Goal: Communication & Community: Answer question/provide support

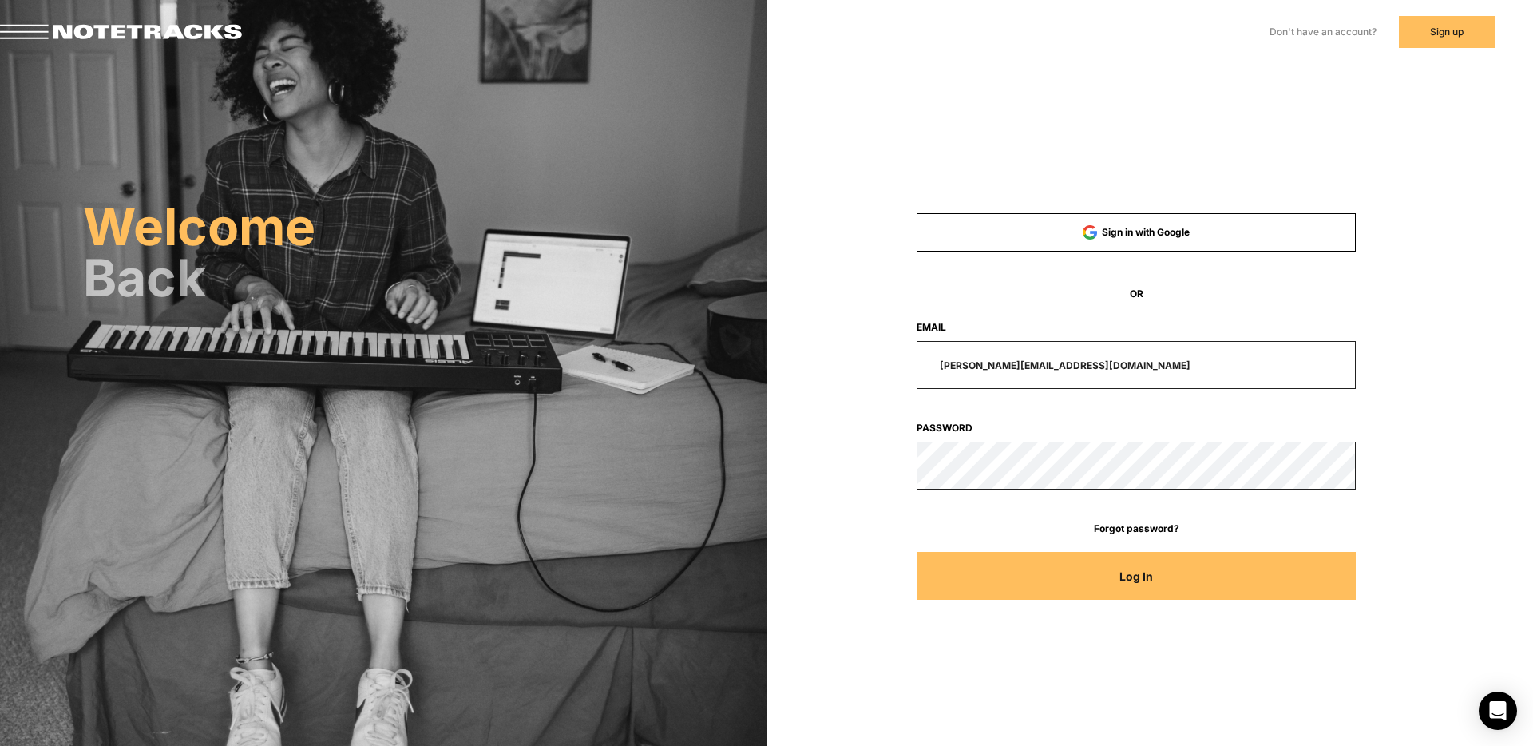
drag, startPoint x: 1107, startPoint y: 363, endPoint x: 757, endPoint y: 356, distance: 349.8
click at [757, 356] on div "Welcome Back Sign in with Google OR Email [PERSON_NAME][EMAIL_ADDRESS][DOMAIN_N…" at bounding box center [766, 225] width 1533 height 450
type input "[EMAIL_ADDRESS][DOMAIN_NAME]"
click at [917, 552] on button "Log In" at bounding box center [1137, 576] width 440 height 48
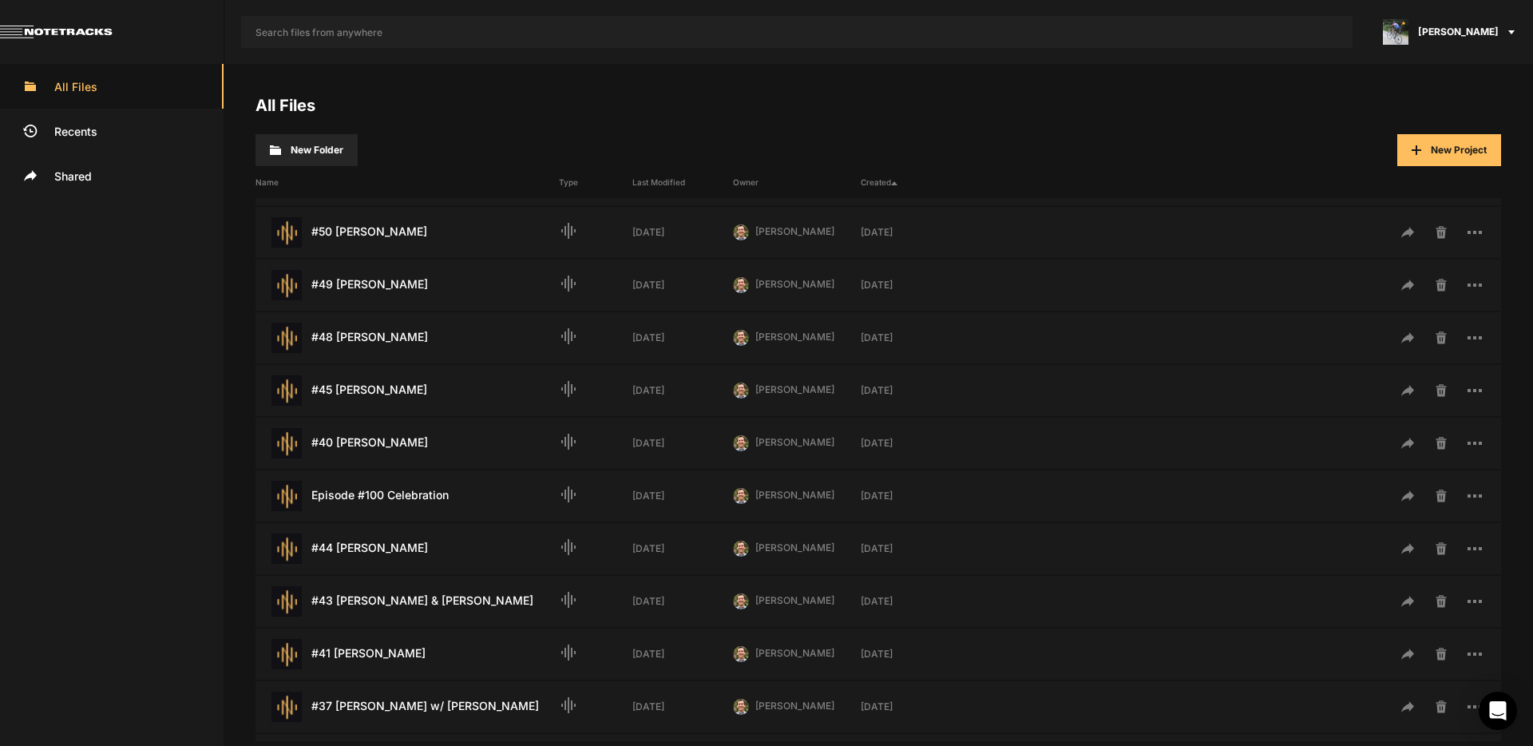
scroll to position [239, 0]
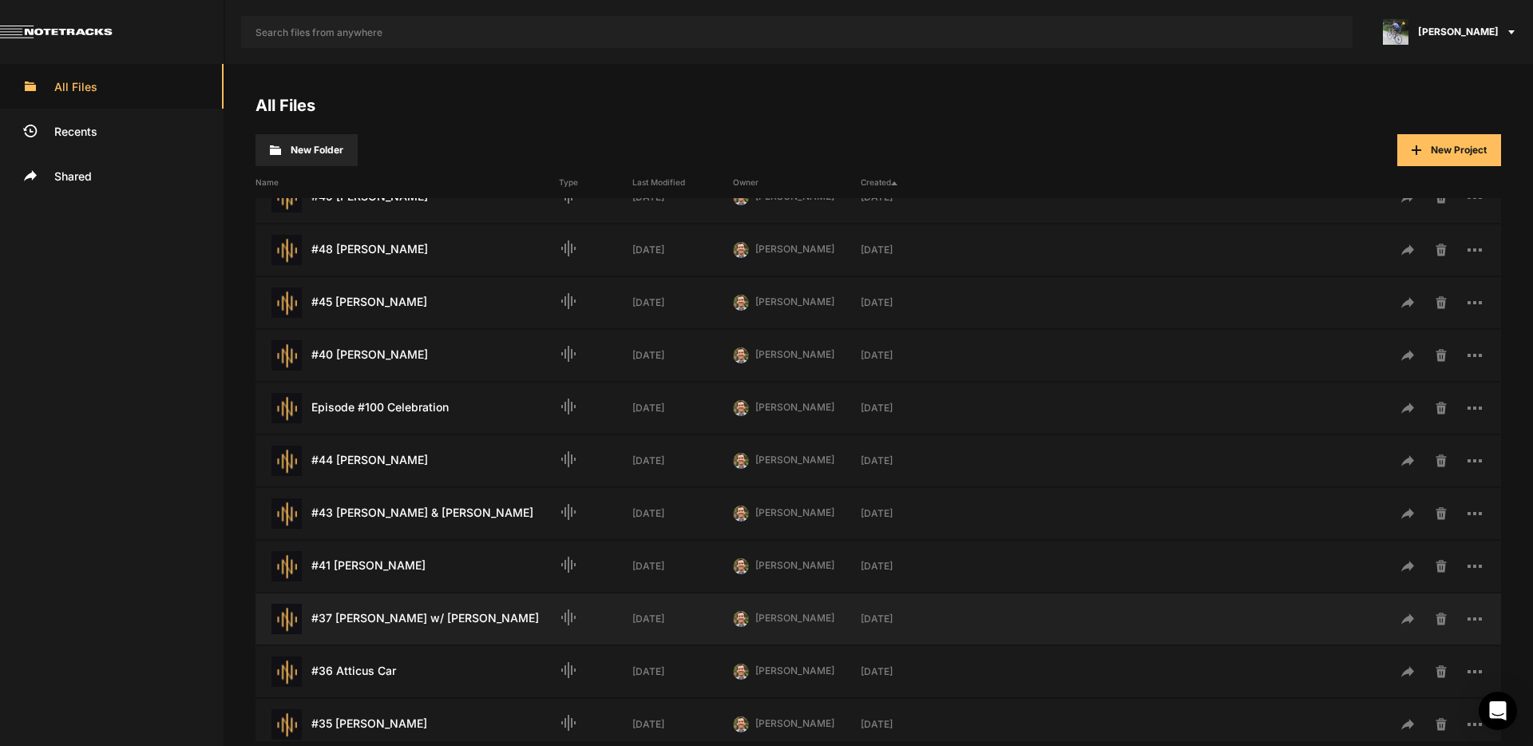
click at [402, 616] on div "#37 [PERSON_NAME] w/ [PERSON_NAME] Last Modified: [DATE]" at bounding box center [407, 619] width 303 height 30
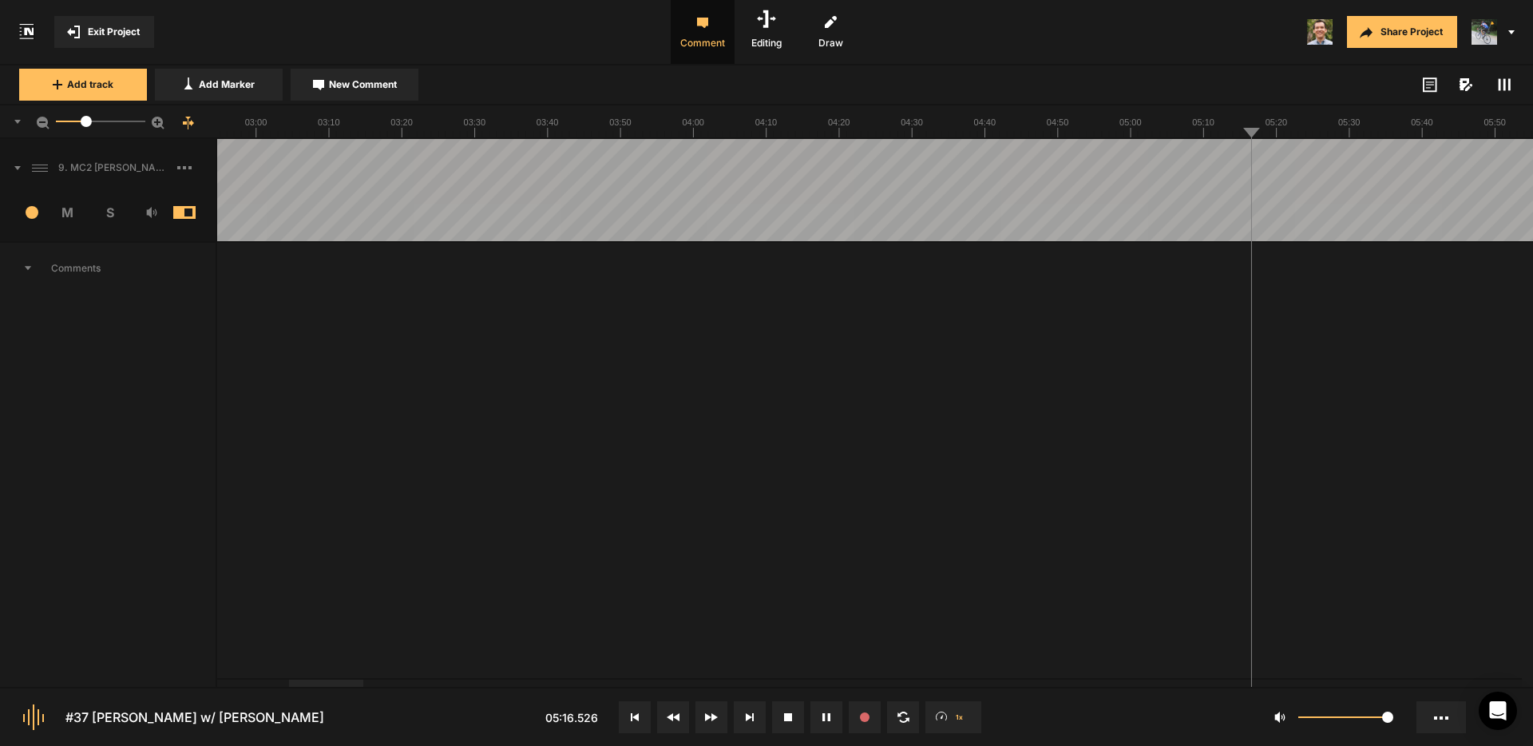
click at [374, 84] on span "New Comment" at bounding box center [363, 84] width 68 height 14
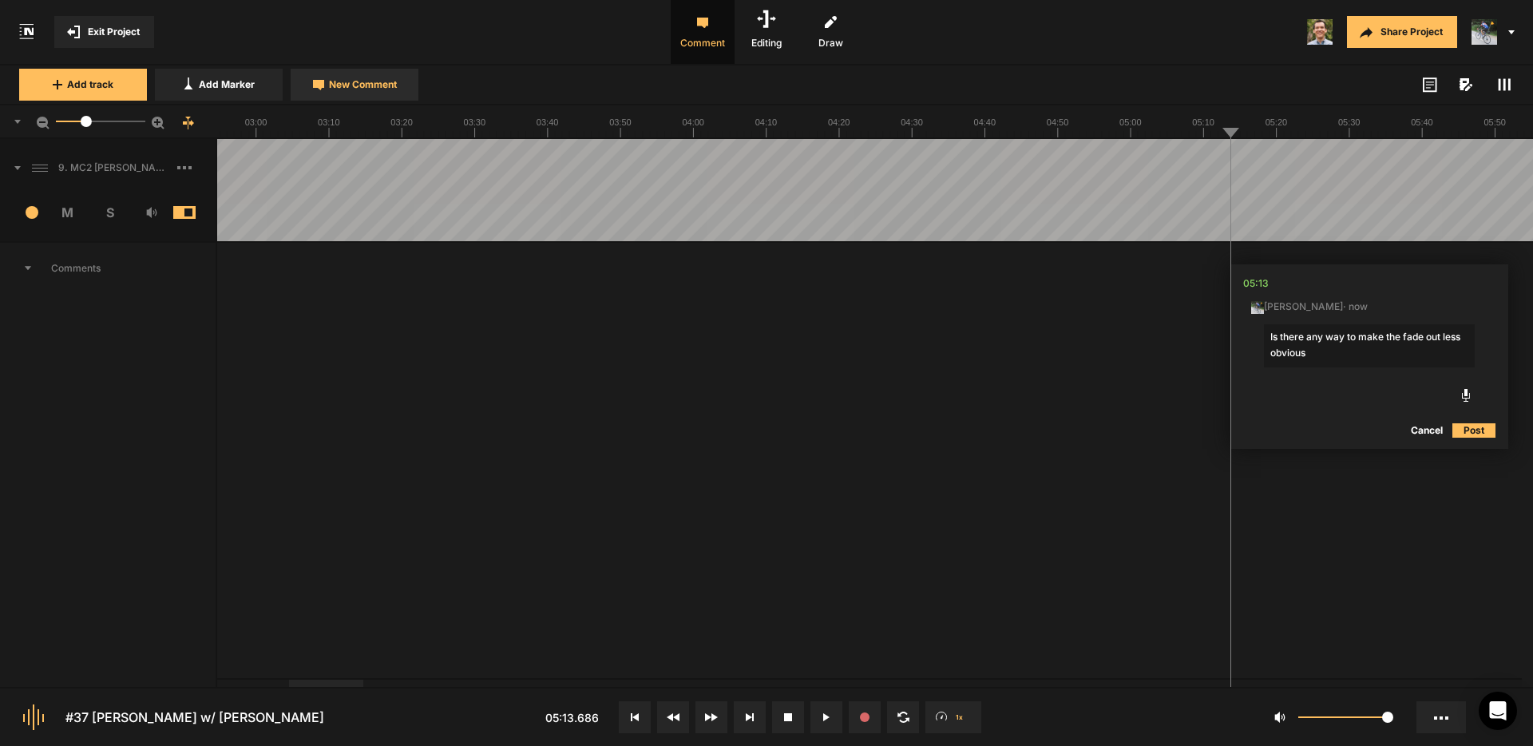
type textarea "Is there any way to make the fade out less obvious?"
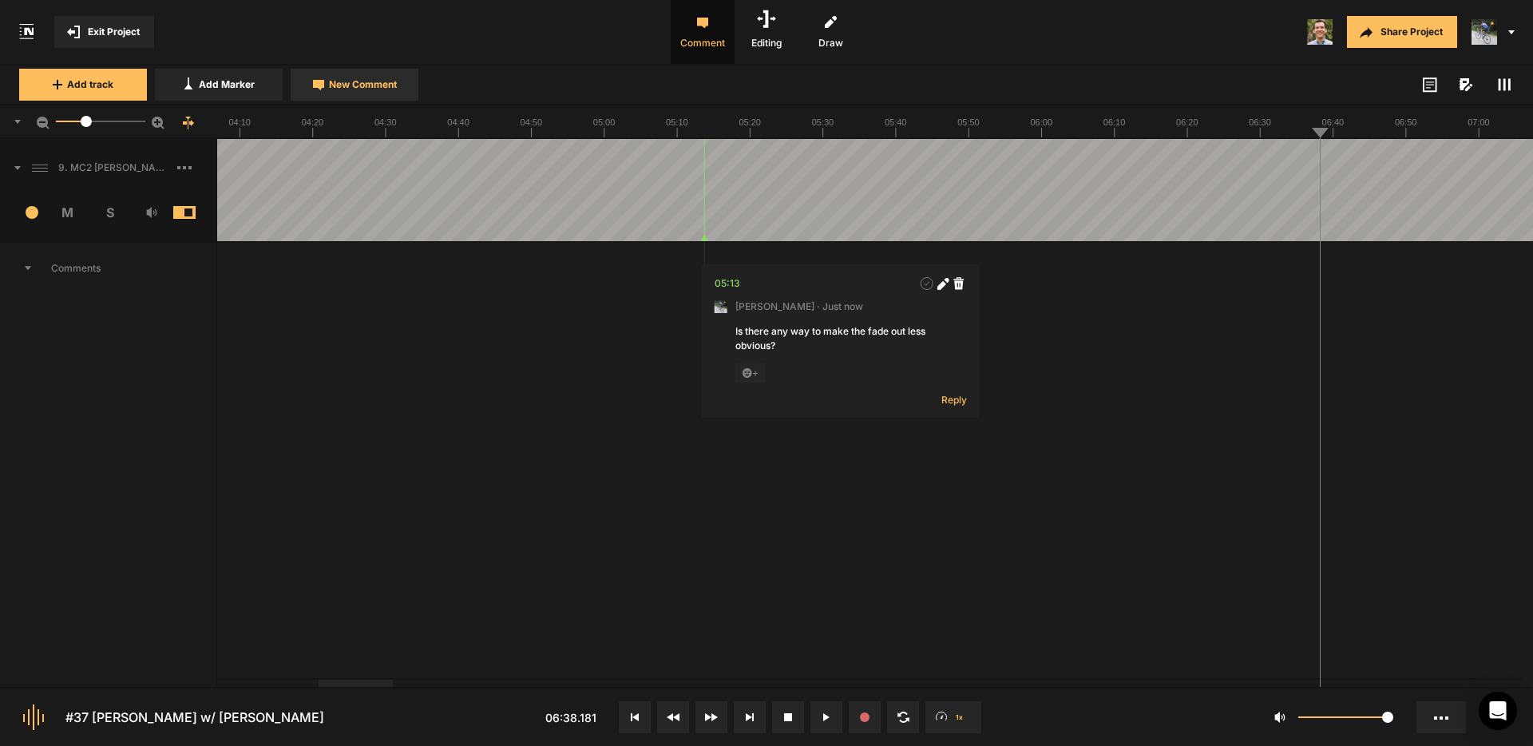
click at [372, 87] on span "New Comment" at bounding box center [363, 84] width 68 height 14
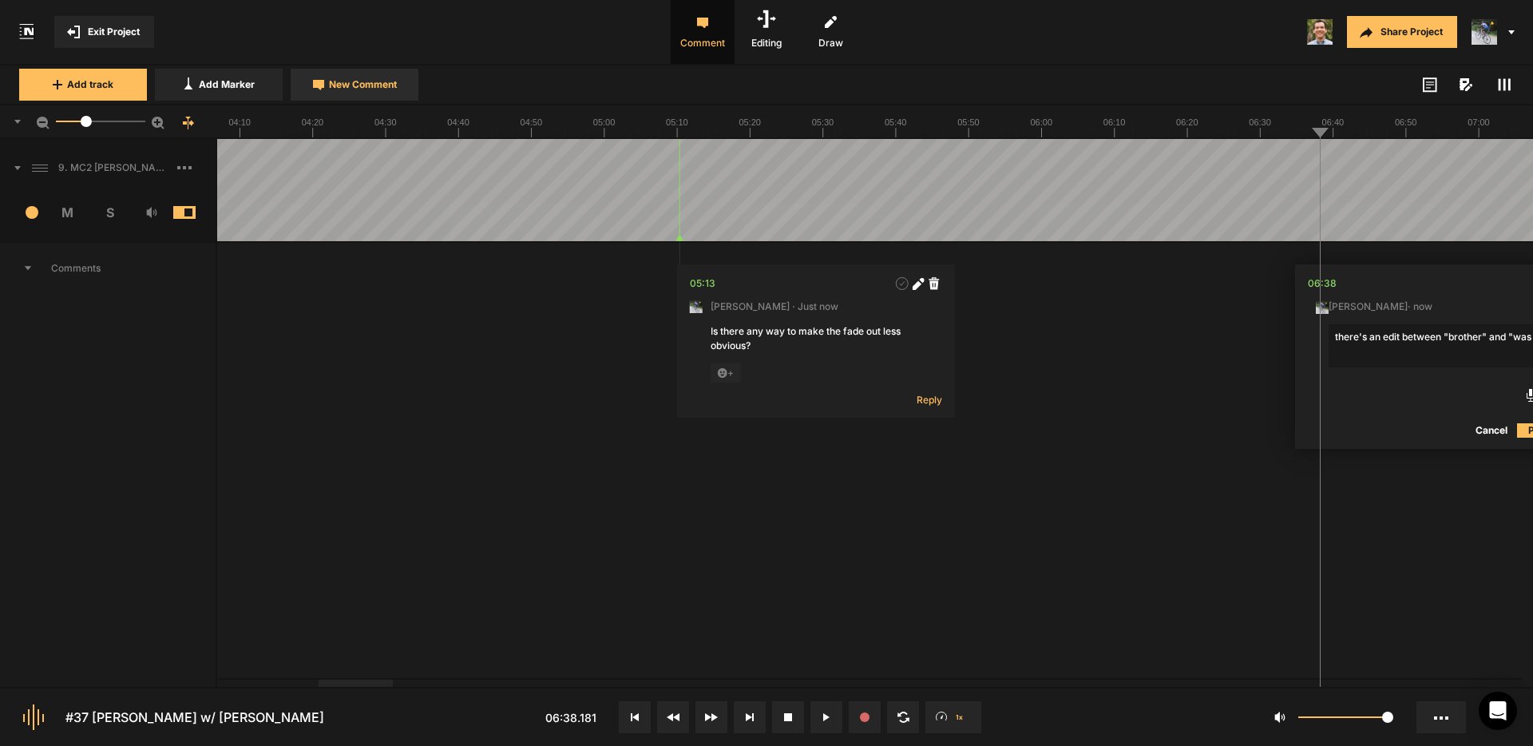
scroll to position [0, 30]
type textarea "there's an edit between "brother" and "was". Can you smooth it over?"
click at [1290, 240] on nt-marker at bounding box center [1290, 190] width 1 height 102
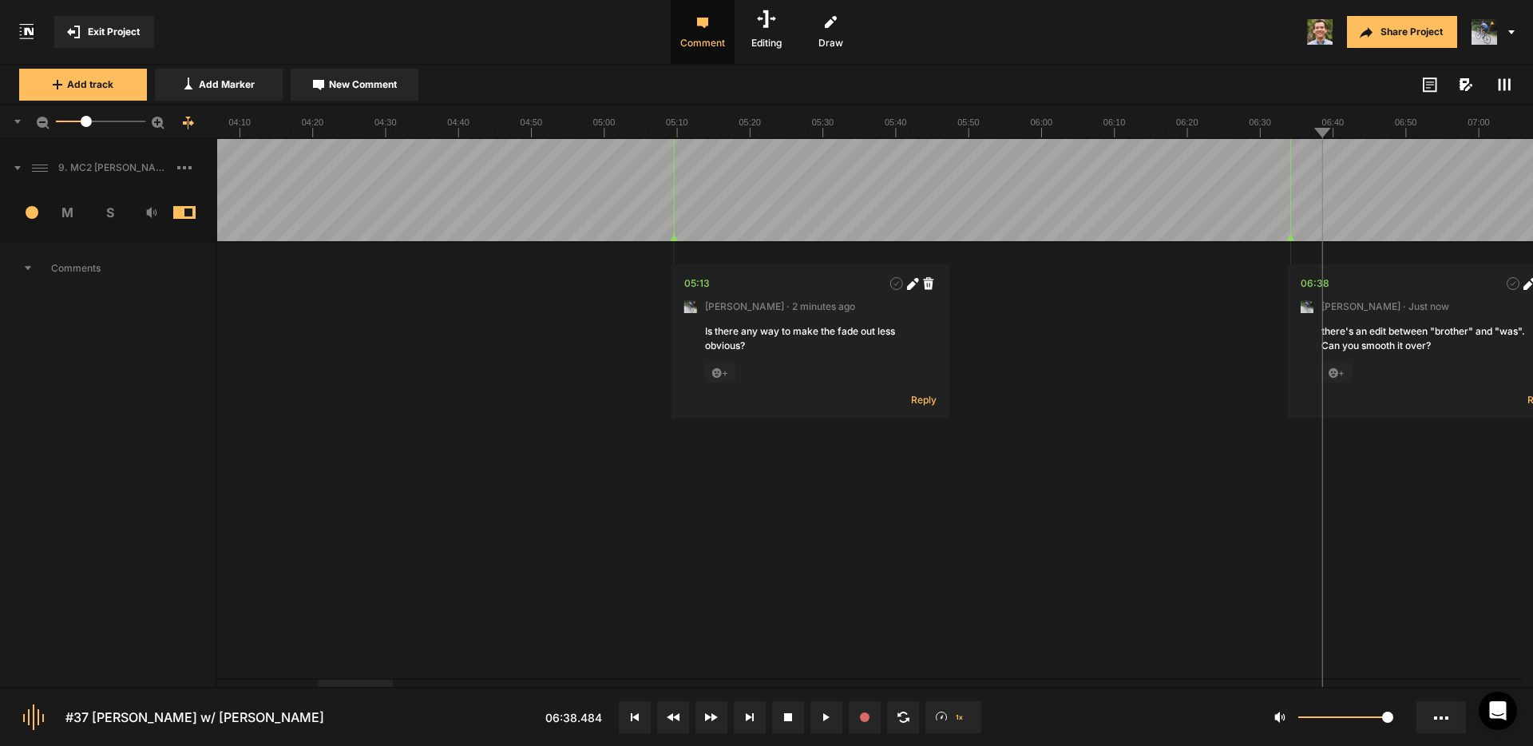
click at [133, 35] on span "Exit Project" at bounding box center [114, 32] width 52 height 14
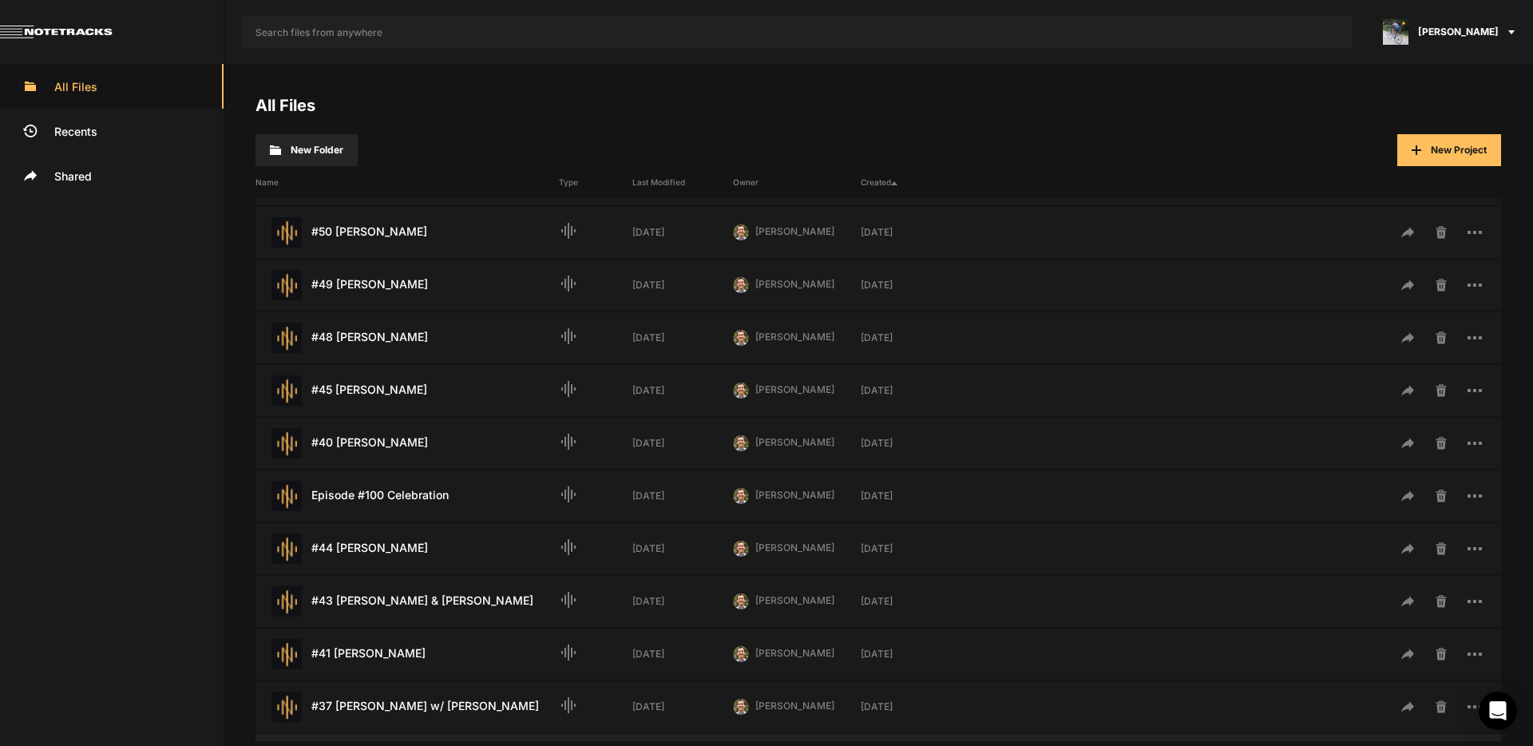
scroll to position [256, 0]
click at [438, 603] on div "#37 [PERSON_NAME] w/ [PERSON_NAME] Last Modified: [DATE]" at bounding box center [407, 601] width 303 height 30
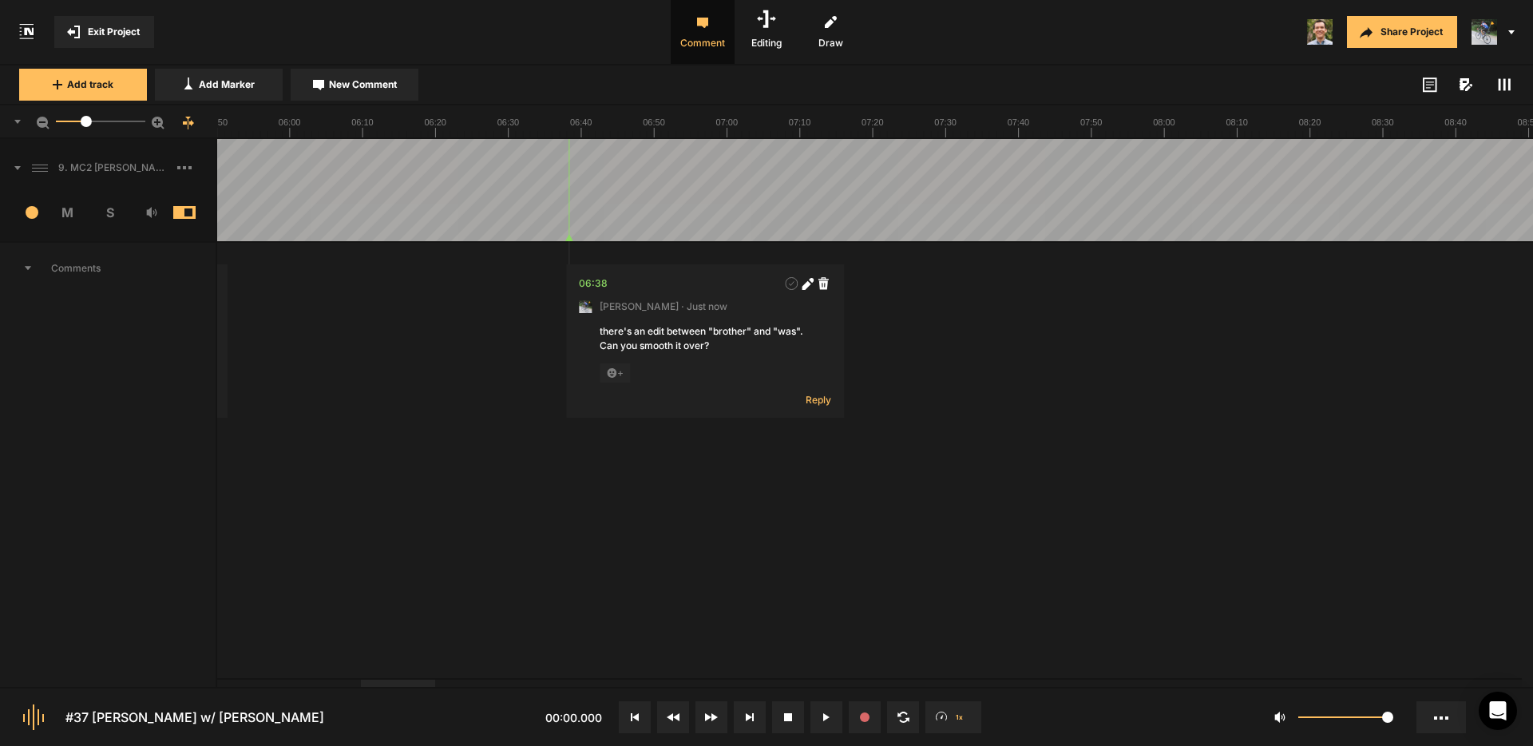
click at [404, 687] on div at bounding box center [398, 683] width 74 height 7
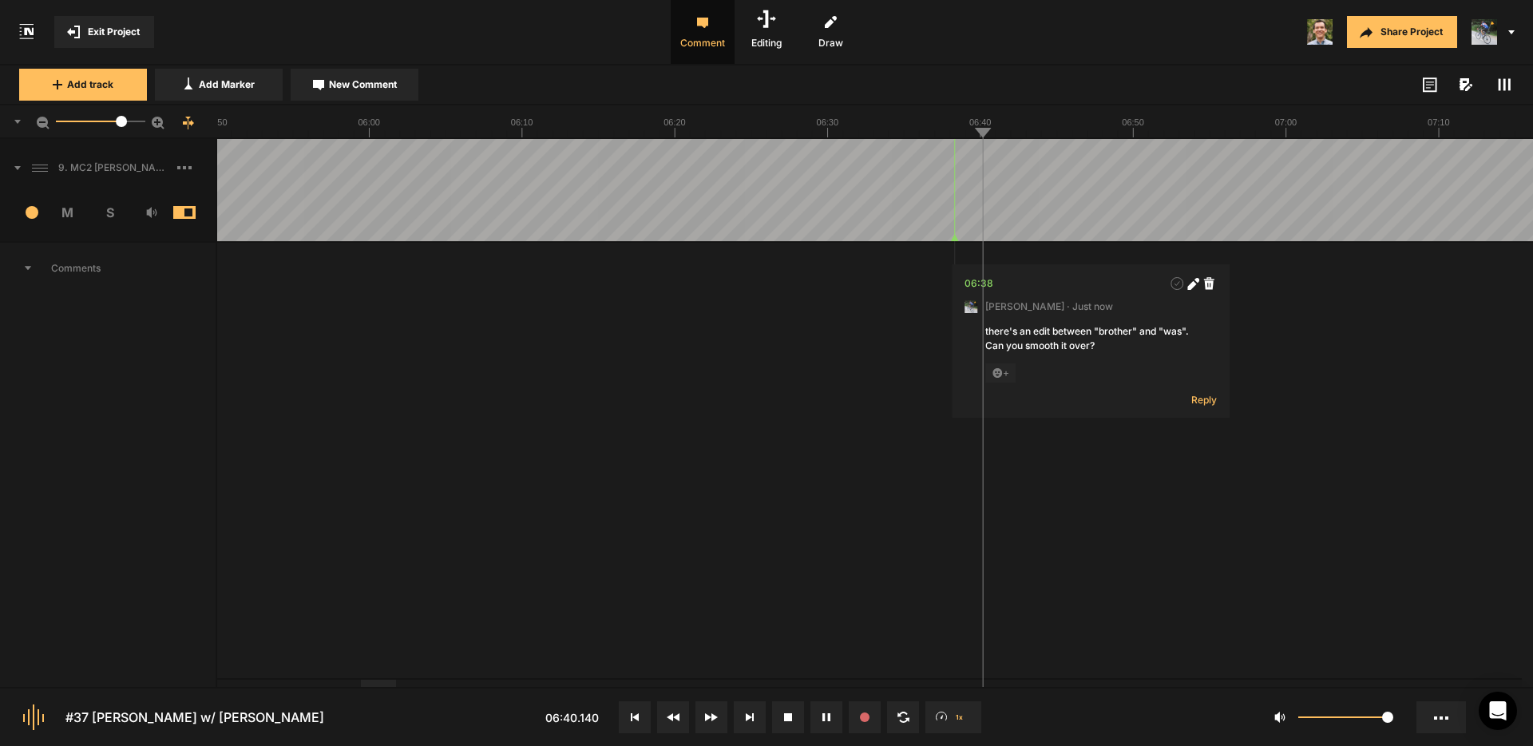
drag, startPoint x: 85, startPoint y: 125, endPoint x: 123, endPoint y: 129, distance: 37.8
click at [123, 129] on mat-slider "36.9" at bounding box center [101, 121] width 102 height 38
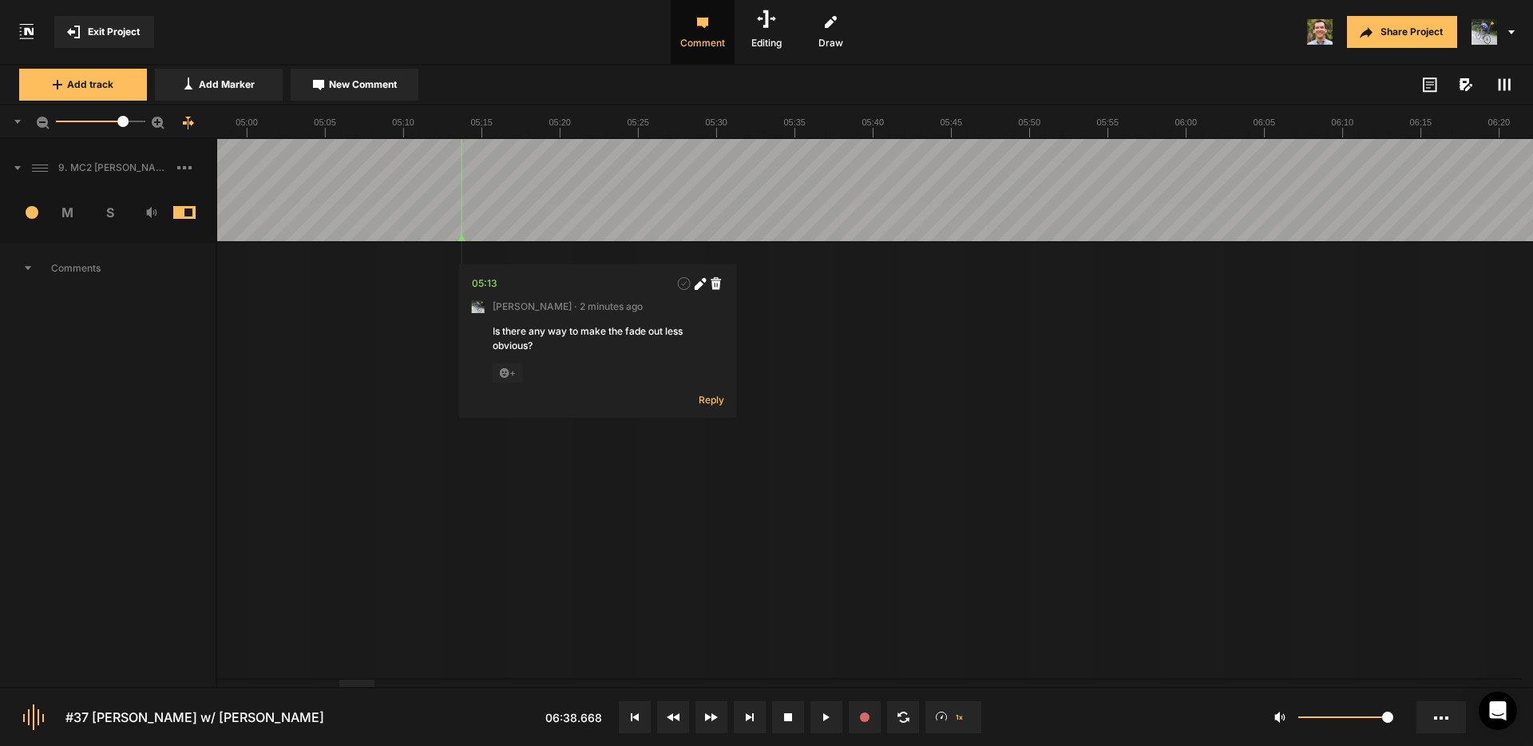
click at [363, 683] on div at bounding box center [356, 683] width 34 height 7
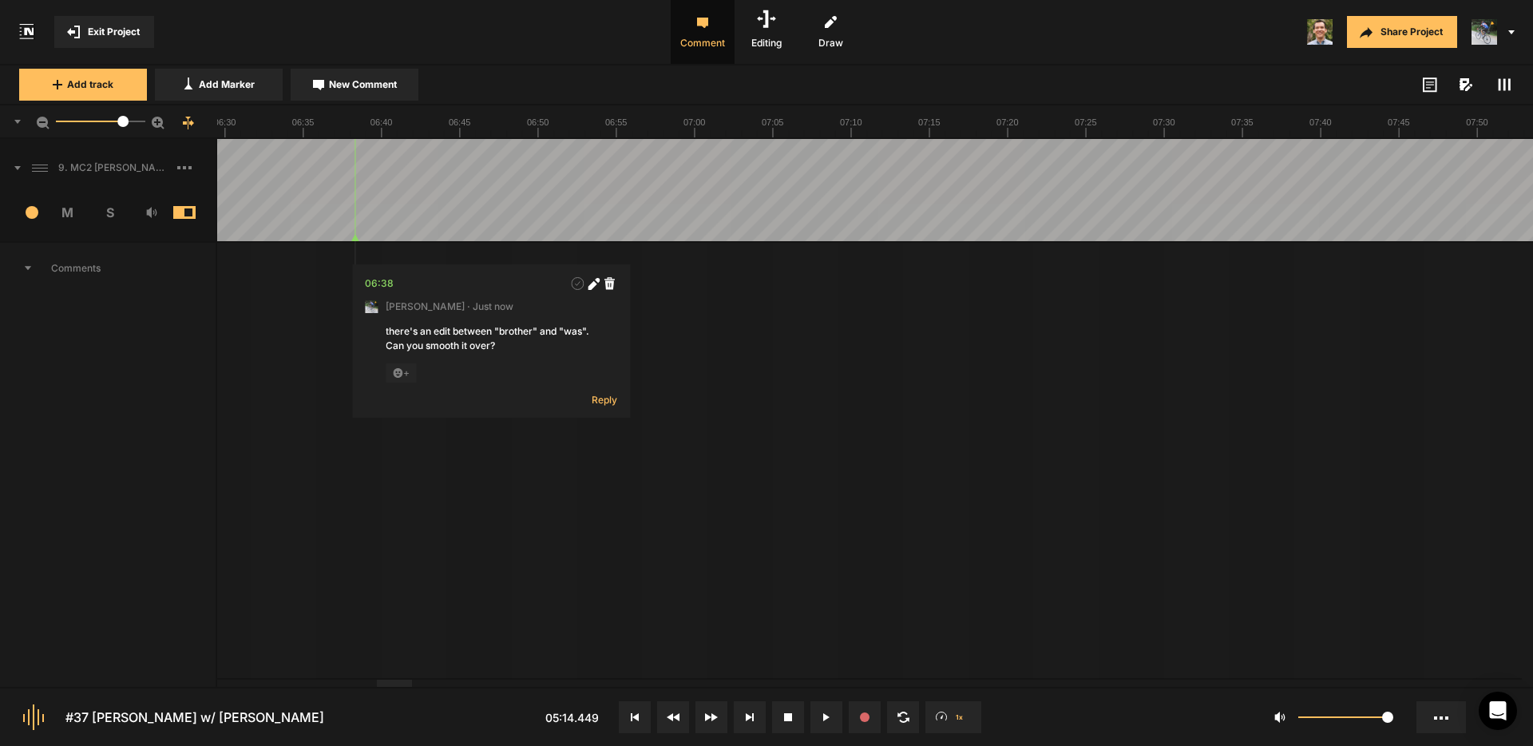
click at [401, 683] on div at bounding box center [394, 683] width 34 height 7
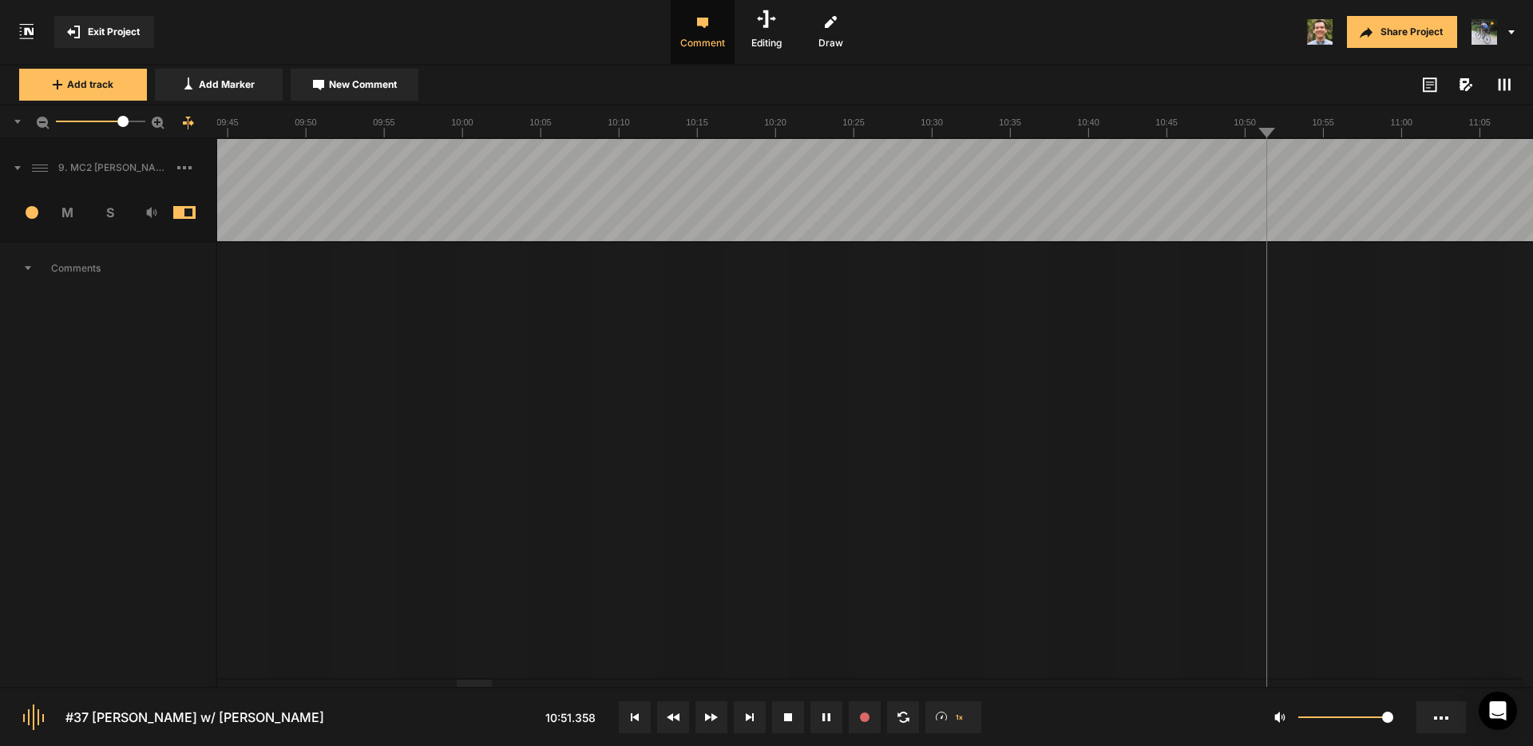
click at [381, 85] on span "New Comment" at bounding box center [363, 84] width 68 height 14
type textarea "Cut "um""
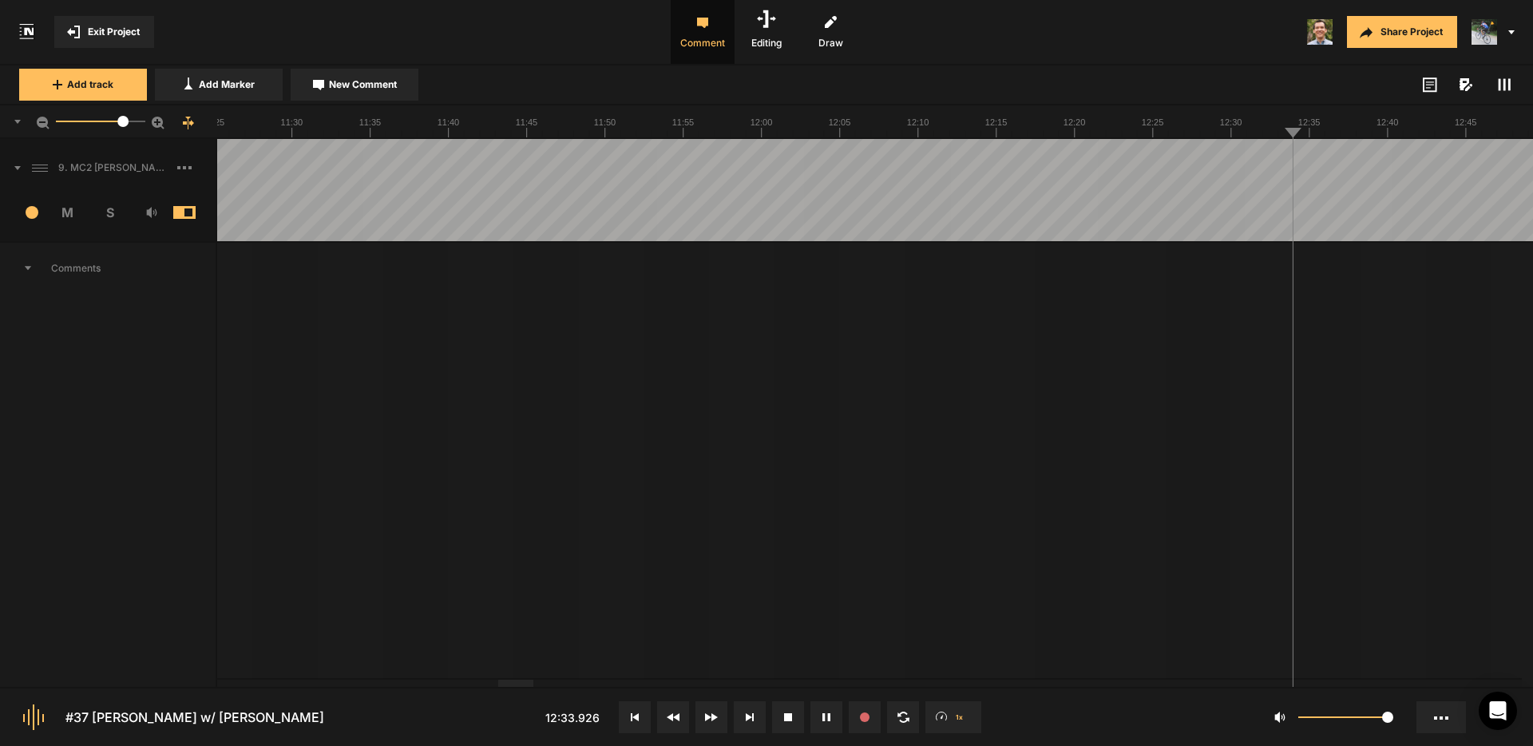
click at [376, 88] on span "New Comment" at bounding box center [363, 84] width 68 height 14
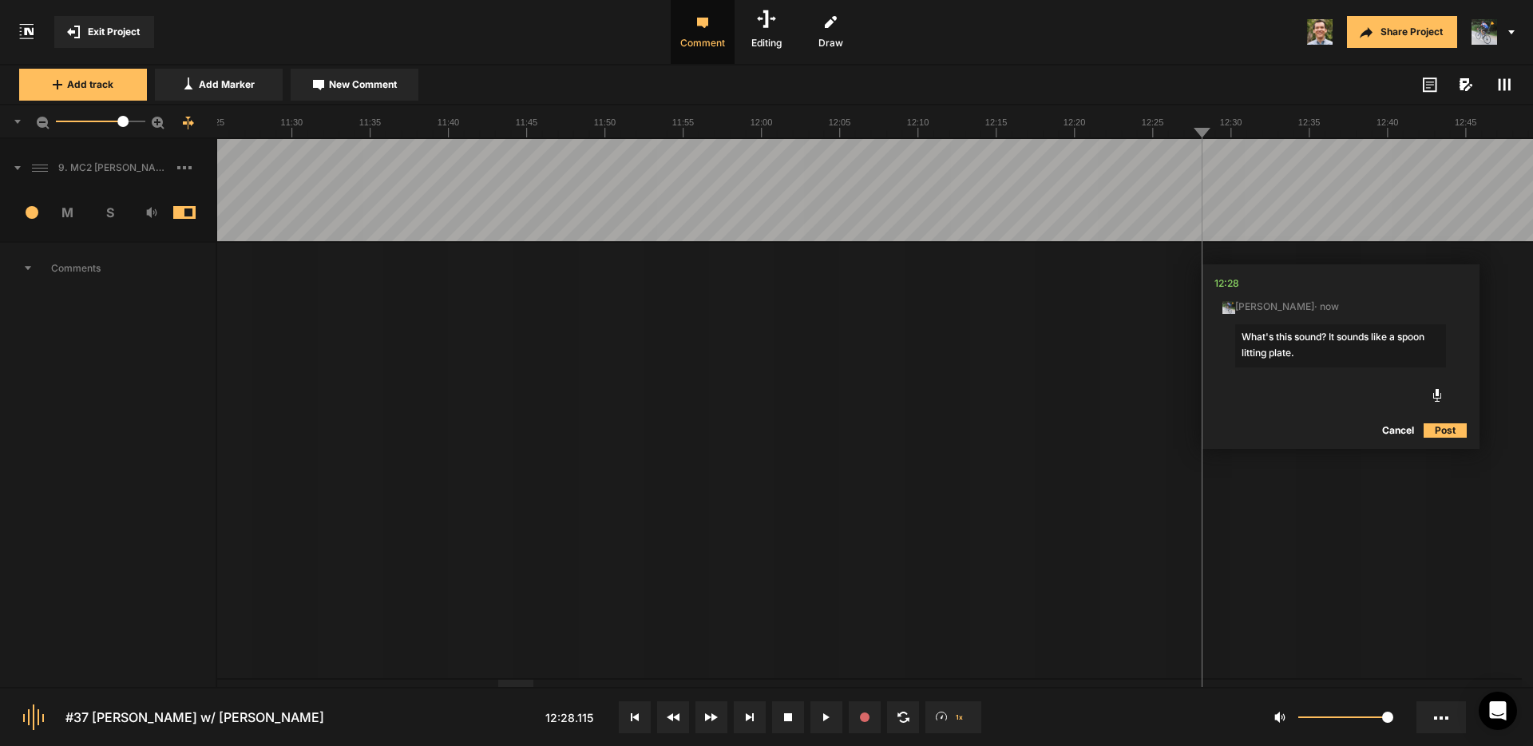
click at [1244, 351] on textarea "What's this sound? It sounds like a spoon litting plate." at bounding box center [1340, 345] width 211 height 43
click at [1352, 354] on textarea "What's this sound? It sounds like a spoon hitting plate." at bounding box center [1340, 345] width 211 height 43
type textarea "What's this sound? It sounds like a spoon hitting plate."
click at [1448, 430] on button "Post" at bounding box center [1445, 430] width 43 height 19
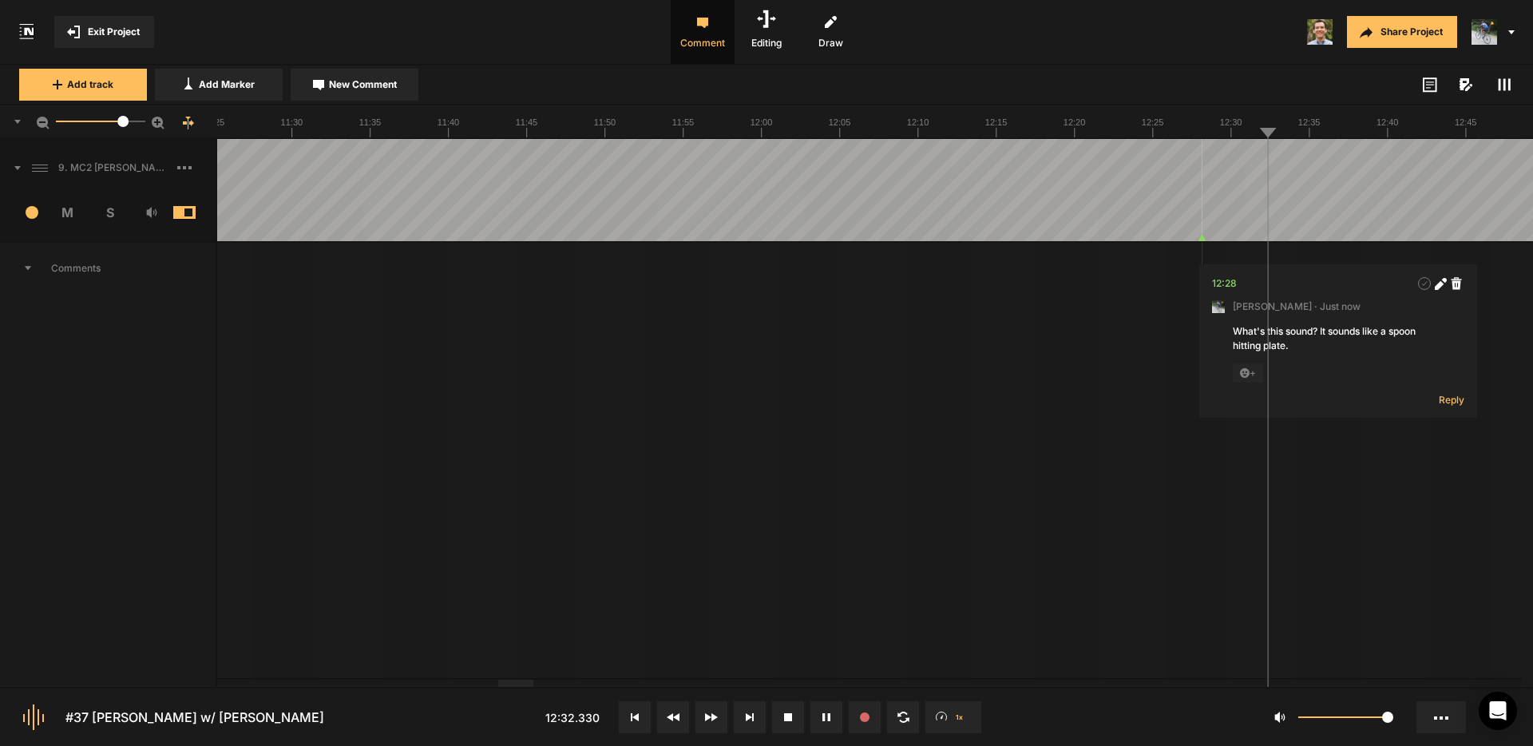
click at [355, 88] on span "New Comment" at bounding box center [363, 84] width 68 height 14
drag, startPoint x: 1355, startPoint y: 335, endPoint x: 1504, endPoint y: 390, distance: 158.4
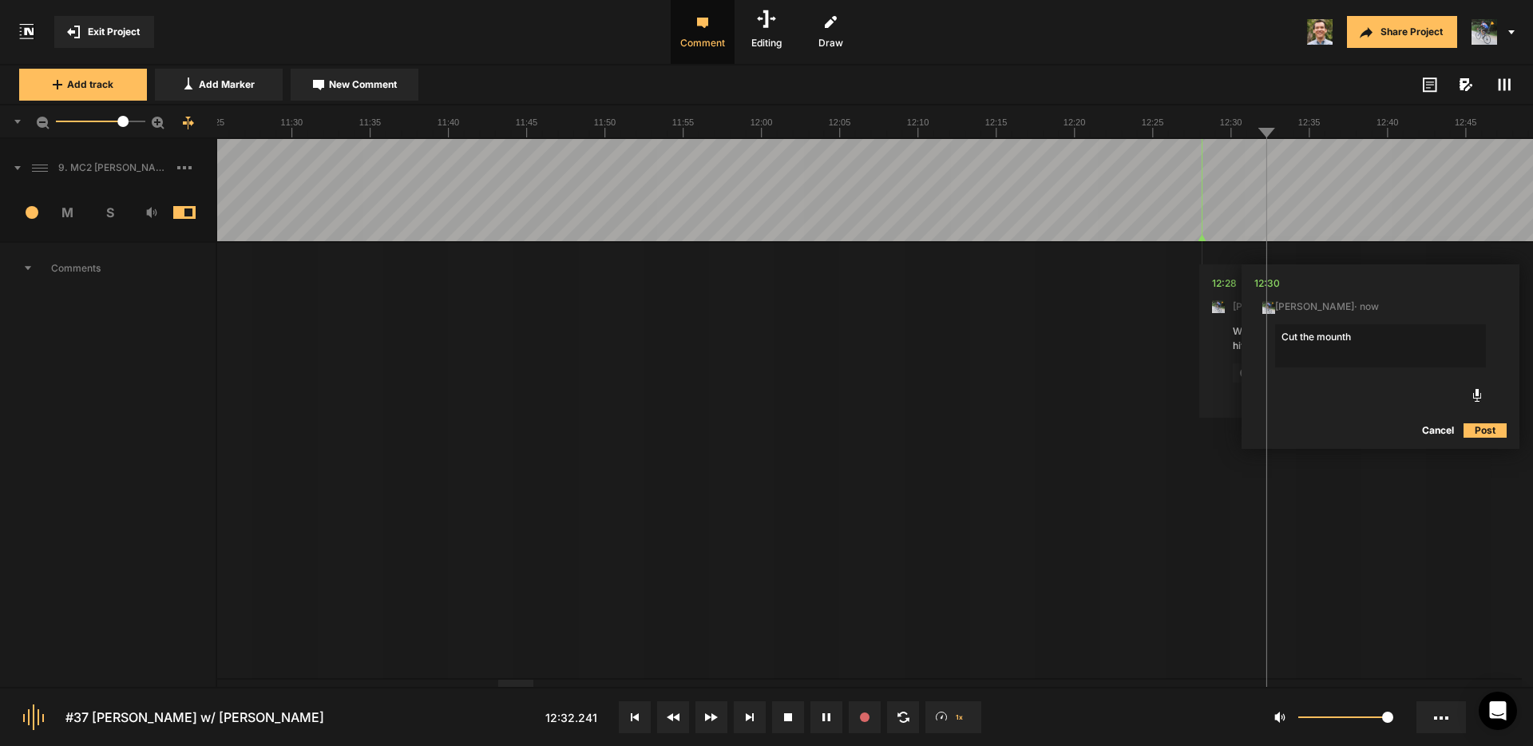
click at [1356, 335] on textarea "Cut the mounth" at bounding box center [1380, 345] width 211 height 43
type textarea "Cut the mouth noise before "so""
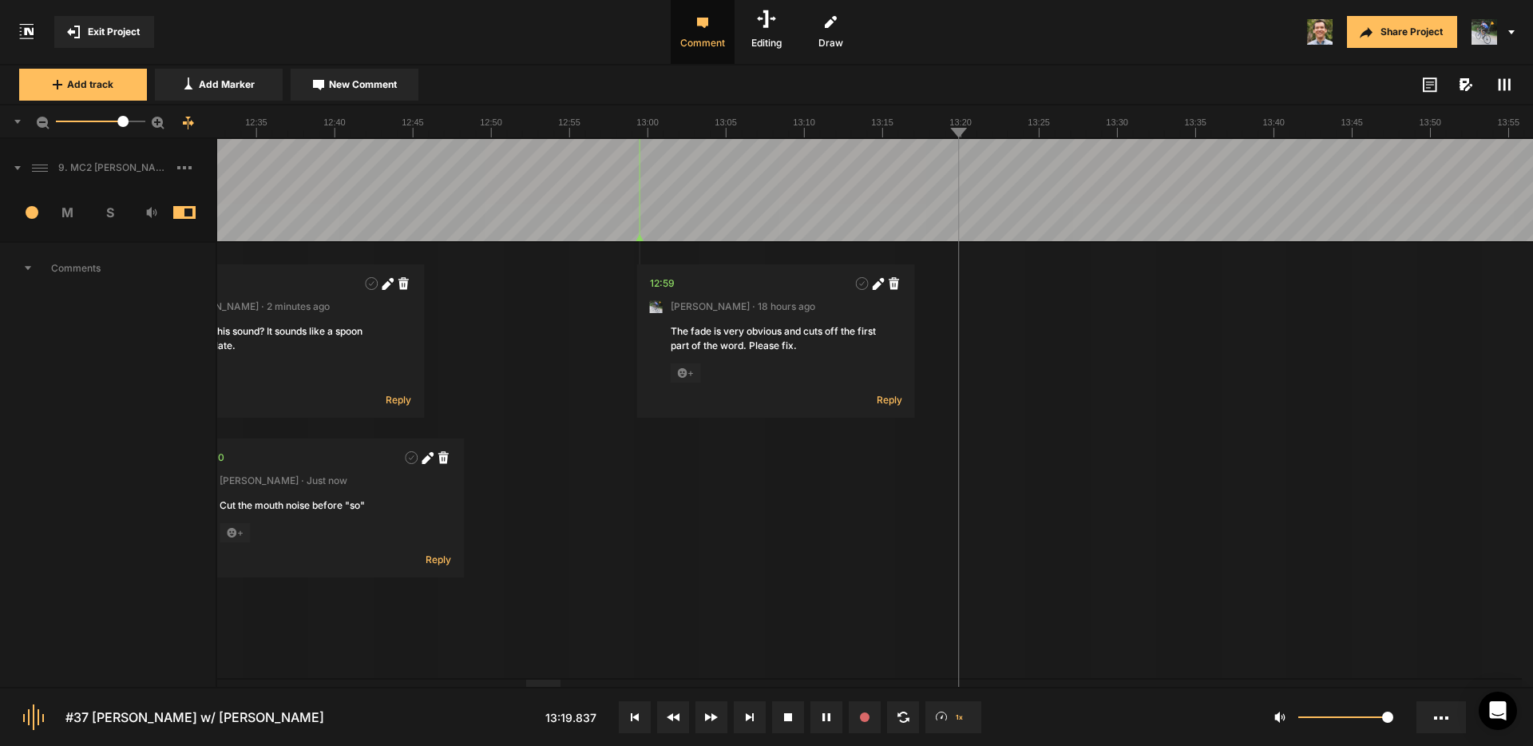
click at [355, 86] on span "New Comment" at bounding box center [363, 84] width 68 height 14
type textarea "C"
type textarea "Edit from "I was" to "I was""
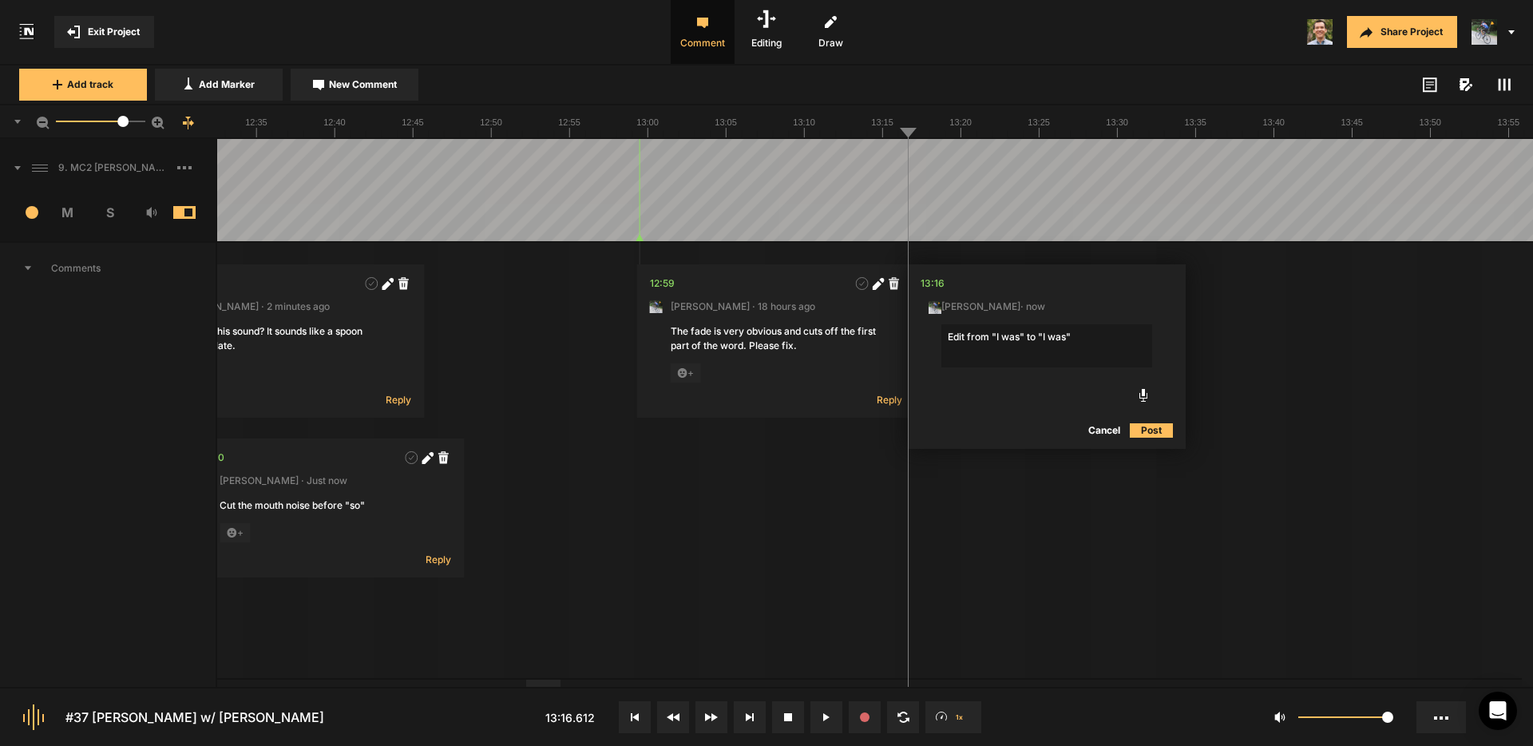
click at [1148, 425] on button "Post" at bounding box center [1151, 430] width 43 height 19
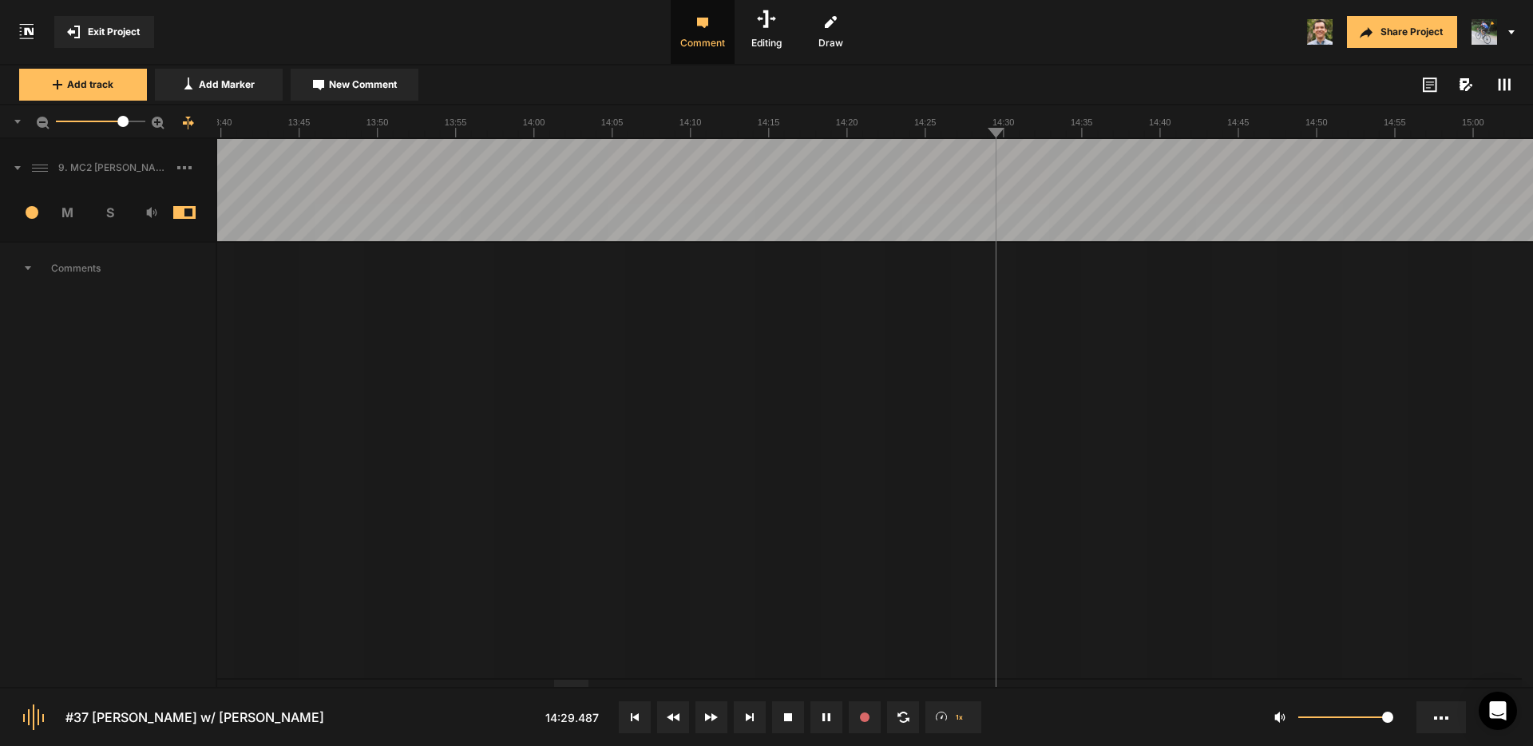
click at [359, 92] on button "New Comment" at bounding box center [355, 85] width 128 height 32
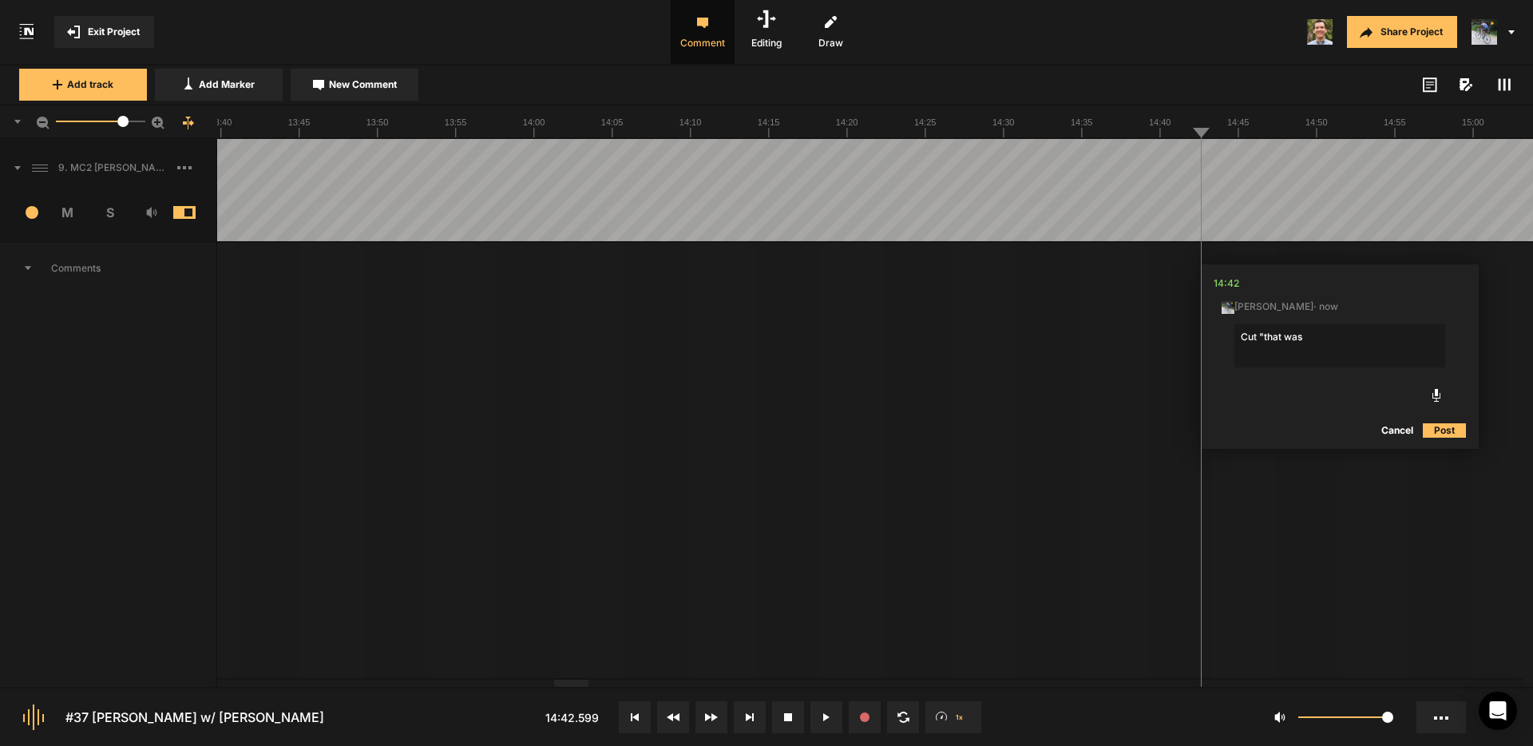
type textarea "Cut "that was""
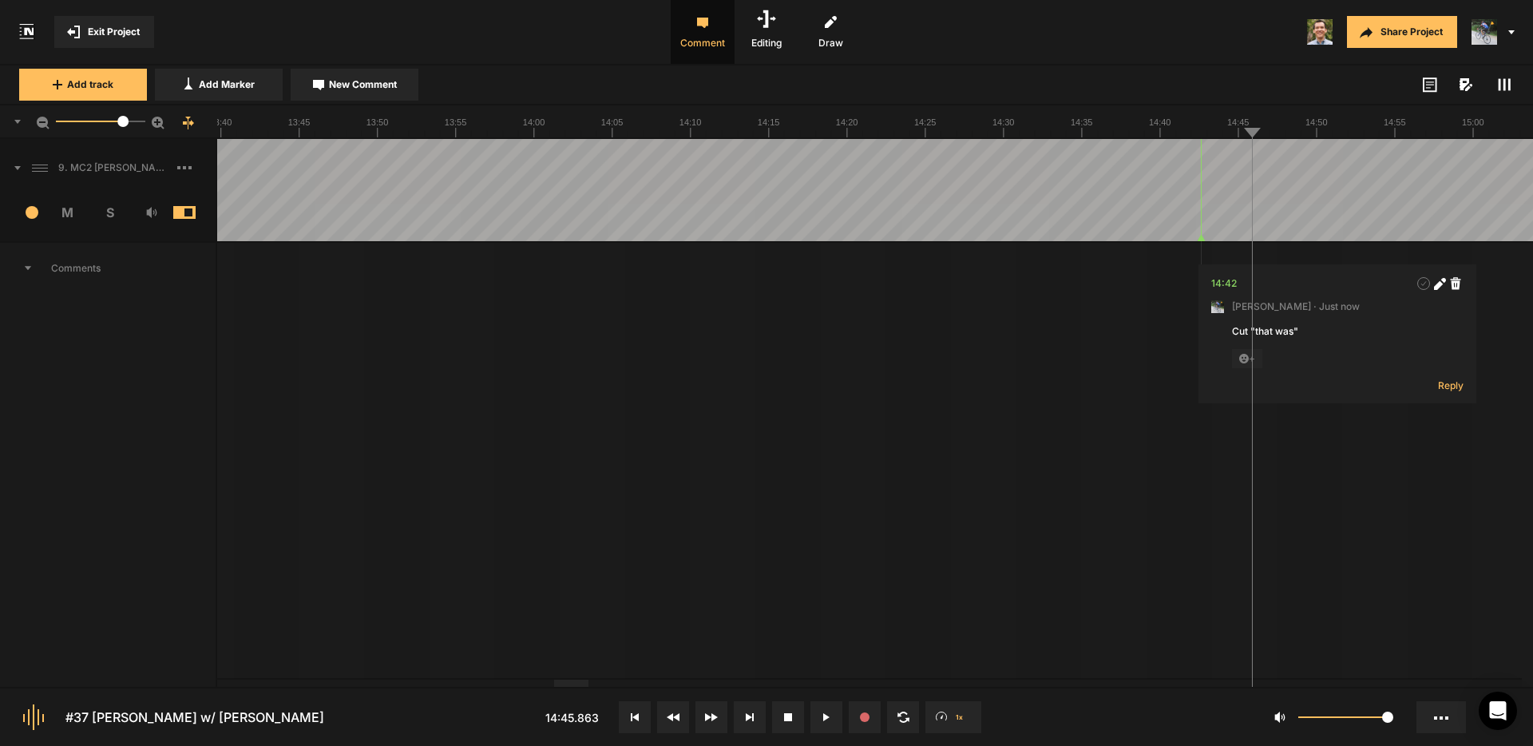
click at [363, 98] on button "New Comment" at bounding box center [355, 85] width 128 height 32
type textarea "Can you cut her stumble here as she starts to say "ever"?"
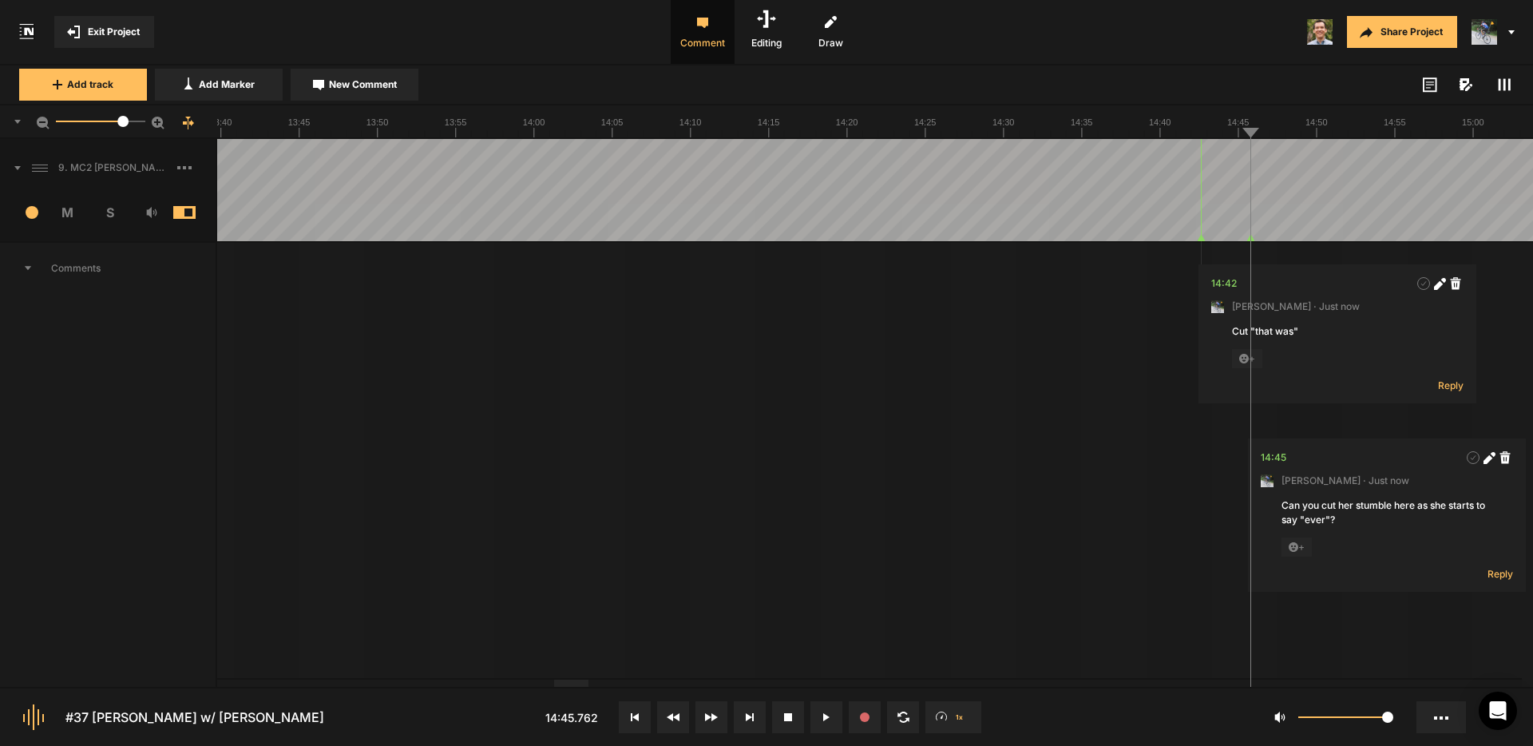
click at [361, 81] on span "New Comment" at bounding box center [363, 84] width 68 height 14
type textarea "Cut "you know, this is""
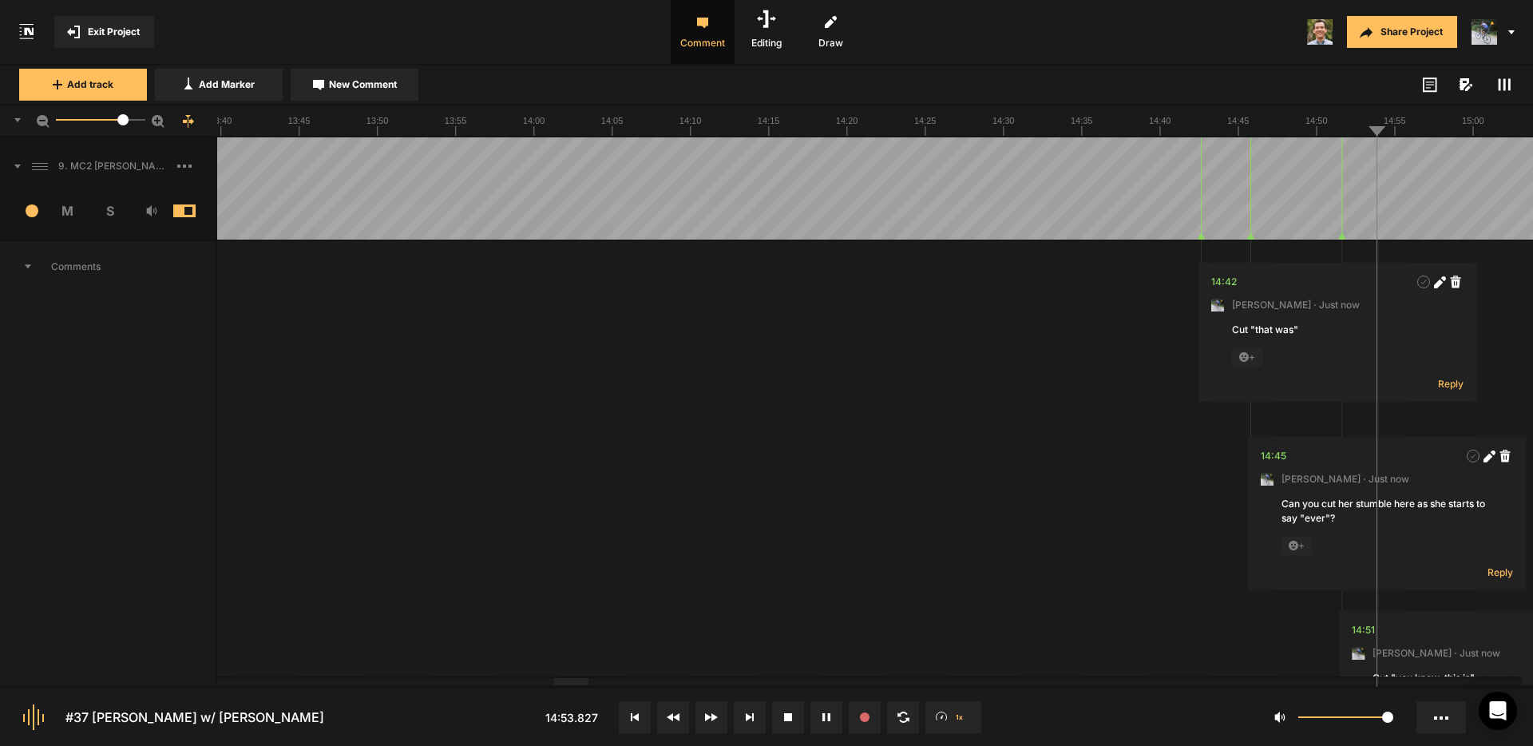
click at [17, 159] on span at bounding box center [10, 166] width 21 height 26
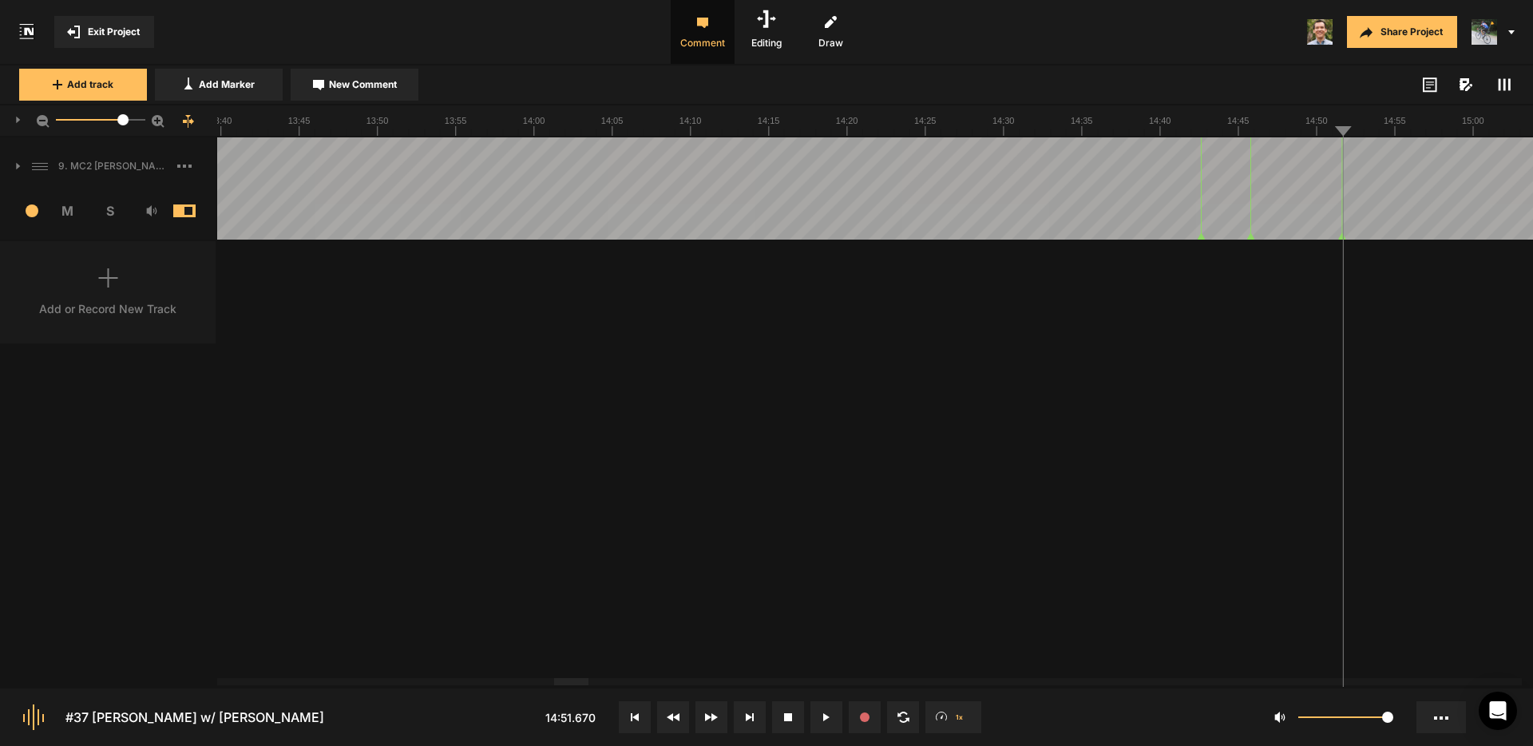
drag, startPoint x: 16, startPoint y: 162, endPoint x: 349, endPoint y: 188, distance: 334.0
click at [16, 163] on icon at bounding box center [18, 166] width 5 height 8
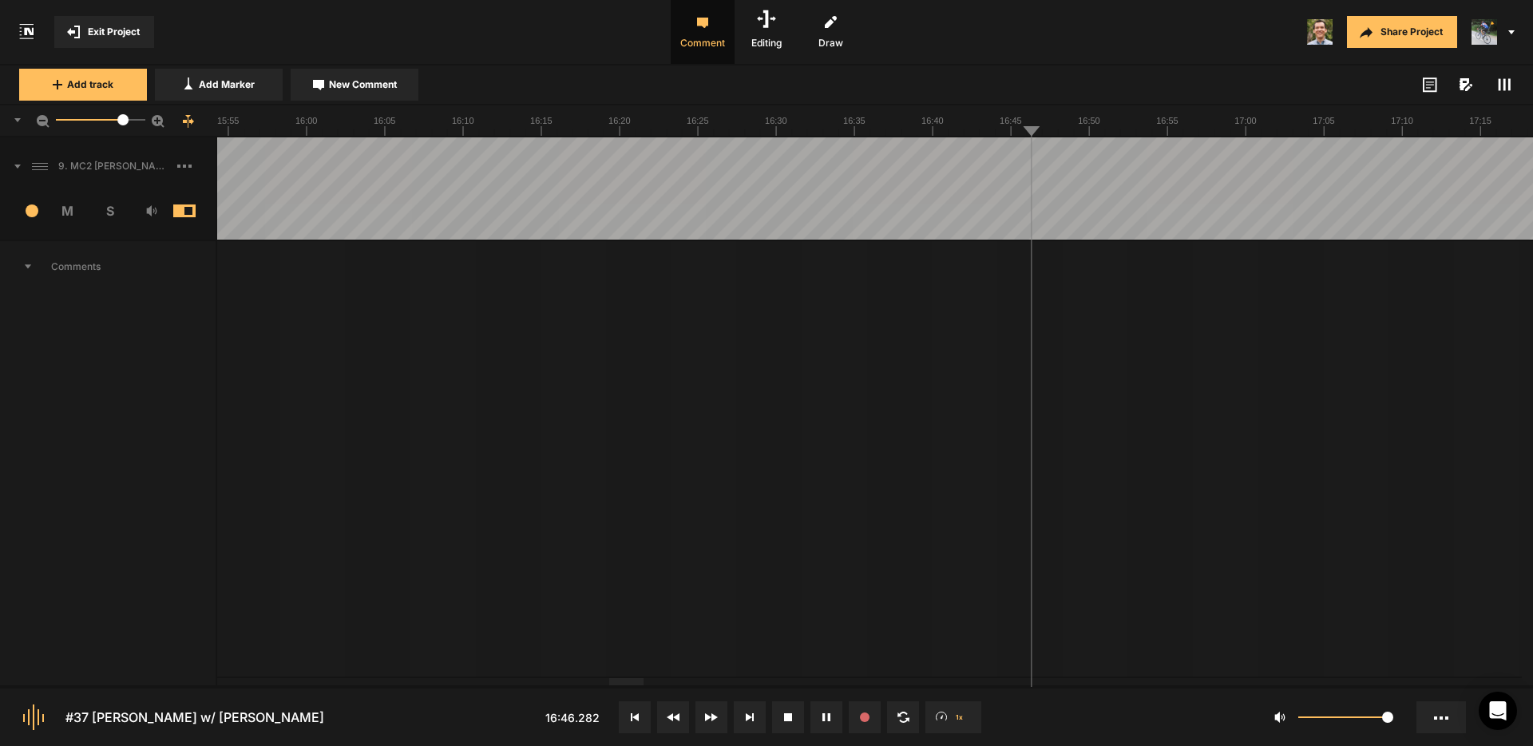
click at [129, 29] on span "Exit Project" at bounding box center [114, 32] width 52 height 14
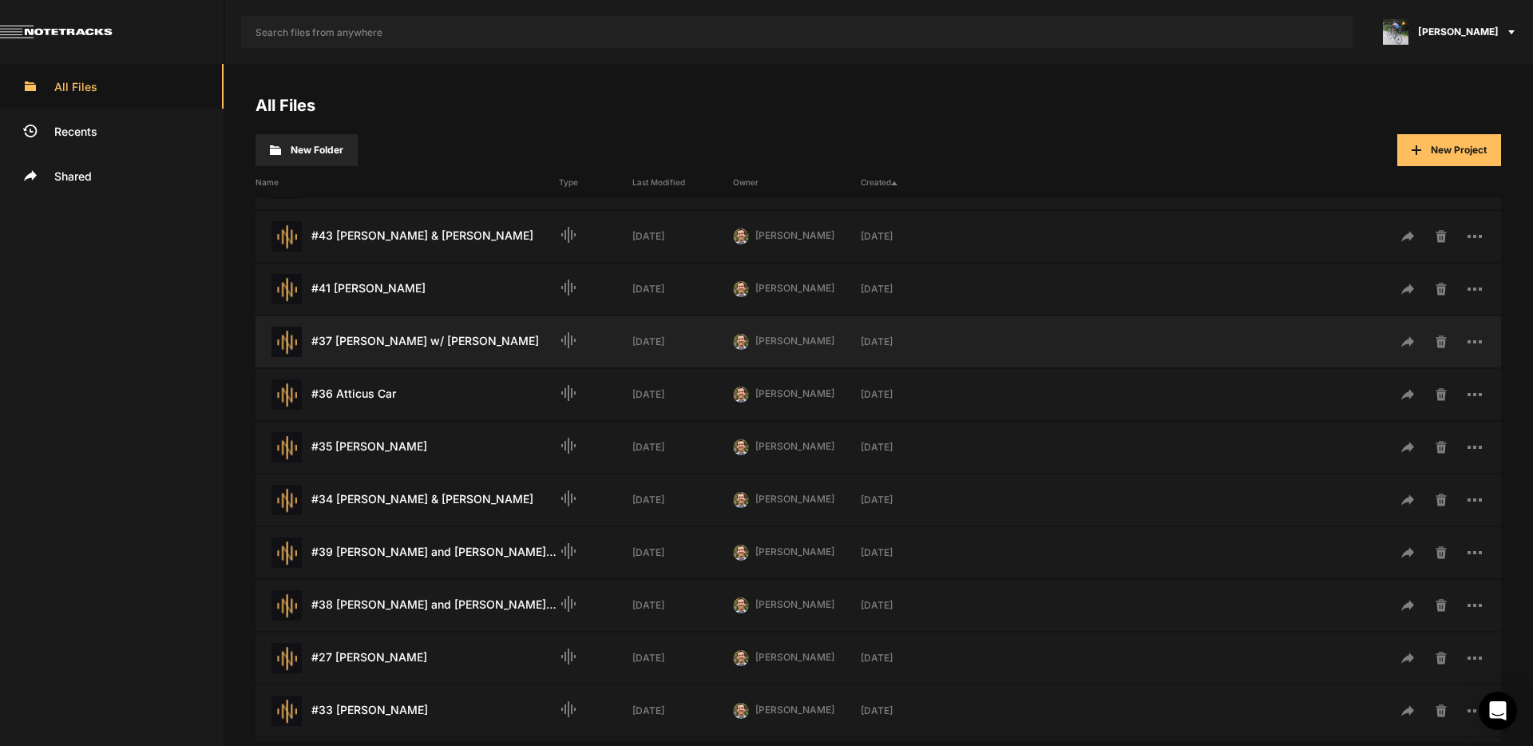
scroll to position [495, 0]
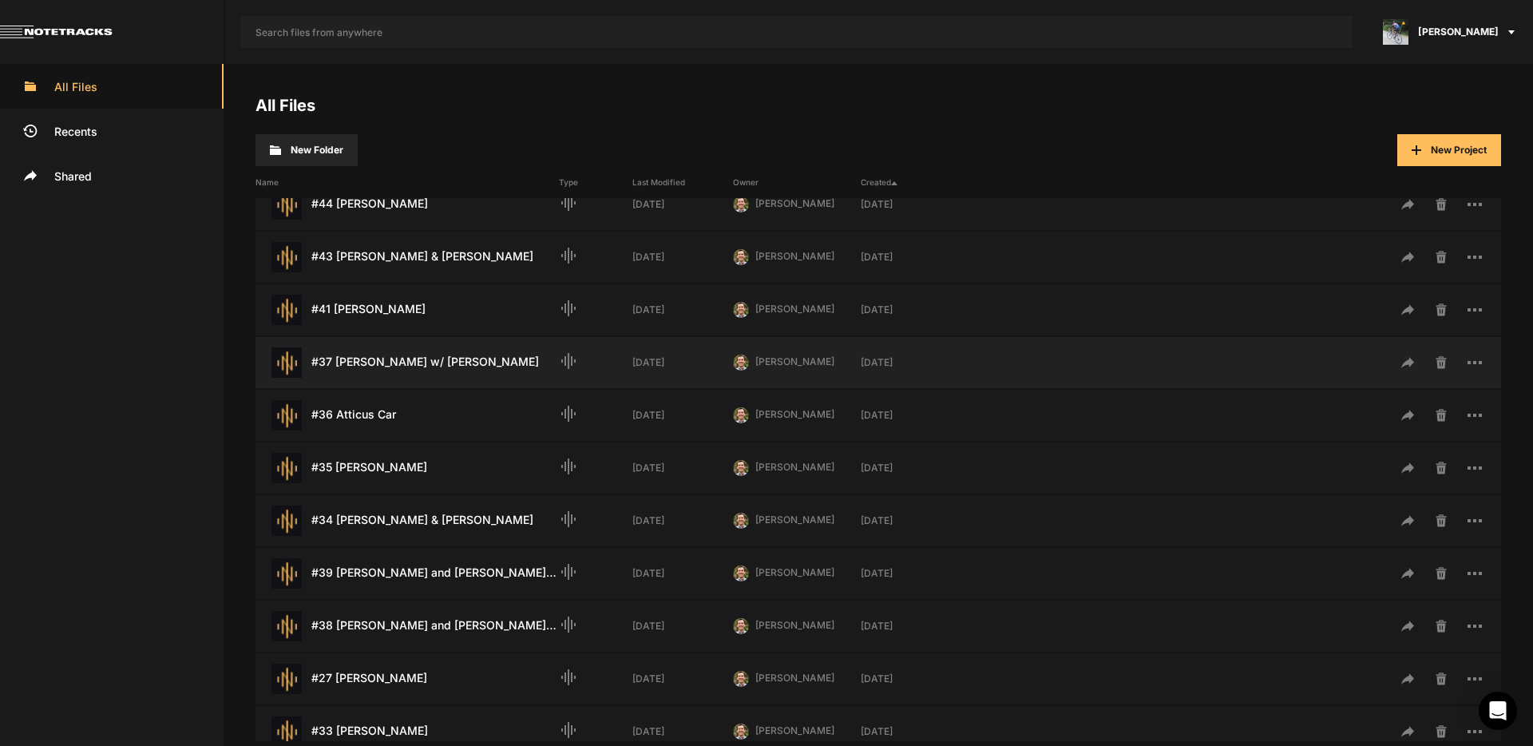
click at [423, 355] on div "#37 [PERSON_NAME] w/ [PERSON_NAME] Last Modified: [DATE]" at bounding box center [407, 362] width 303 height 30
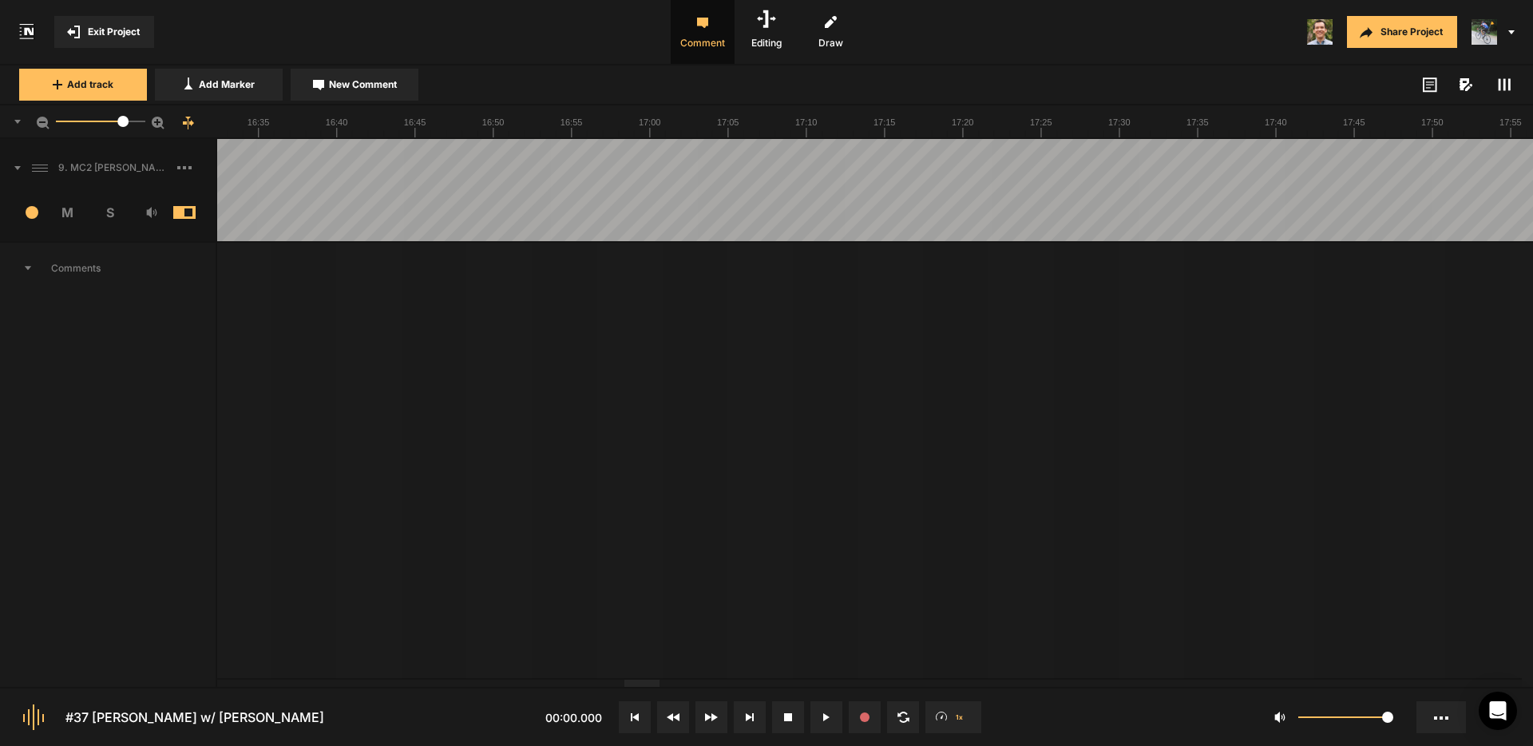
click at [645, 687] on div at bounding box center [641, 683] width 34 height 7
drag, startPoint x: 372, startPoint y: 84, endPoint x: 413, endPoint y: 98, distance: 43.2
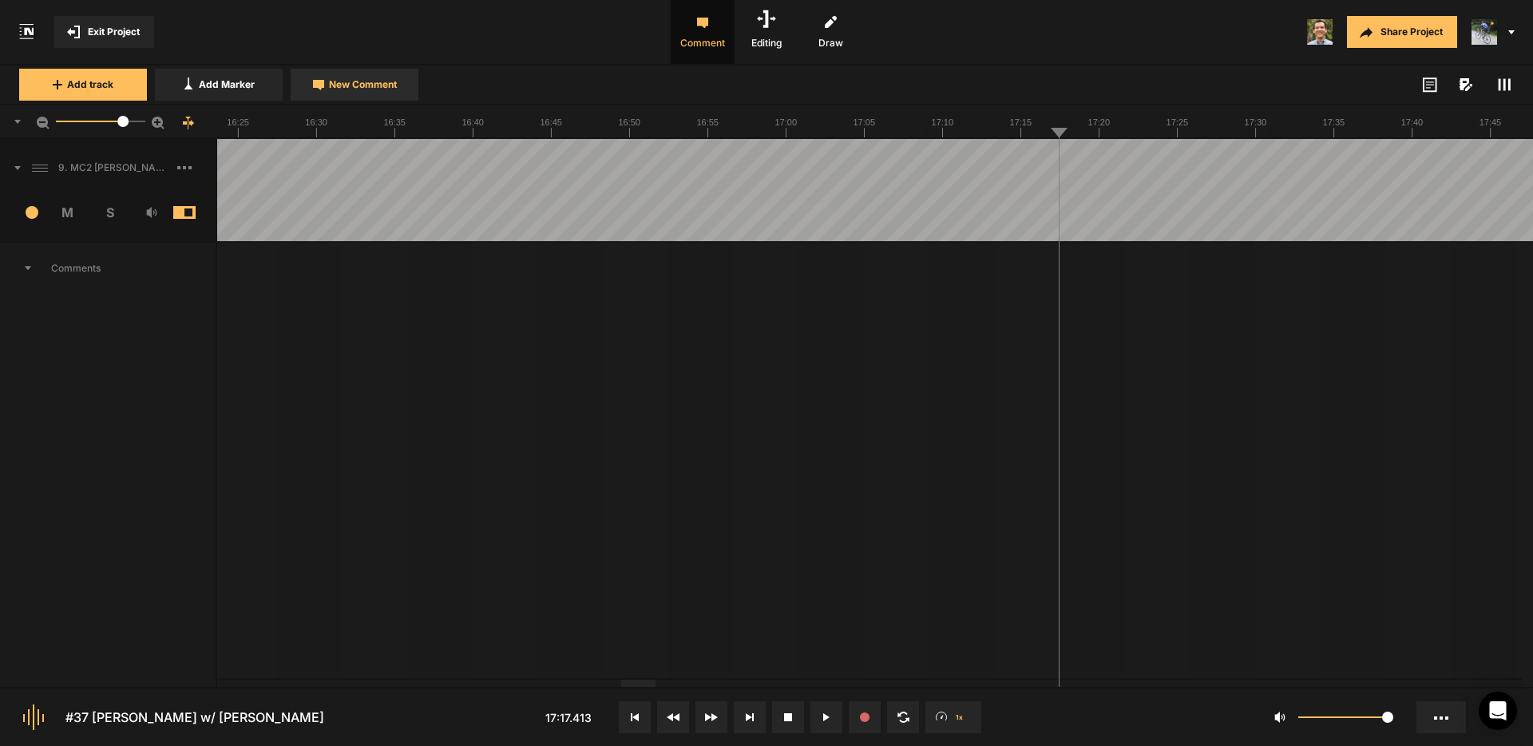
click at [371, 84] on span "New Comment" at bounding box center [363, 84] width 68 height 14
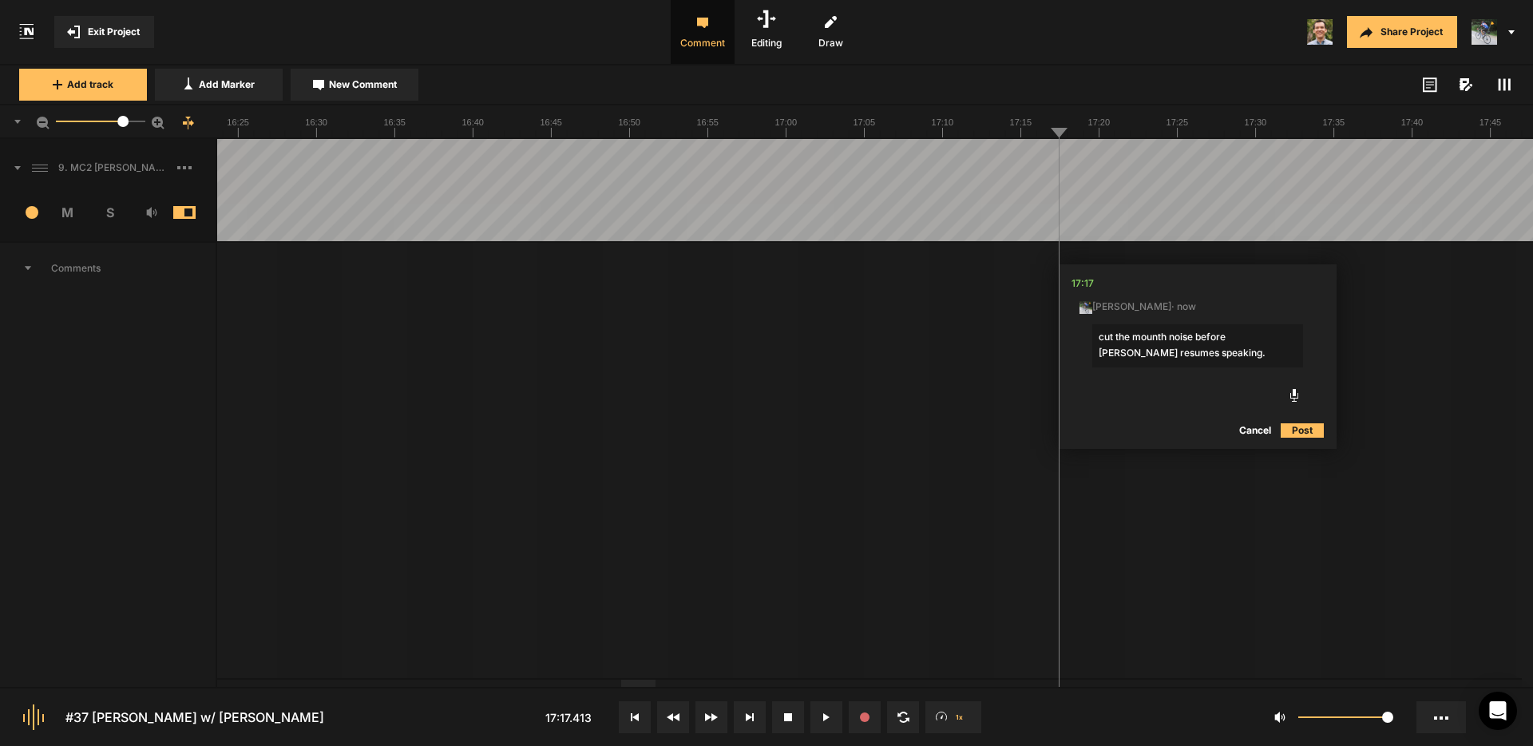
click at [1156, 336] on textarea "cut the mounth noise before [PERSON_NAME] resumes speaking." at bounding box center [1197, 345] width 211 height 43
type textarea "cut the mouth noise before [PERSON_NAME] resumes speaking."
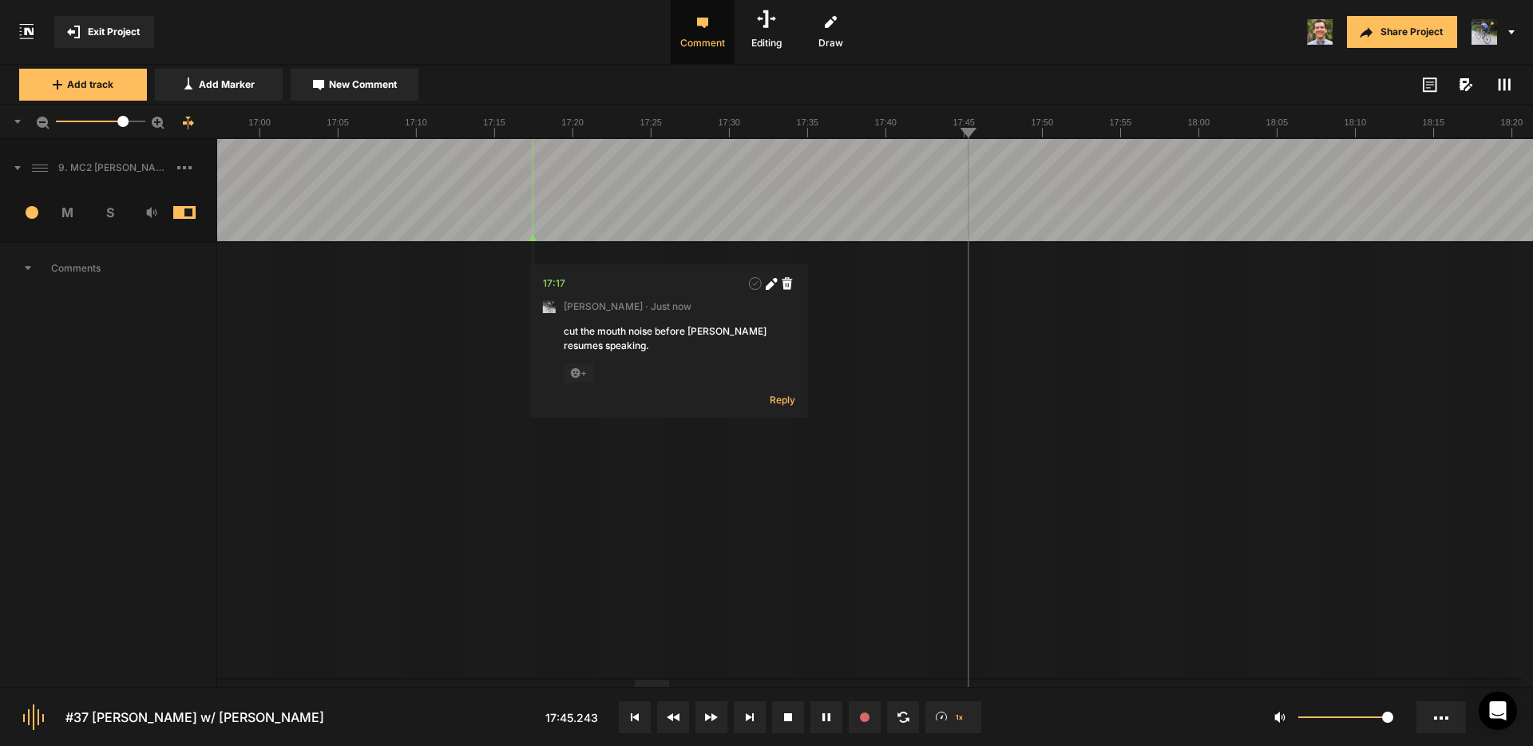
click at [377, 84] on span "New Comment" at bounding box center [363, 84] width 68 height 14
type textarea "Cut this thud, please."
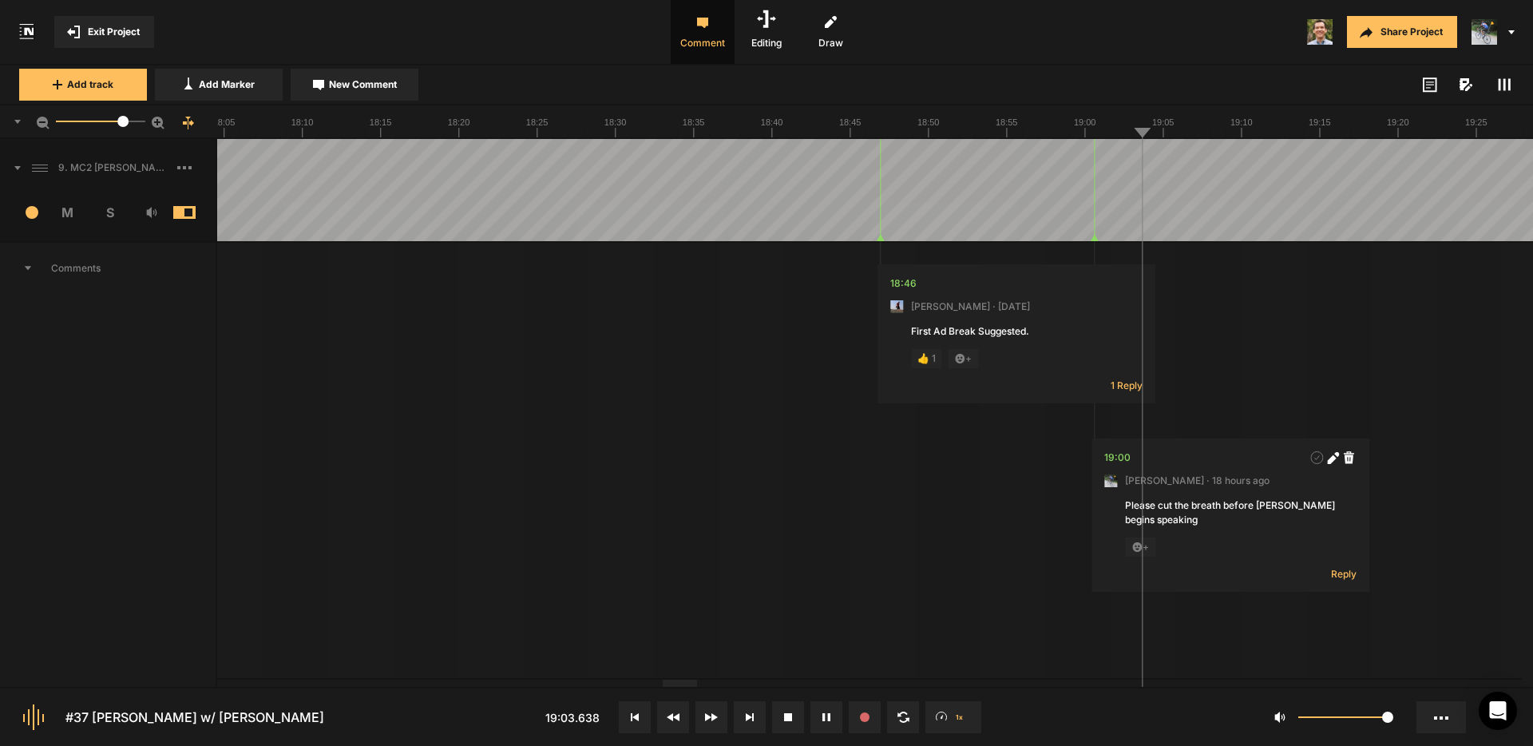
click at [397, 89] on span "New Comment" at bounding box center [363, 84] width 68 height 14
type textarea "Cut "Uh, I""
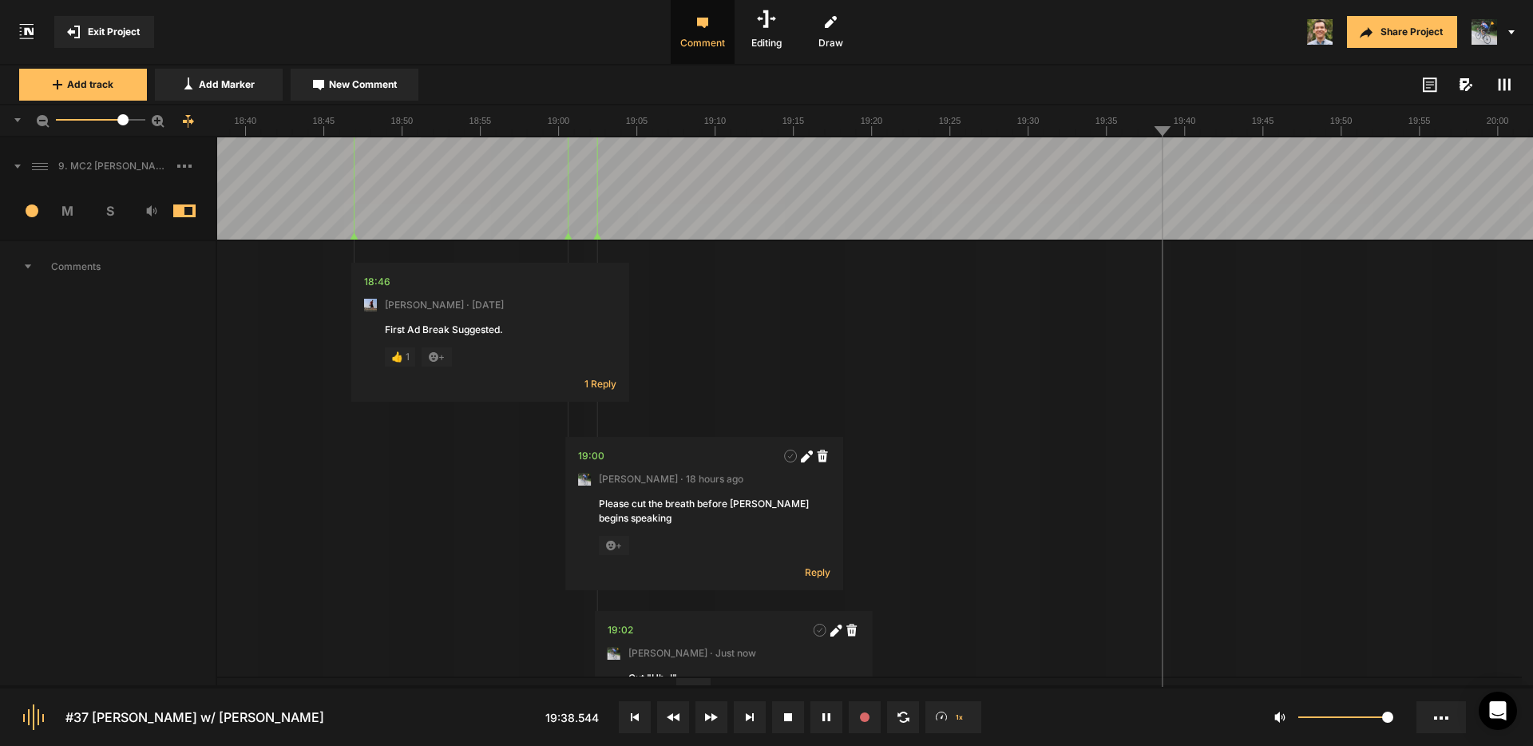
click at [373, 85] on span "New Comment" at bounding box center [363, 84] width 68 height 14
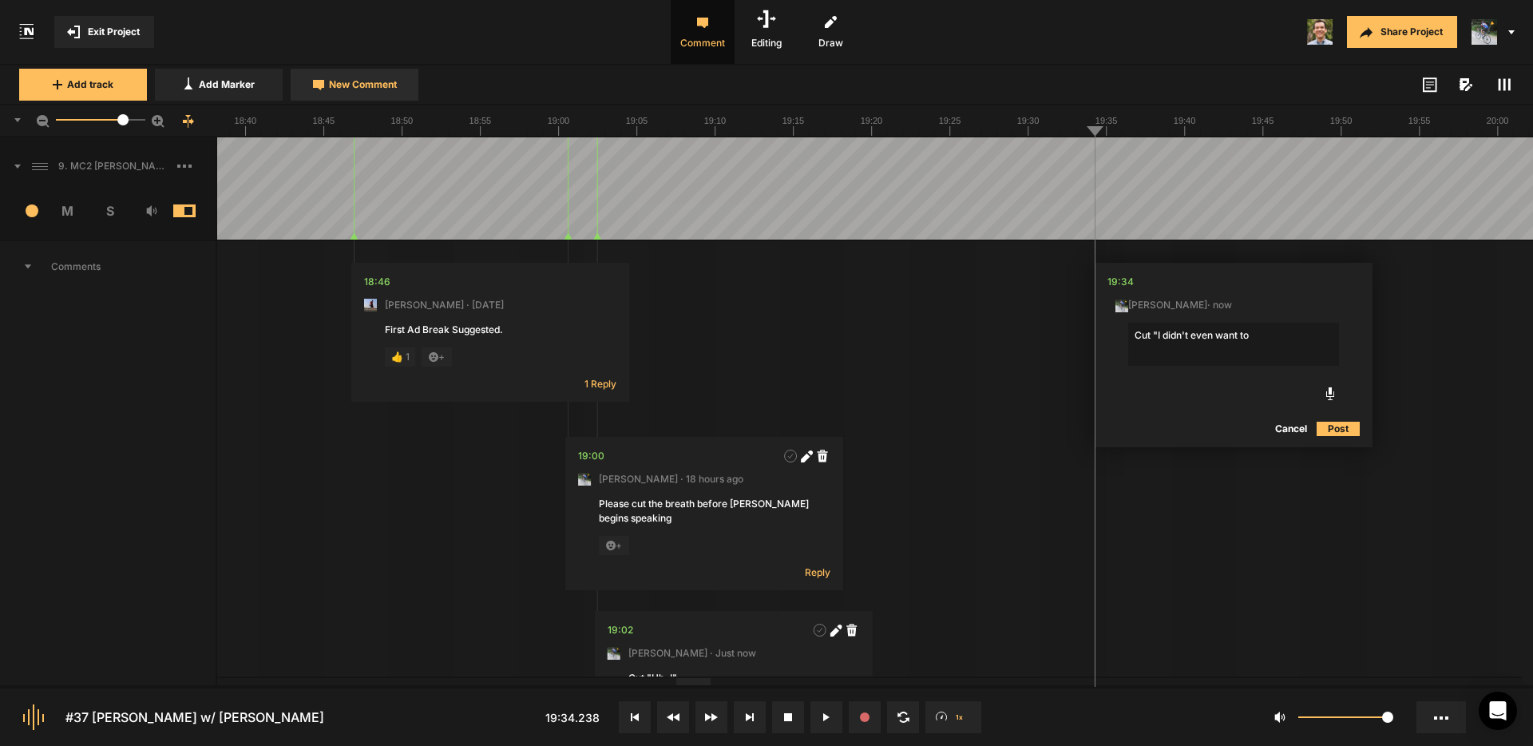
type textarea "Cut "I didn't even want to""
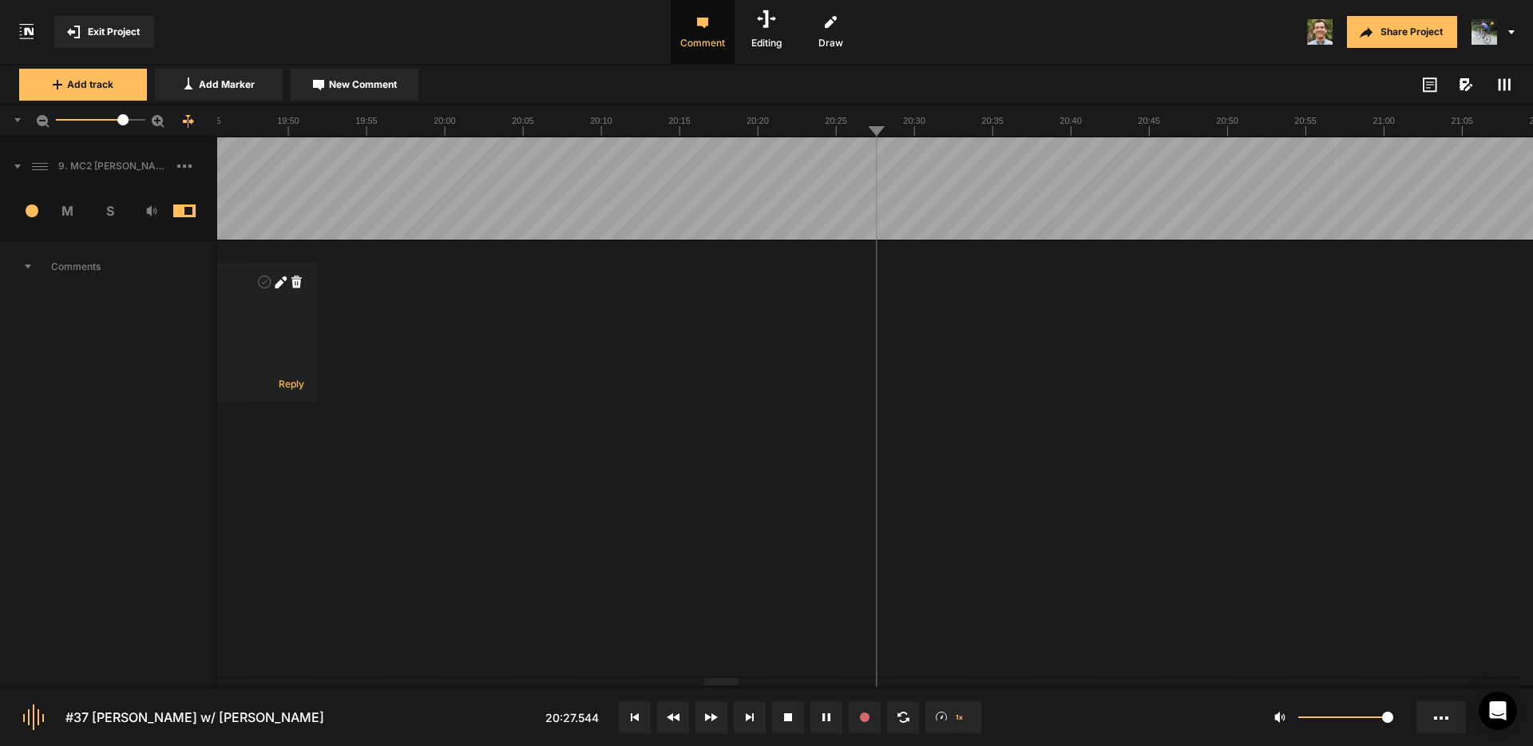
drag, startPoint x: 966, startPoint y: 160, endPoint x: 913, endPoint y: 160, distance: 52.7
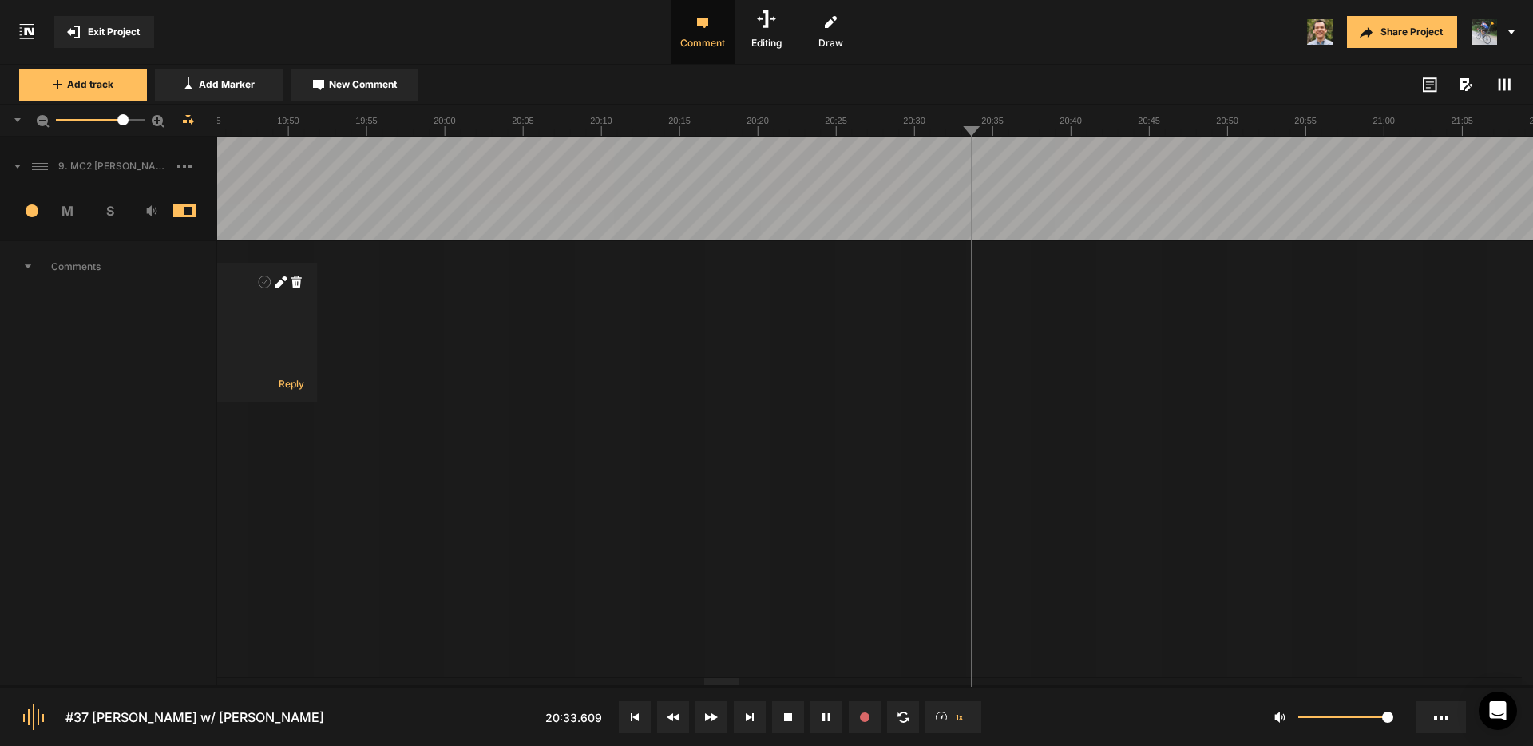
drag, startPoint x: 385, startPoint y: 88, endPoint x: 394, endPoint y: 92, distance: 9.6
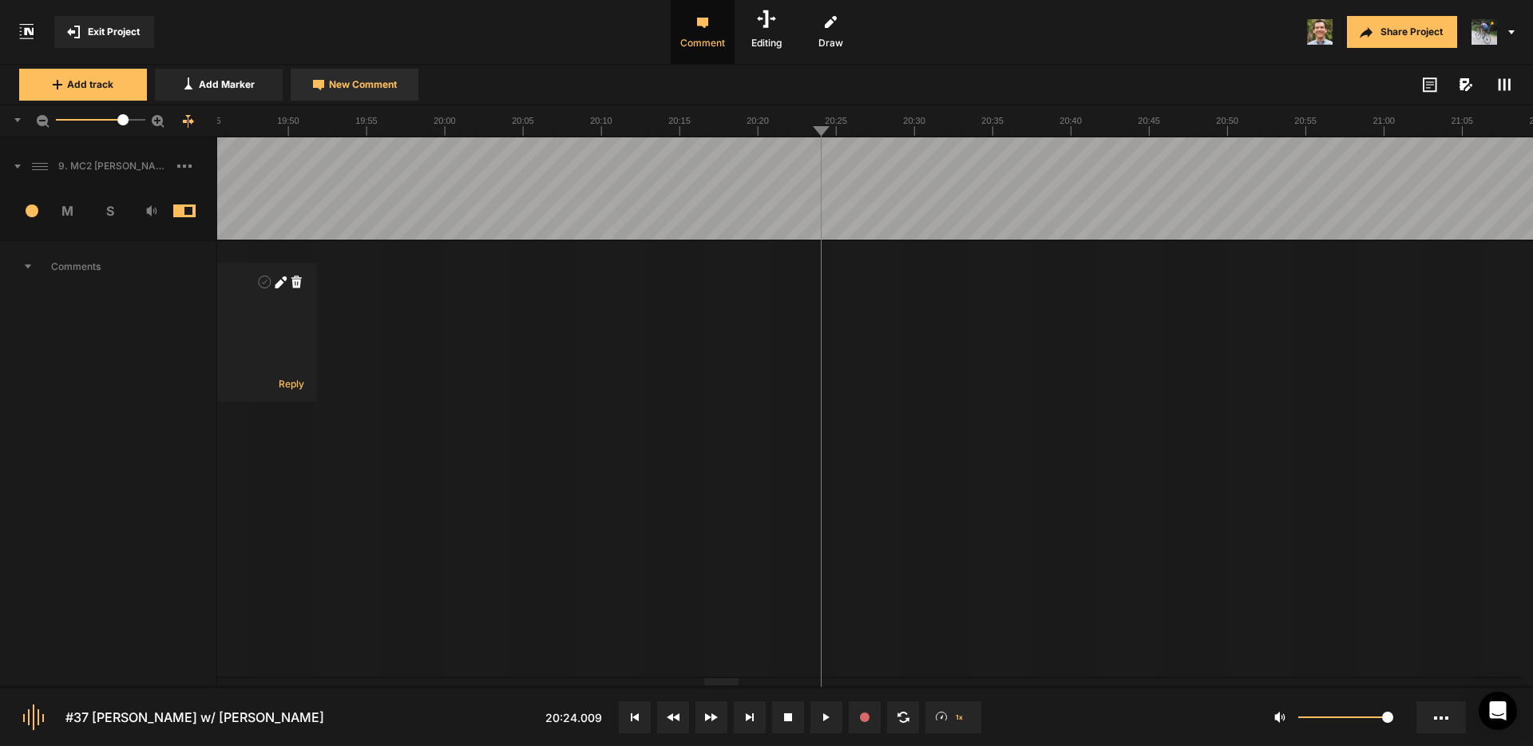
click at [385, 88] on span "New Comment" at bounding box center [363, 84] width 68 height 14
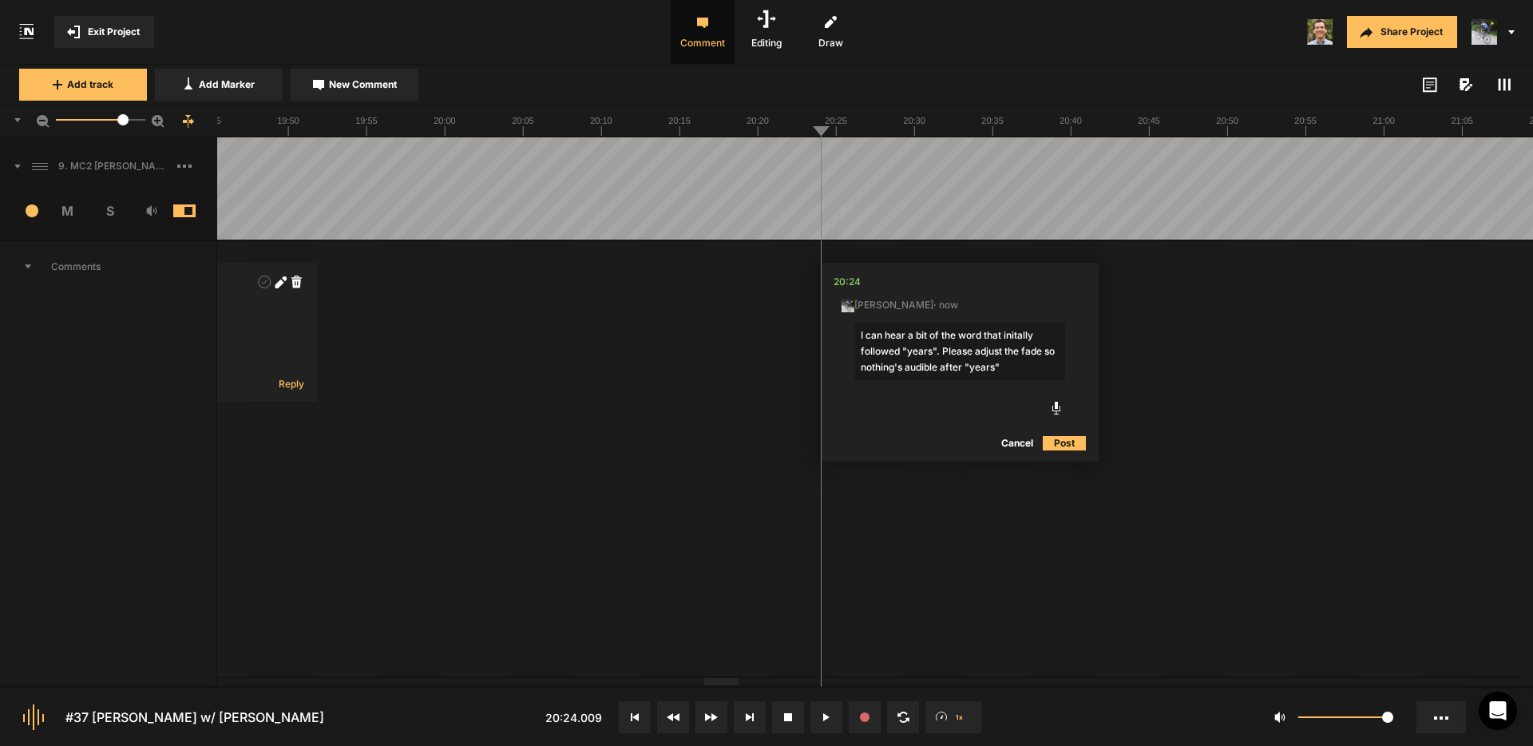
click at [1020, 335] on textarea "I can hear a bit of the word that initally followed "years". Please adjust the …" at bounding box center [959, 351] width 211 height 57
type textarea "I can hear a bit of the word that initially followed "years". Please adjust the…"
drag, startPoint x: 1068, startPoint y: 442, endPoint x: 993, endPoint y: 351, distance: 117.9
click at [1068, 442] on button "Post" at bounding box center [1064, 443] width 43 height 19
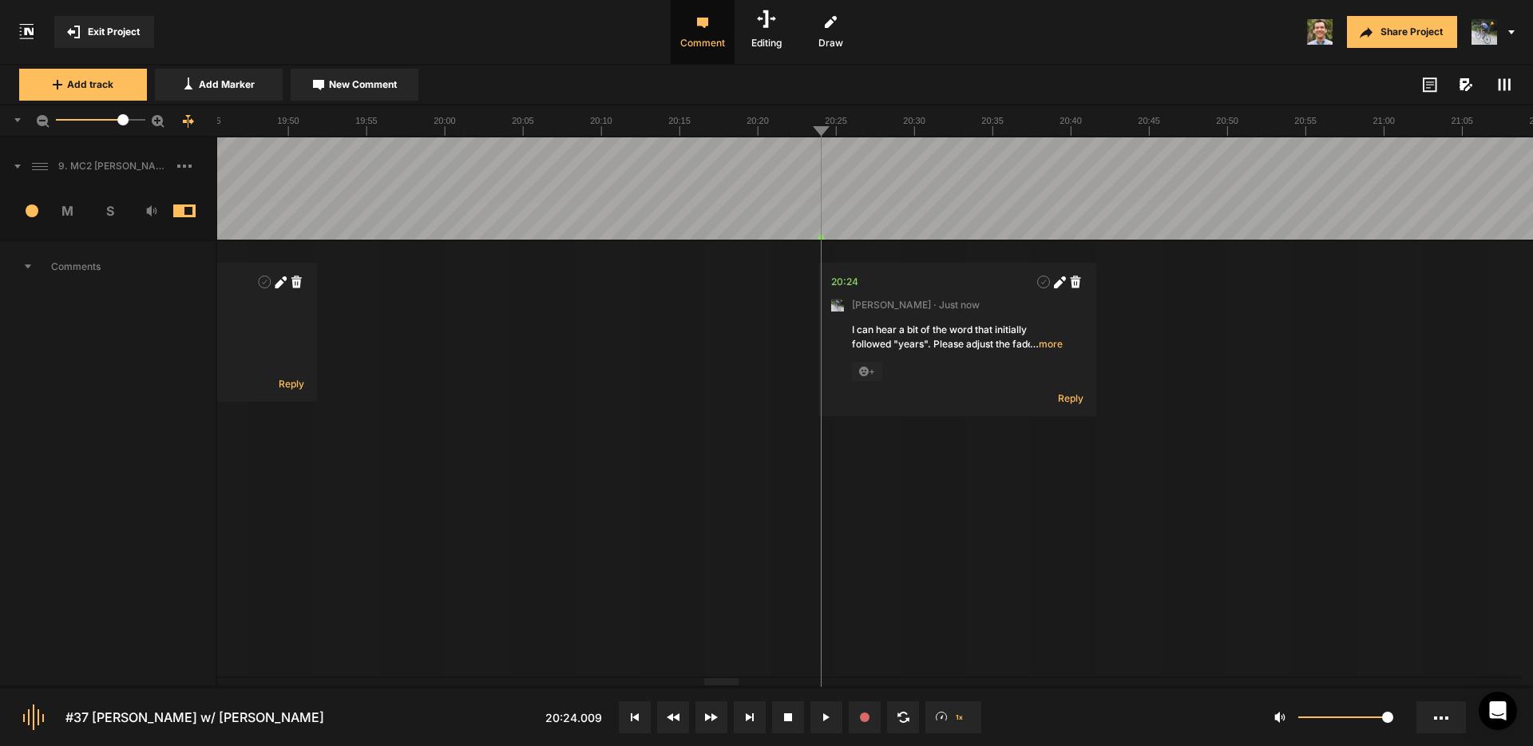
click at [375, 87] on span "New Comment" at bounding box center [363, 84] width 68 height 14
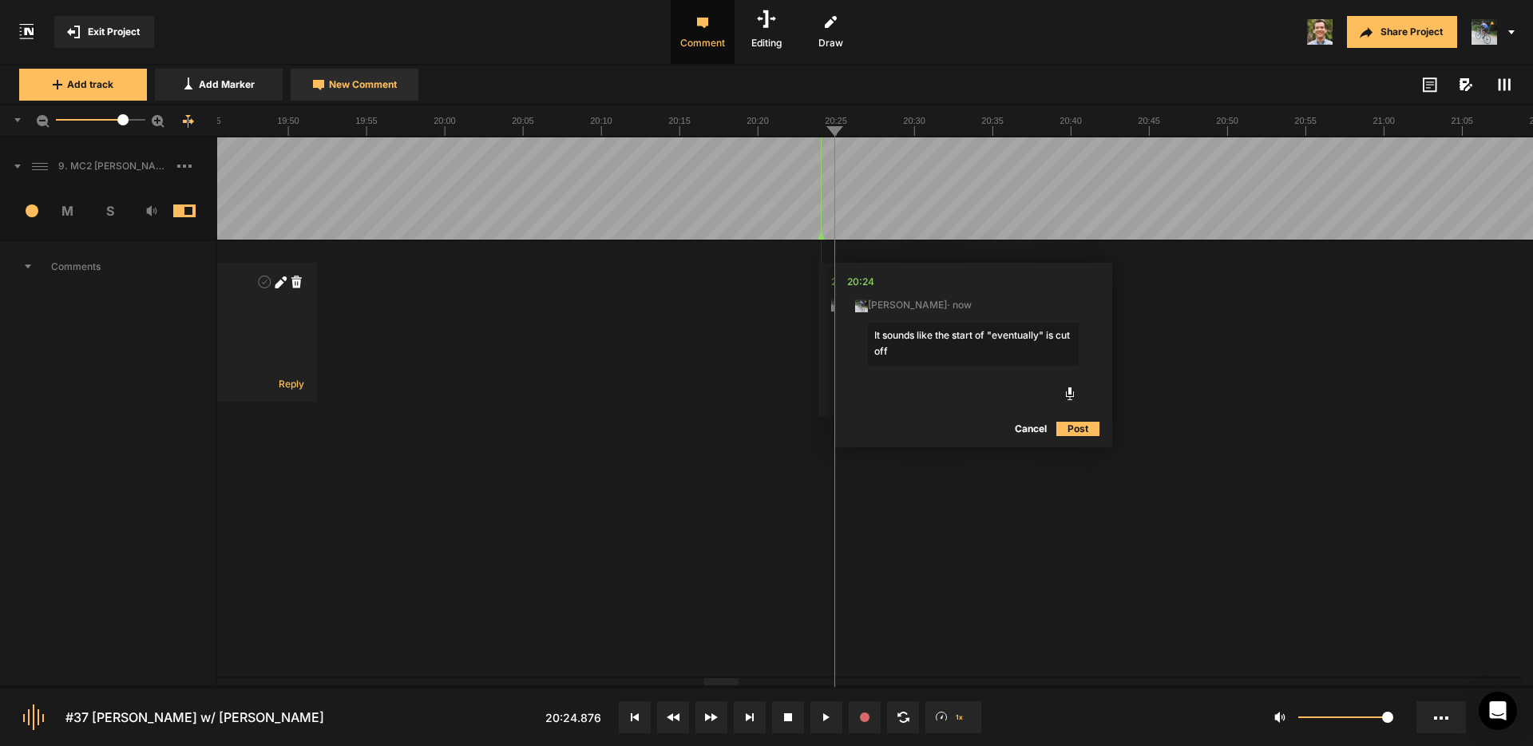
type textarea "It sounds like the start of "eventually" is cut off."
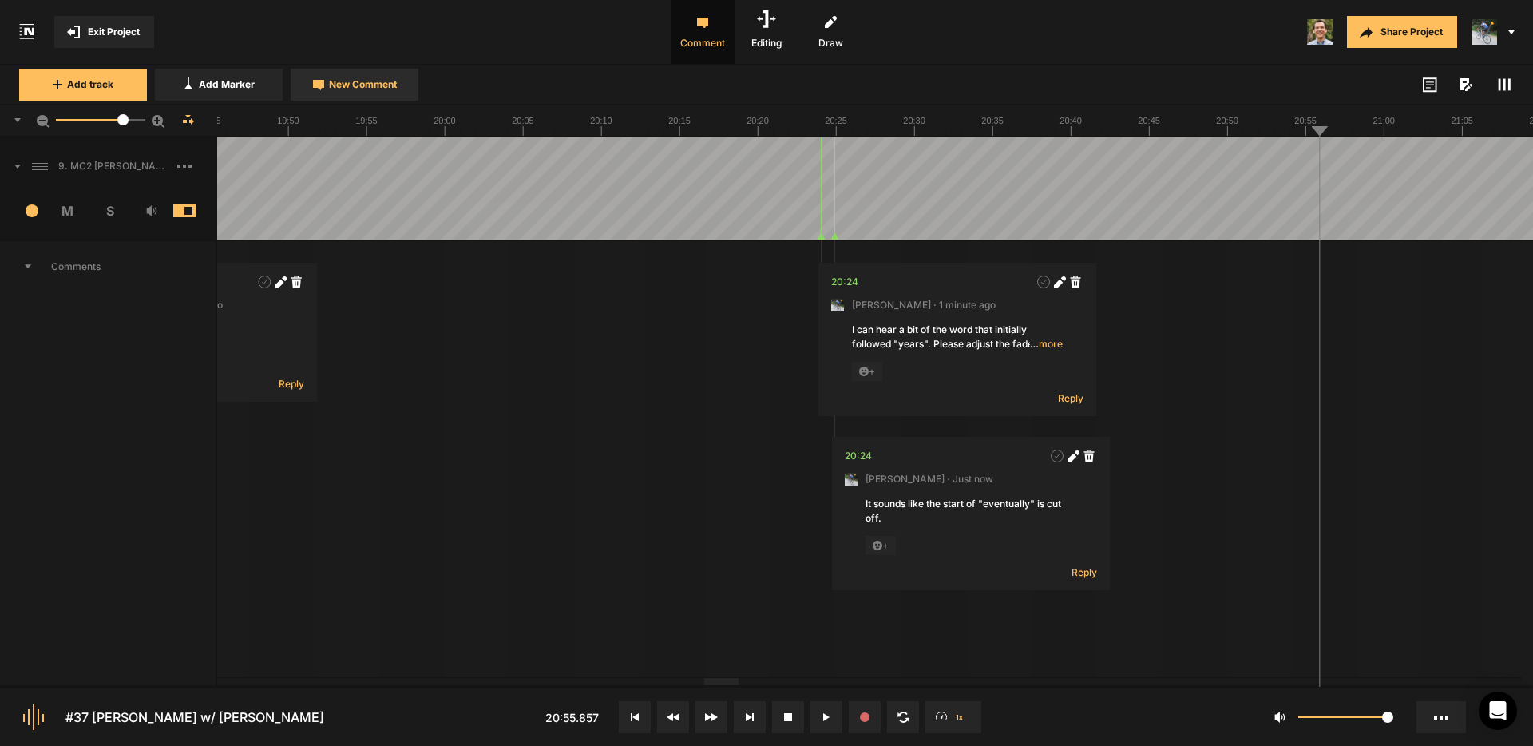
click at [344, 86] on span "New Comment" at bounding box center [363, 84] width 68 height 14
type textarea "Cut "my um""
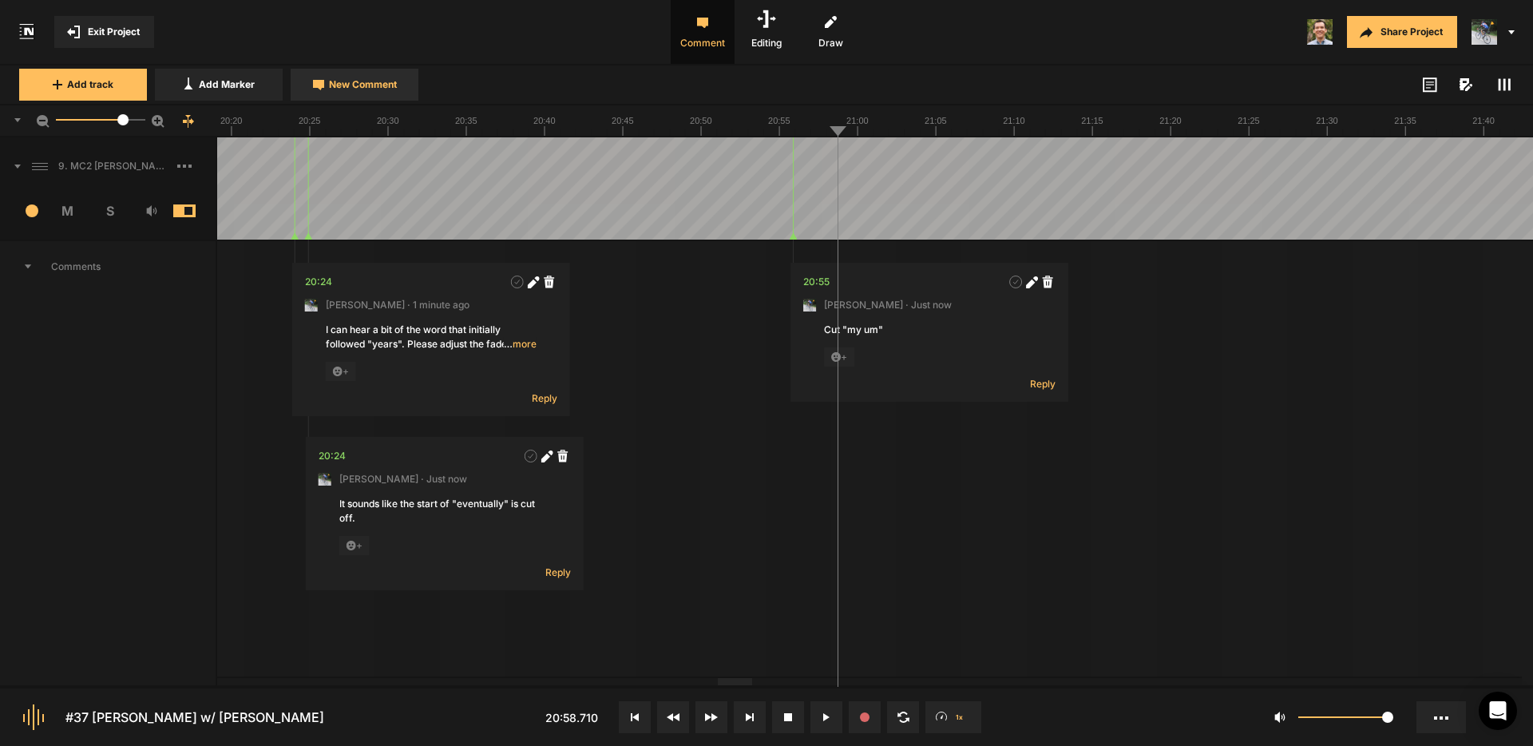
click at [342, 84] on span "New Comment" at bounding box center [363, 84] width 68 height 14
type textarea "cut "um" if possible"
drag, startPoint x: 1064, startPoint y: 155, endPoint x: 1072, endPoint y: 157, distance: 8.3
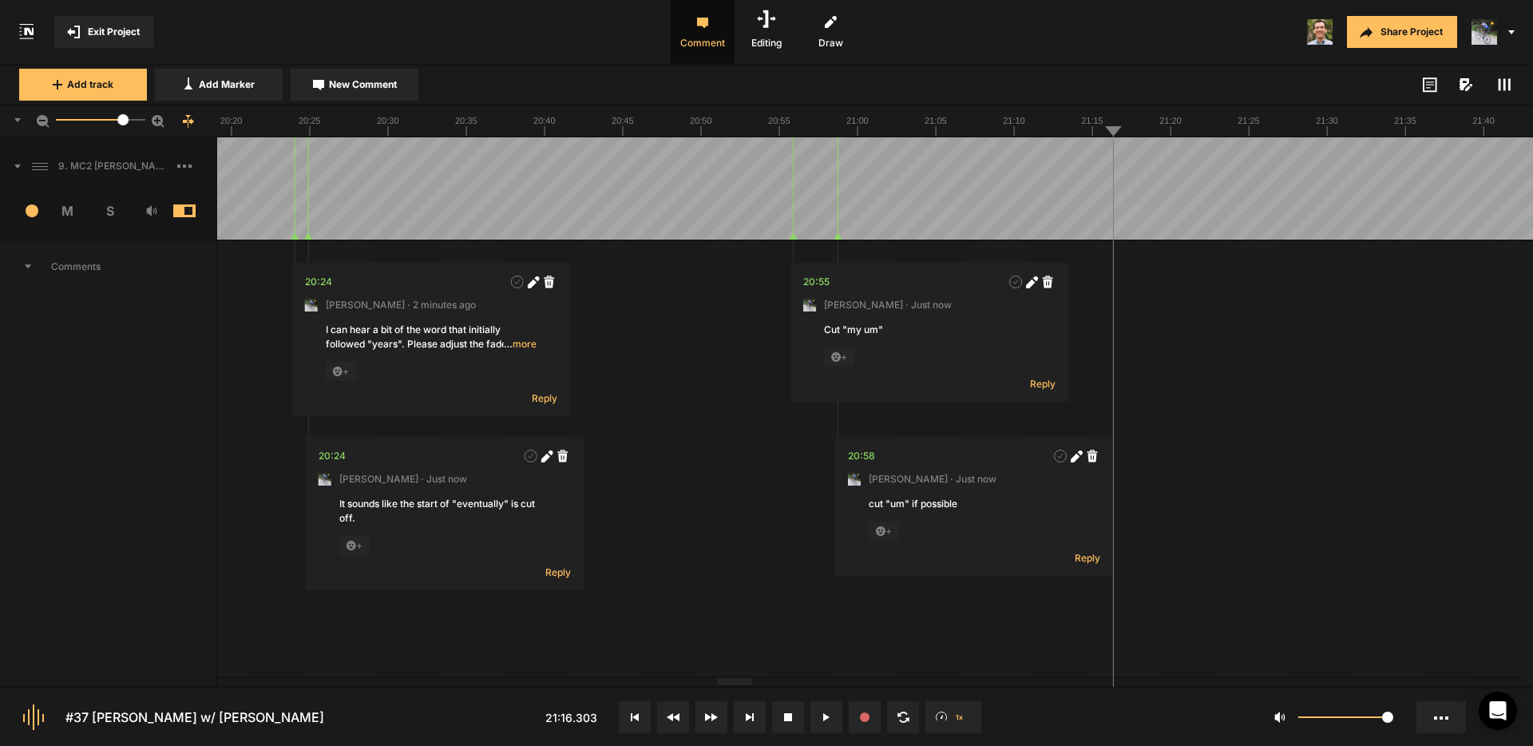
drag, startPoint x: 381, startPoint y: 89, endPoint x: 372, endPoint y: 89, distance: 8.8
click at [378, 89] on span "New Comment" at bounding box center [363, 84] width 68 height 14
type textarea "Cut "and uh""
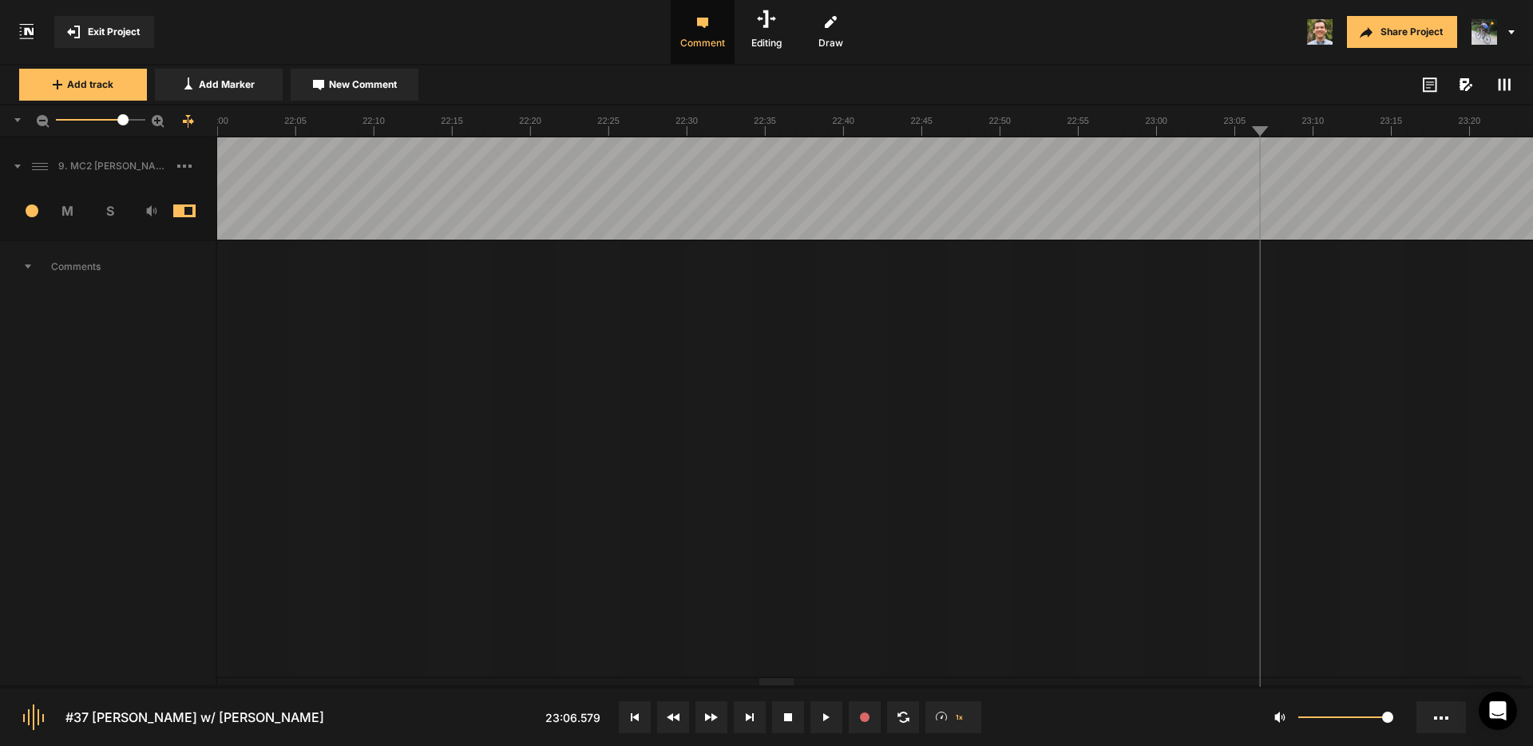
click at [112, 30] on span "Exit Project" at bounding box center [114, 32] width 52 height 14
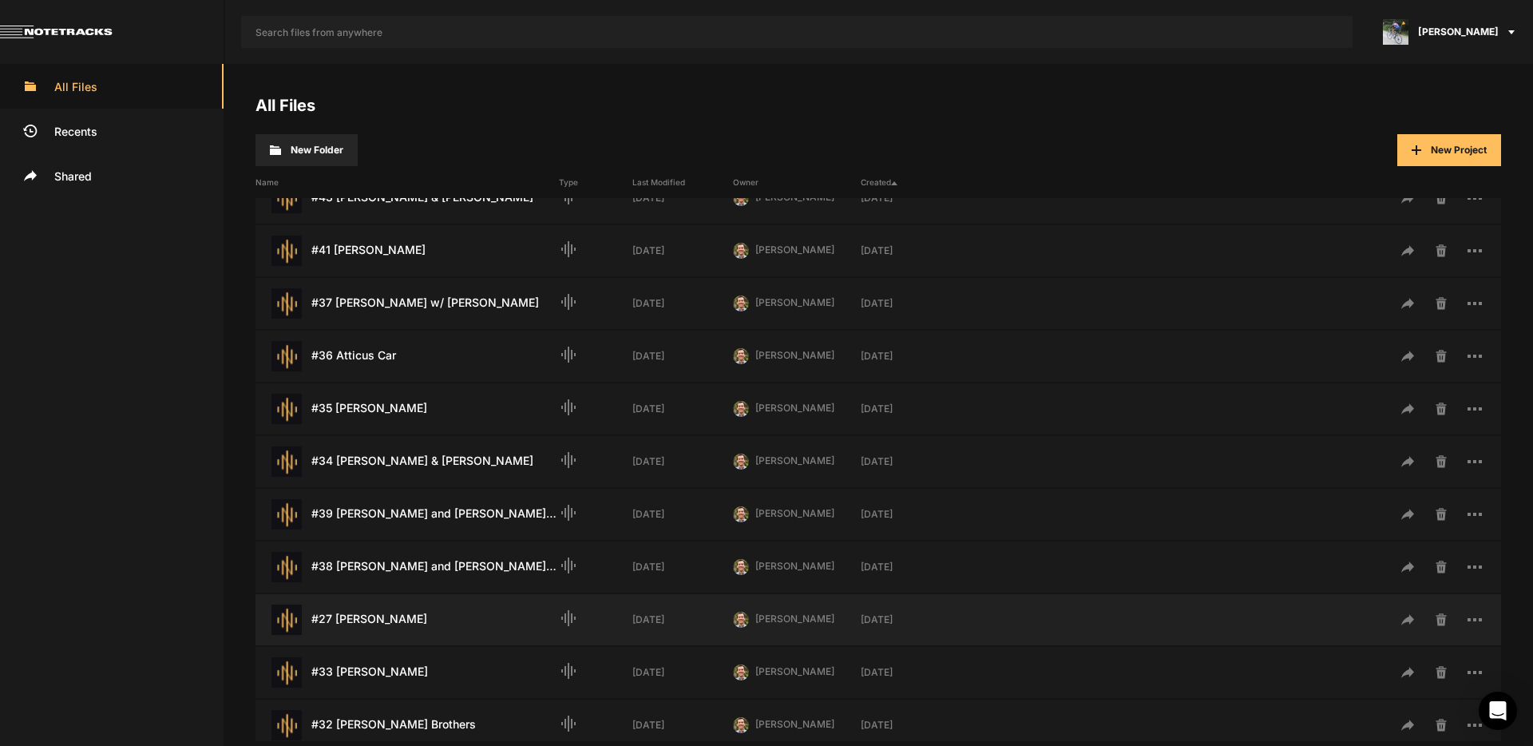
scroll to position [519, 0]
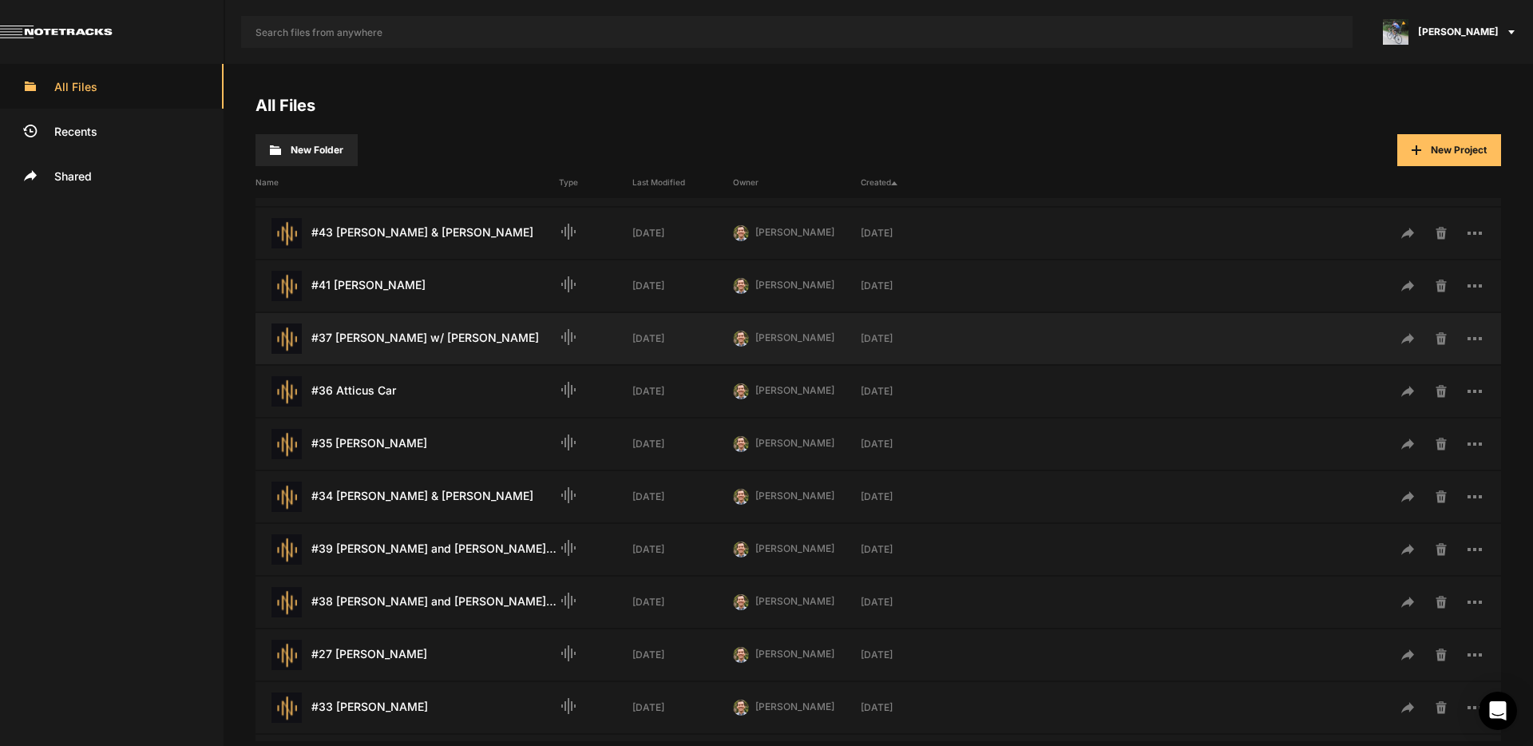
click at [417, 349] on div "#37 [PERSON_NAME] w/ [PERSON_NAME] Last Modified: [DATE]" at bounding box center [407, 338] width 303 height 30
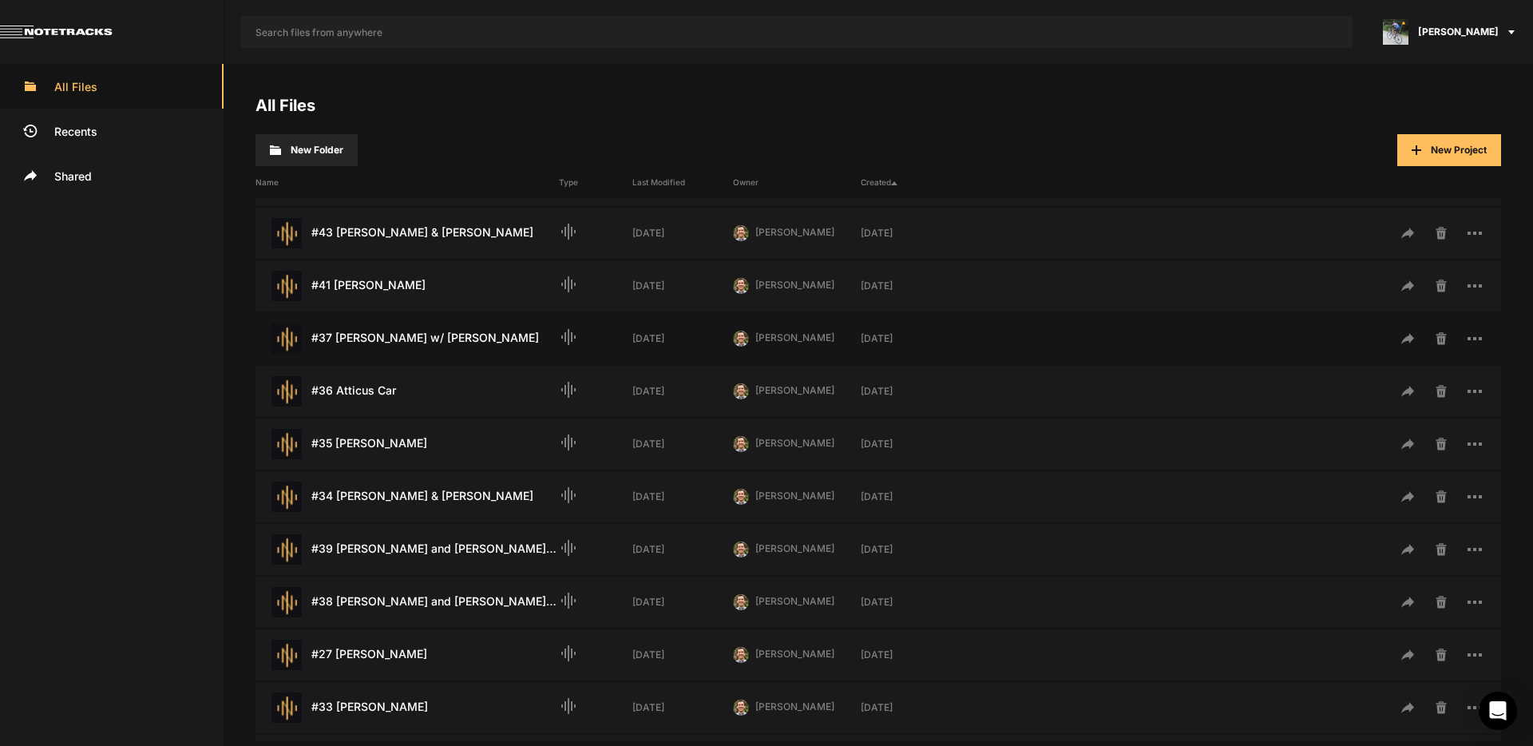
click at [417, 349] on div "#37 [PERSON_NAME] w/ [PERSON_NAME] Last Modified: [DATE]" at bounding box center [407, 338] width 303 height 30
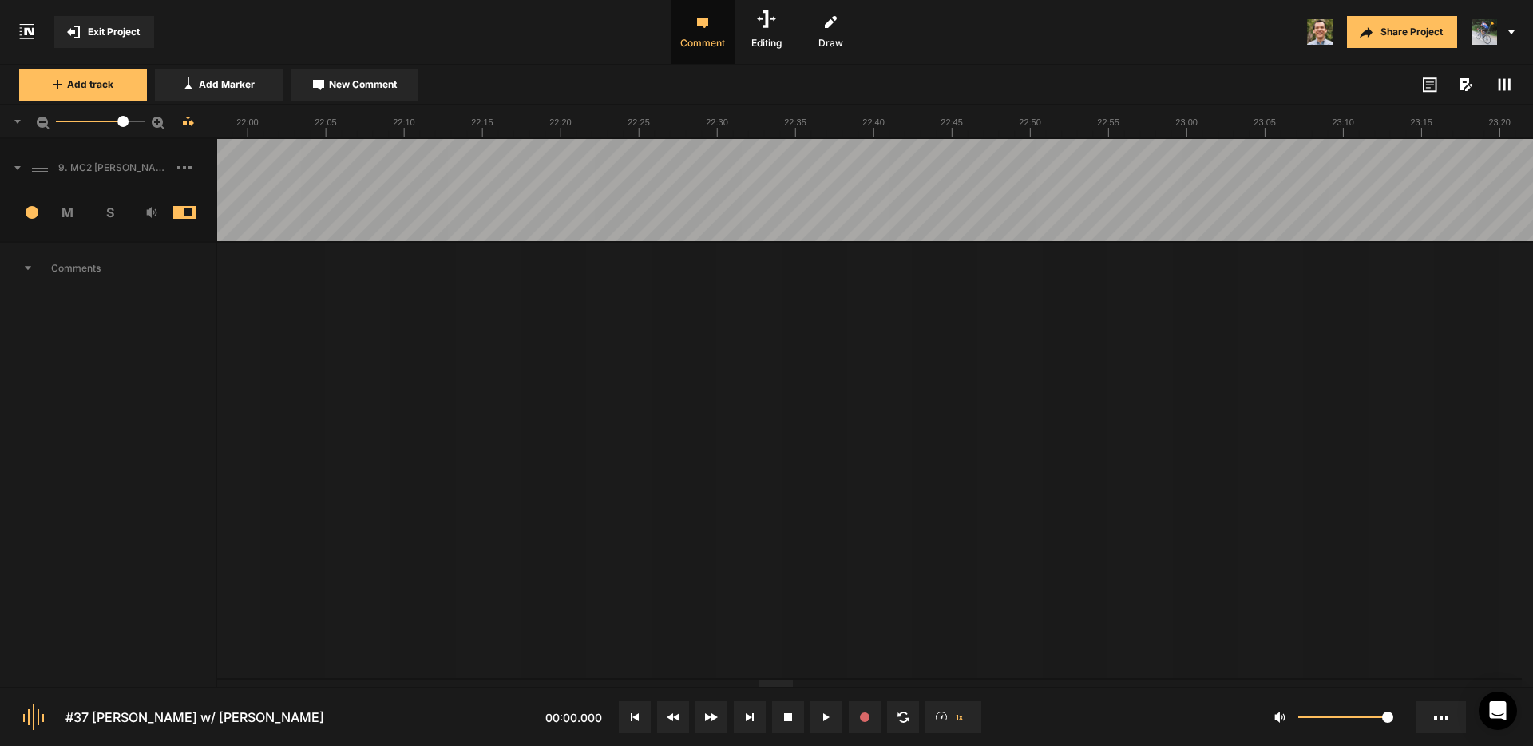
click at [771, 687] on div at bounding box center [776, 683] width 34 height 7
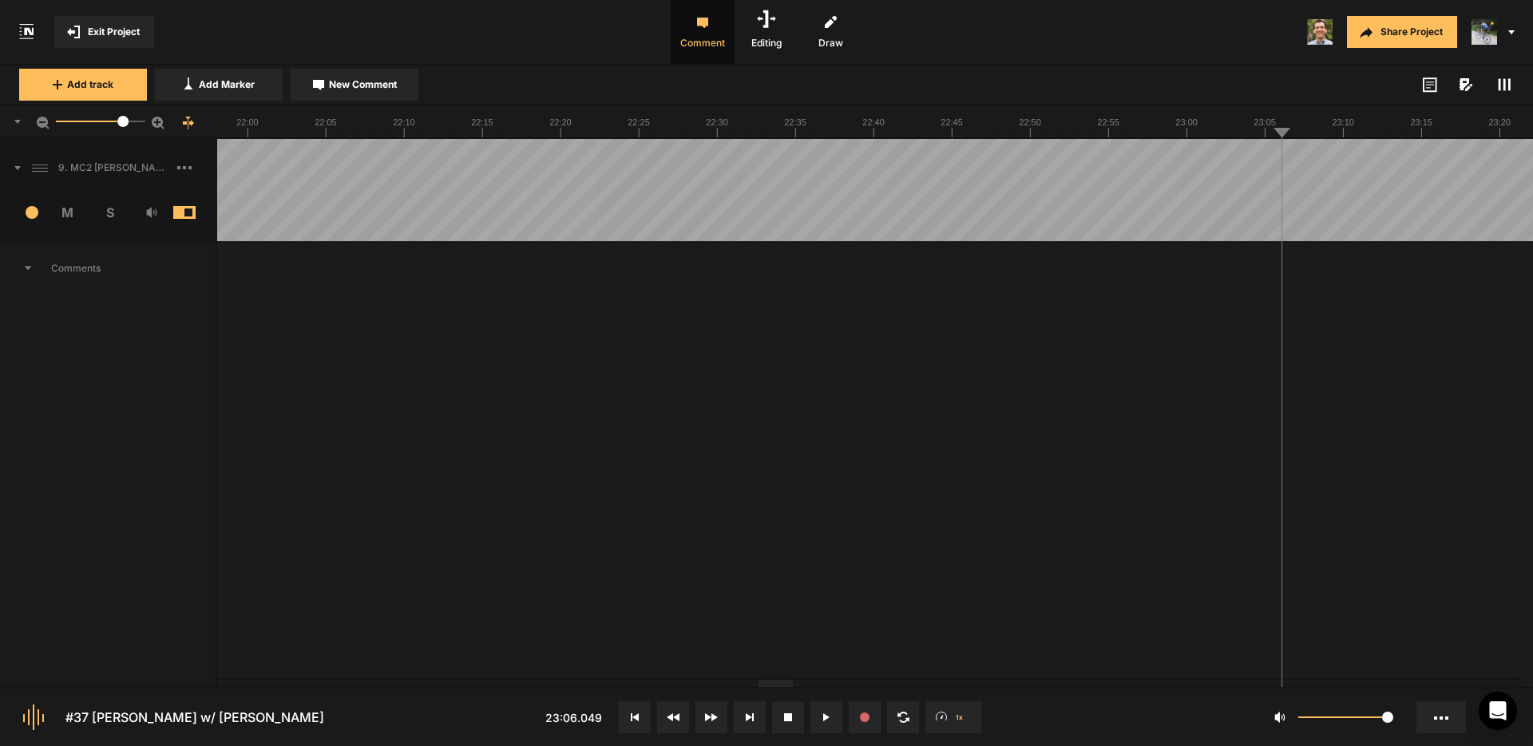
click at [341, 84] on span "New Comment" at bounding box center [363, 84] width 68 height 14
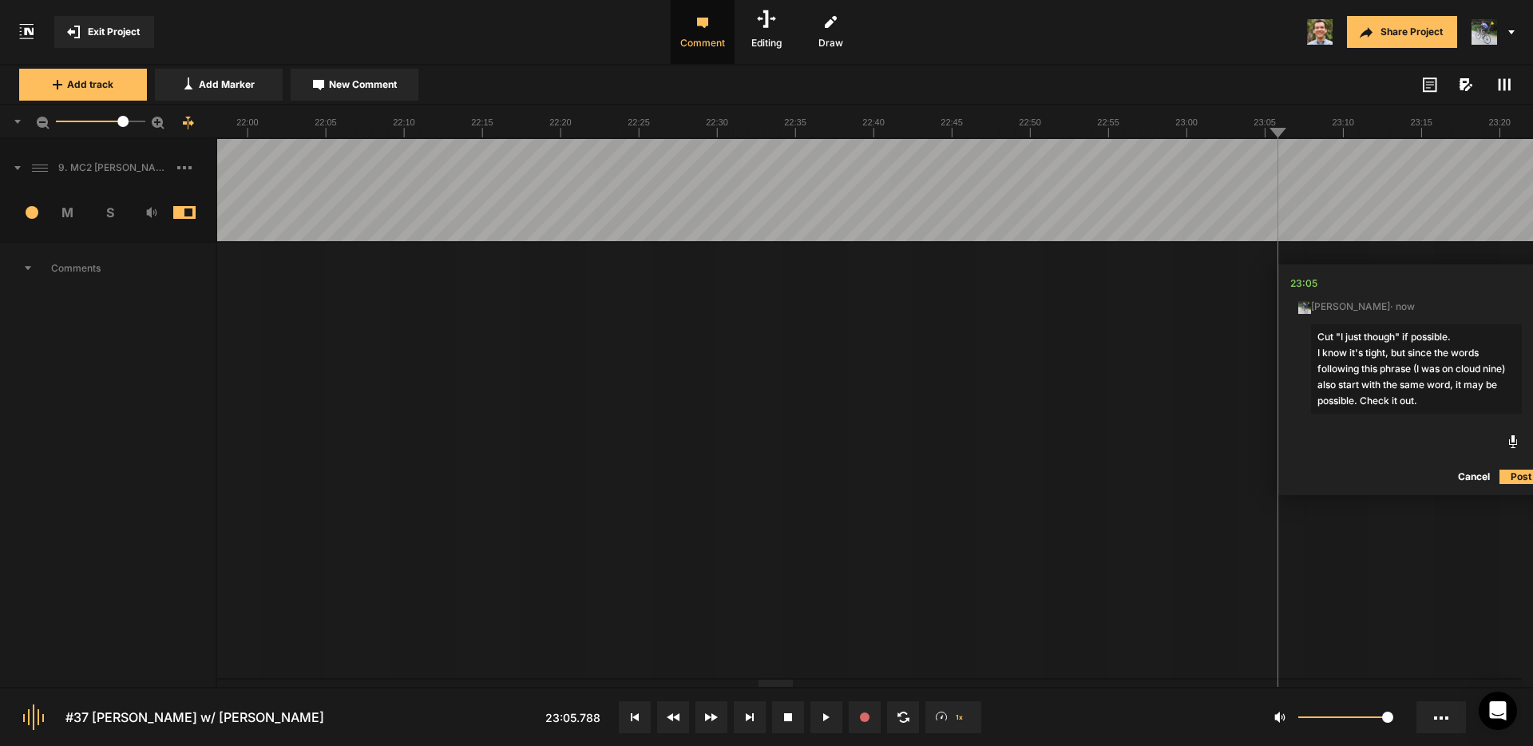
type textarea "Cut "I just though" if possible. I know it's tight, but since the words followi…"
click at [1513, 474] on button "Post" at bounding box center [1521, 476] width 43 height 19
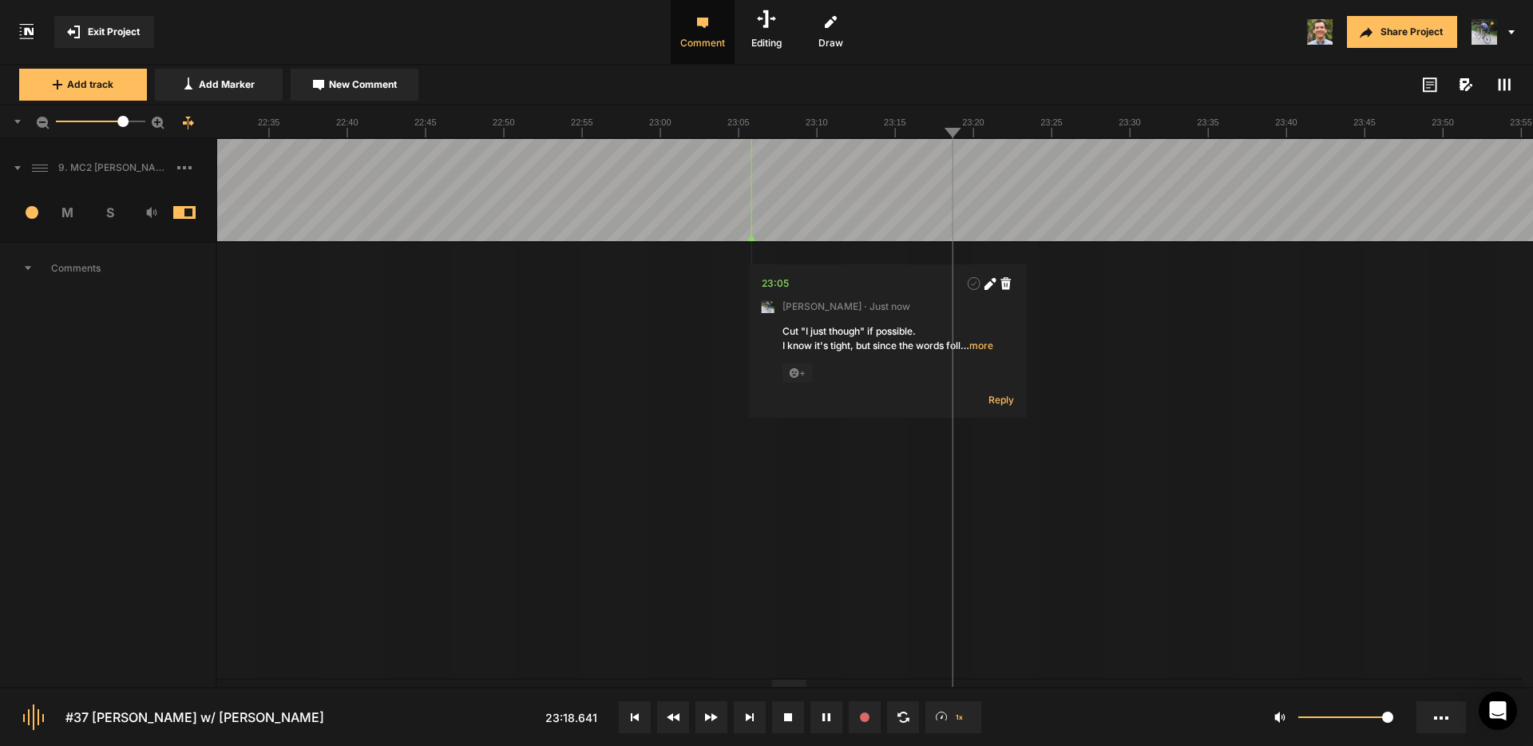
click at [363, 81] on span "New Comment" at bounding box center [363, 84] width 68 height 14
type textarea "The first part of this word is cut off. Can this be fixed?"
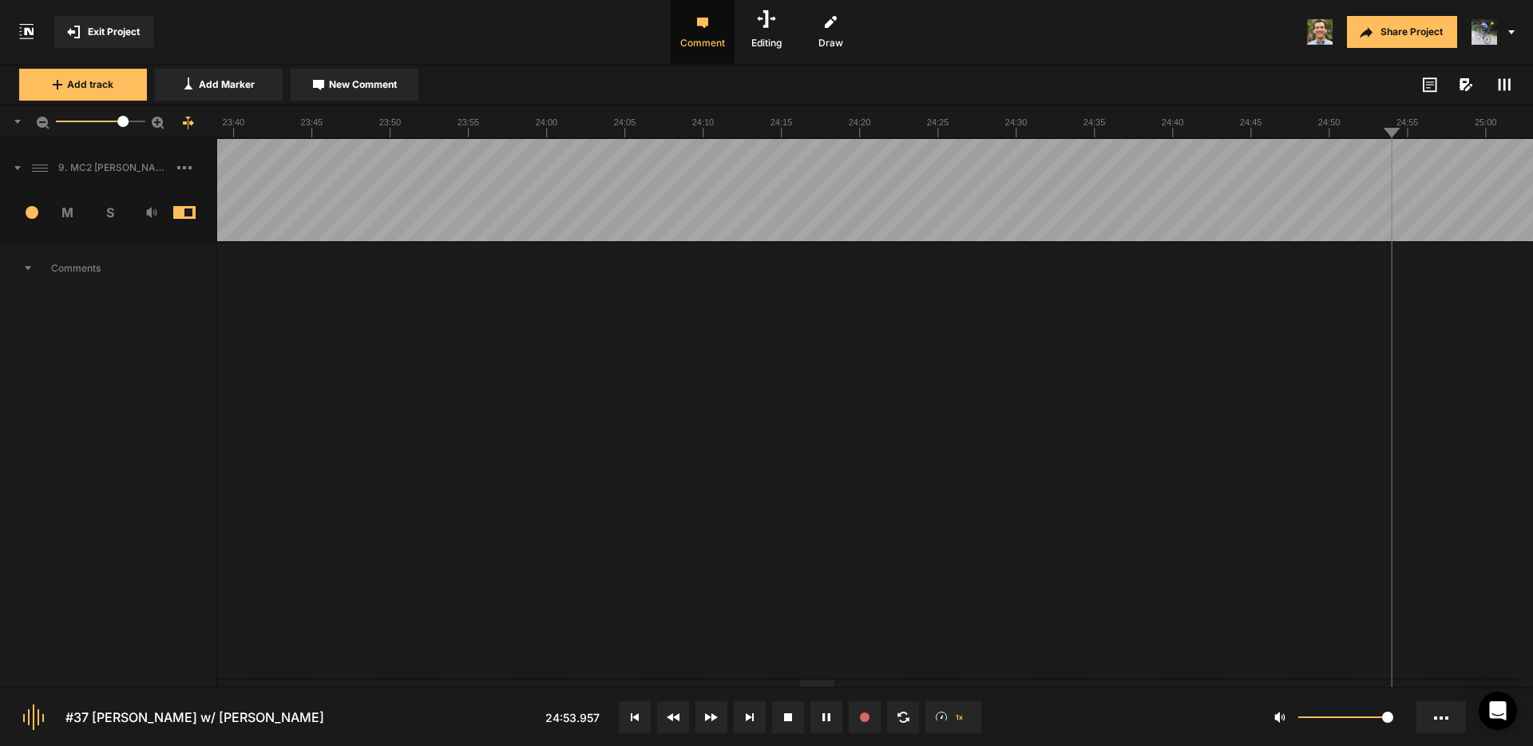
click at [374, 89] on span "New Comment" at bounding box center [363, 84] width 68 height 14
type textarea "Cut "um, they're""
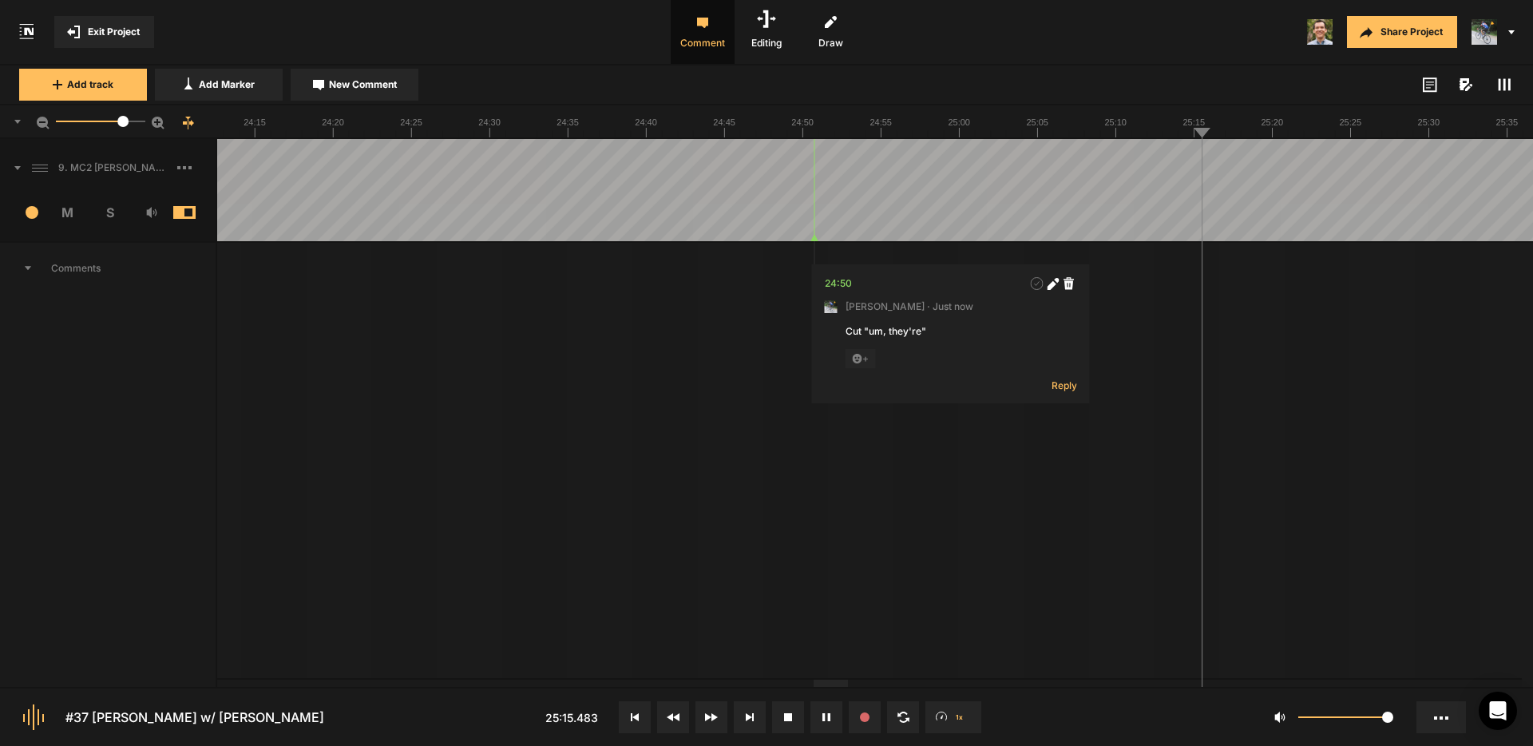
click at [374, 77] on span "New Comment" at bounding box center [363, 84] width 68 height 14
type textarea "Cut "had, um""
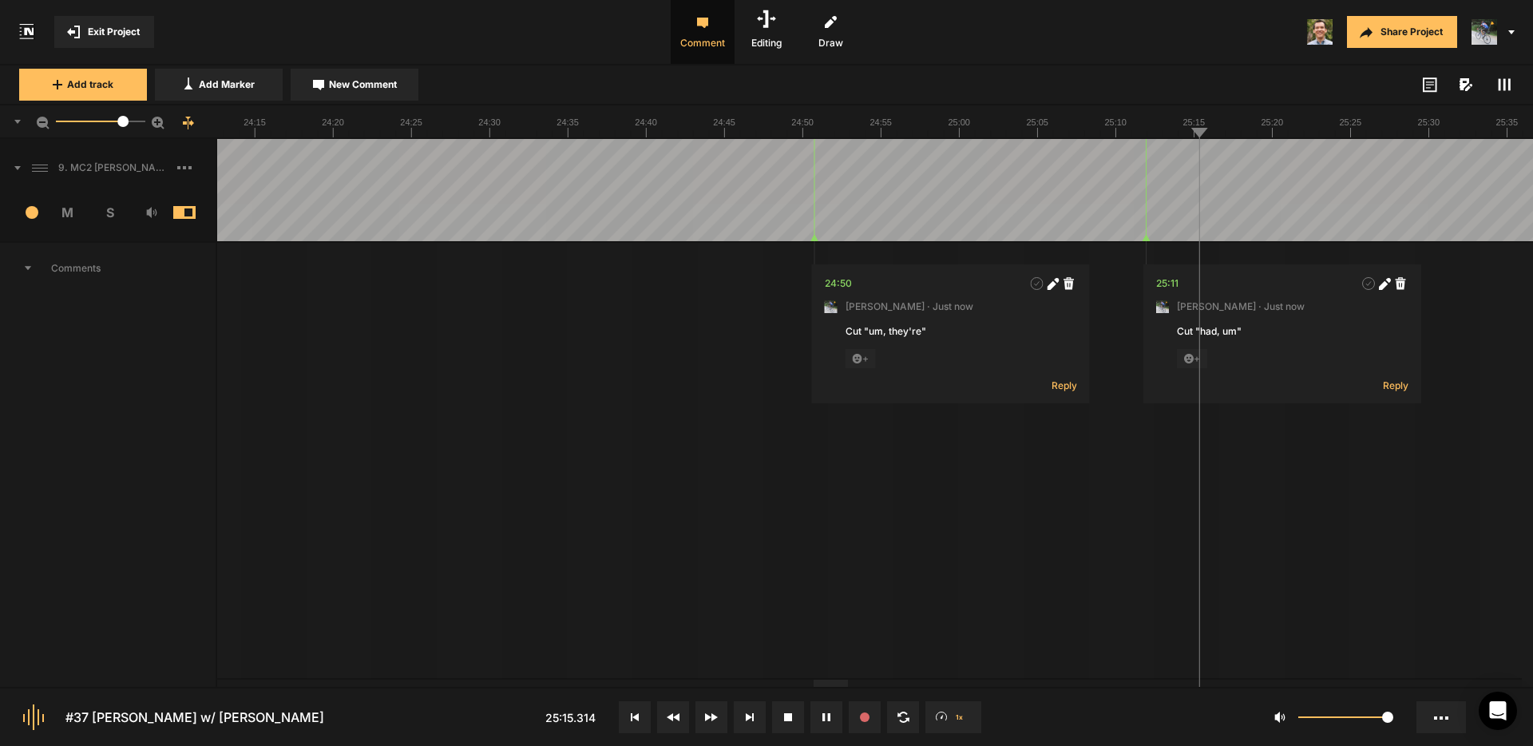
click at [381, 89] on span "New Comment" at bounding box center [363, 84] width 68 height 14
type textarea "Is [PERSON_NAME]'s breath cut off here?"
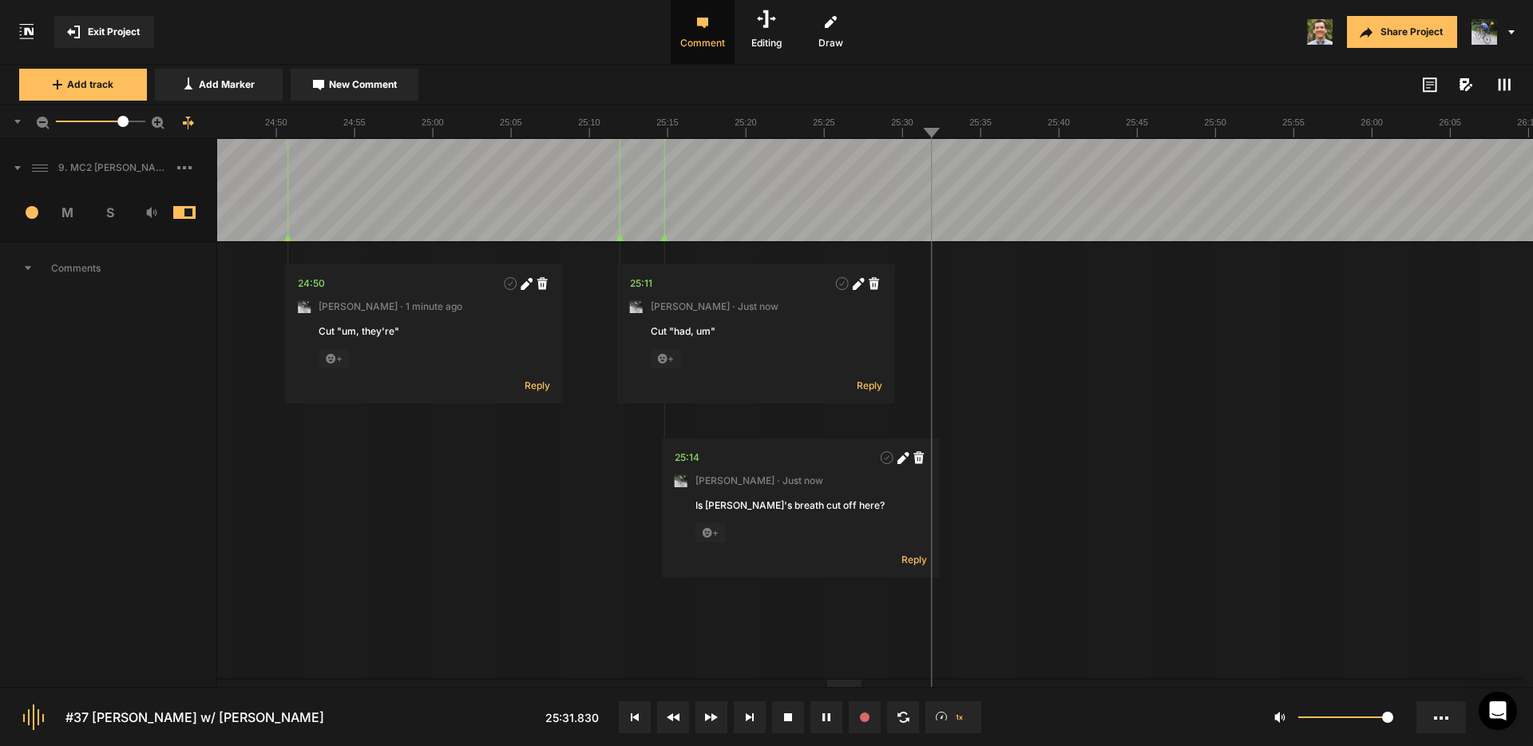
click at [385, 88] on span "New Comment" at bounding box center [363, 84] width 68 height 14
click at [928, 339] on textarea "I'd either" at bounding box center [978, 345] width 211 height 43
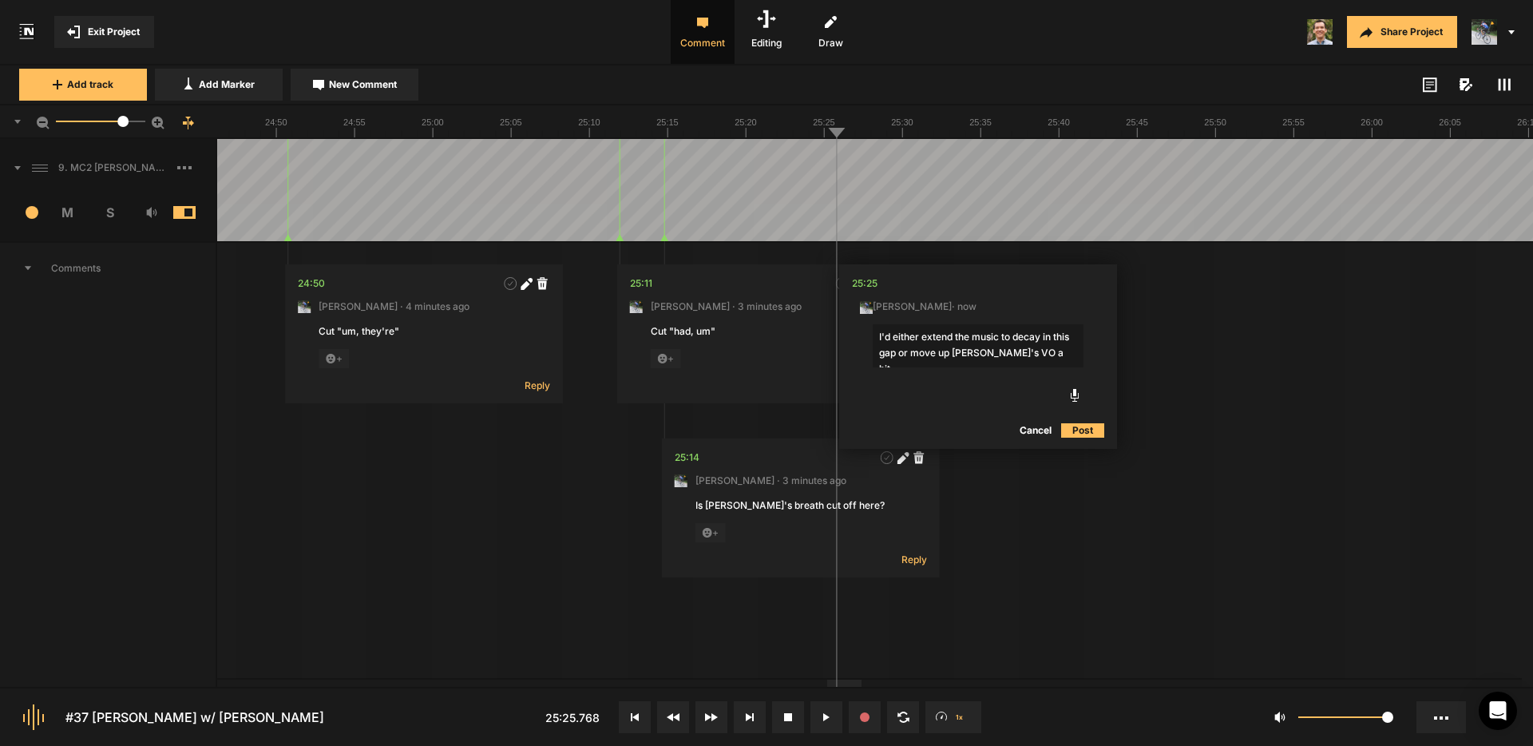
type textarea "I'd either extend the music to decay in this gap or move up [PERSON_NAME]'s VO …"
click at [1096, 432] on button "Post" at bounding box center [1082, 430] width 43 height 19
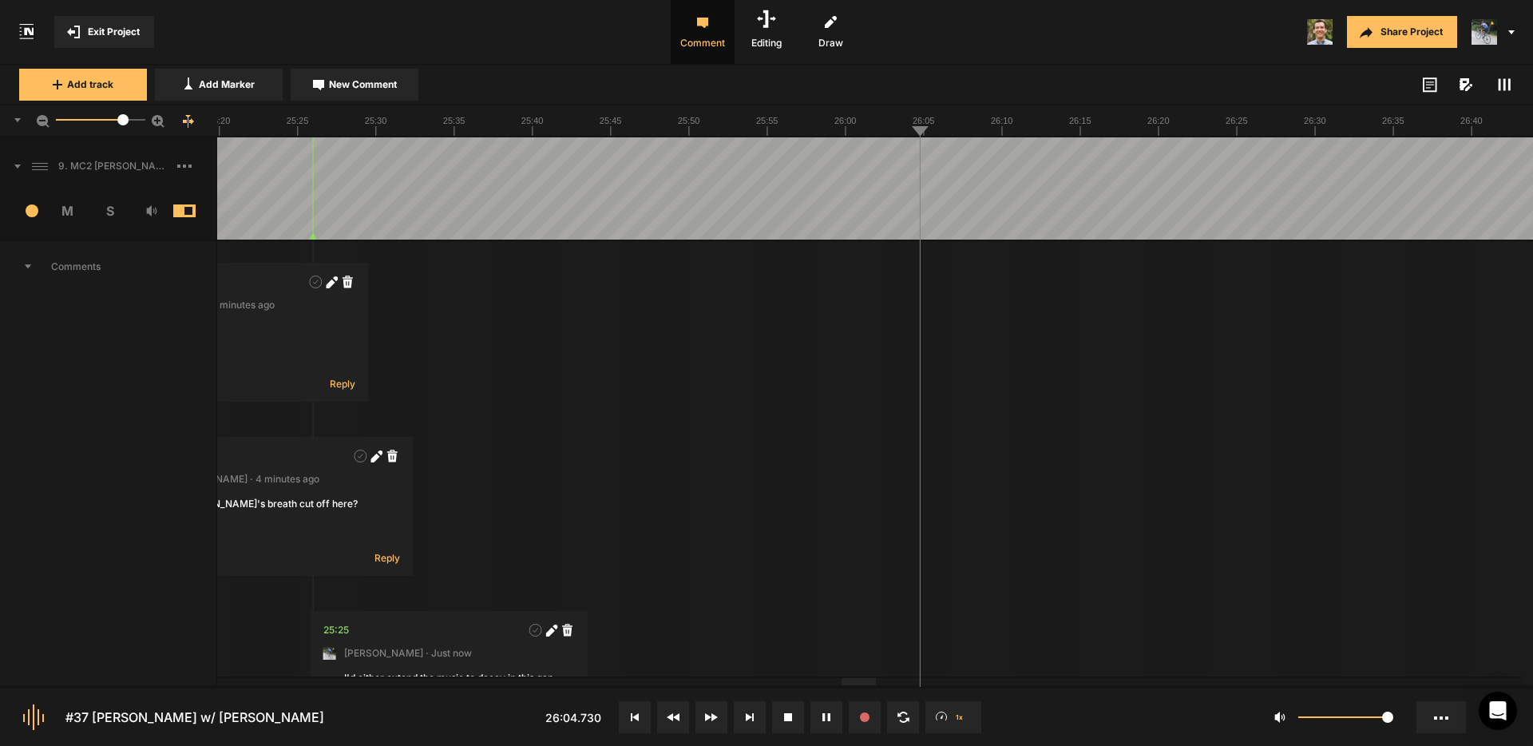
click at [874, 159] on div at bounding box center [1297, 188] width 49740 height 102
click at [859, 153] on div at bounding box center [1297, 188] width 49740 height 102
click at [1072, 431] on button "Cancel" at bounding box center [1074, 428] width 51 height 19
click at [890, 160] on div at bounding box center [1297, 188] width 49740 height 102
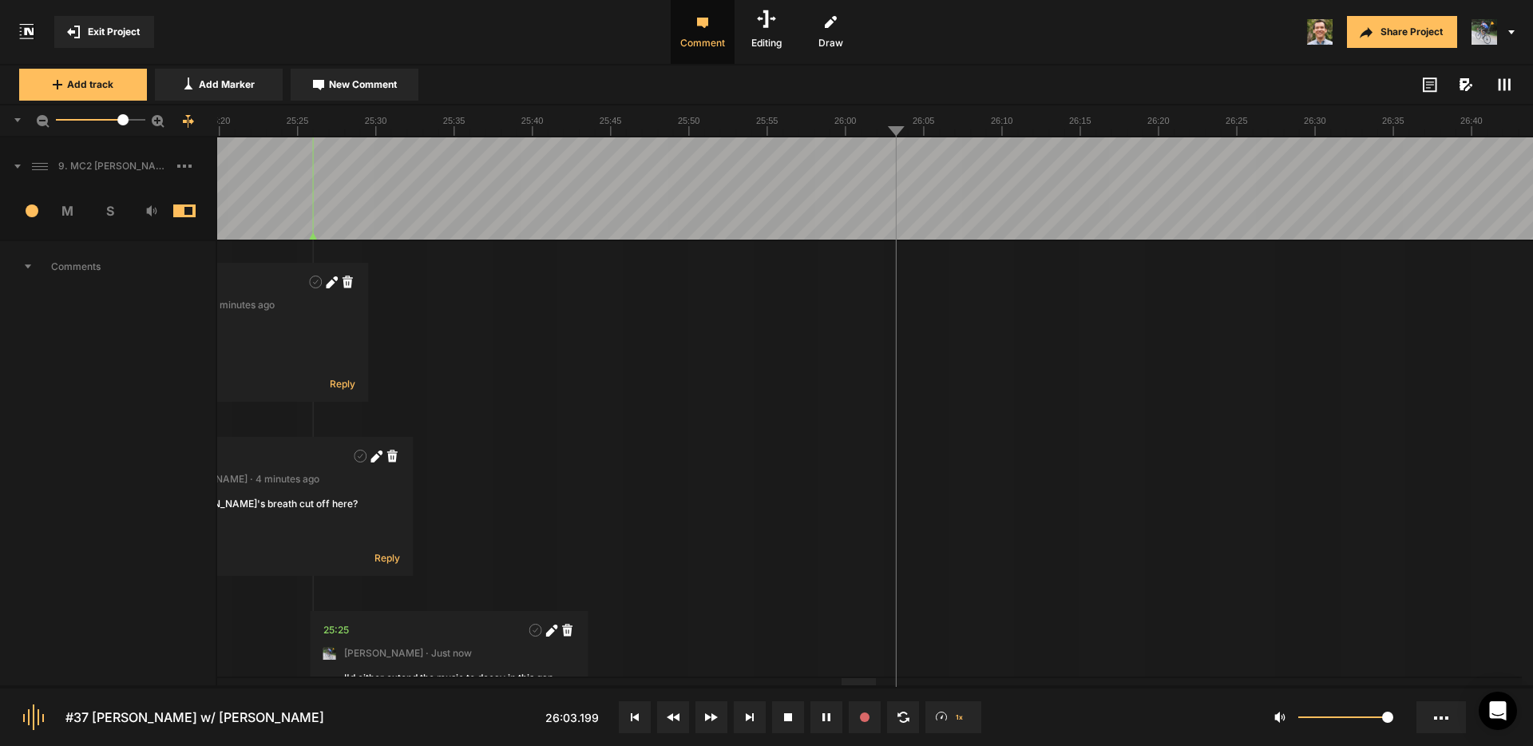
click at [887, 160] on div at bounding box center [1297, 188] width 49740 height 102
click at [335, 89] on span "New Comment" at bounding box center [363, 84] width 68 height 14
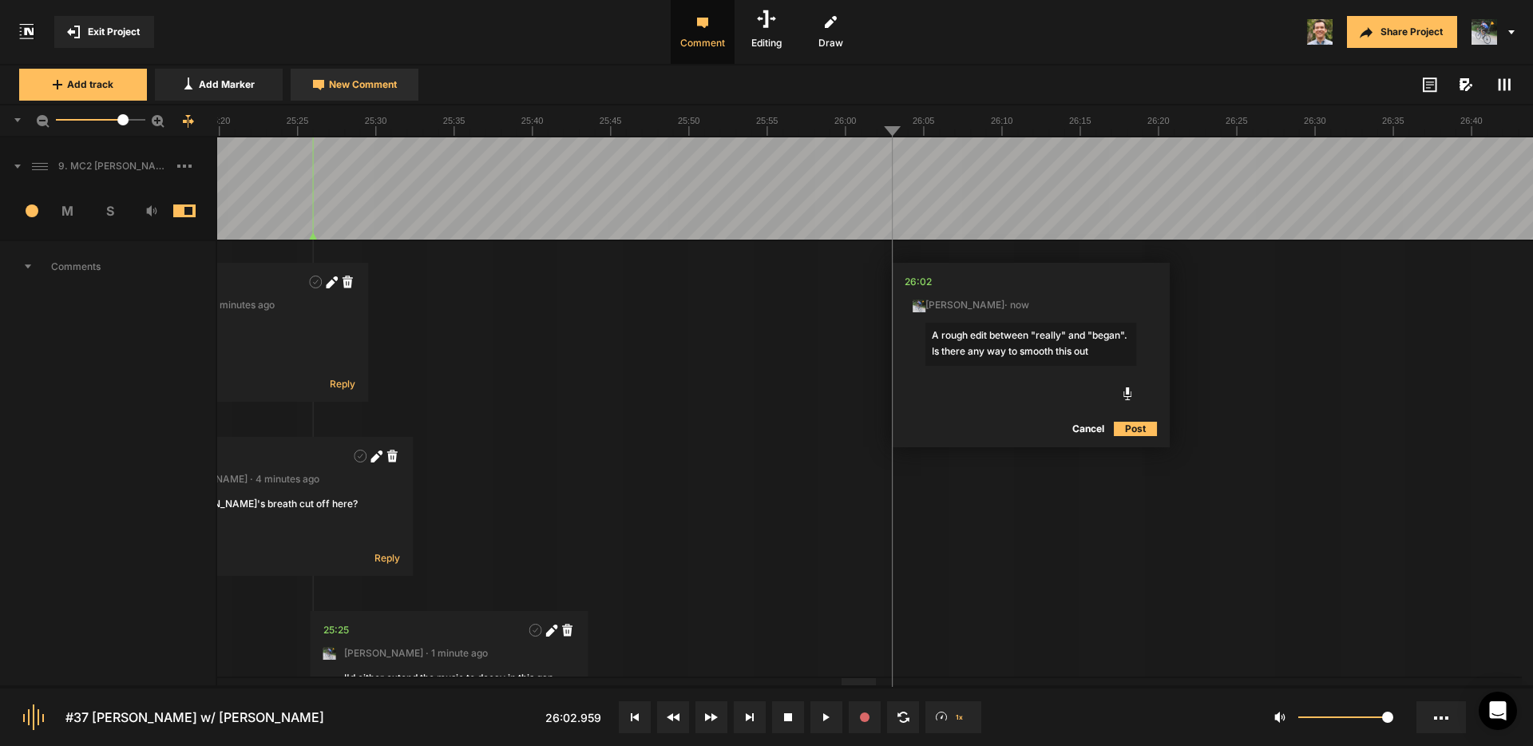
type textarea "A rough edit between "really" and "began". Is there any way to smooth this out?"
click at [872, 147] on div at bounding box center [1297, 188] width 49740 height 102
click at [1505, 82] on rect at bounding box center [1505, 85] width 2 height 12
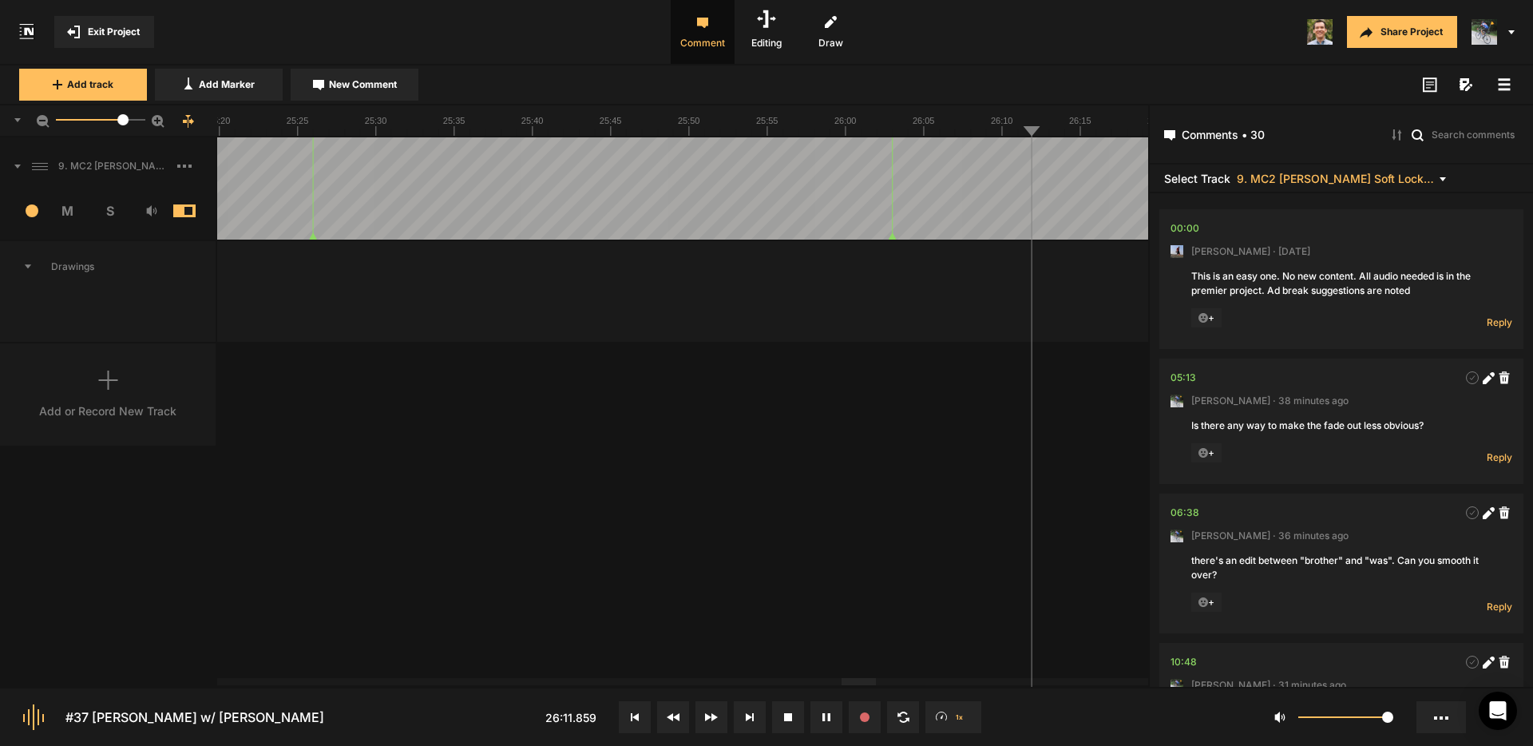
click at [1507, 82] on icon at bounding box center [1504, 84] width 13 height 13
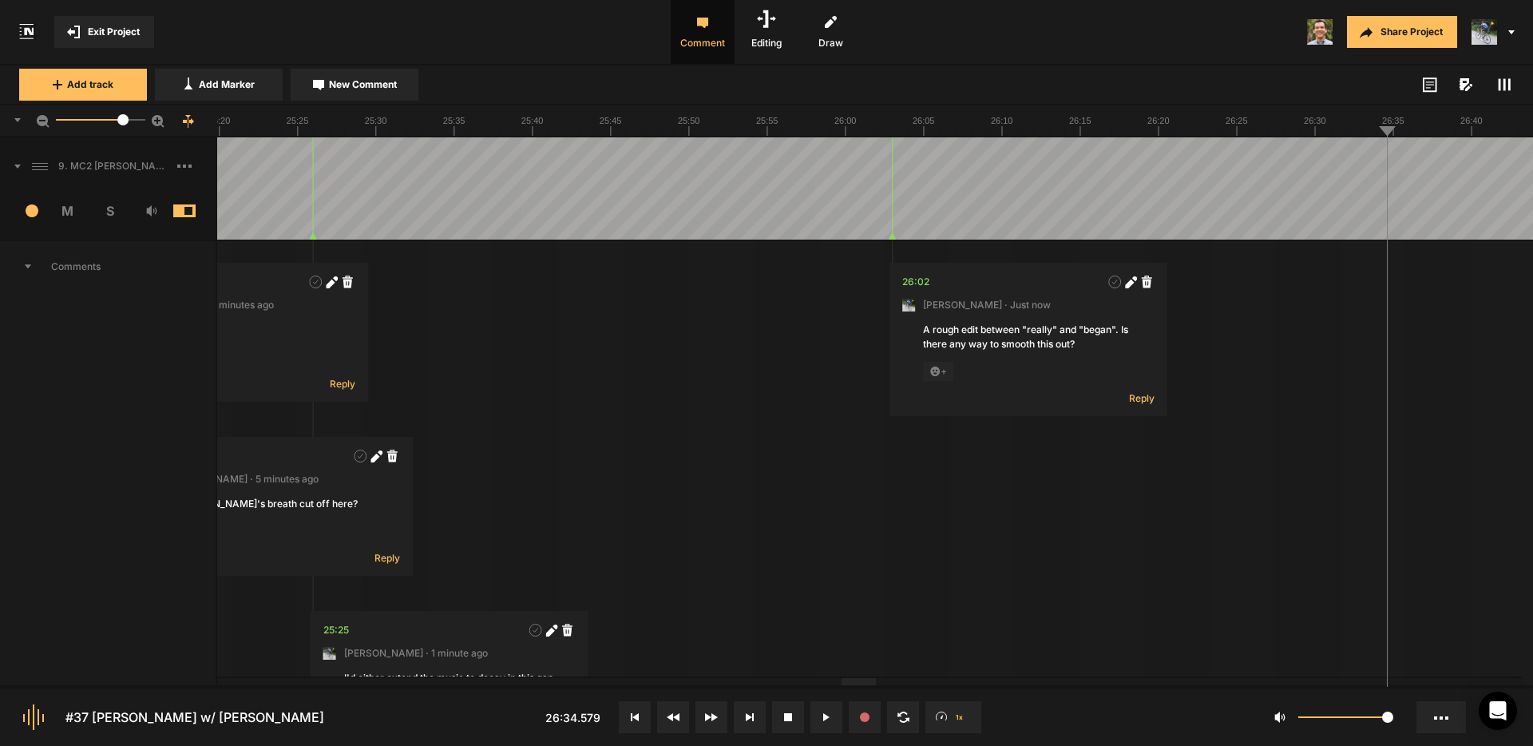
click at [1373, 154] on div at bounding box center [1297, 188] width 49740 height 102
click at [1353, 156] on div at bounding box center [1297, 188] width 49740 height 102
click at [1356, 157] on div at bounding box center [1297, 188] width 49740 height 102
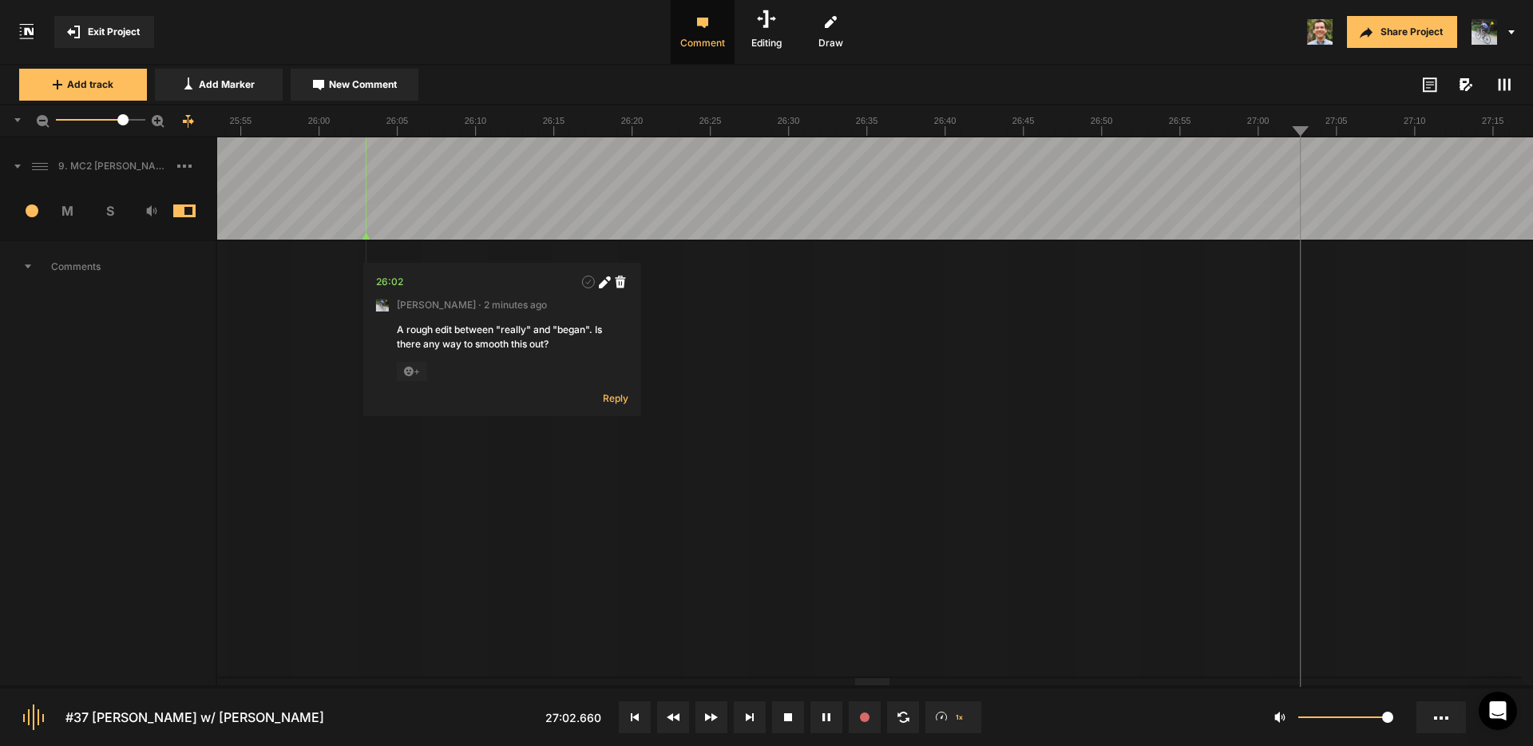
click at [1274, 141] on div at bounding box center [770, 188] width 49740 height 102
click at [1289, 153] on div at bounding box center [770, 188] width 49740 height 102
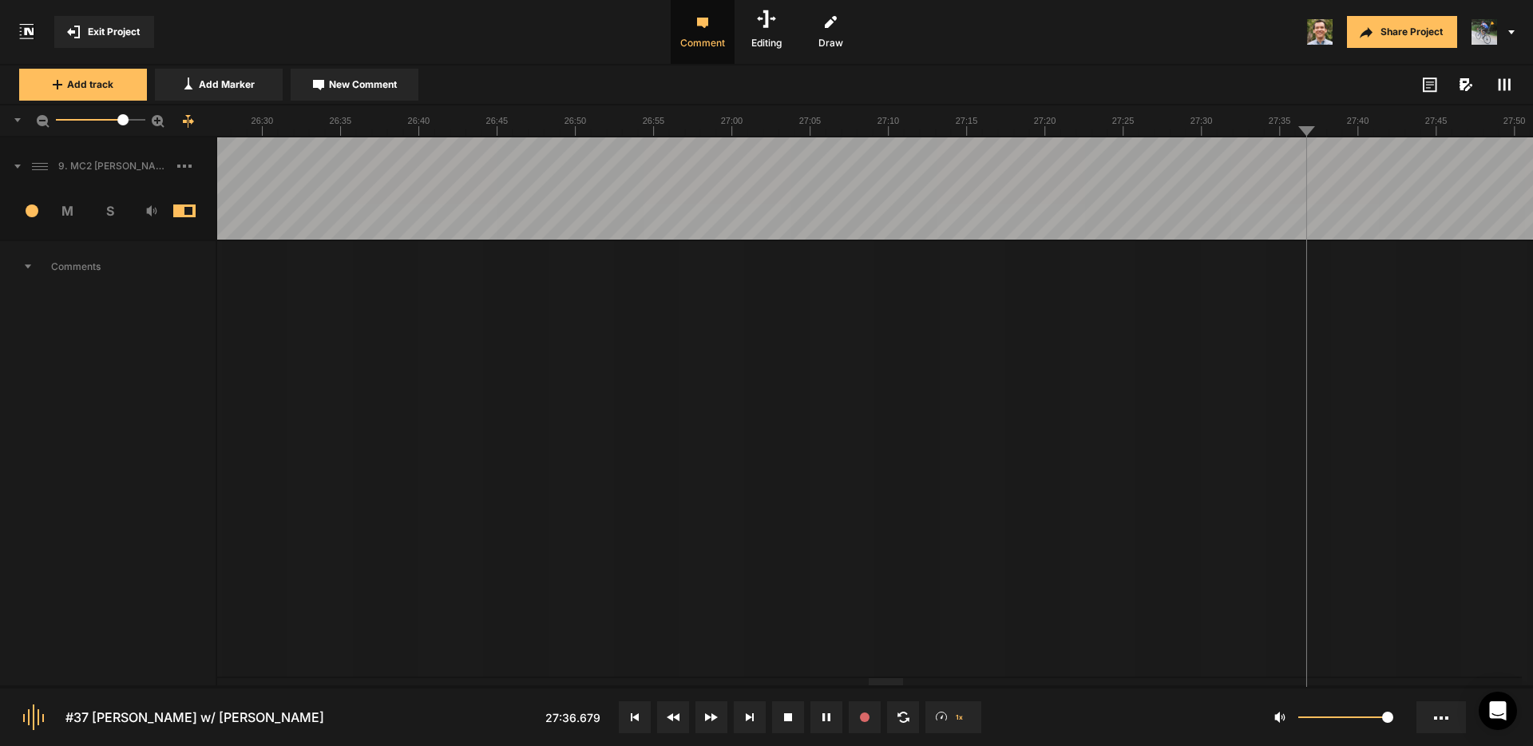
click at [1204, 150] on div at bounding box center [244, 188] width 49740 height 102
click at [1075, 149] on div at bounding box center [244, 188] width 49740 height 102
click at [1263, 159] on div at bounding box center [244, 188] width 49740 height 102
click at [1272, 162] on div at bounding box center [244, 188] width 49740 height 102
click at [378, 84] on span "New Comment" at bounding box center [363, 84] width 68 height 14
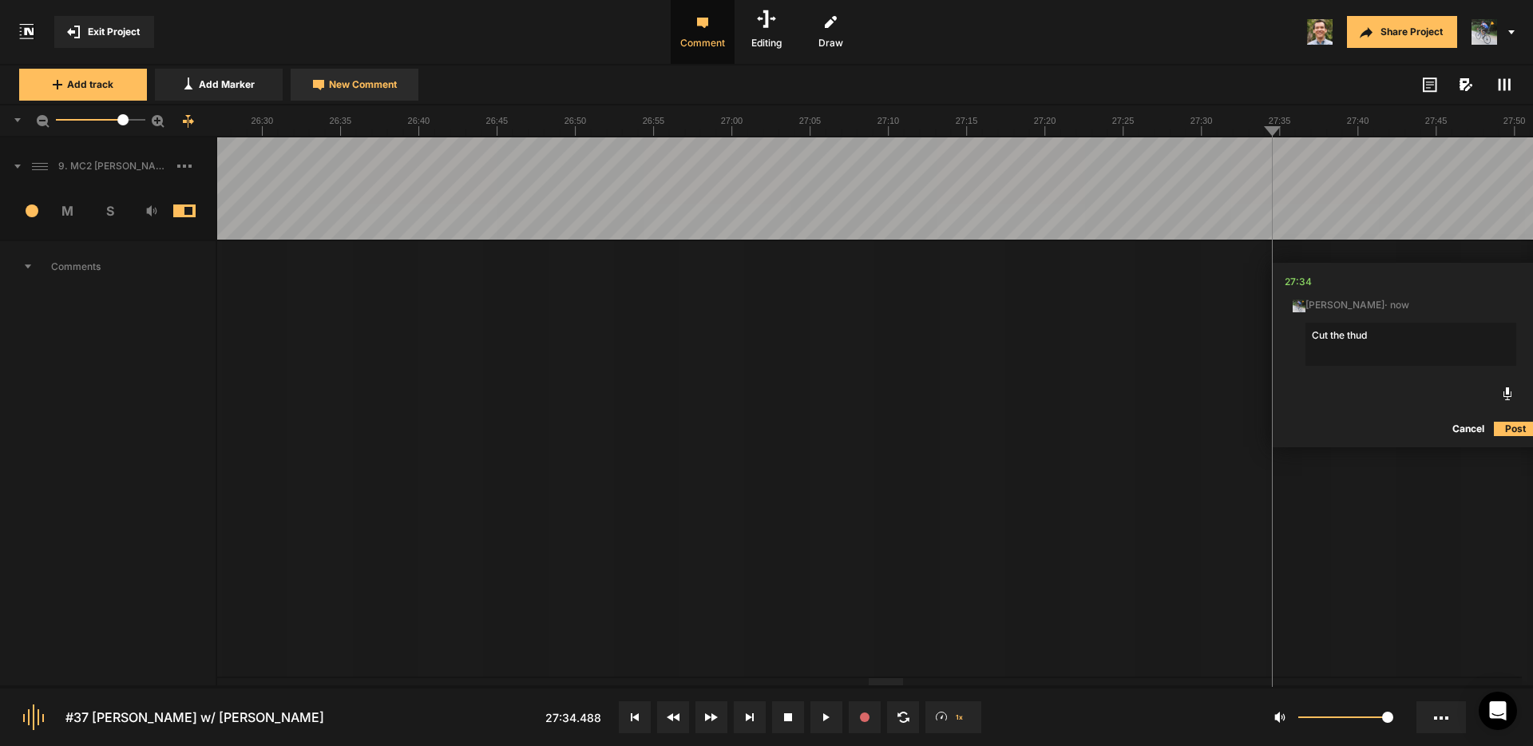
type textarea "Cut the thud?"
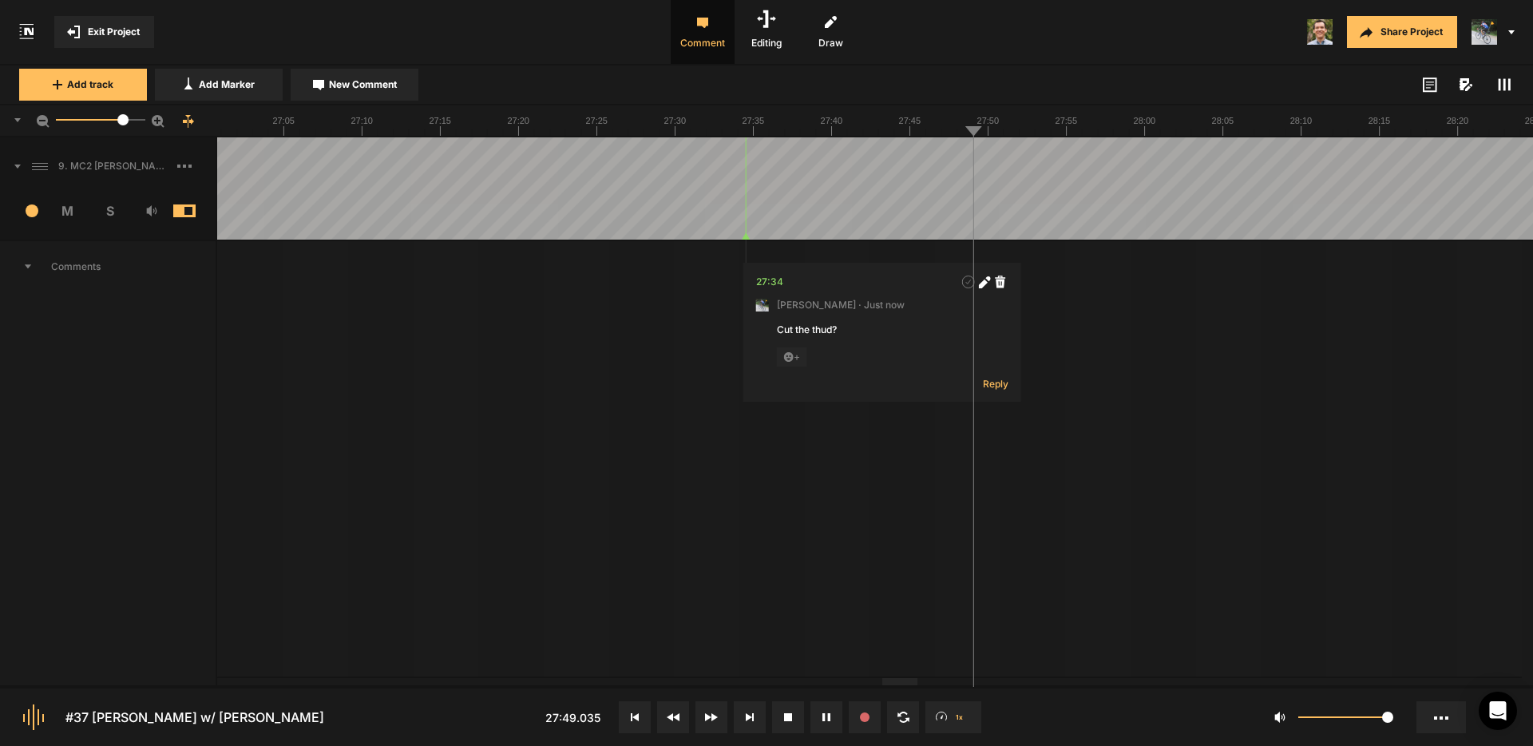
click at [362, 81] on span "New Comment" at bounding box center [363, 84] width 68 height 14
type textarea "Squeak?"
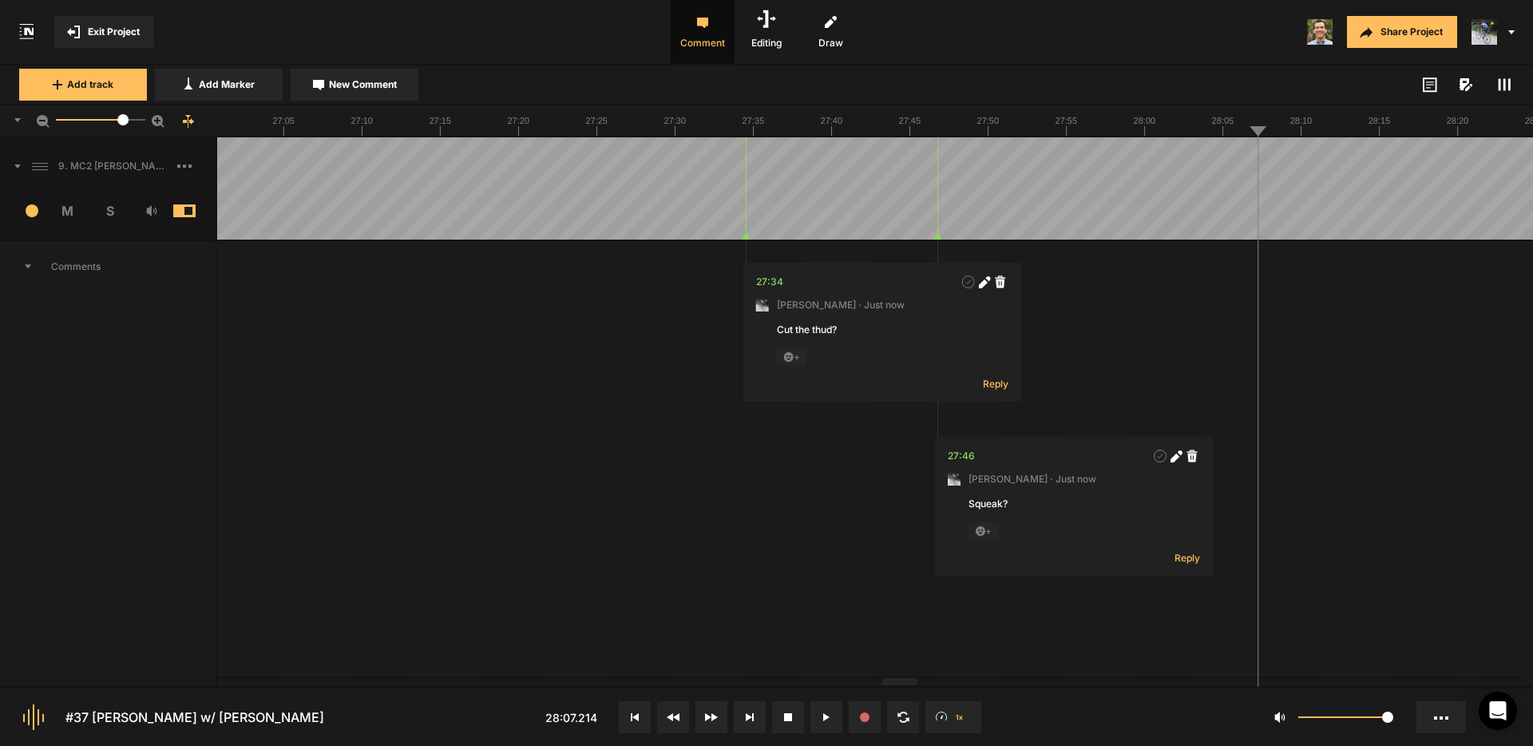
click at [355, 84] on span "New Comment" at bounding box center [363, 84] width 68 height 14
type textarea "Cut "I""
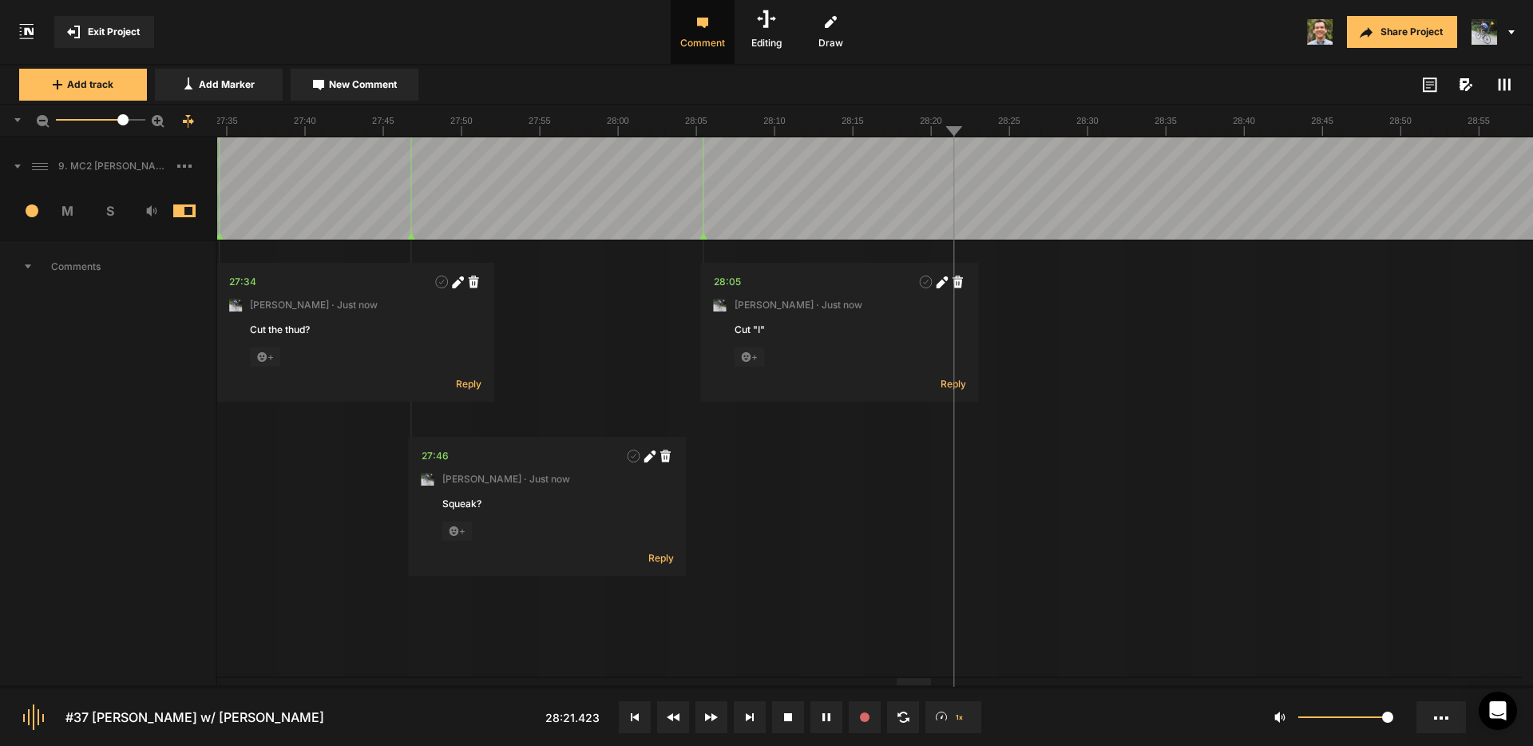
click at [1508, 82] on icon at bounding box center [1504, 84] width 13 height 13
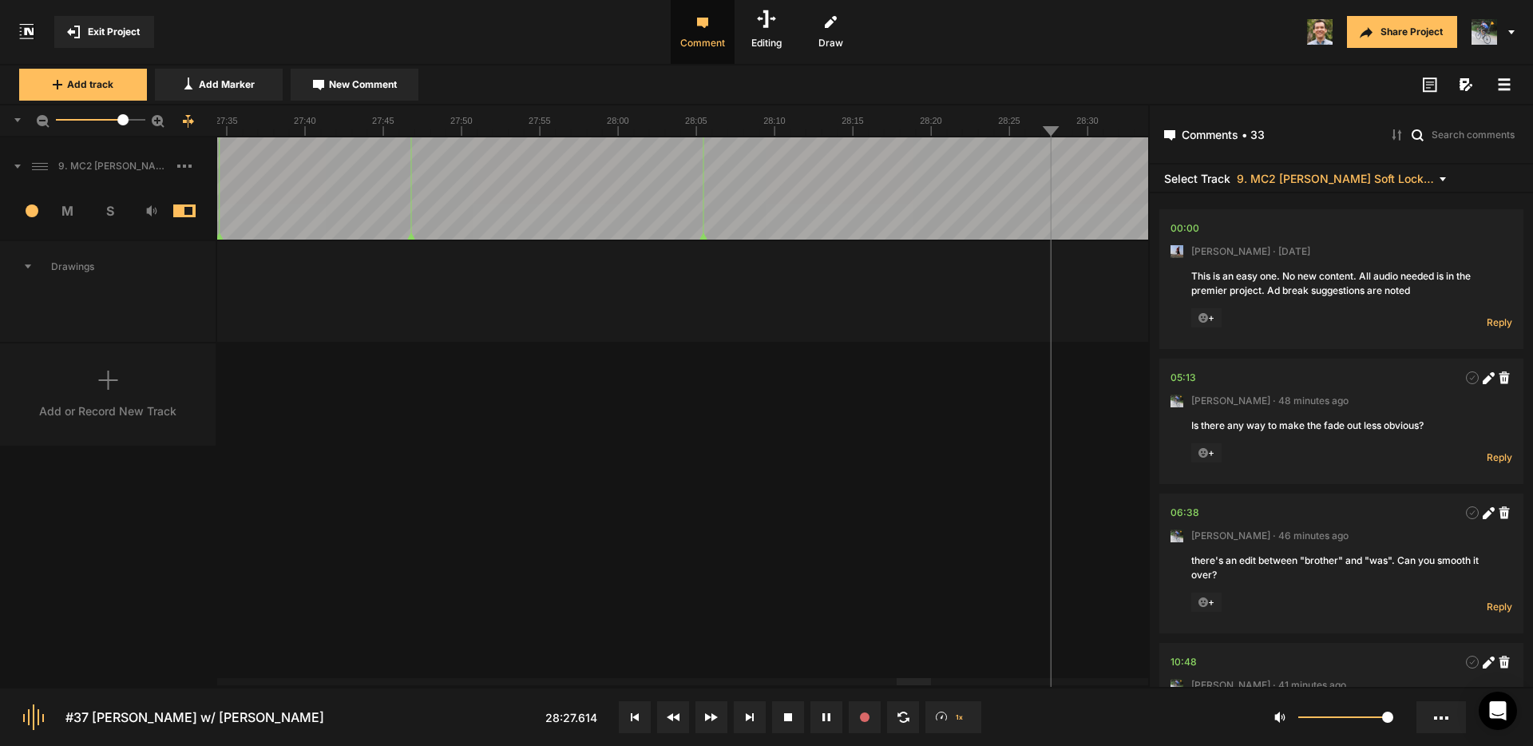
click at [1505, 84] on rect at bounding box center [1505, 84] width 12 height 2
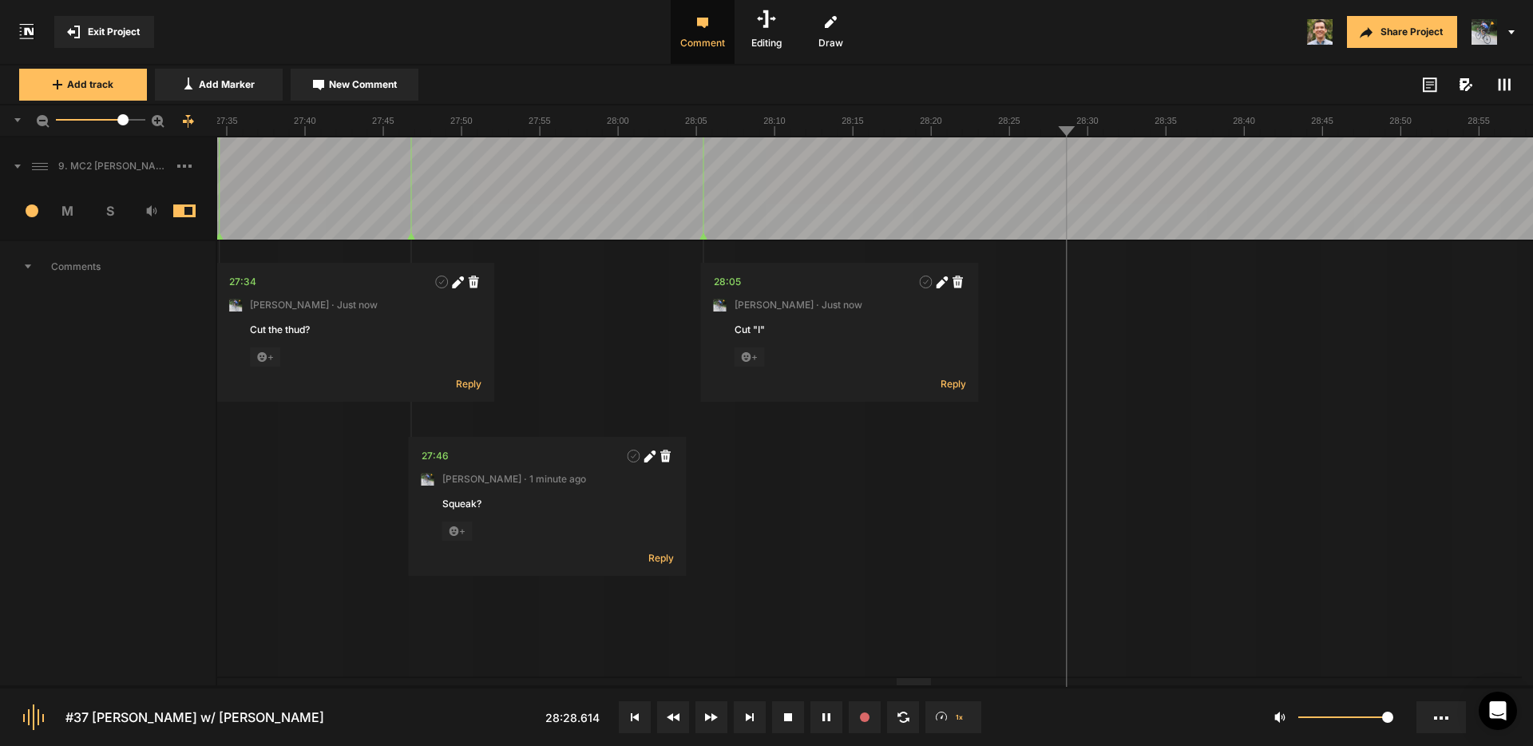
click at [1505, 84] on rect at bounding box center [1505, 85] width 2 height 12
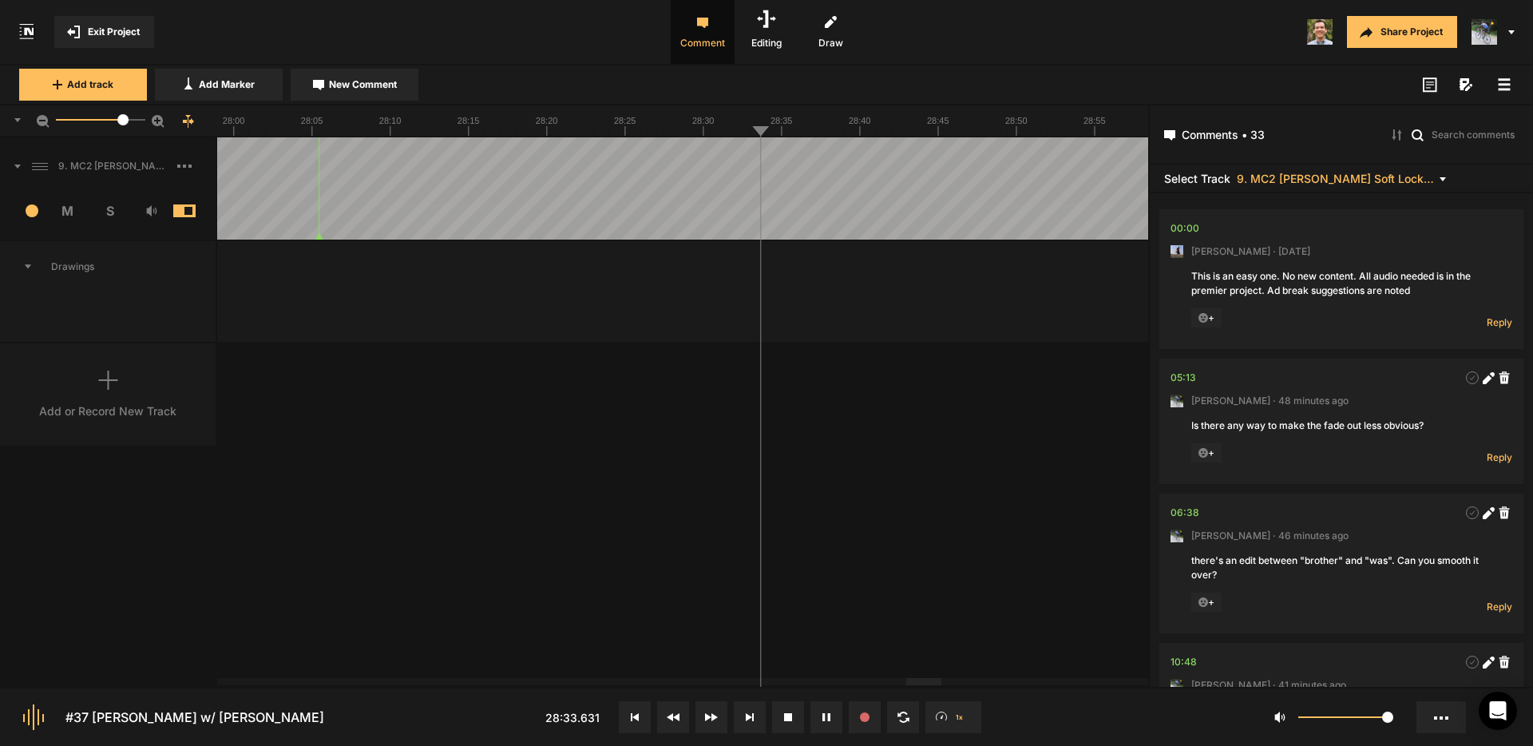
click at [1504, 84] on rect at bounding box center [1505, 84] width 12 height 2
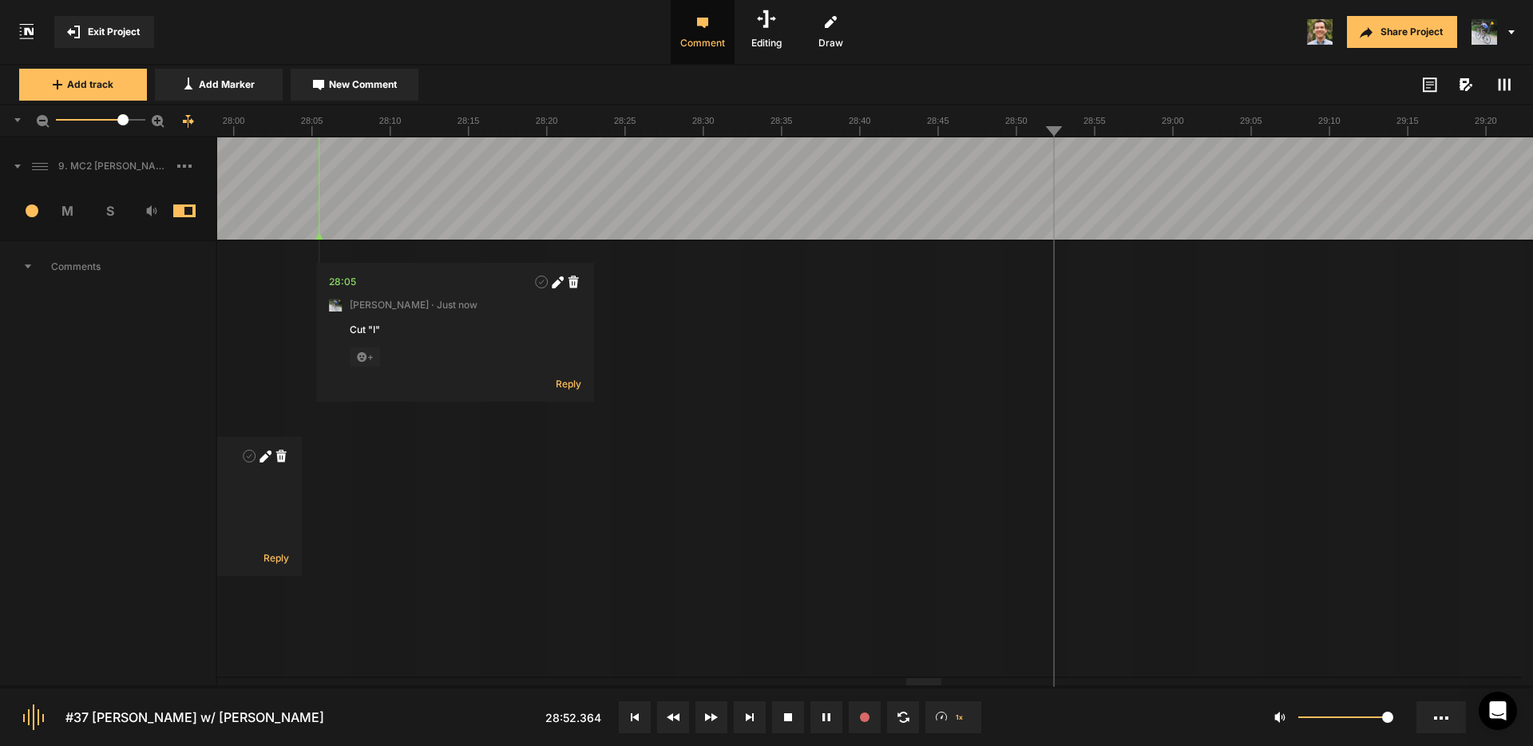
click at [381, 79] on span "New Comment" at bounding box center [363, 84] width 68 height 14
type textarea "Cut "um""
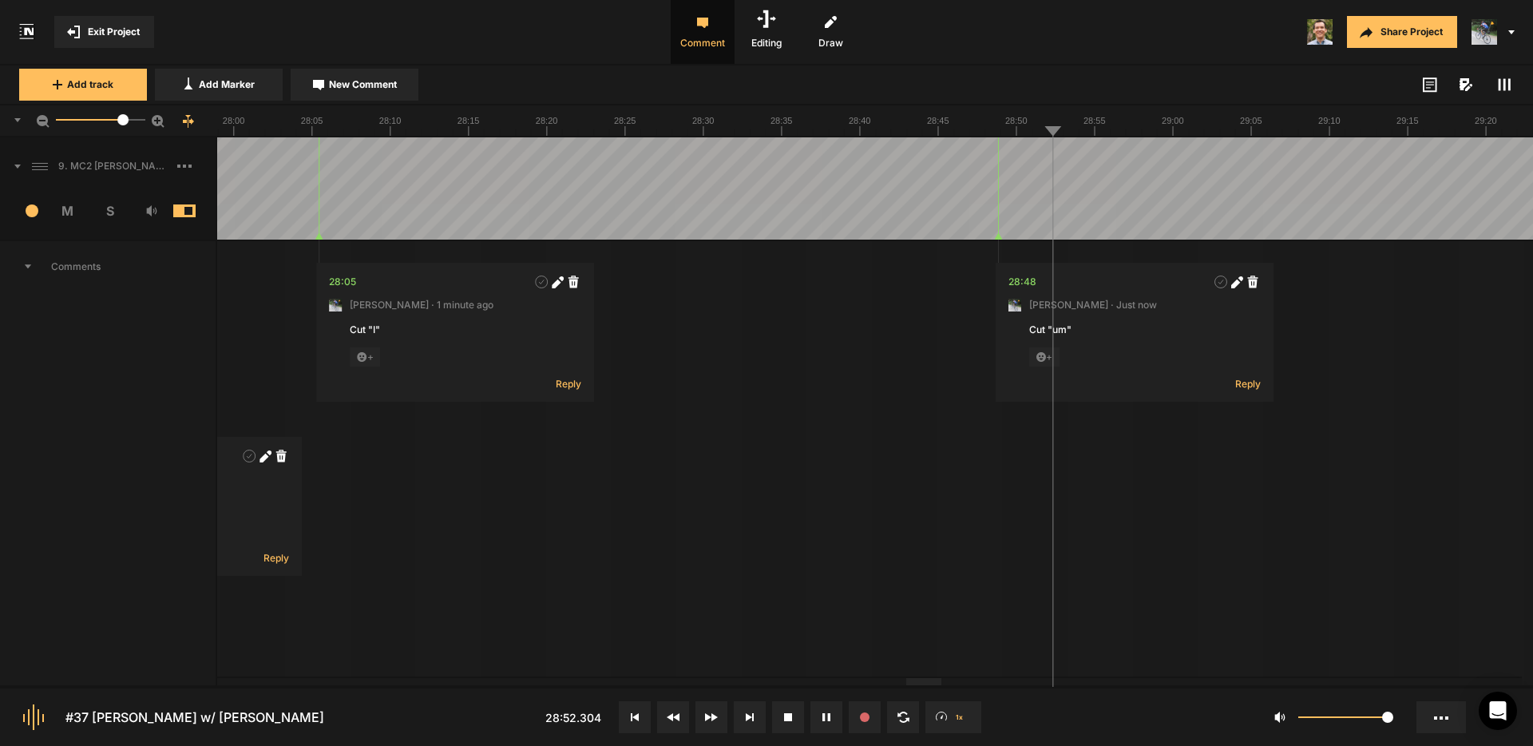
click at [1504, 85] on rect at bounding box center [1505, 85] width 2 height 12
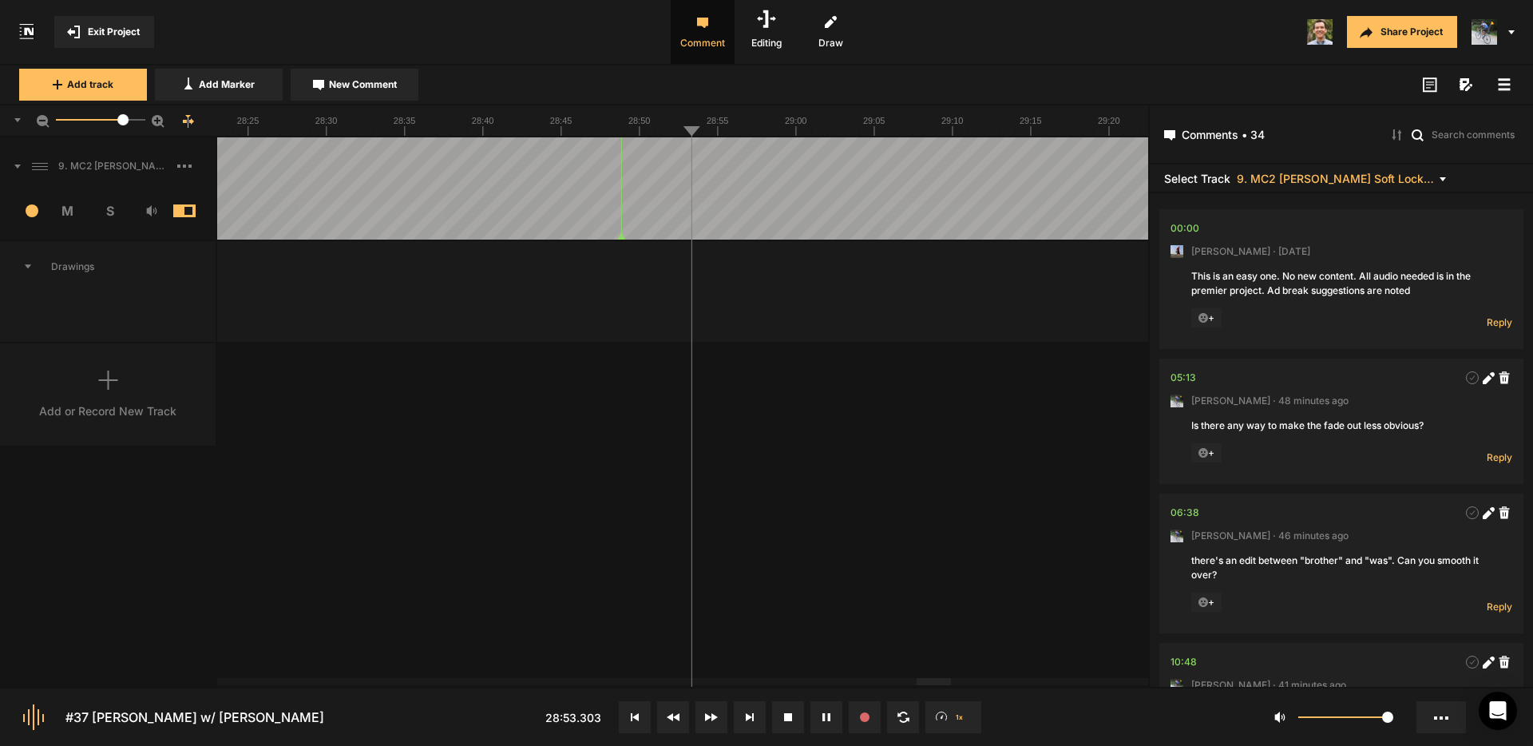
click at [1504, 85] on rect at bounding box center [1505, 84] width 12 height 2
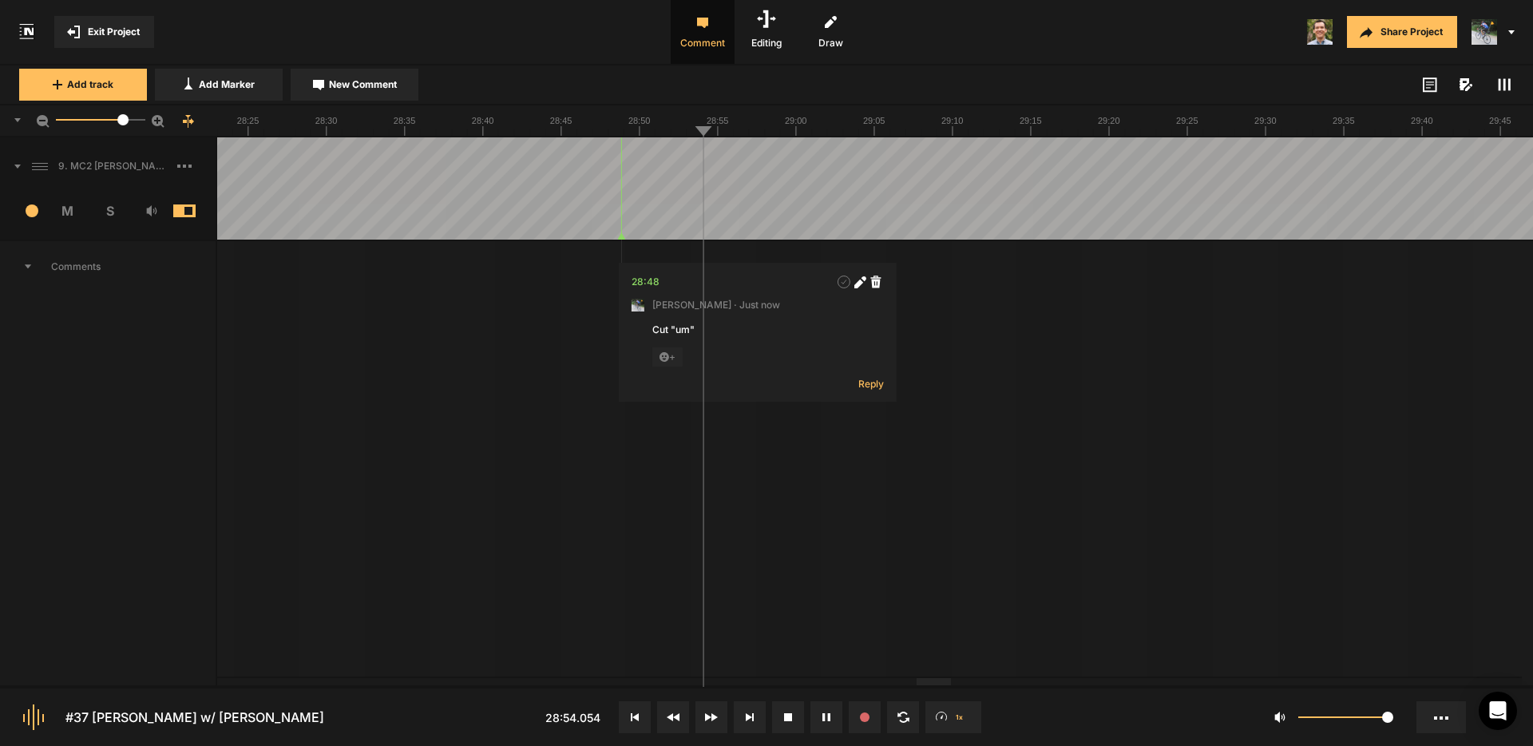
click at [1504, 85] on rect at bounding box center [1505, 85] width 2 height 12
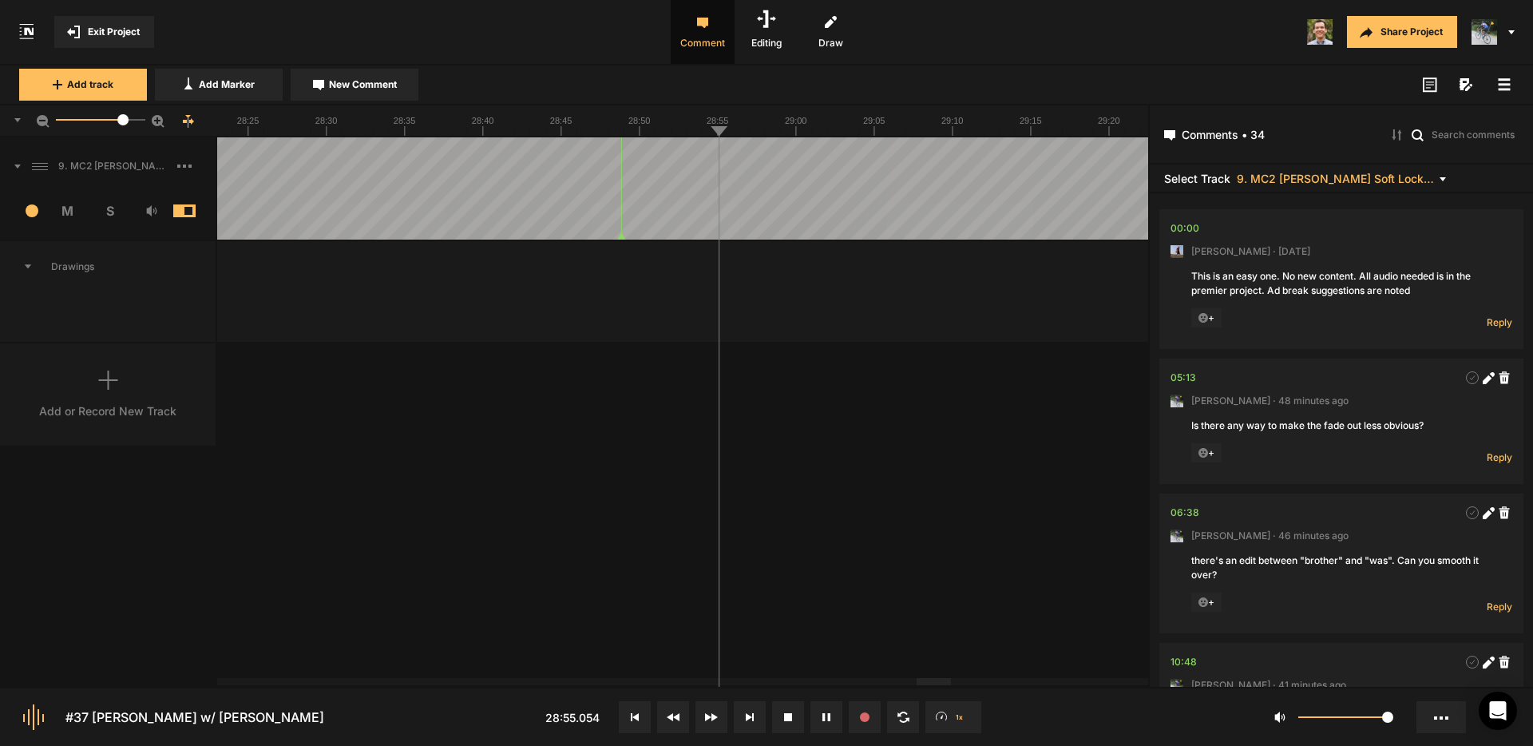
click at [1504, 85] on rect at bounding box center [1505, 84] width 12 height 2
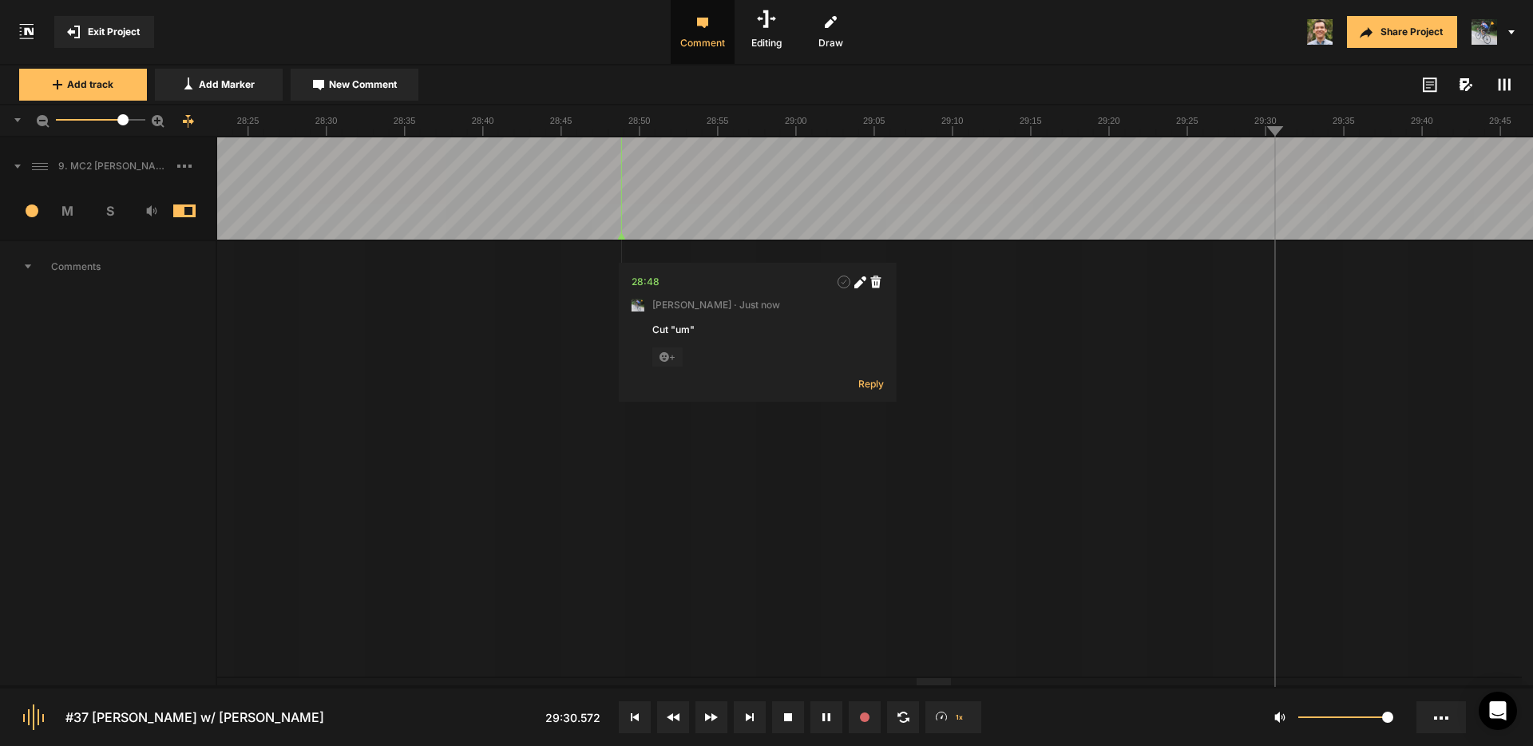
click at [359, 77] on span "New Comment" at bounding box center [363, 84] width 68 height 14
type textarea "Cut "I started""
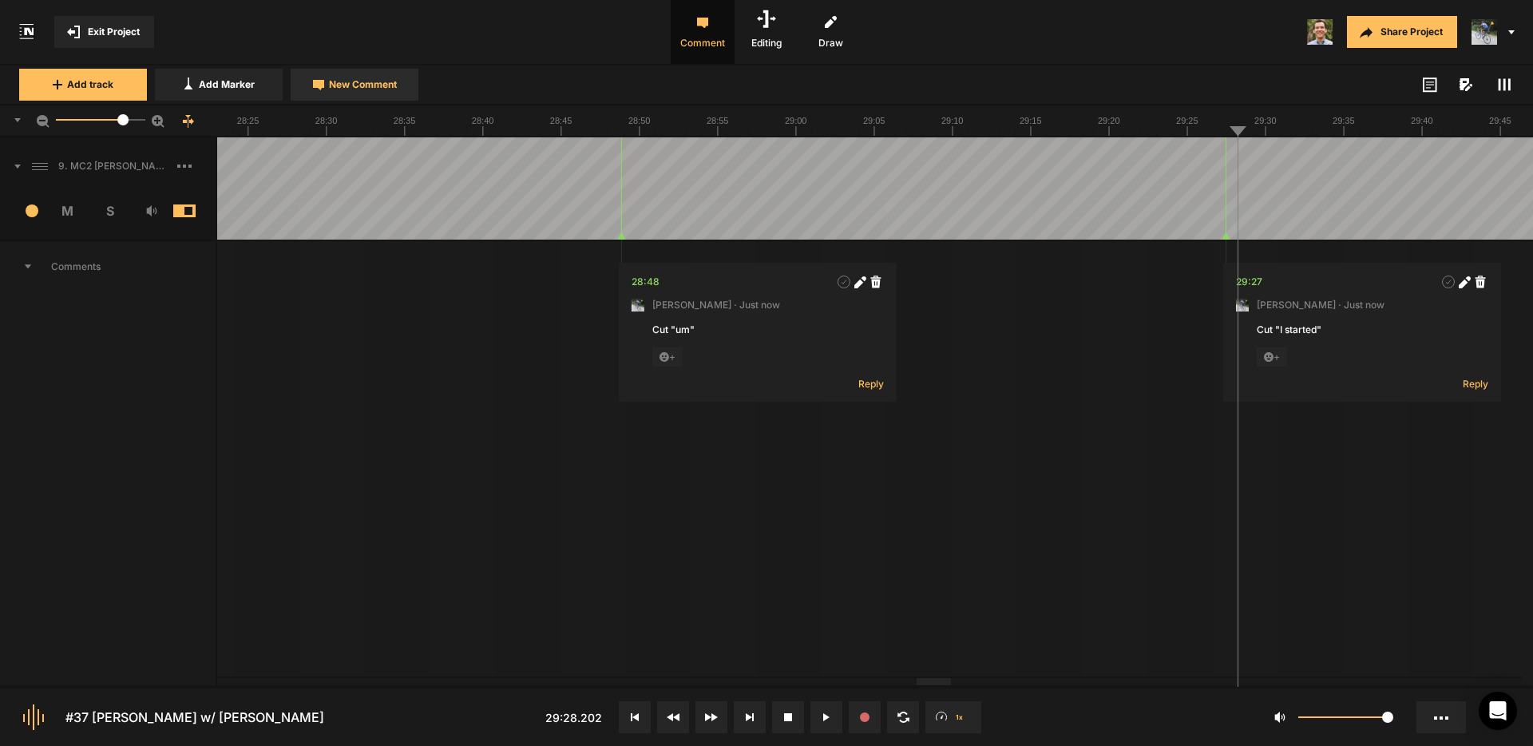
click at [380, 86] on span "New Comment" at bounding box center [363, 84] width 68 height 14
click at [1342, 351] on textarea "[PERSON_NAME] has a smile when she's saying "I went from"" at bounding box center [1376, 344] width 211 height 43
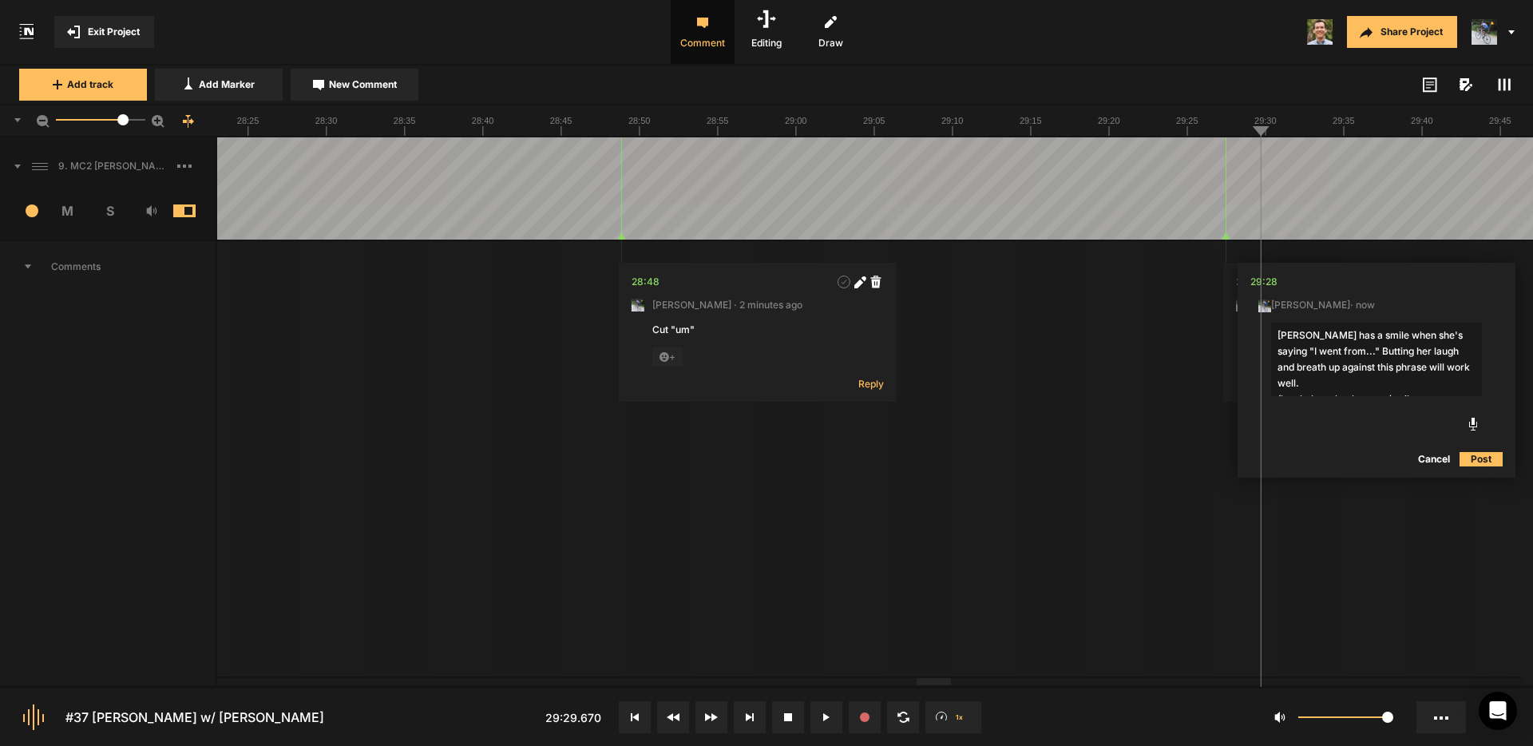
type textarea "[PERSON_NAME] has a smile when she's saying "I went from..." Butting her laugh …"
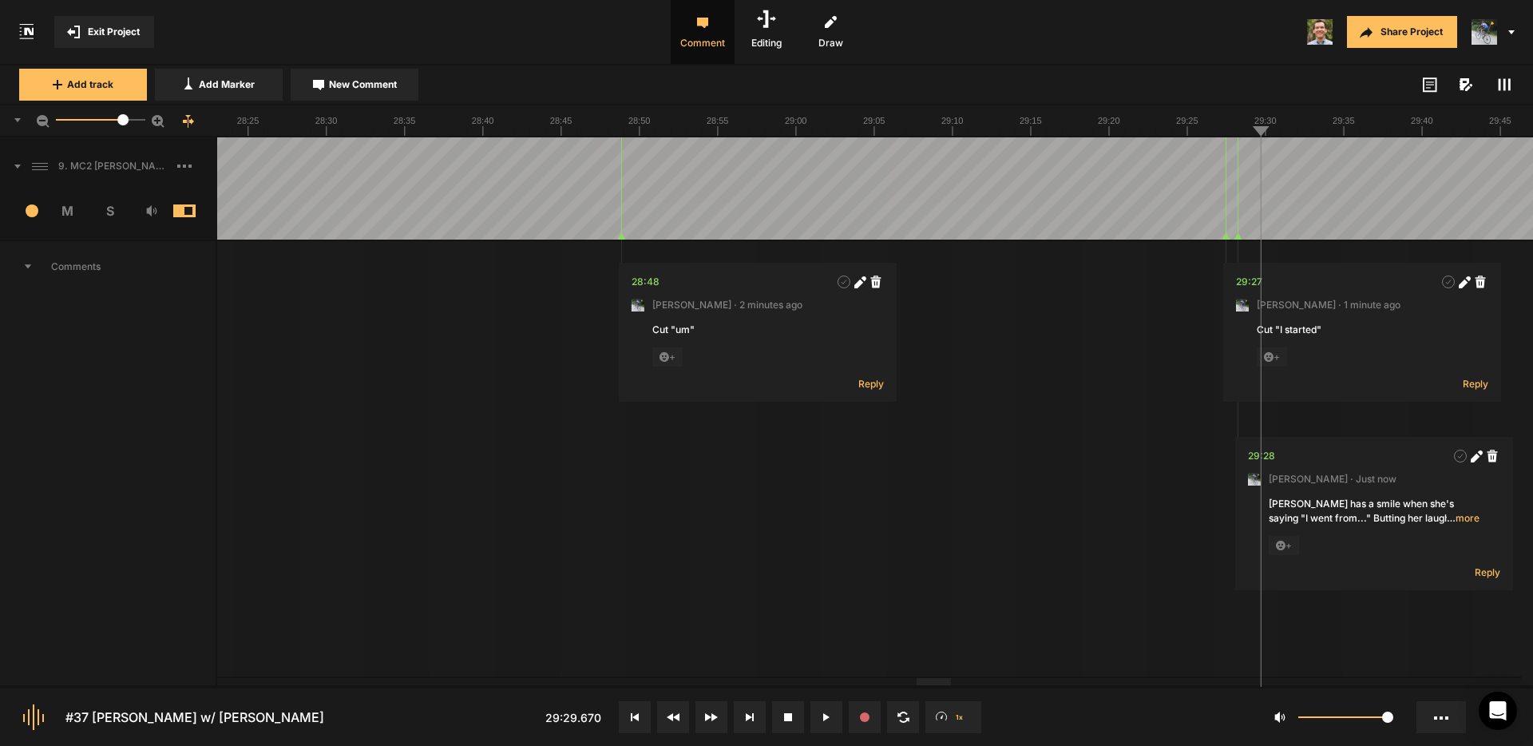
click at [1514, 88] on div "Add track Add Marker New Comment Color: Tags:" at bounding box center [766, 85] width 1533 height 40
click at [1507, 87] on icon at bounding box center [1504, 84] width 13 height 13
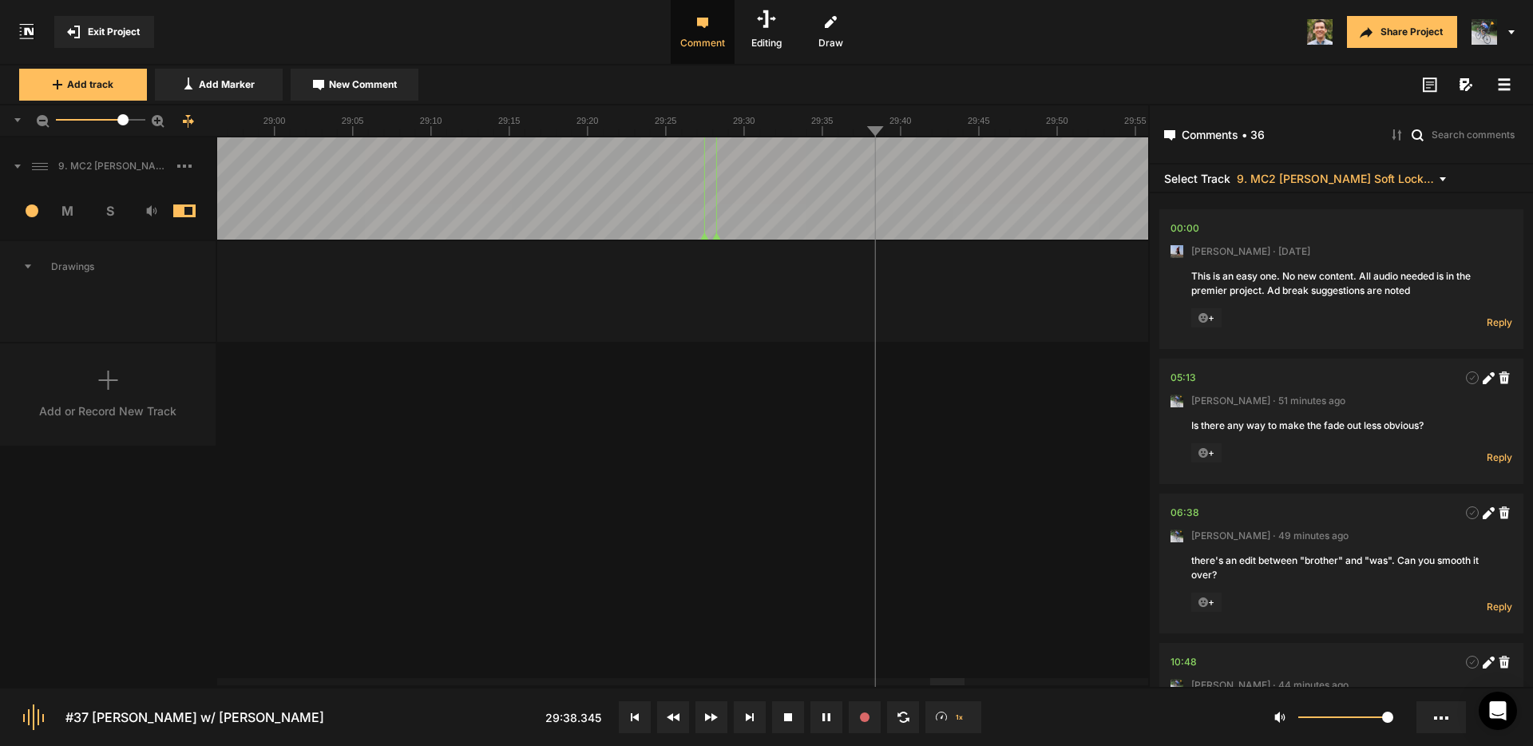
click at [1505, 86] on icon at bounding box center [1504, 84] width 13 height 13
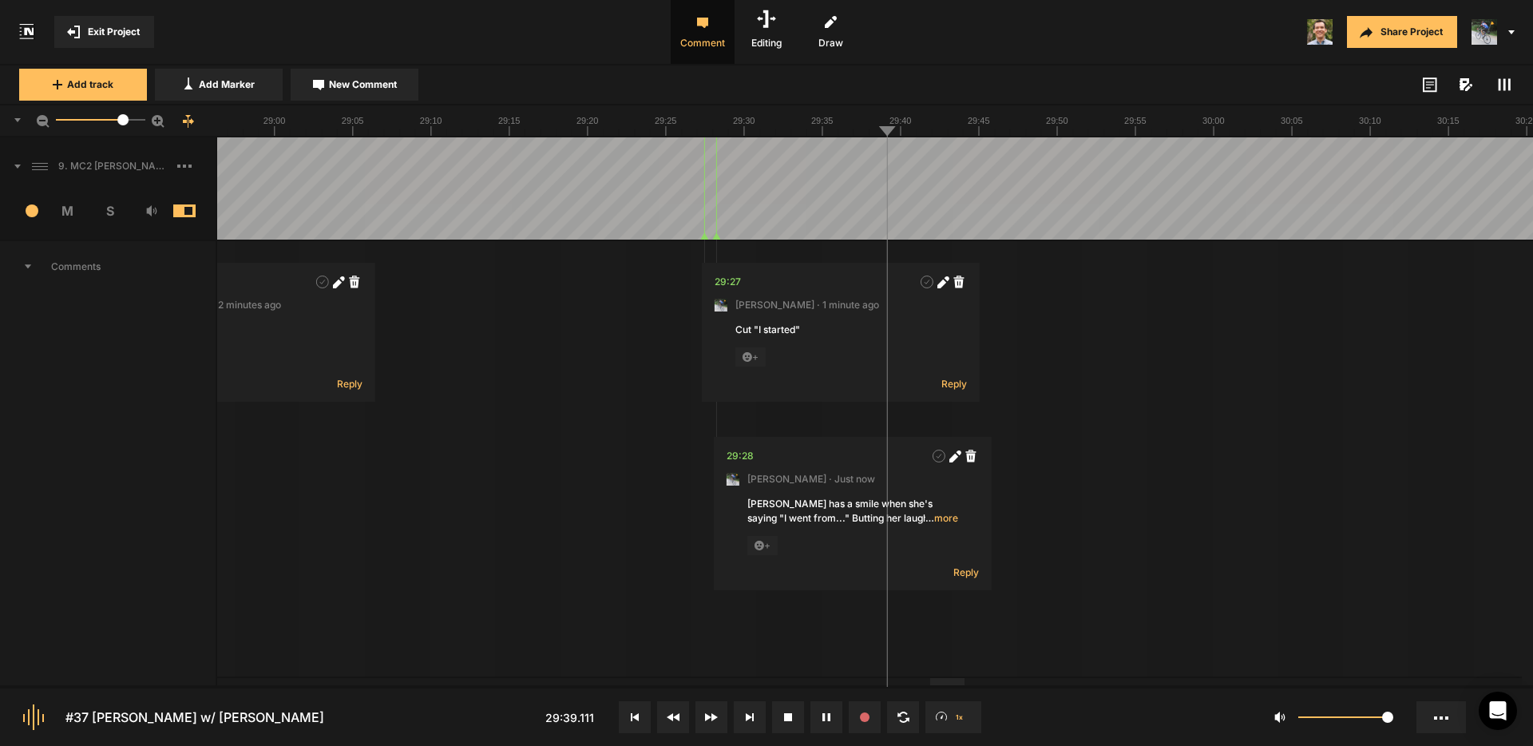
click at [1505, 86] on rect at bounding box center [1505, 85] width 2 height 12
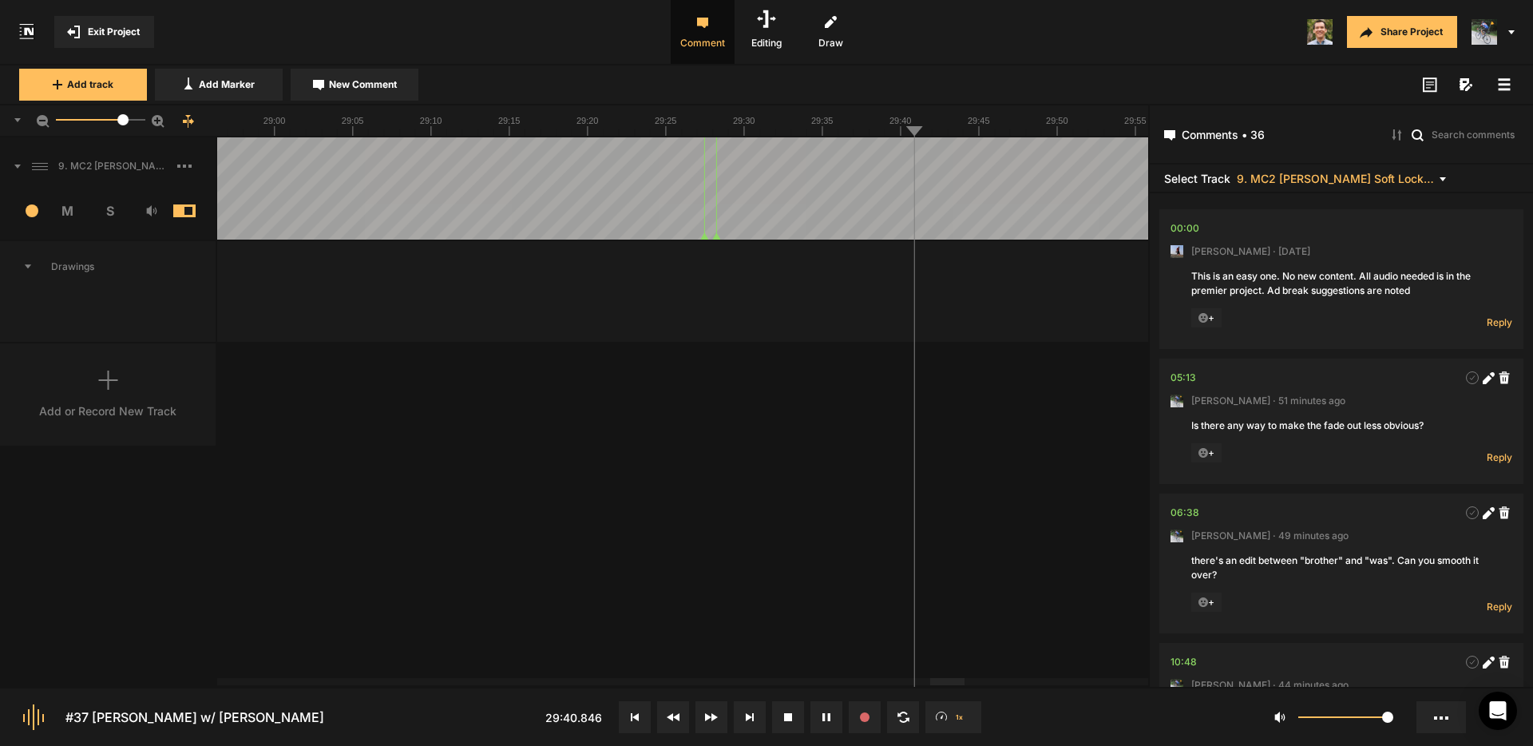
drag, startPoint x: 1505, startPoint y: 85, endPoint x: 1489, endPoint y: 88, distance: 16.1
click at [1504, 85] on icon at bounding box center [1504, 84] width 13 height 13
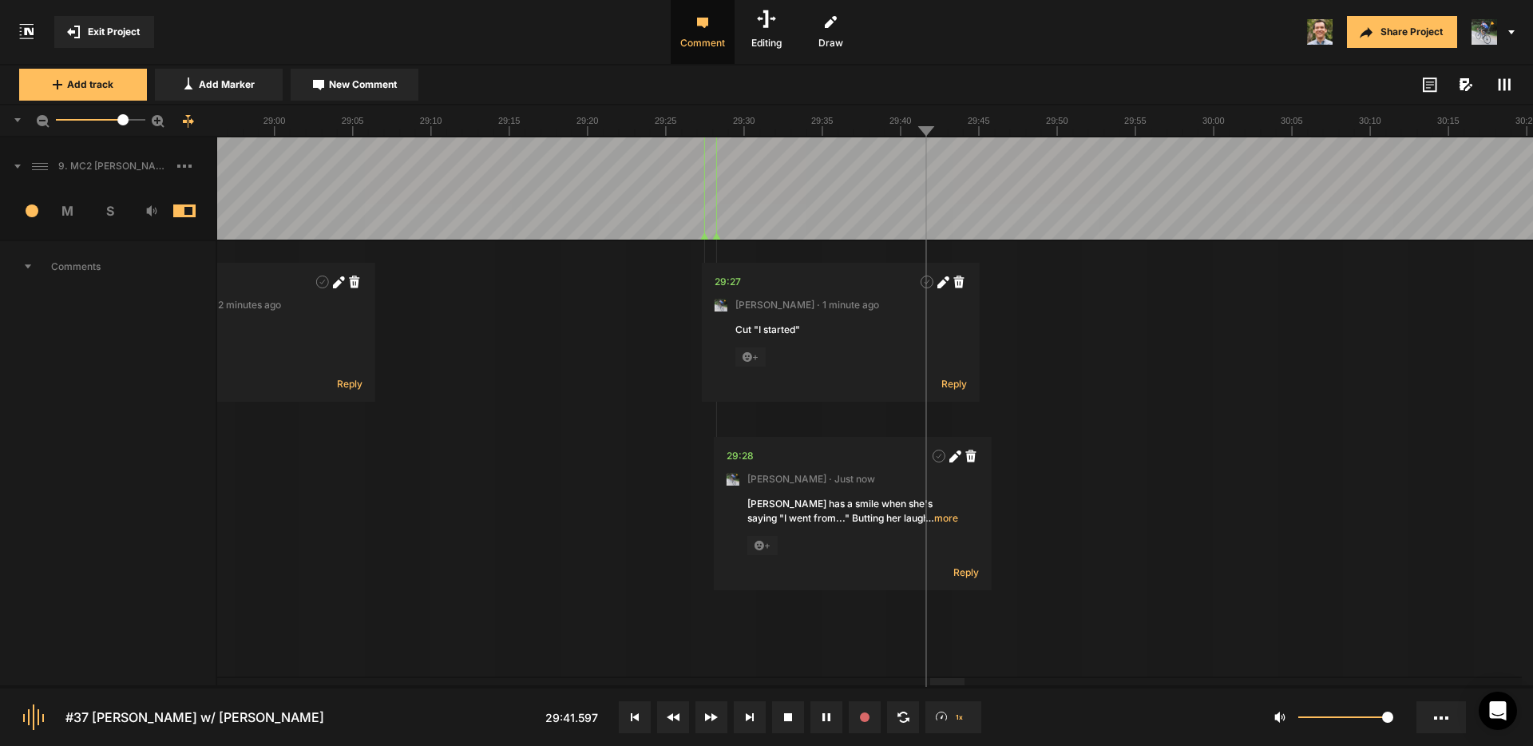
click at [352, 89] on span "New Comment" at bounding box center [363, 84] width 68 height 14
type textarea "R"
type textarea "]"
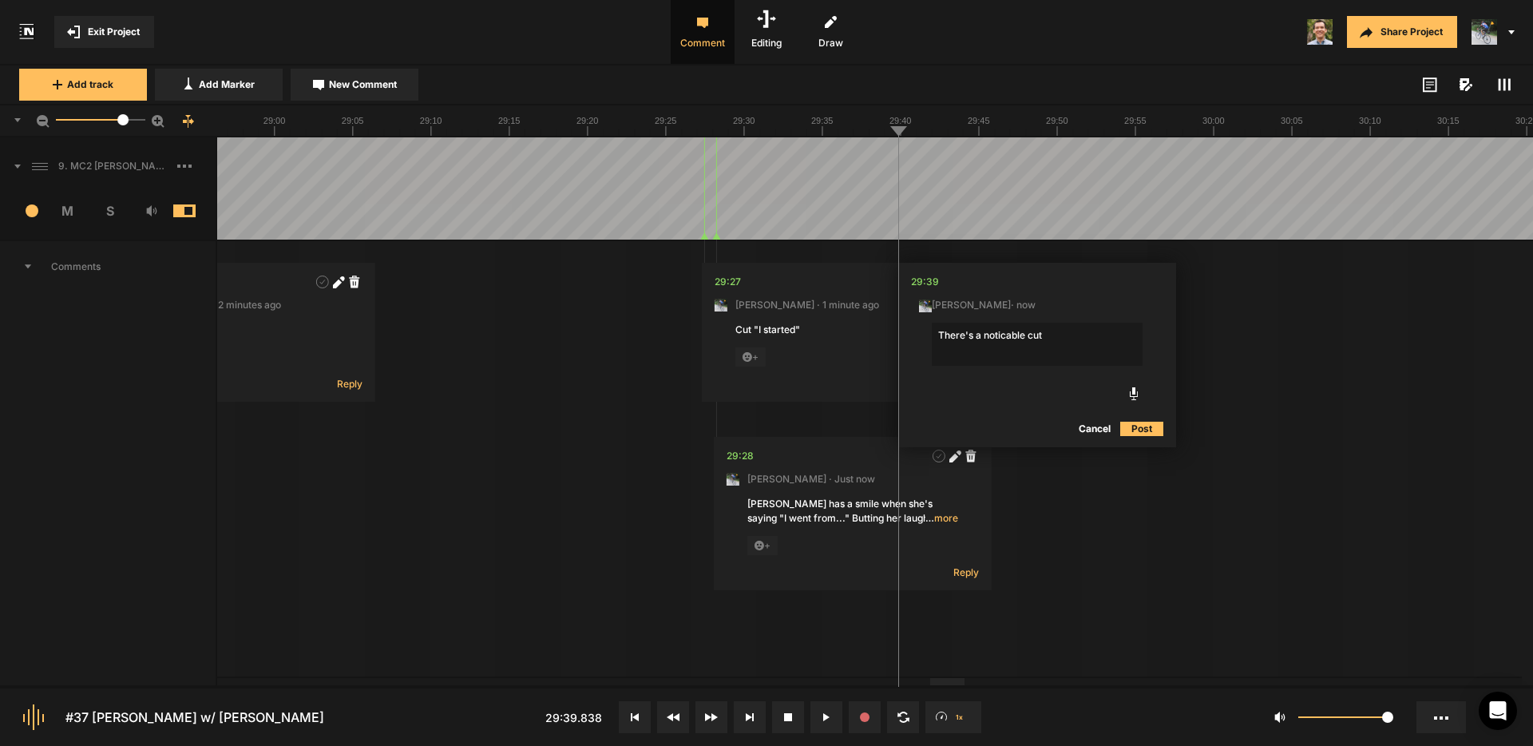
click at [1063, 333] on textarea "There's a noticable cut" at bounding box center [1037, 344] width 211 height 43
click at [1004, 336] on textarea "There's a noticable cut "by" and "and". Can this be smoothed out?" at bounding box center [1037, 344] width 211 height 43
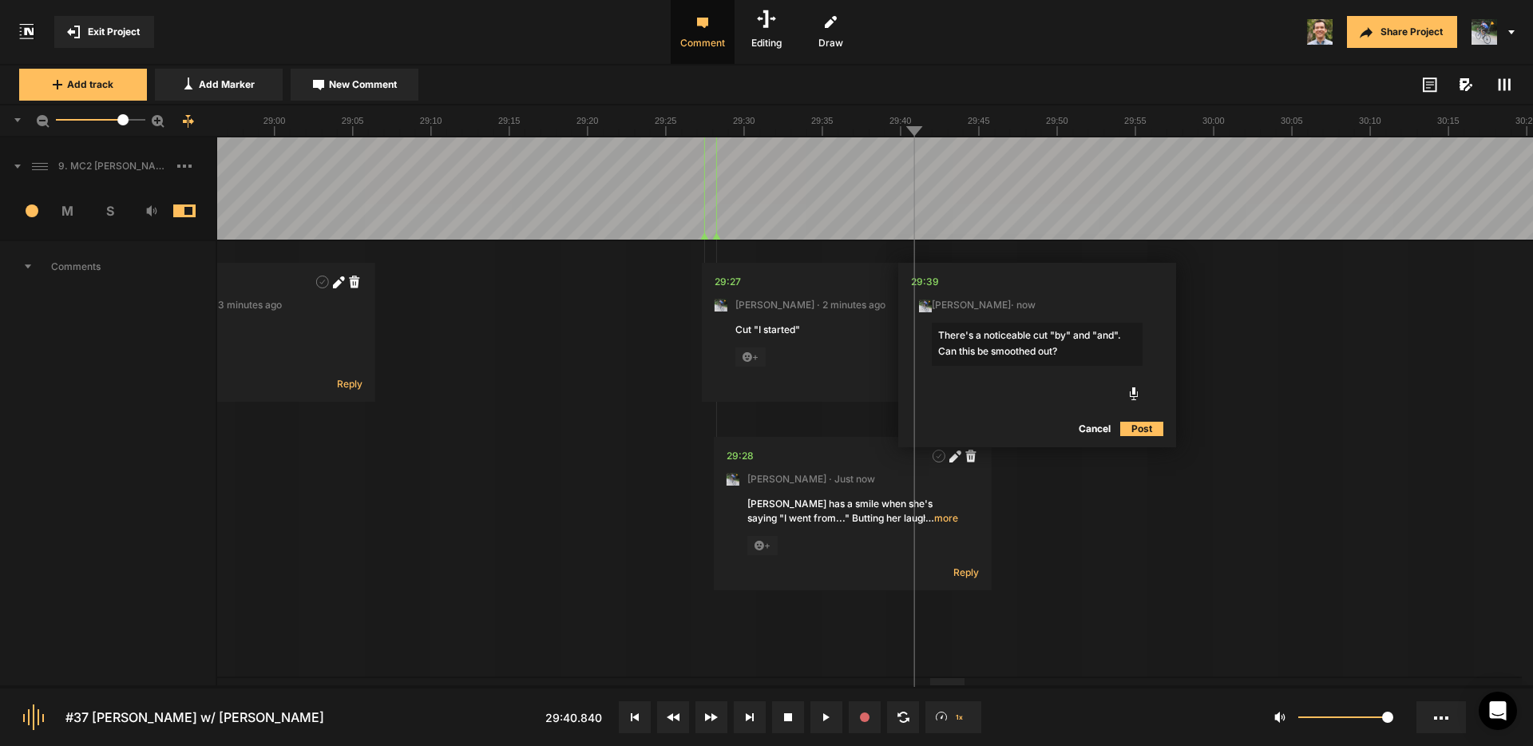
type textarea "There's a noticeable cut "by" and "and". Can this be smoothed out?"
click at [1151, 426] on button "Post" at bounding box center [1141, 428] width 43 height 19
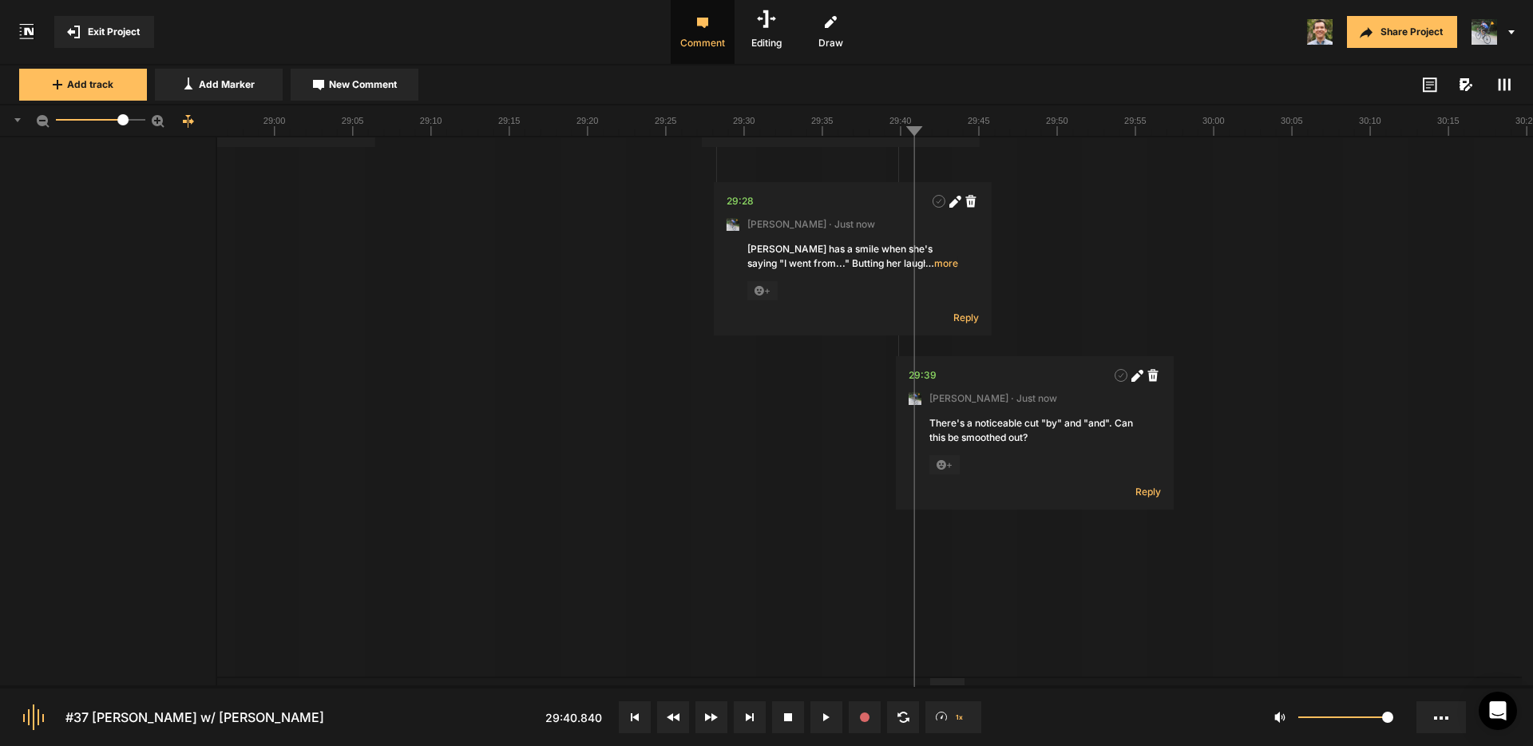
click at [901, 159] on nt-track "9. MC2 [PERSON_NAME] Soft Lock Copy 01 1 M S Comments 00:00 [PERSON_NAME] · [DA…" at bounding box center [766, 338] width 1533 height 911
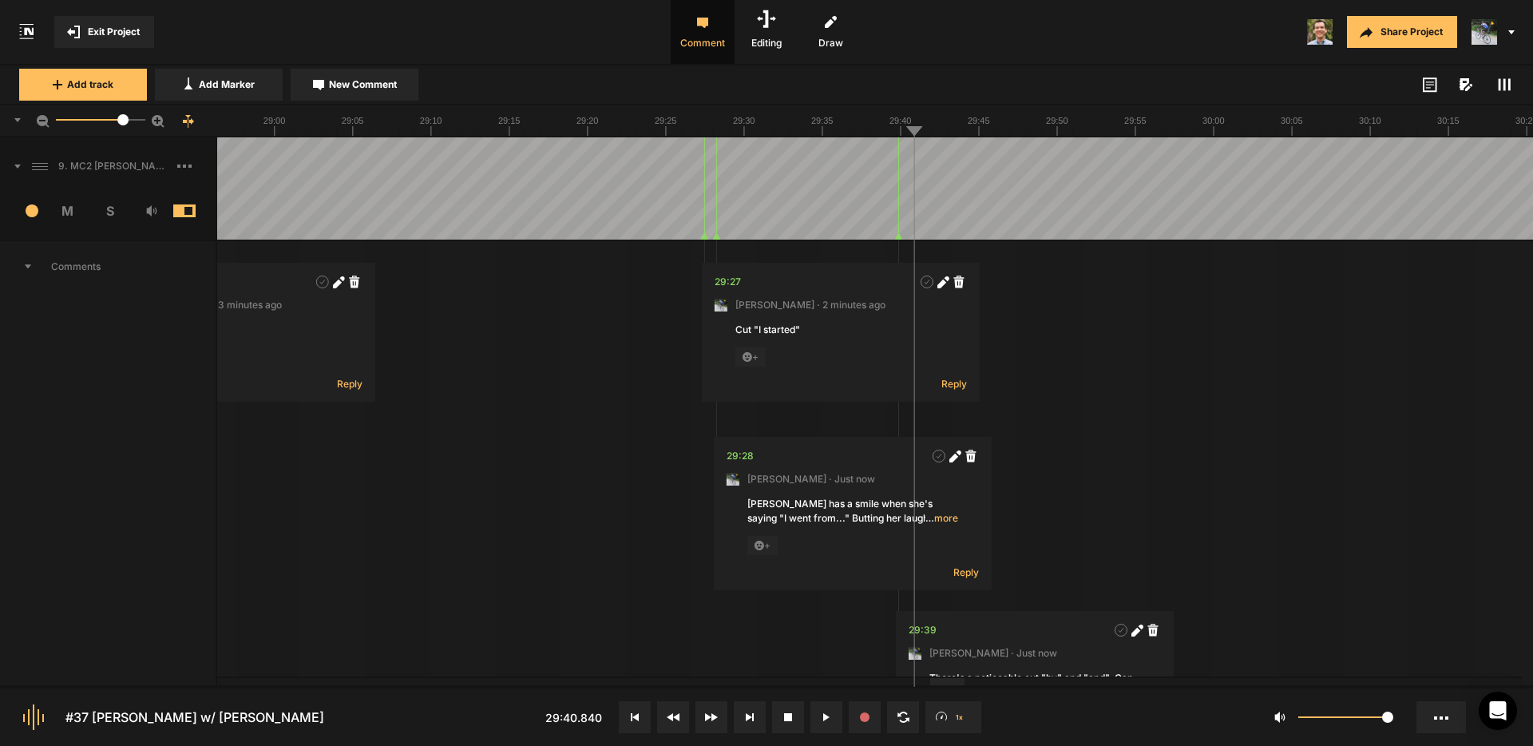
click at [1507, 81] on icon at bounding box center [1504, 84] width 13 height 13
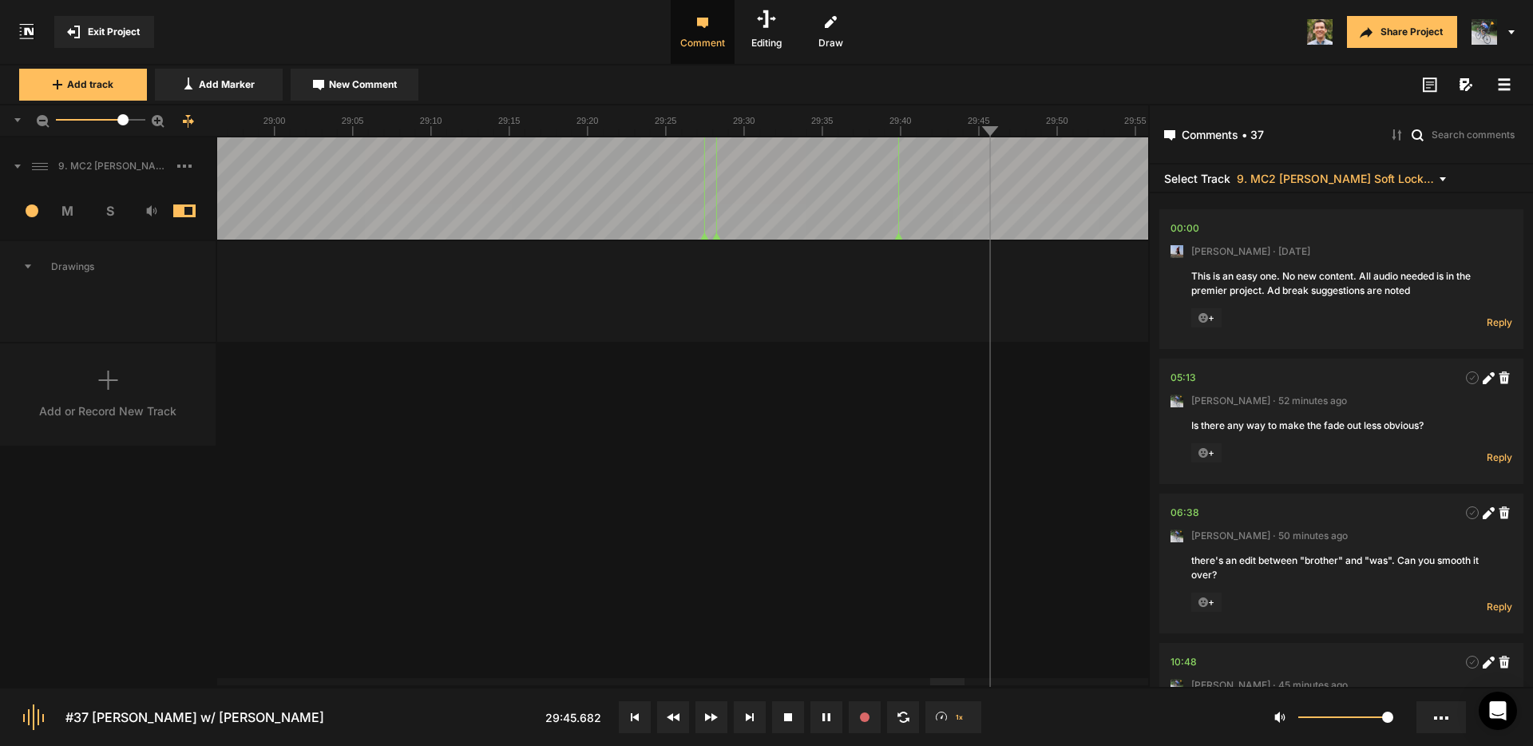
click at [1507, 86] on icon at bounding box center [1504, 84] width 13 height 13
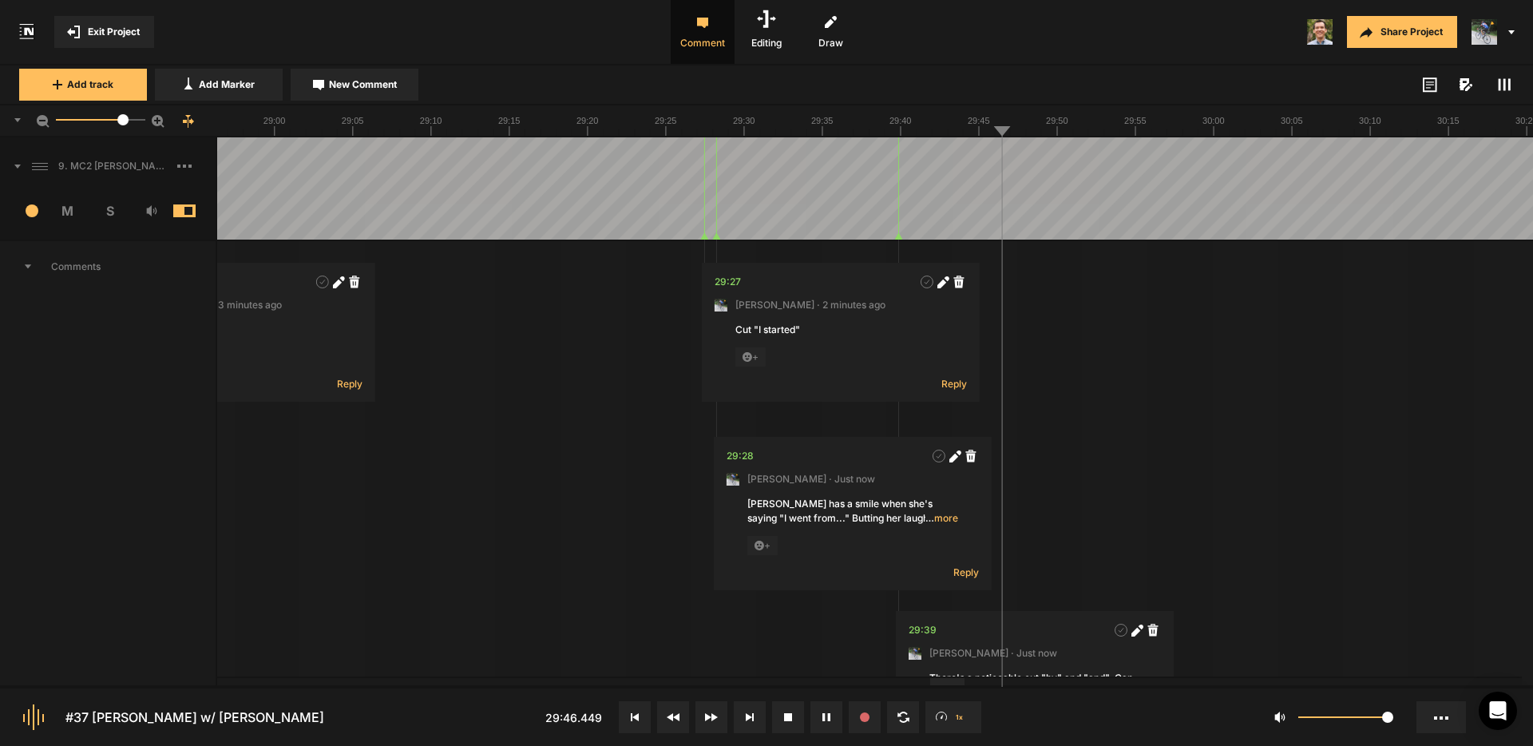
click at [1504, 84] on rect at bounding box center [1505, 85] width 2 height 12
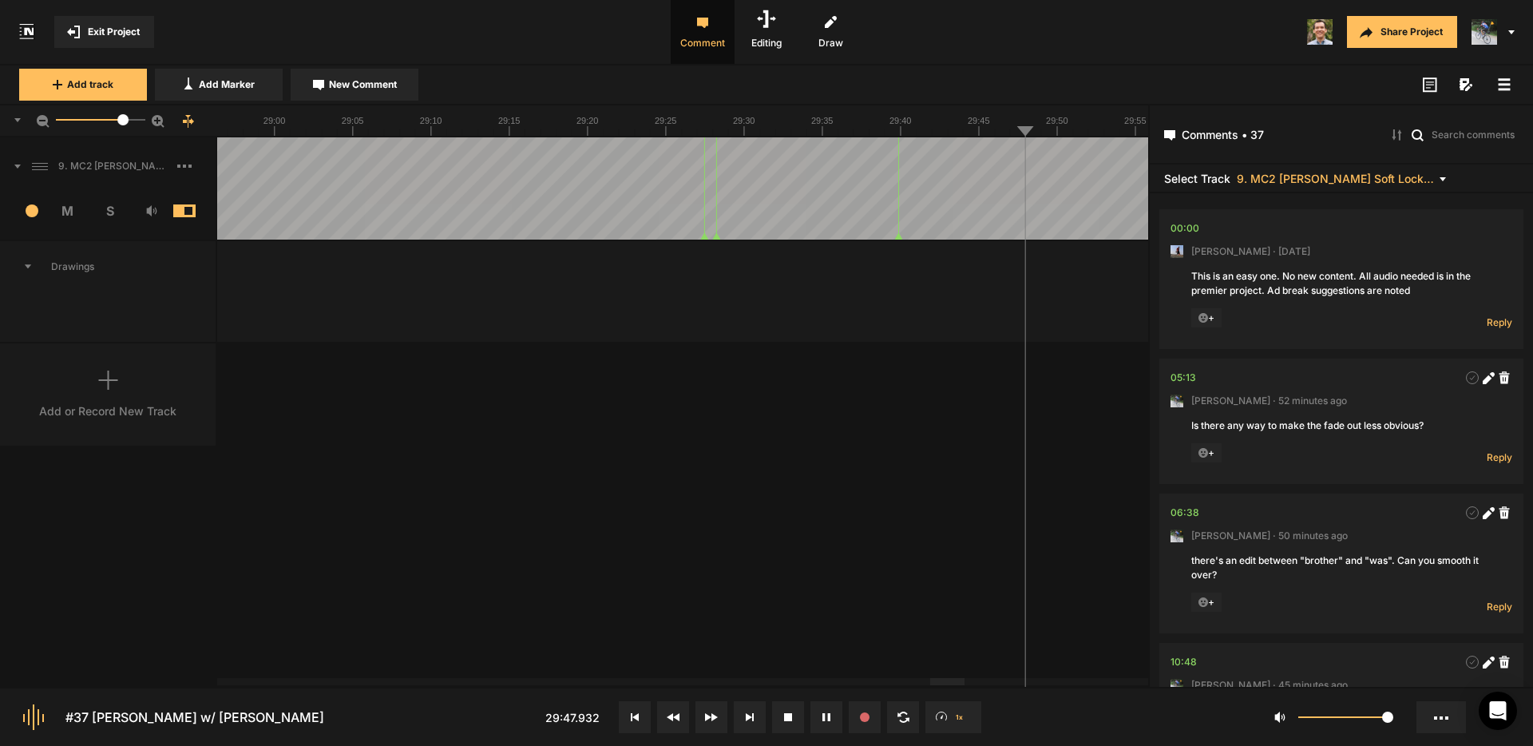
click at [1504, 83] on icon at bounding box center [1504, 84] width 13 height 13
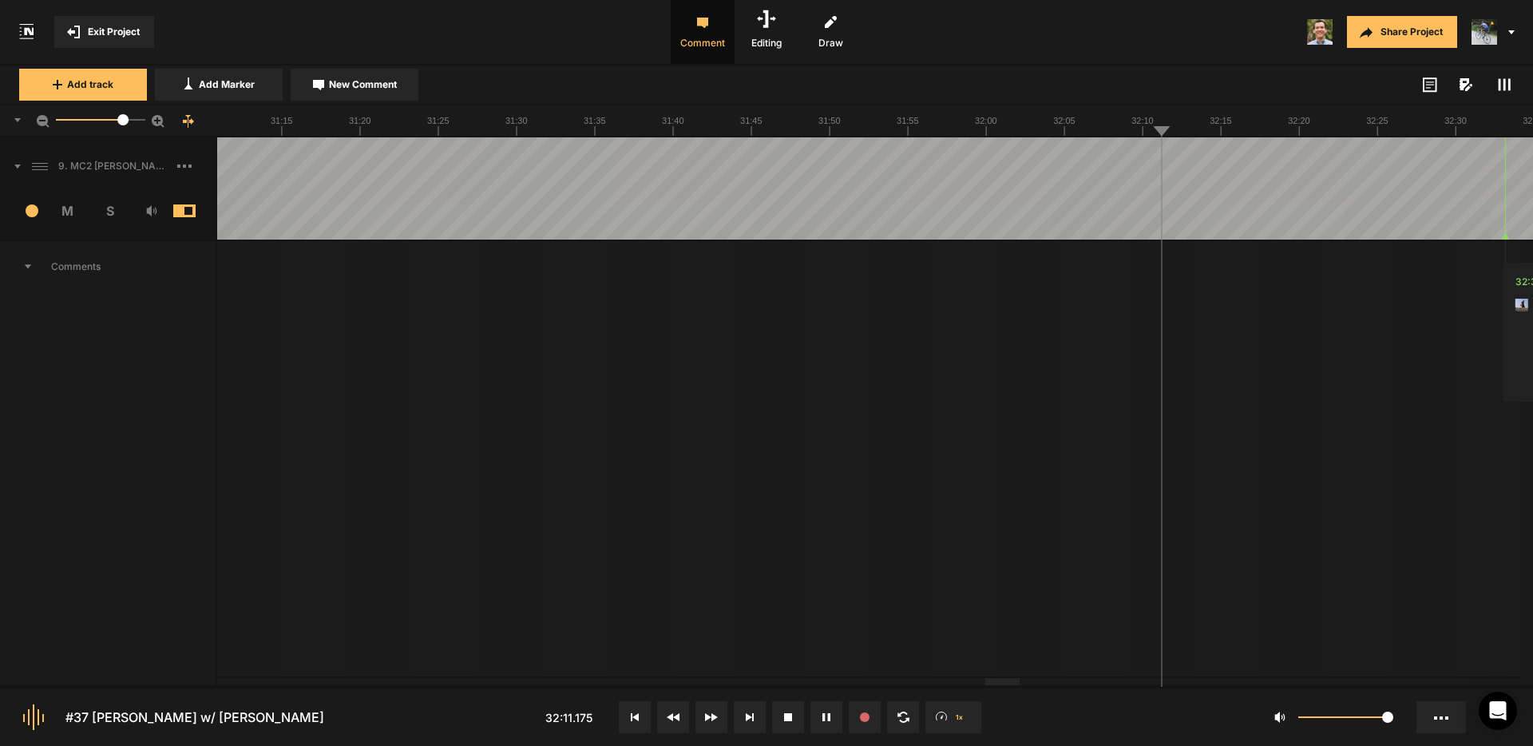
click at [394, 83] on span "New Comment" at bounding box center [363, 84] width 68 height 14
type textarea "Cut "um""
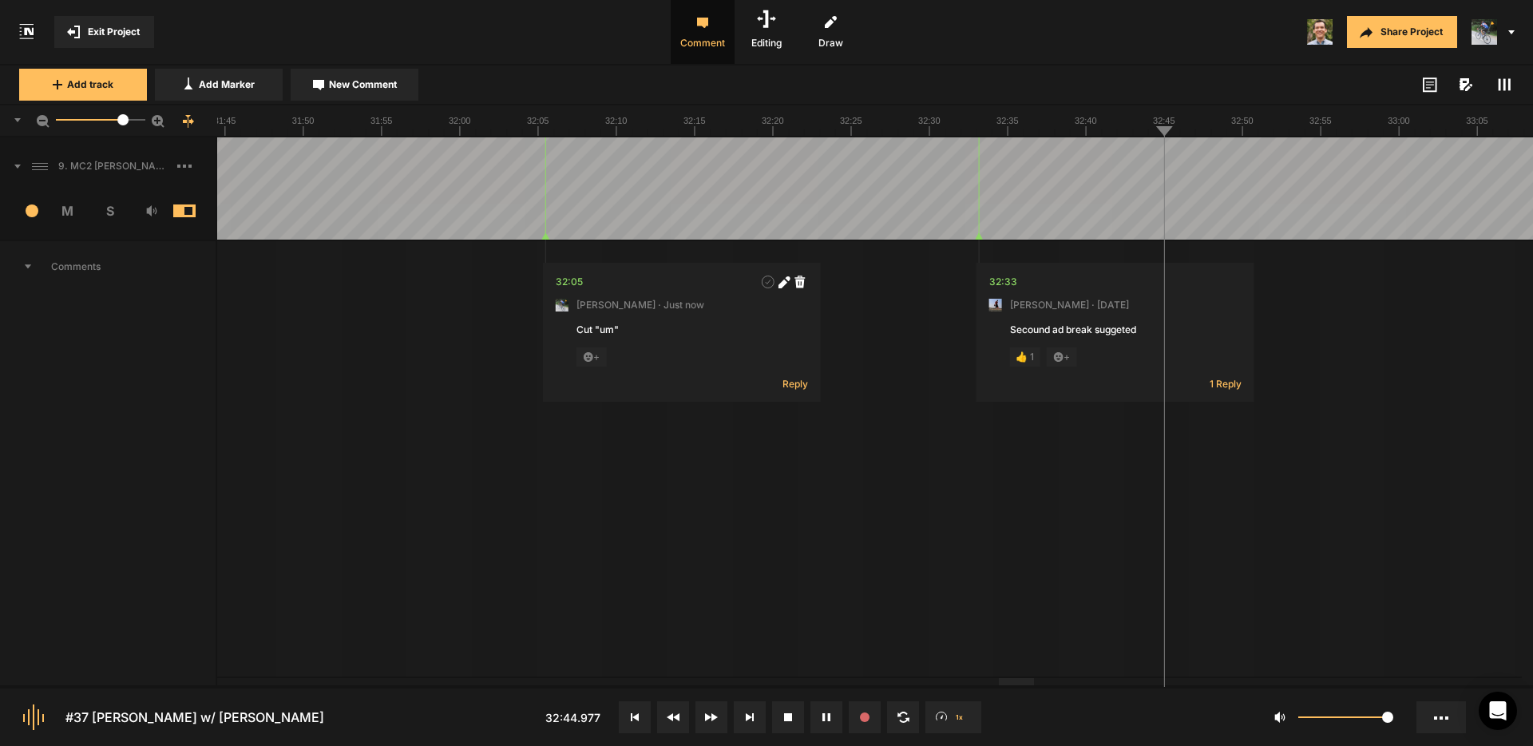
click at [382, 86] on span "New Comment" at bounding box center [363, 84] width 68 height 14
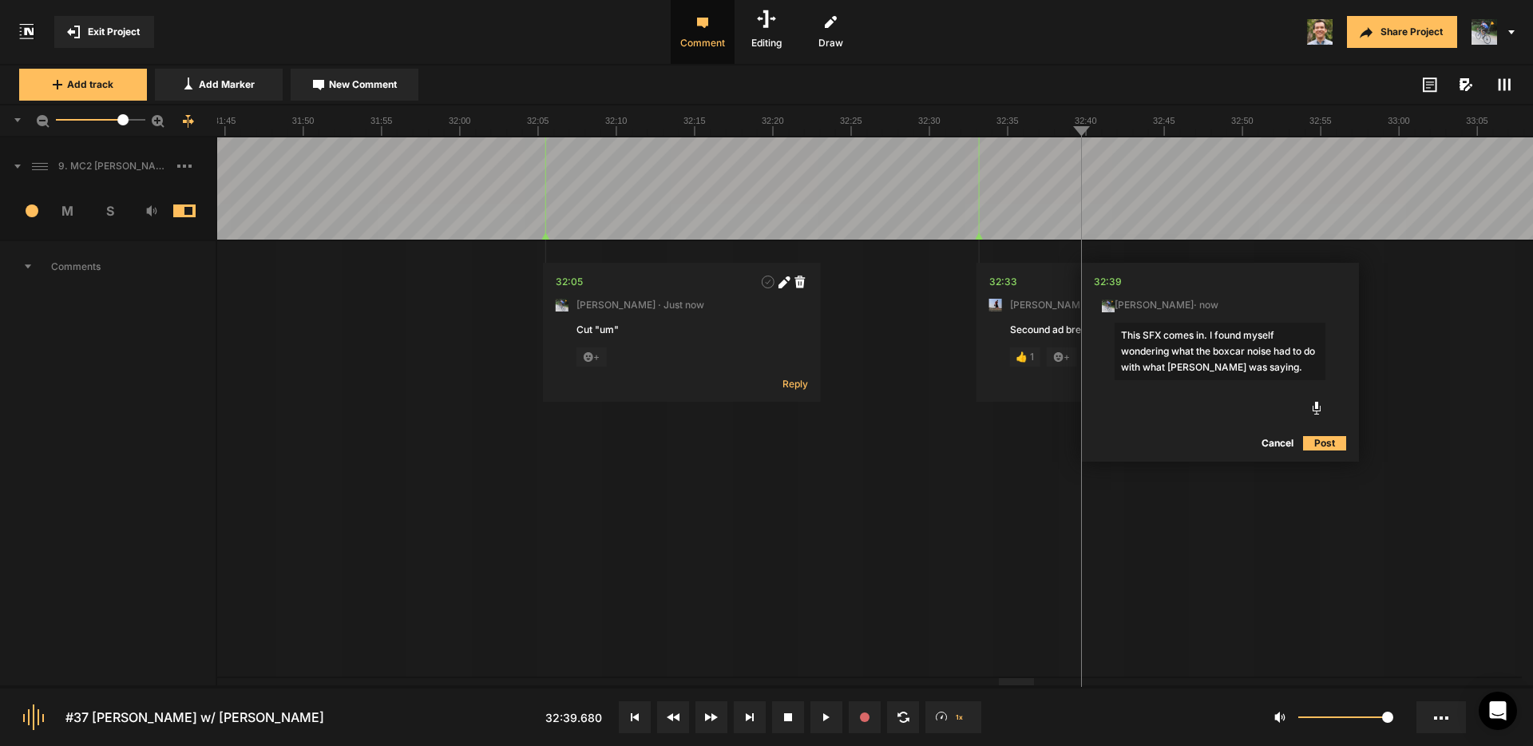
click at [1204, 334] on textarea "This SFX comes in. I found myself wondering what the boxcar noise had to do wit…" at bounding box center [1220, 351] width 211 height 57
click at [1265, 370] on textarea "This SFX comes in too early. I found myself wondering what the boxcar noise had…" at bounding box center [1220, 351] width 211 height 57
click at [1242, 383] on textarea "This SFX comes in too early. I found myself wondering what the boxcar noise had…" at bounding box center [1220, 359] width 211 height 73
type textarea "This SFX comes in too early. I found myself wondering what the boxcar noise had…"
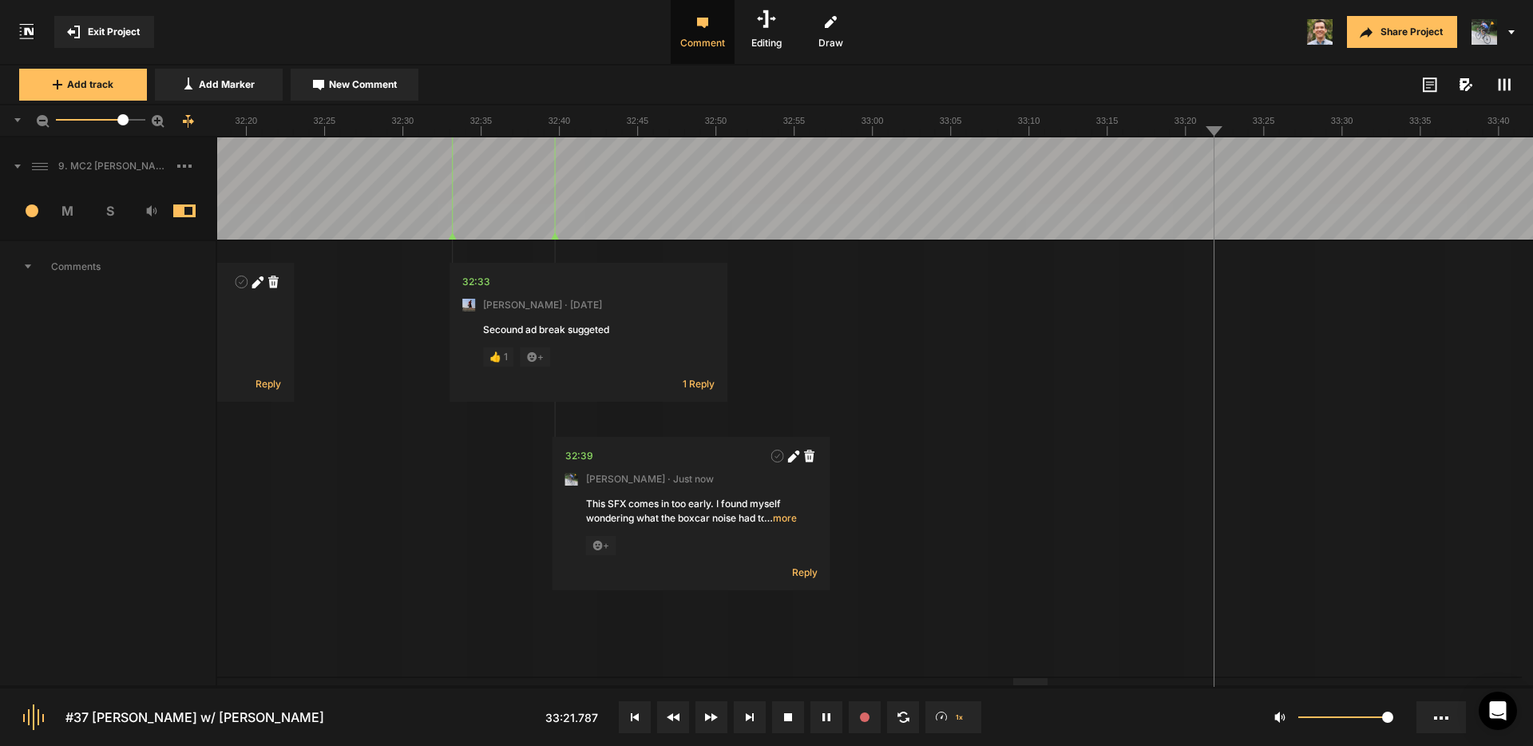
drag, startPoint x: 1102, startPoint y: 160, endPoint x: 1135, endPoint y: 164, distance: 33.7
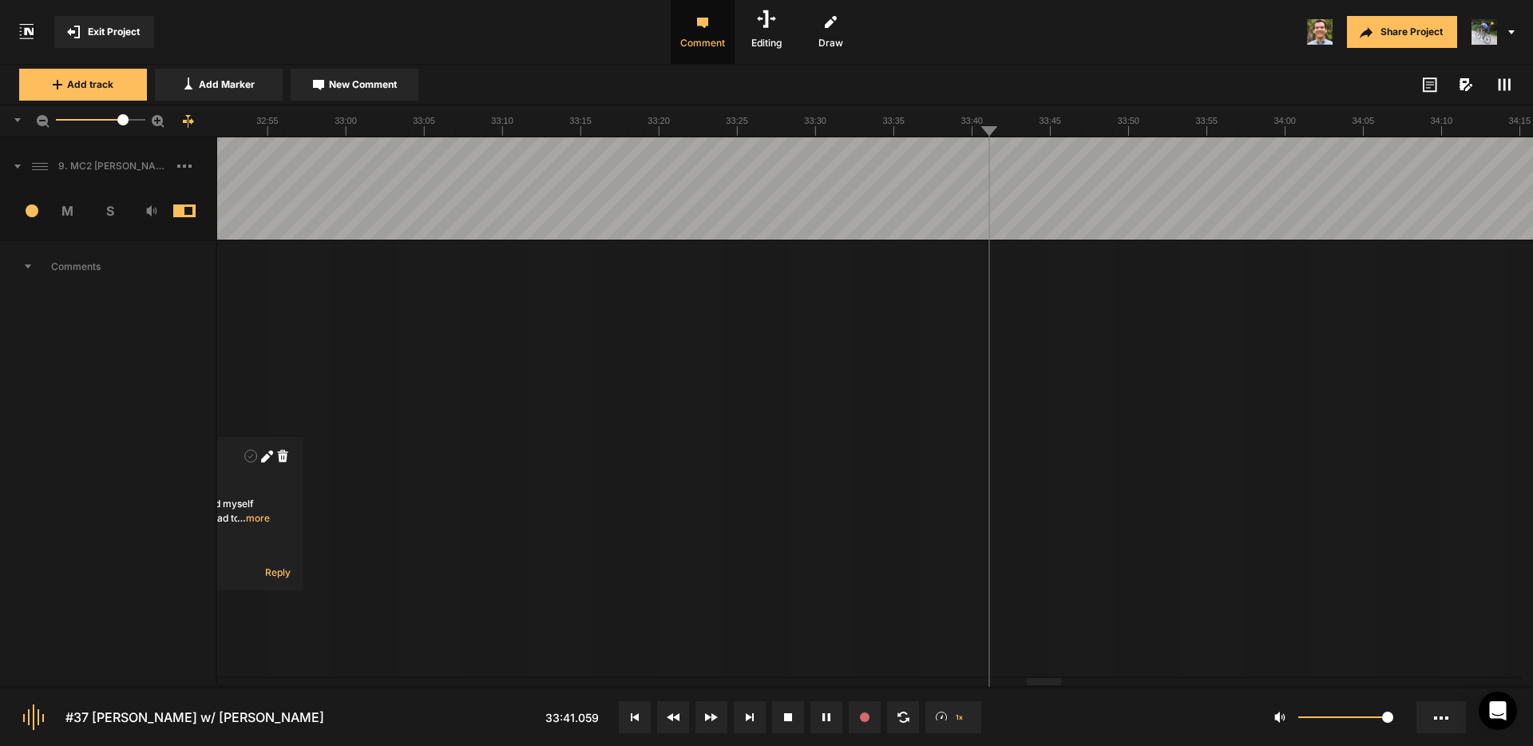
drag, startPoint x: 918, startPoint y: 145, endPoint x: 929, endPoint y: 143, distance: 11.4
click at [375, 81] on span "New Comment" at bounding box center [363, 84] width 68 height 14
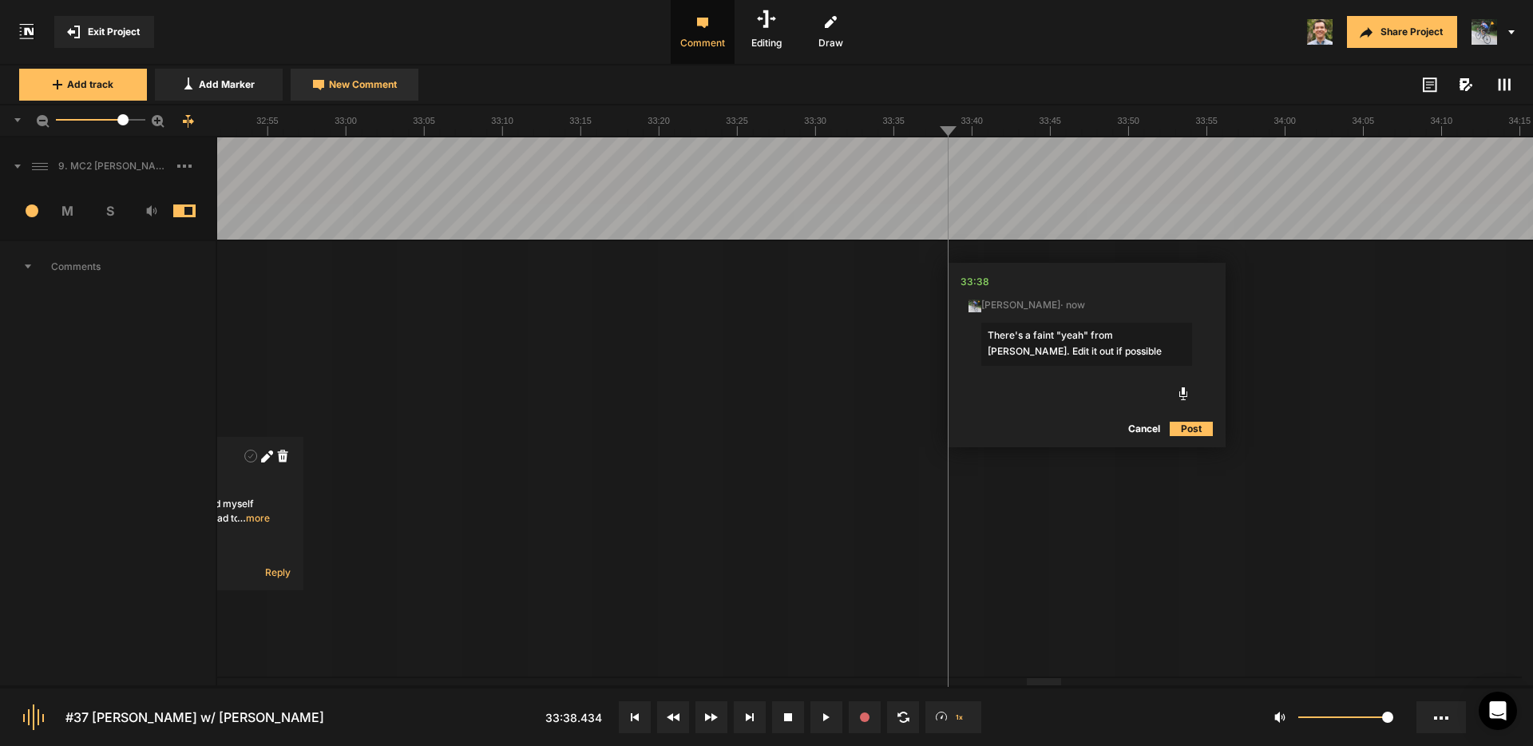
type textarea "There's a faint "yeah" from [PERSON_NAME]. Edit it out if possible."
click at [384, 85] on span "New Comment" at bounding box center [363, 84] width 68 height 14
type textarea "SFX drops out"
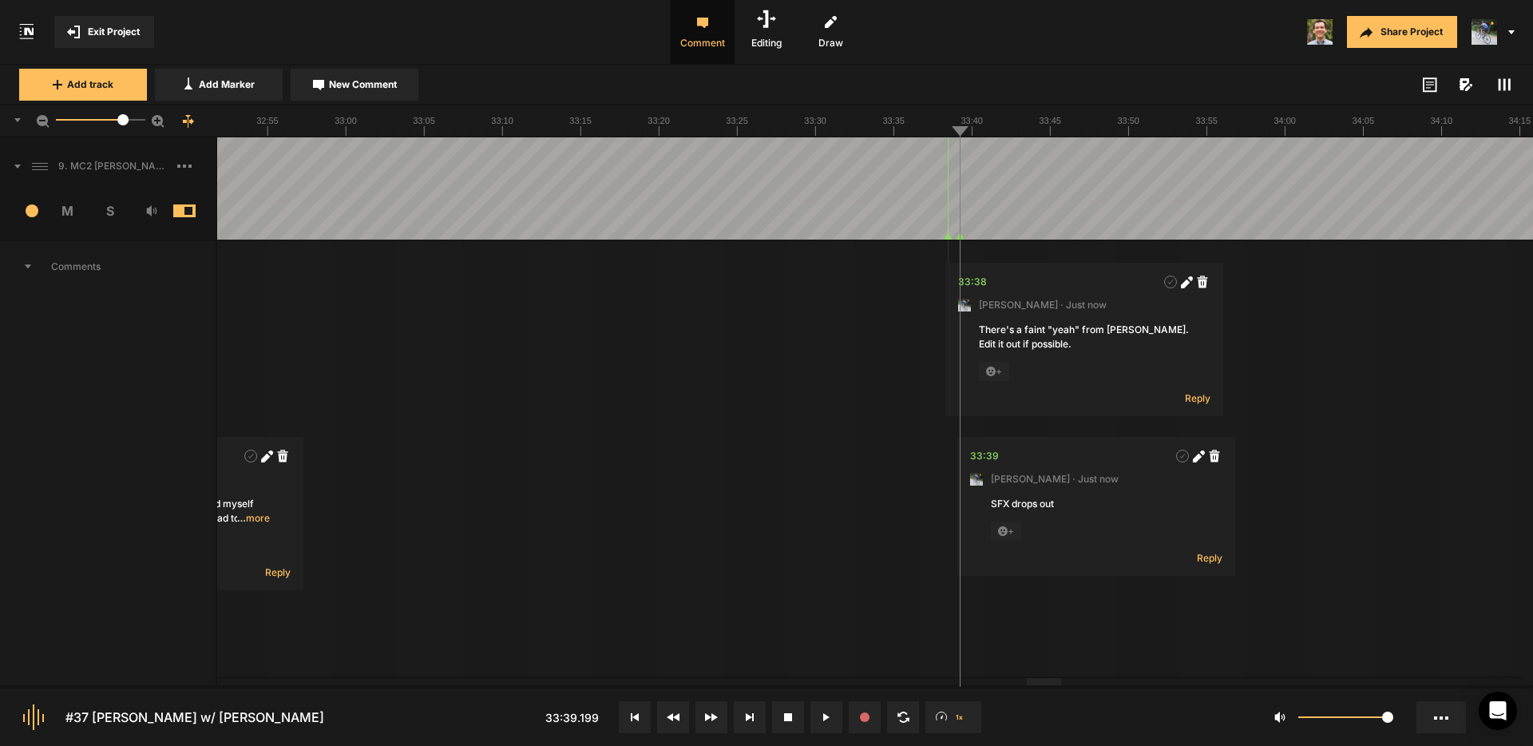
click at [1202, 457] on icon at bounding box center [1199, 456] width 12 height 12
click at [1012, 504] on textarea "SFX drops out" at bounding box center [1096, 518] width 211 height 43
type textarea "SFX suddently drops out"
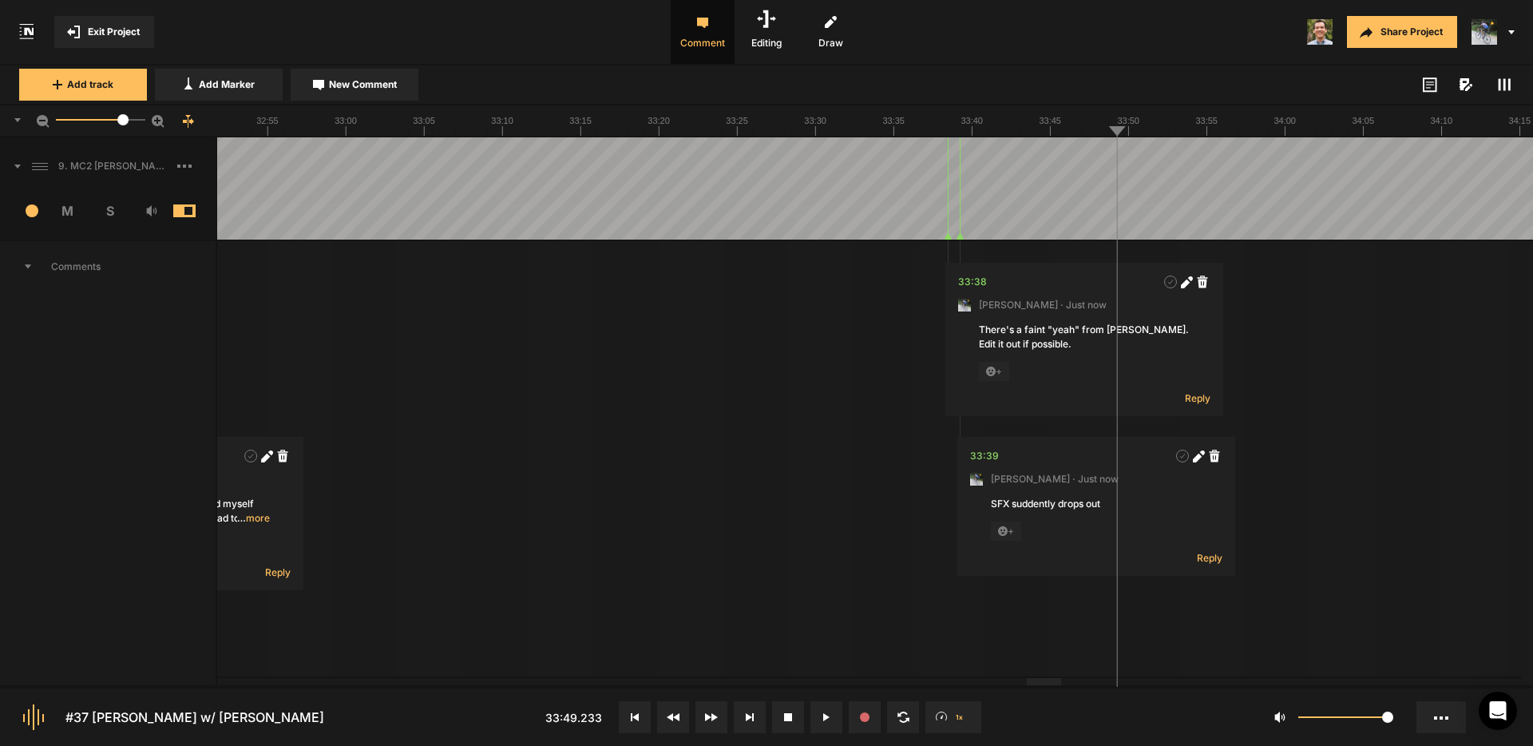
click at [384, 93] on button "New Comment" at bounding box center [355, 85] width 128 height 32
type textarea "Cut "and so I thought""
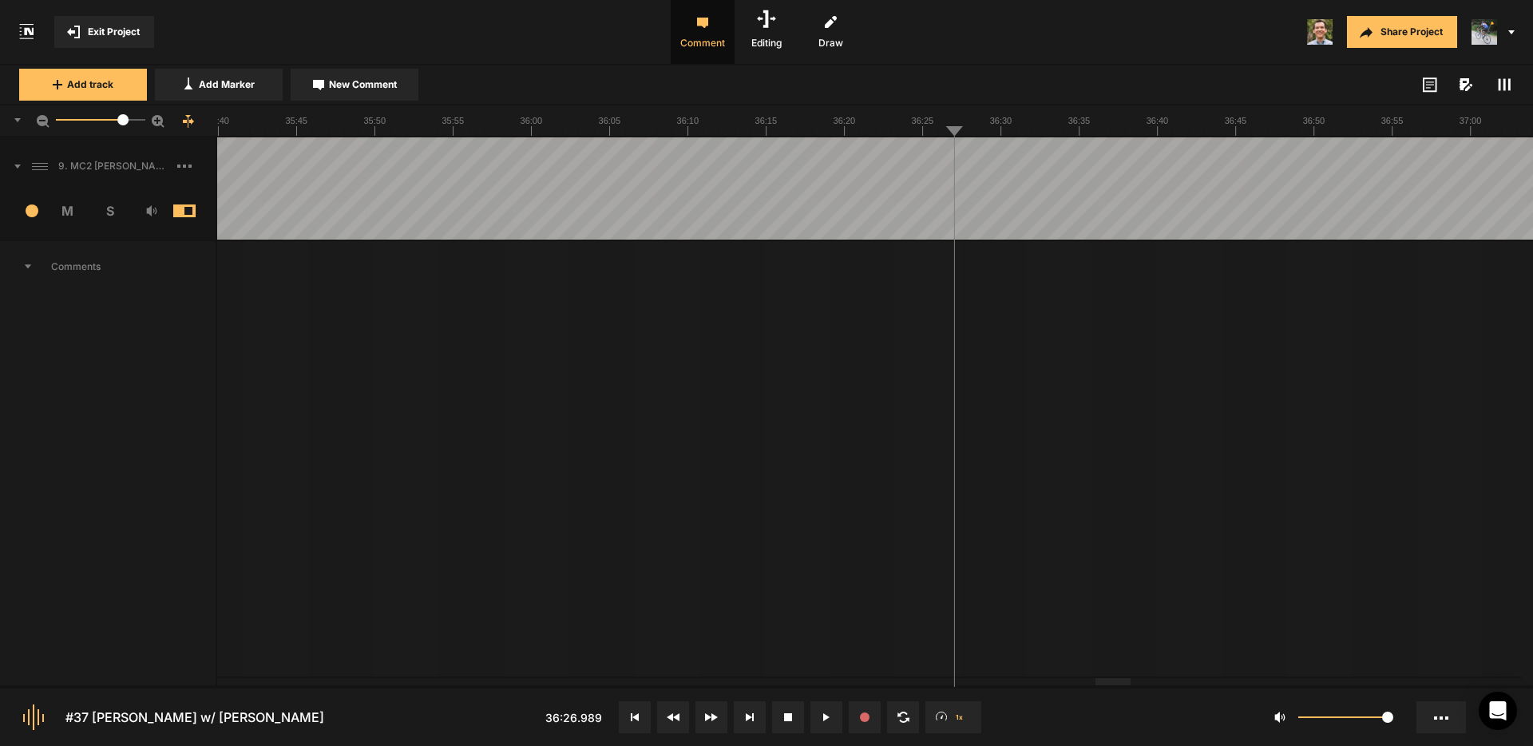
click at [378, 91] on span "New Comment" at bounding box center [363, 84] width 68 height 14
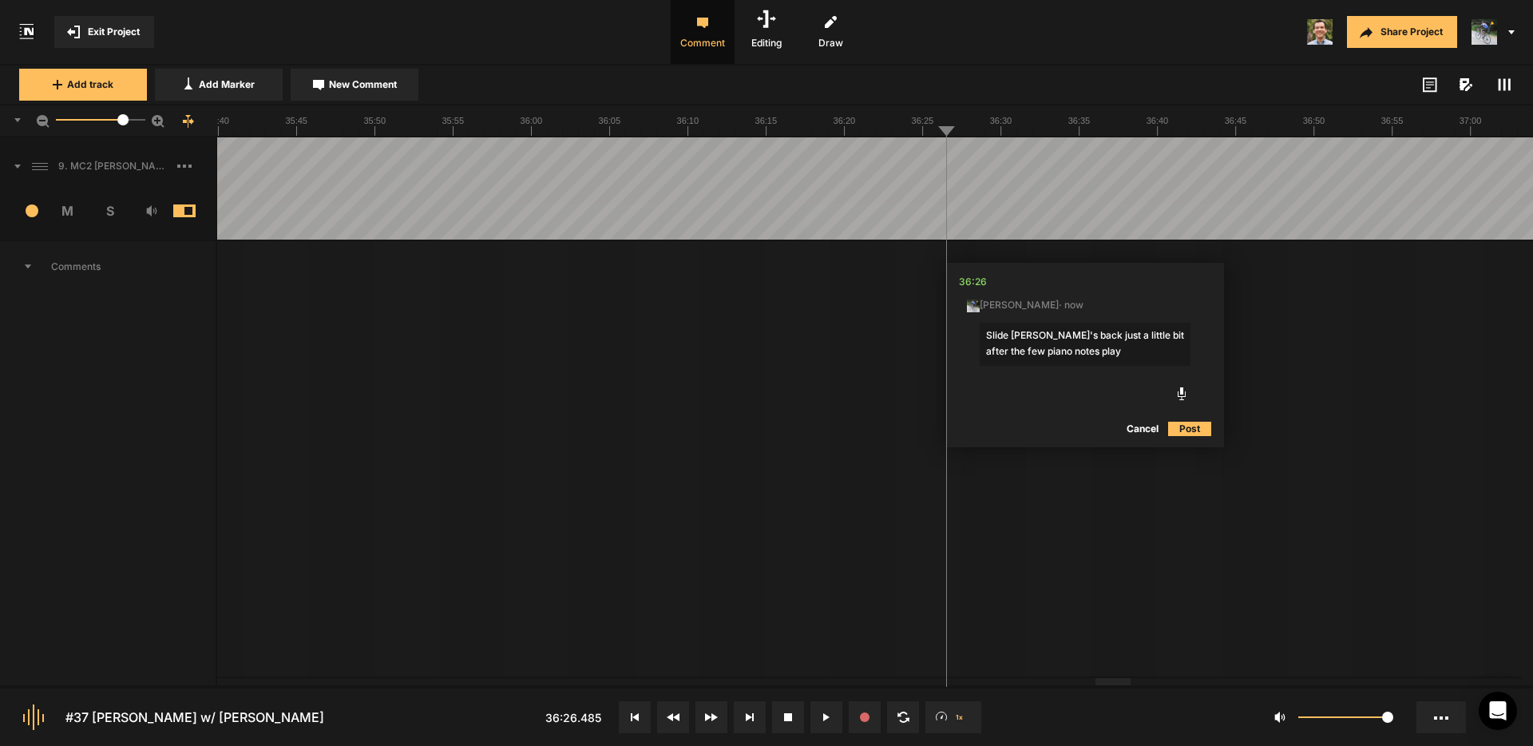
drag, startPoint x: 1004, startPoint y: 352, endPoint x: 1021, endPoint y: 355, distance: 16.9
click at [1005, 352] on textarea "Slide [PERSON_NAME]'s back just a little bit after the few piano notes play" at bounding box center [1085, 344] width 211 height 43
type textarea "Slide [PERSON_NAME]'s back just a little bit after the two piano notes play"
click at [1185, 431] on button "Post" at bounding box center [1189, 428] width 43 height 19
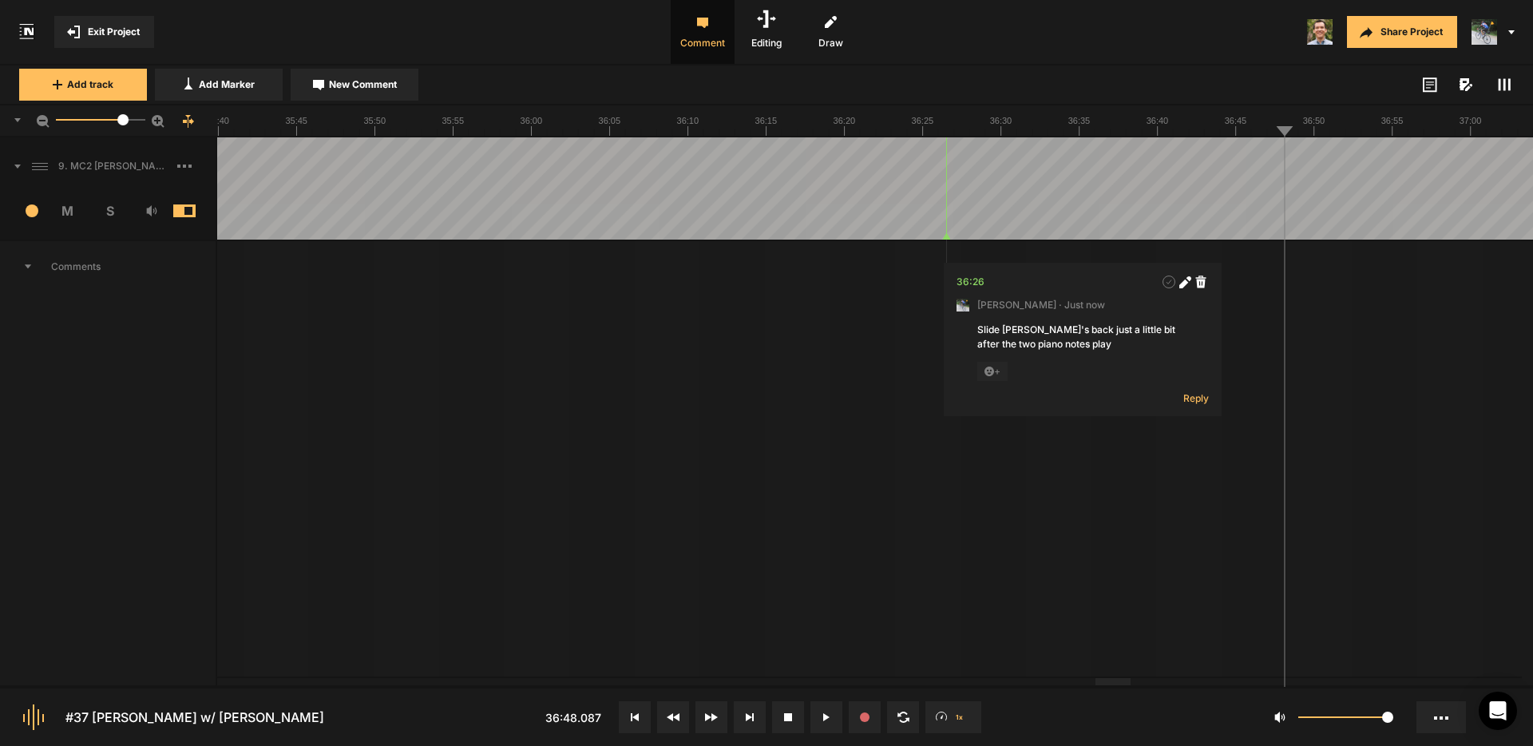
click at [347, 85] on span "New Comment" at bounding box center [363, 84] width 68 height 14
type textarea "This gap is too long"
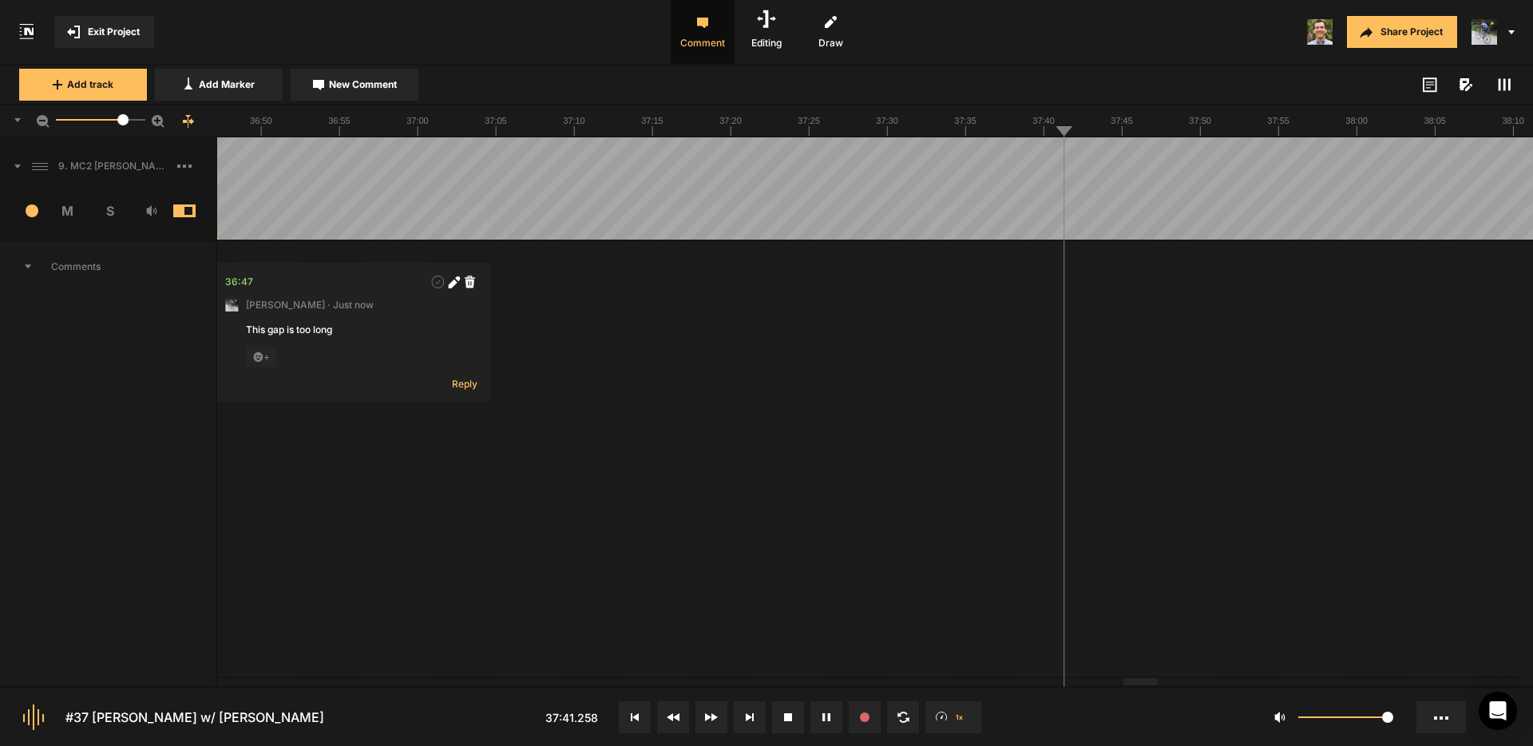
drag, startPoint x: 367, startPoint y: 85, endPoint x: 761, endPoint y: 142, distance: 398.5
click at [367, 86] on span "New Comment" at bounding box center [363, 84] width 68 height 14
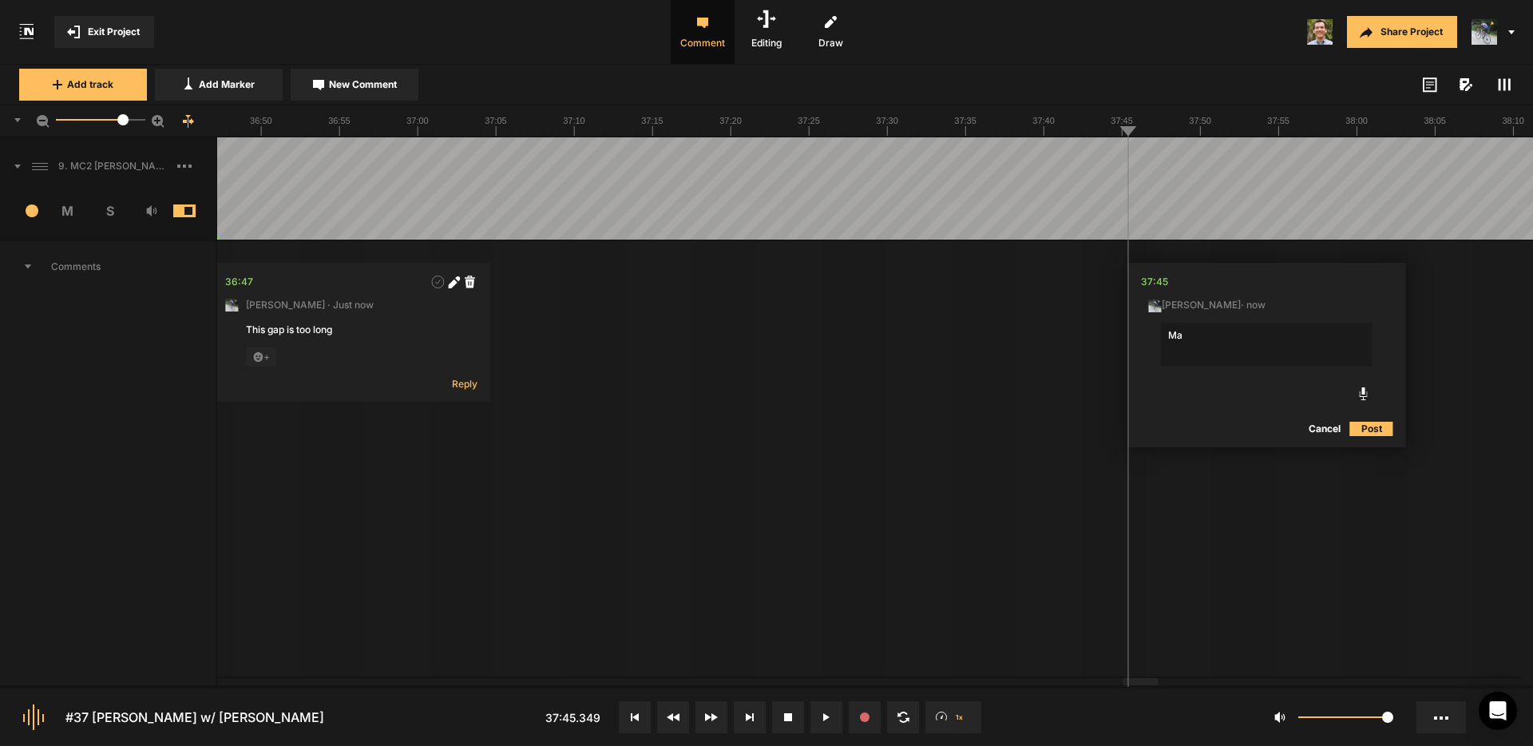
type textarea "M"
type textarea "I'm a man of [DEMOGRAPHIC_DATA]...?"
click at [1115, 238] on polygon at bounding box center [1117, 236] width 7 height 6
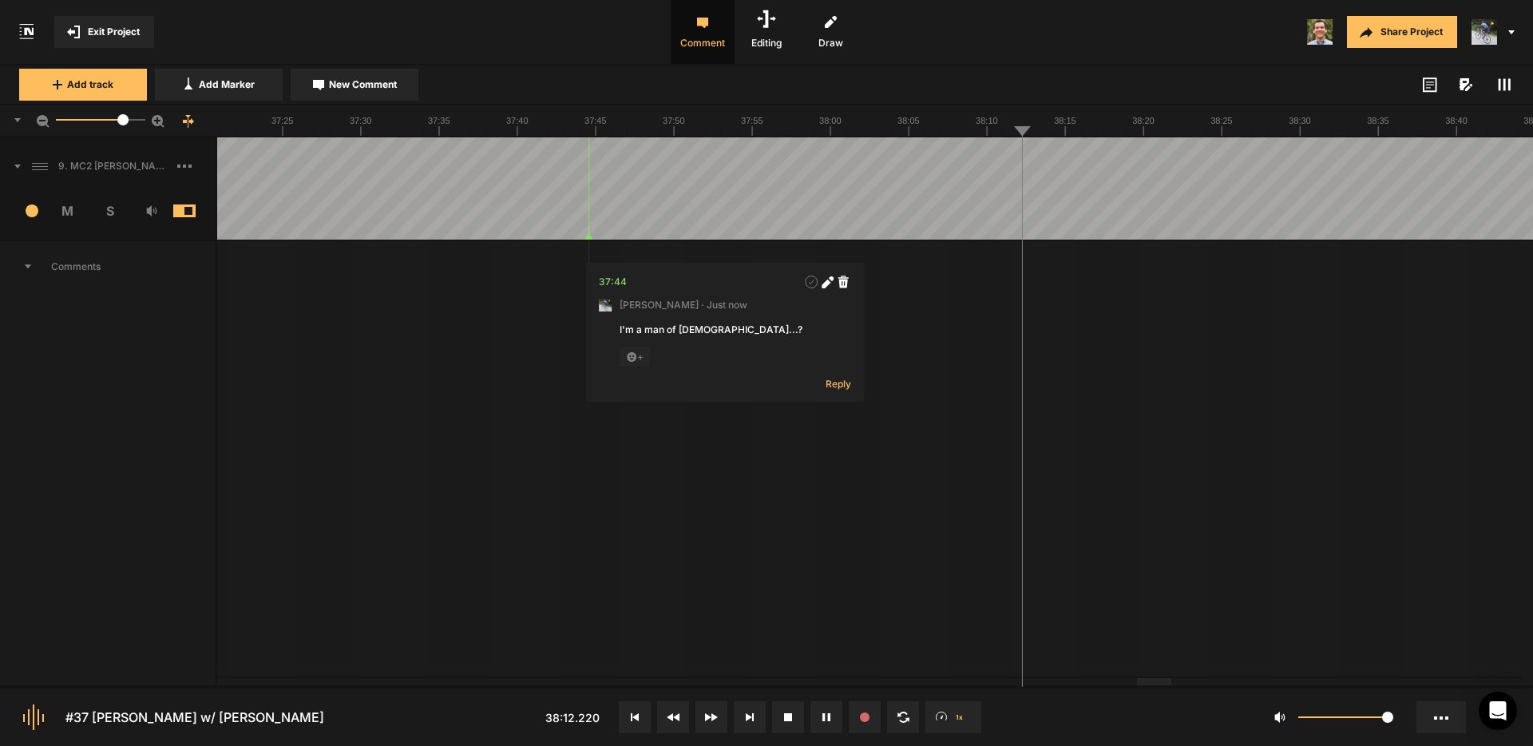
click at [846, 283] on icon at bounding box center [843, 281] width 10 height 12
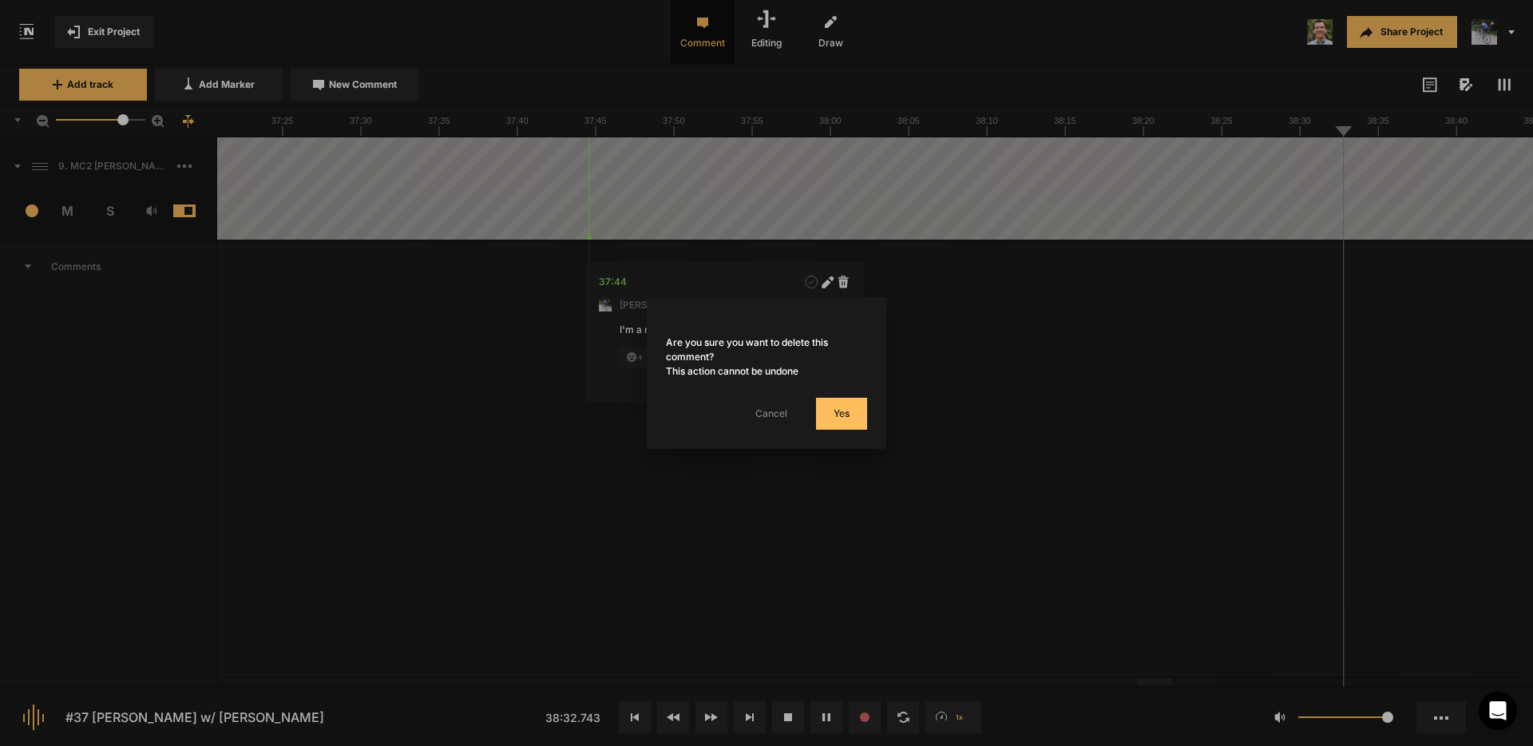
click at [846, 417] on button "Yes" at bounding box center [841, 414] width 51 height 32
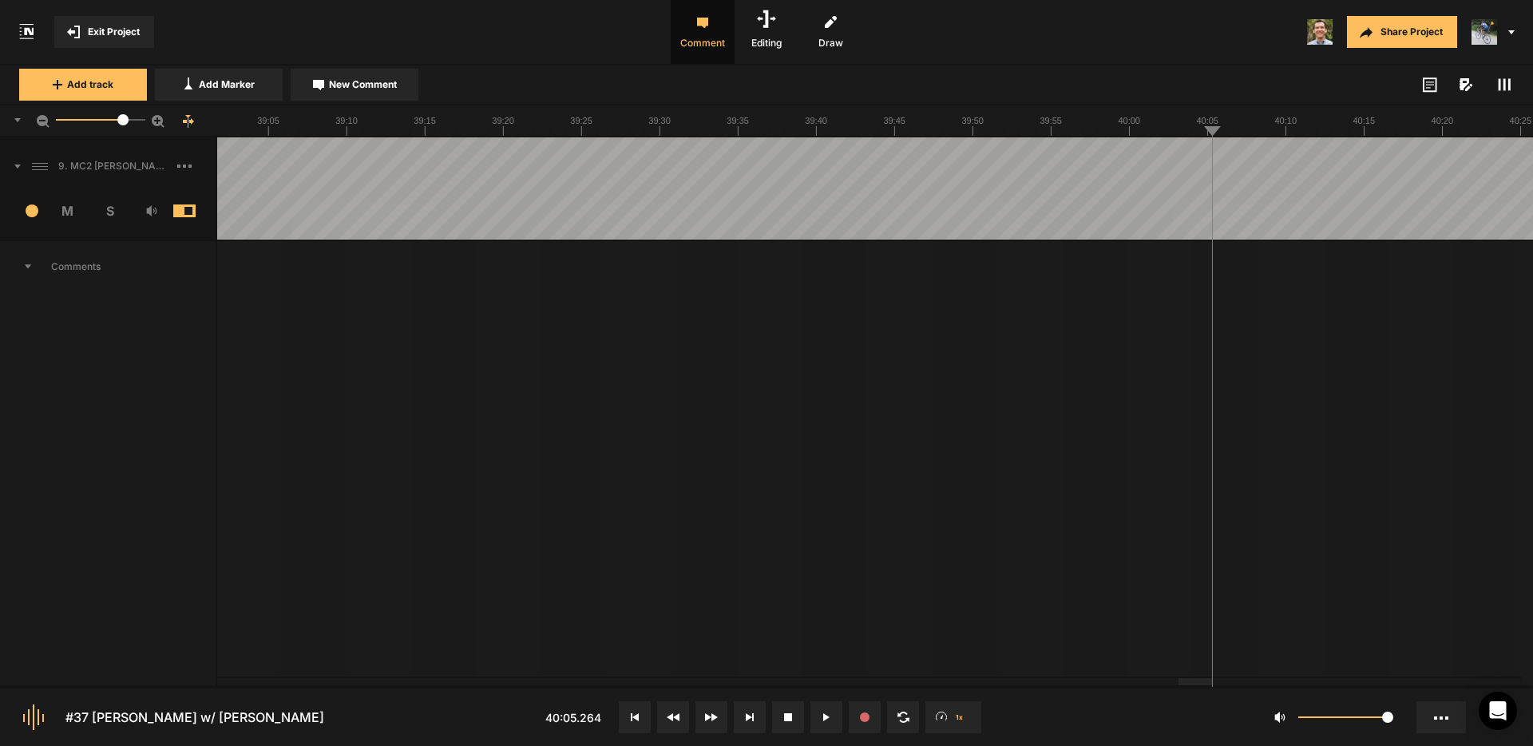
click at [1173, 685] on div at bounding box center [1171, 681] width 34 height 7
drag, startPoint x: 263, startPoint y: 143, endPoint x: 446, endPoint y: 202, distance: 192.2
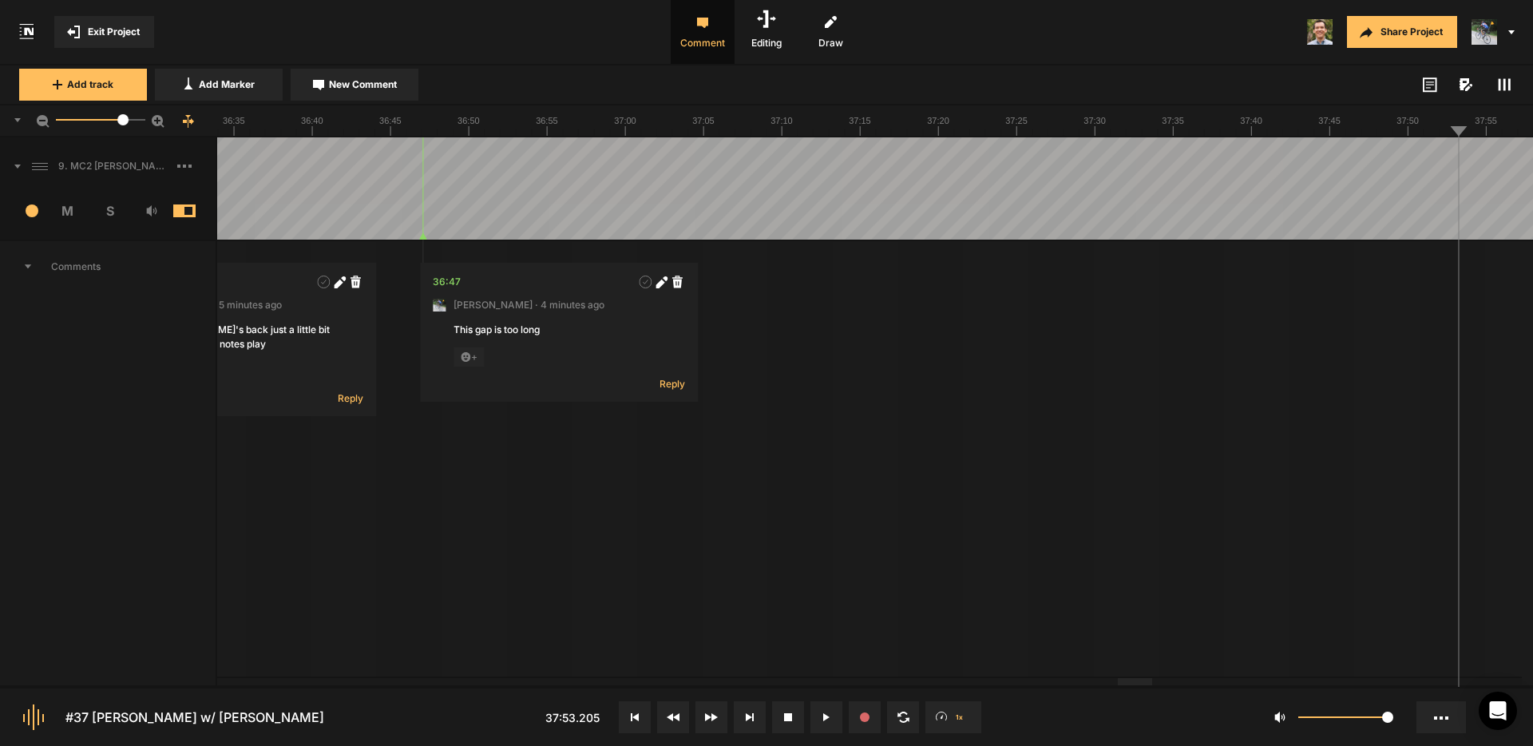
click at [1138, 685] on div at bounding box center [1135, 681] width 34 height 7
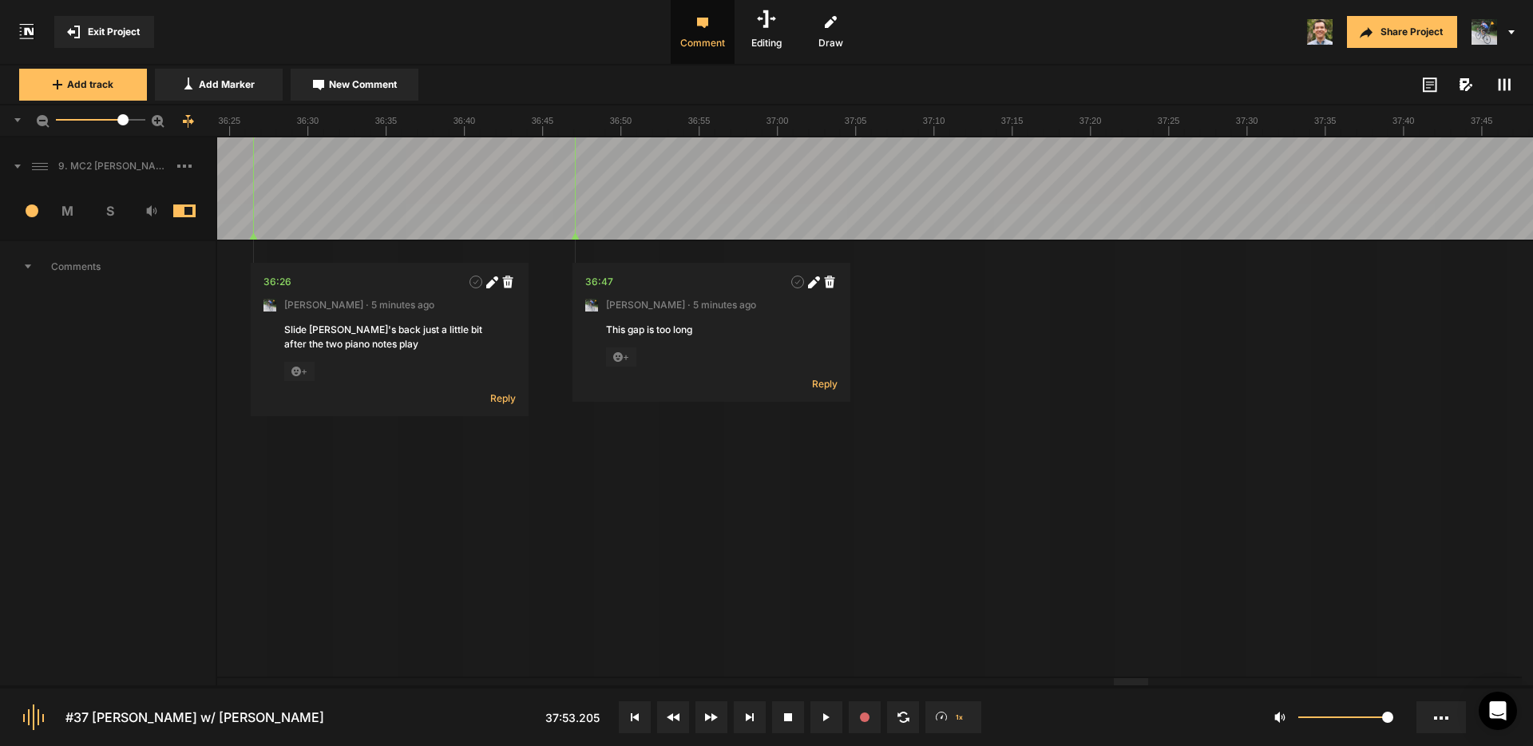
drag, startPoint x: 638, startPoint y: 148, endPoint x: 629, endPoint y: 149, distance: 8.8
drag, startPoint x: 393, startPoint y: 145, endPoint x: 376, endPoint y: 148, distance: 17.1
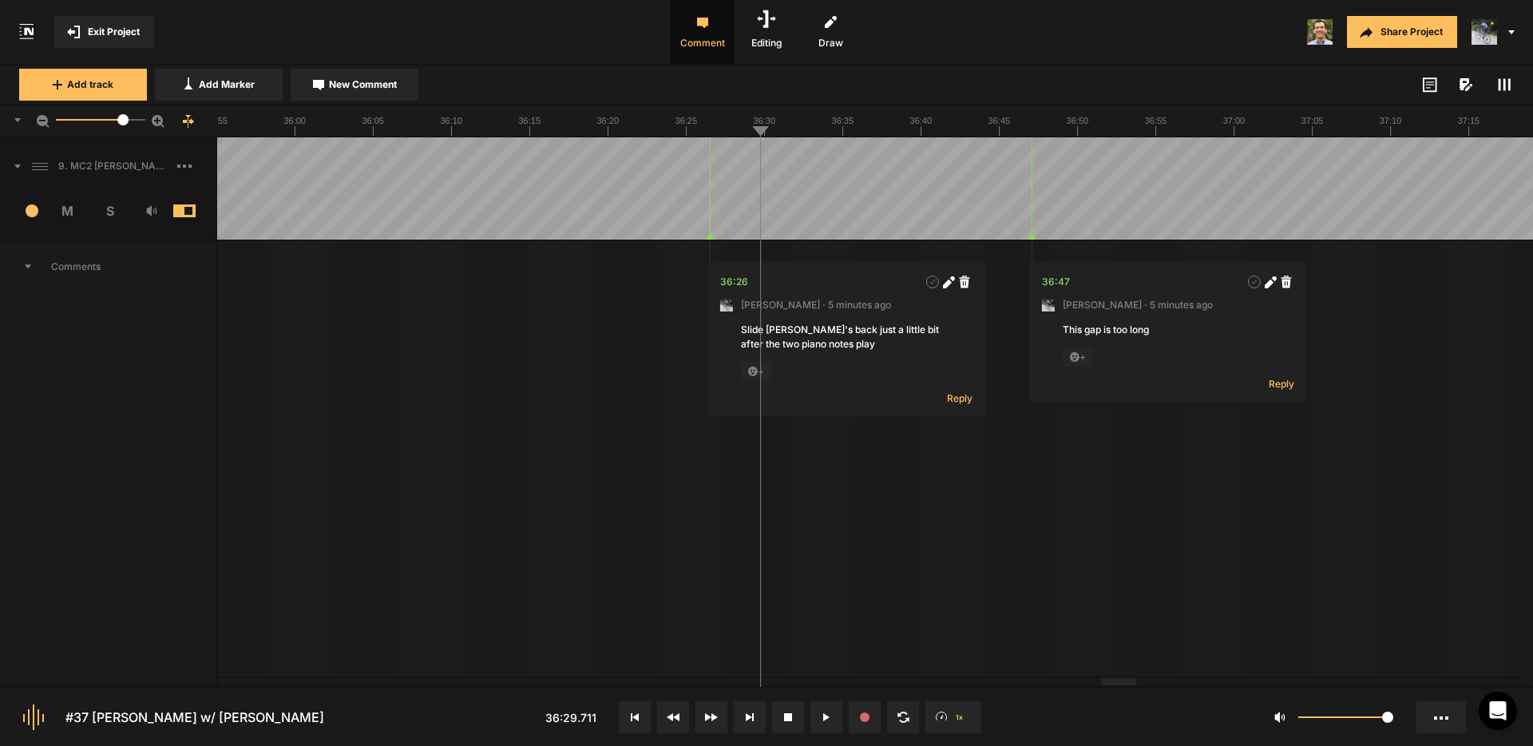
click at [1111, 683] on div at bounding box center [1119, 681] width 34 height 7
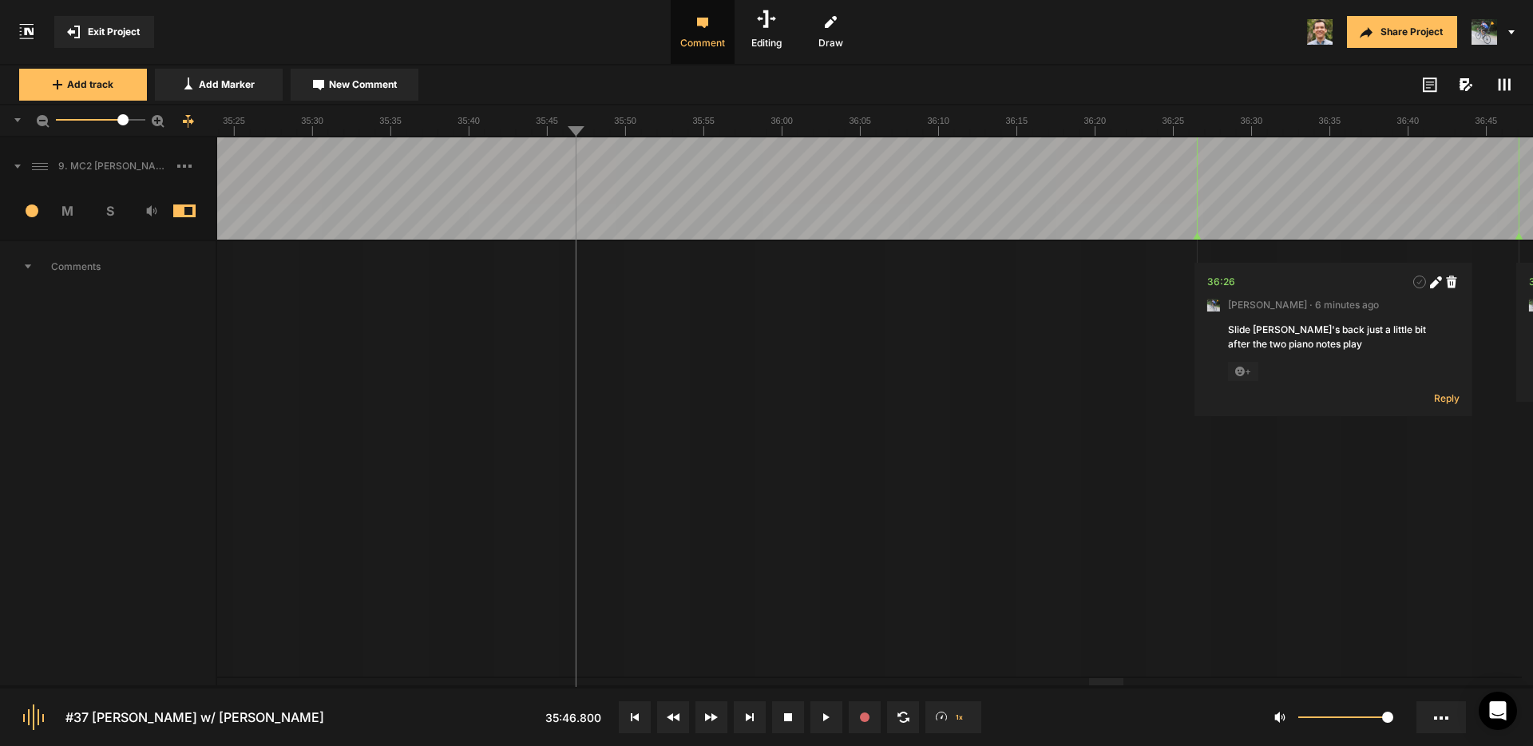
click at [333, 85] on span "New Comment" at bounding box center [363, 84] width 68 height 14
type textarea "A"
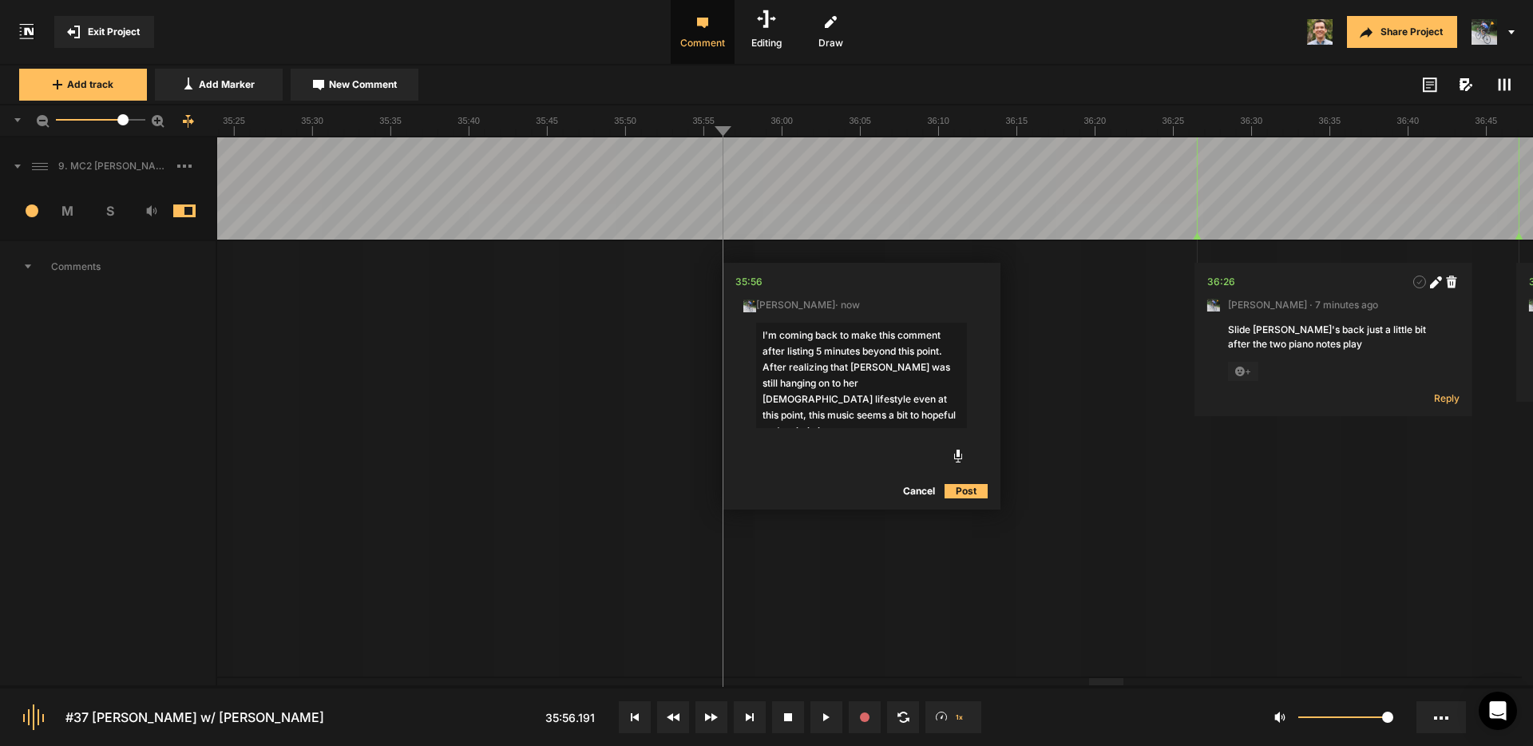
click at [944, 354] on textarea "I'm coming back to make this comment after listing 5 minutes beyond this point.…" at bounding box center [861, 375] width 211 height 105
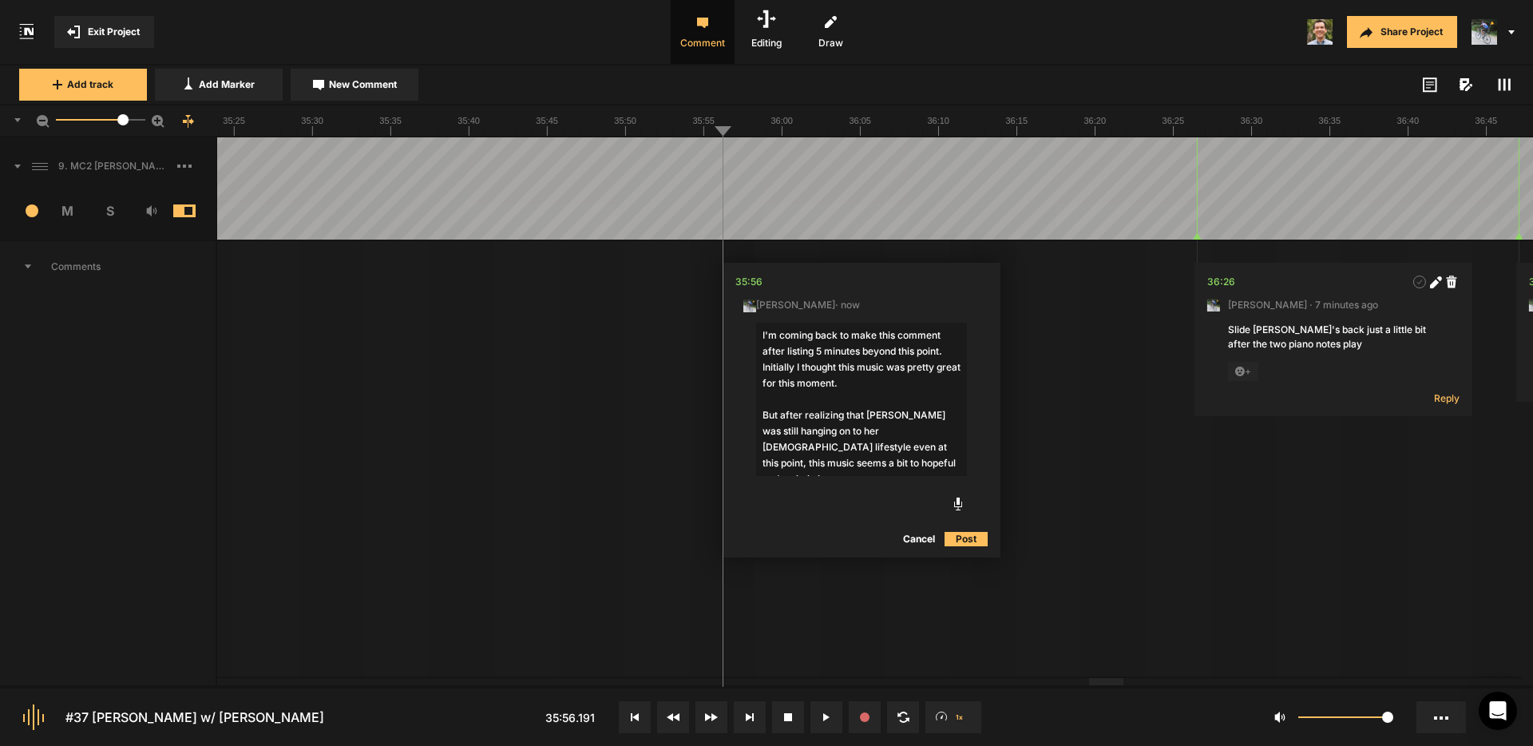
click at [872, 466] on textarea "I'm coming back to make this comment after listing 5 minutes beyond this point.…" at bounding box center [861, 399] width 211 height 153
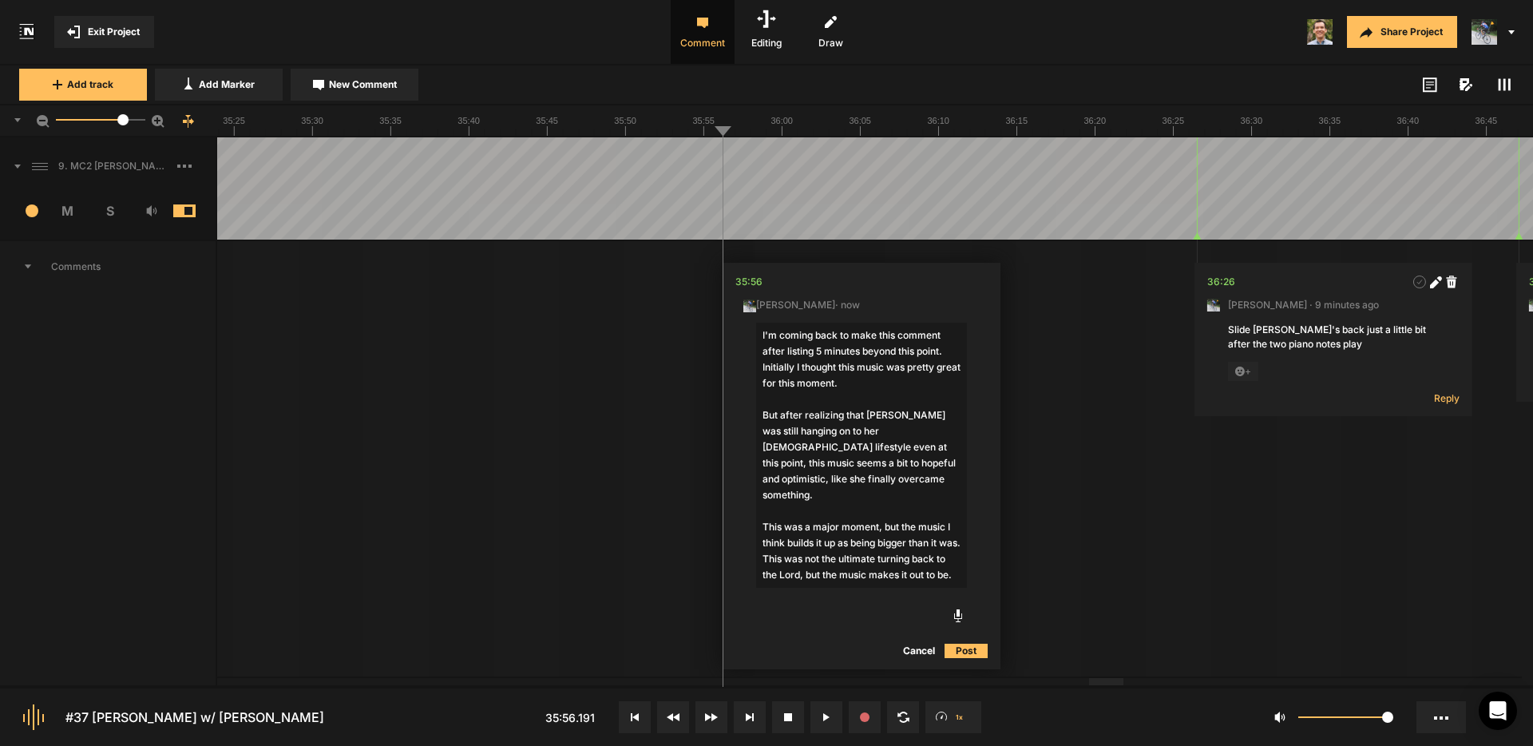
click at [933, 465] on textarea "I'm coming back to make this comment after listing 5 minutes beyond this point.…" at bounding box center [861, 455] width 211 height 265
drag, startPoint x: 952, startPoint y: 462, endPoint x: 1170, endPoint y: 495, distance: 220.4
click at [953, 462] on textarea "I'm coming back to make this comment after listing 5 minutes beyond this point.…" at bounding box center [861, 455] width 211 height 265
click at [853, 580] on textarea "I'm coming back to make this comment after listing 5 minutes beyond this point.…" at bounding box center [861, 455] width 211 height 265
drag, startPoint x: 878, startPoint y: 512, endPoint x: 1096, endPoint y: 497, distance: 218.5
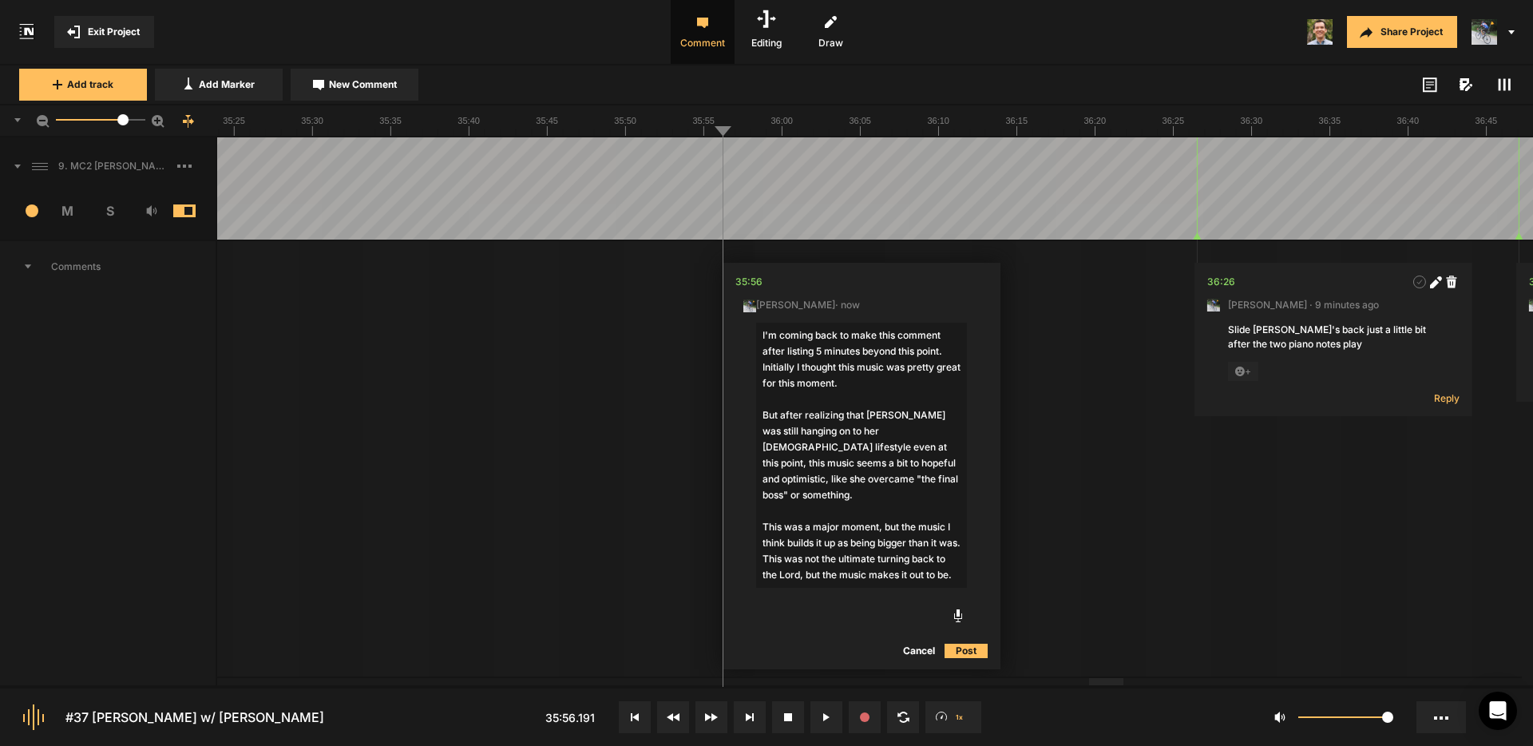
click at [878, 511] on textarea "I'm coming back to make this comment after listing 5 minutes beyond this point.…" at bounding box center [861, 455] width 211 height 265
type textarea "I'm coming back to make this comment after listing 5 minutes beyond this point.…"
click at [969, 648] on button "Post" at bounding box center [966, 650] width 43 height 19
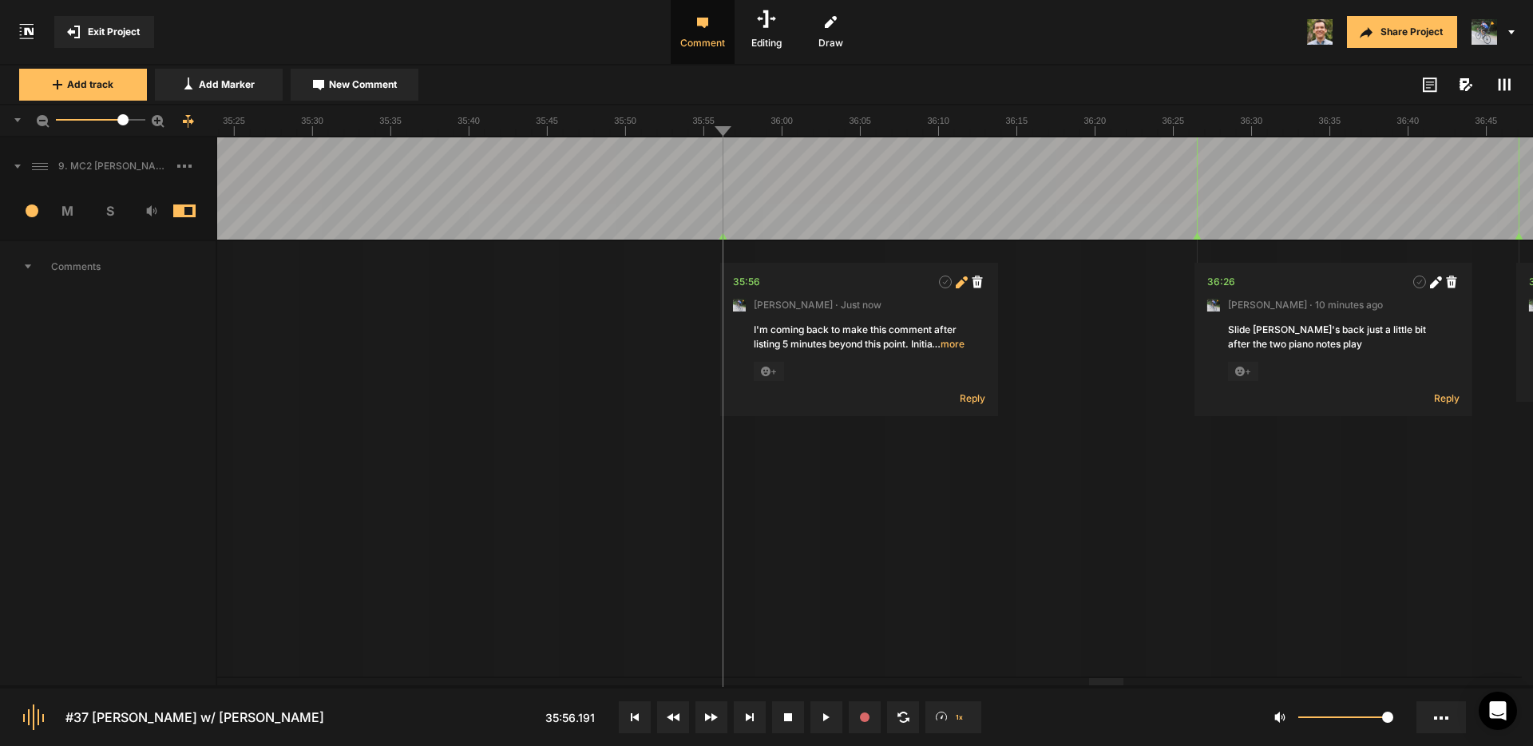
click at [965, 281] on icon at bounding box center [962, 282] width 12 height 12
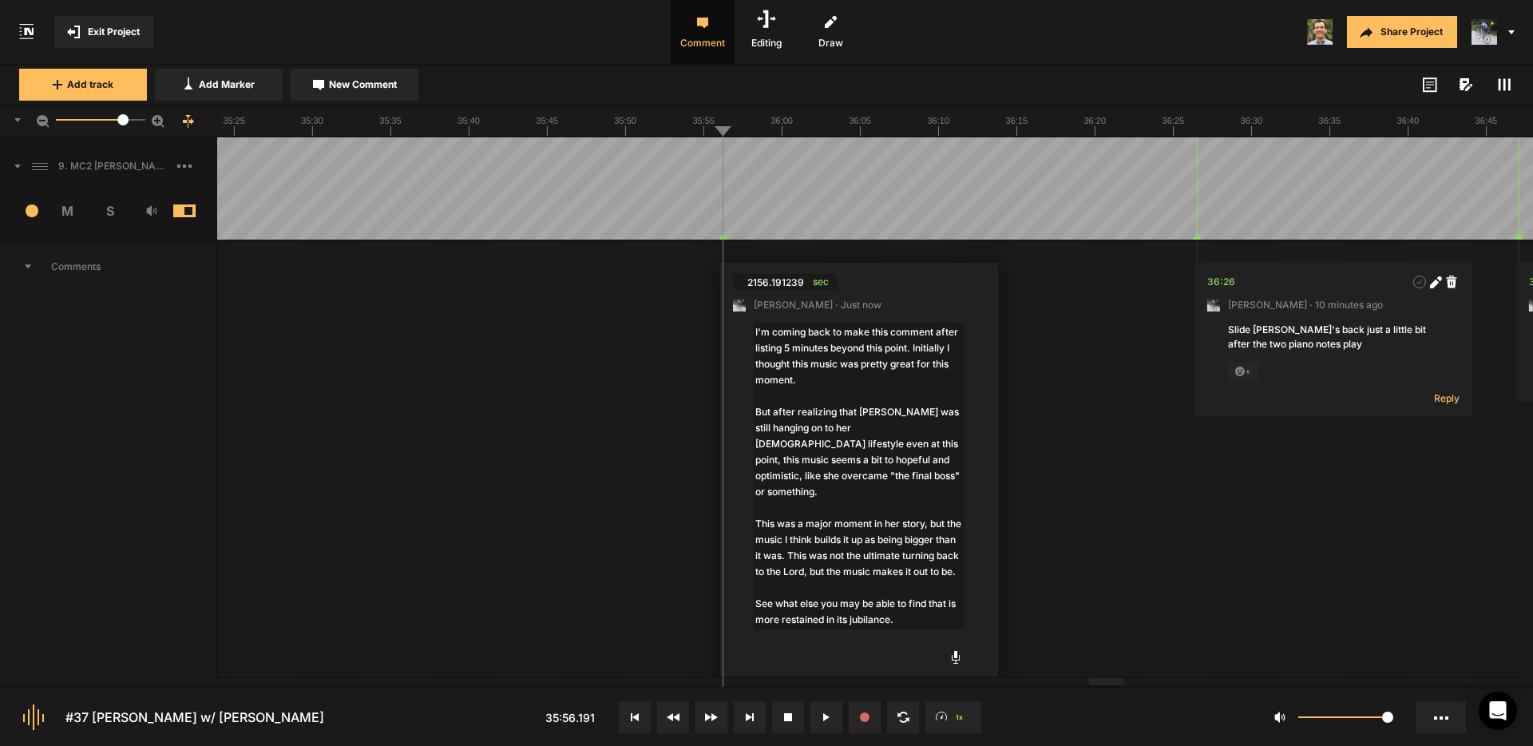
drag, startPoint x: 801, startPoint y: 604, endPoint x: 819, endPoint y: 604, distance: 18.4
click at [819, 604] on textarea "I'm coming back to make this comment after listing 5 minutes beyond this point.…" at bounding box center [859, 476] width 211 height 307
click at [799, 622] on textarea "I'm coming back to make this comment after listing 5 minutes beyond this point.…" at bounding box center [859, 476] width 211 height 307
type textarea "I'm coming back to make this comment after listing 5 minutes beyond this point.…"
click at [911, 619] on textarea "I'm coming back to make this comment after listing 5 minutes beyond this point.…" at bounding box center [859, 476] width 211 height 307
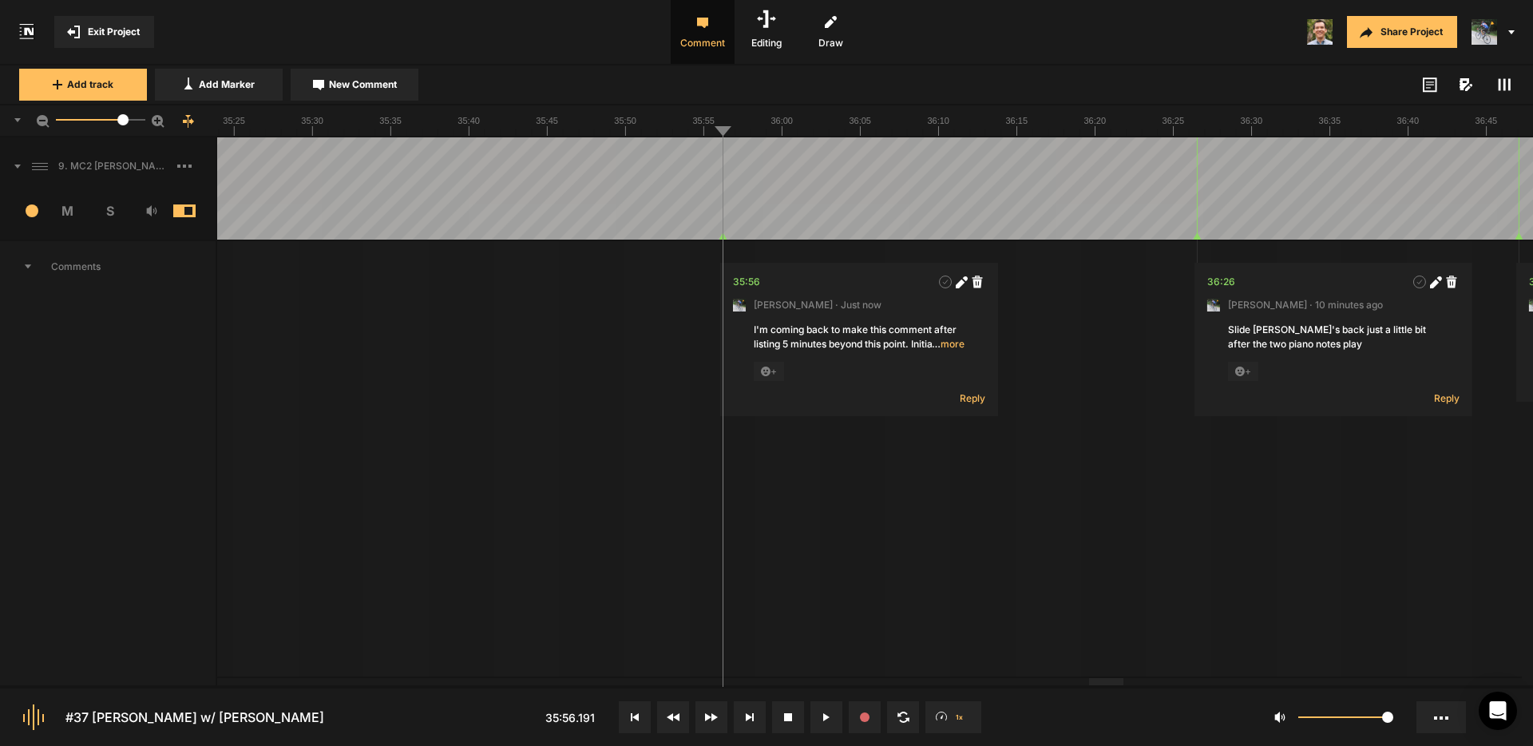
click at [953, 347] on span "… more" at bounding box center [948, 344] width 33 height 14
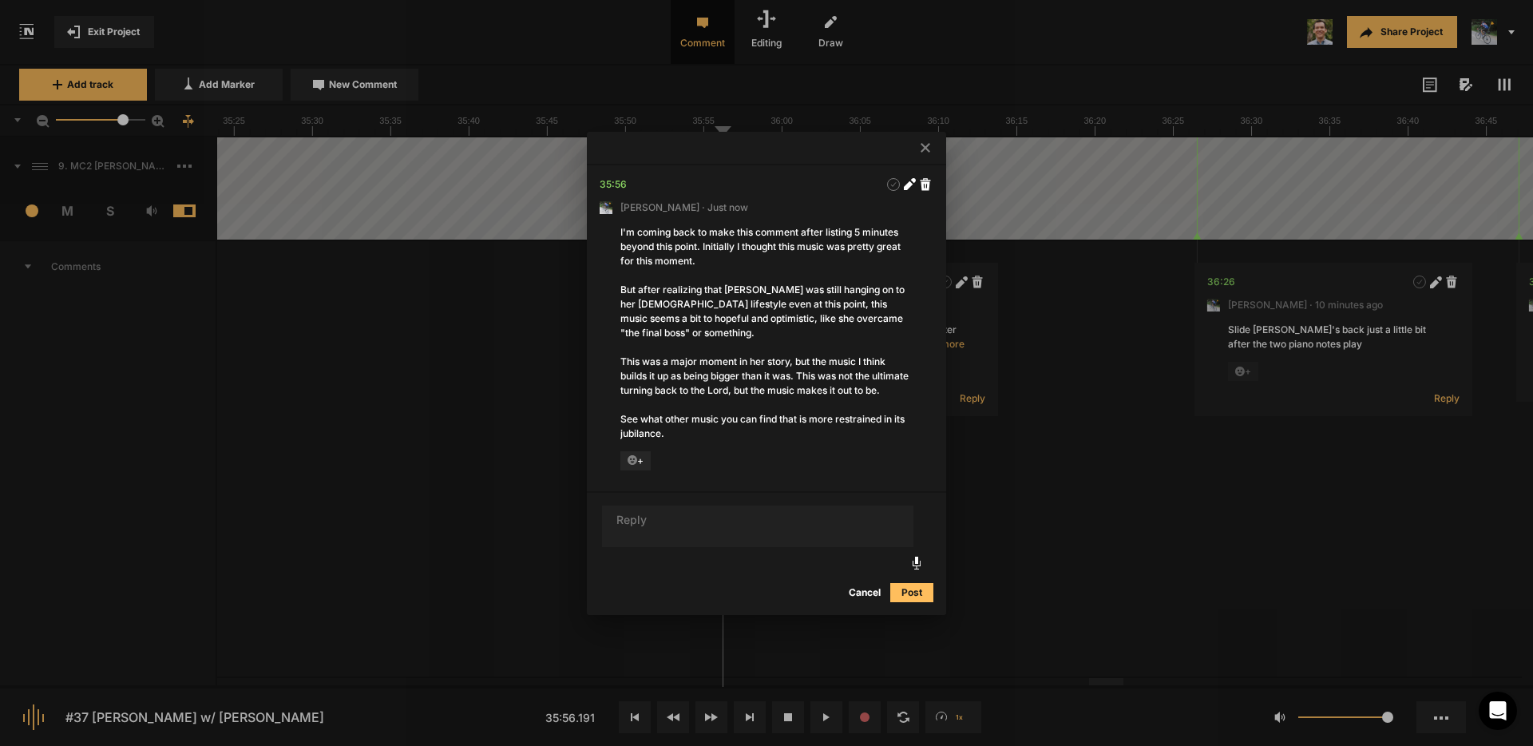
click at [925, 143] on icon at bounding box center [926, 148] width 10 height 10
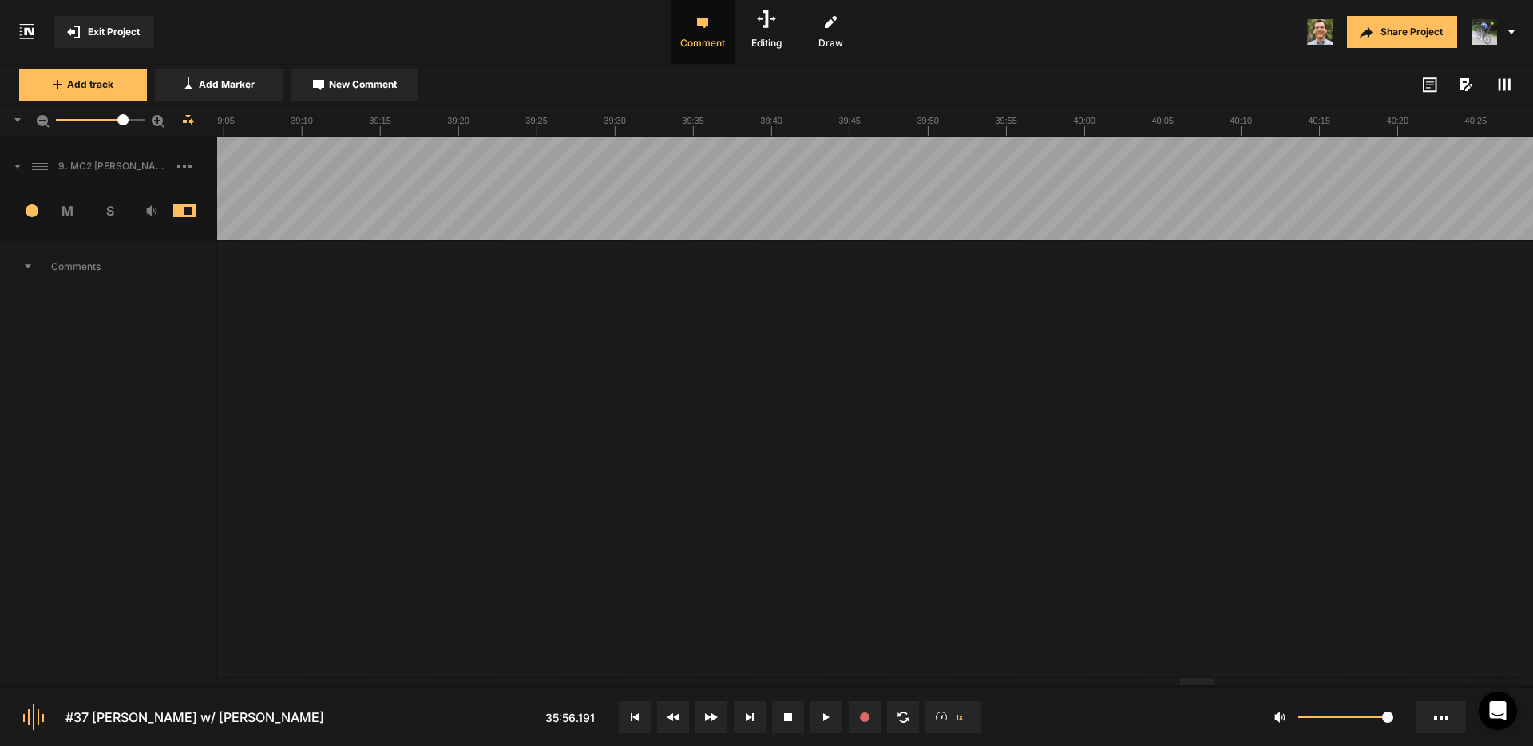
click at [1205, 682] on div at bounding box center [1197, 681] width 34 height 7
drag, startPoint x: 844, startPoint y: 160, endPoint x: 858, endPoint y: 150, distance: 17.7
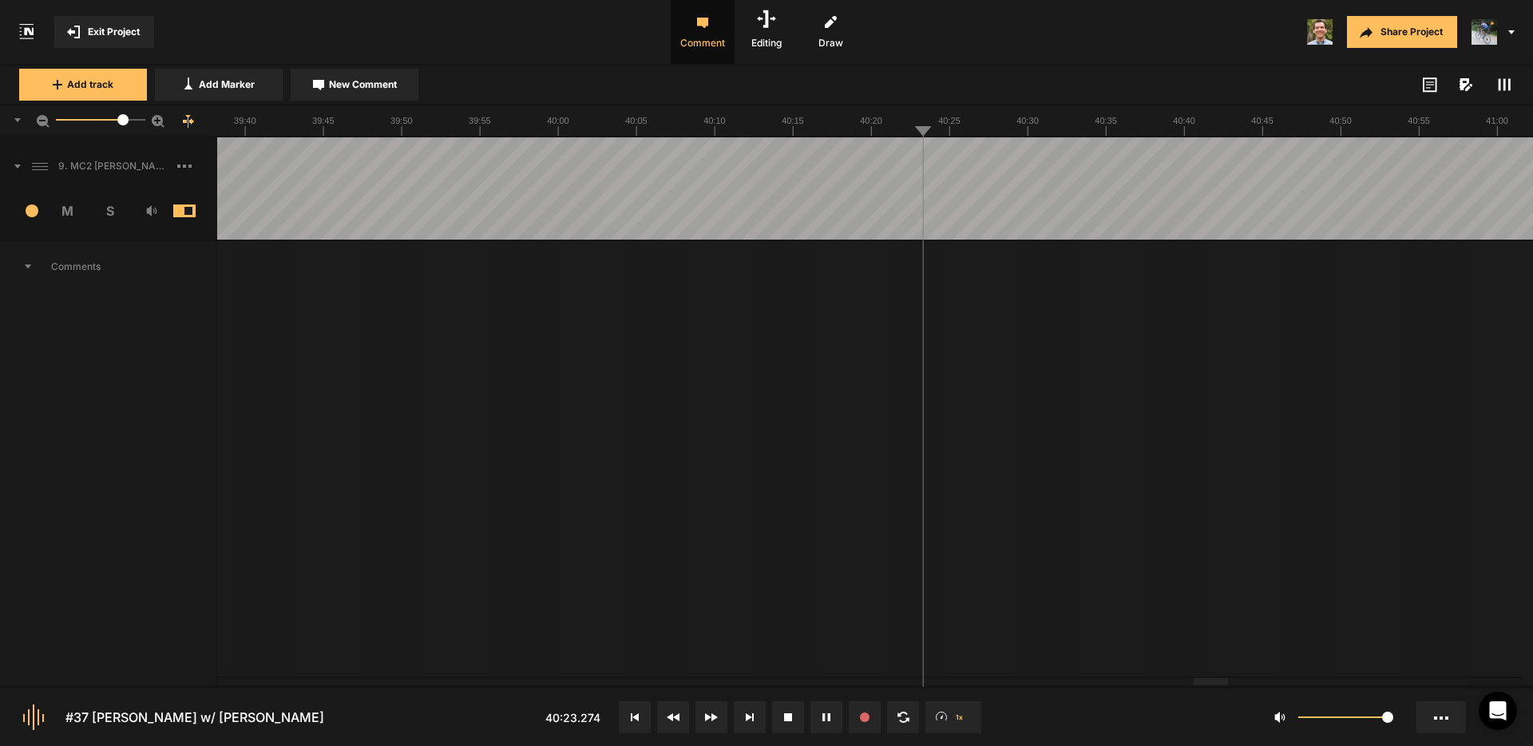
drag, startPoint x: 878, startPoint y: 160, endPoint x: 888, endPoint y: 160, distance: 10.4
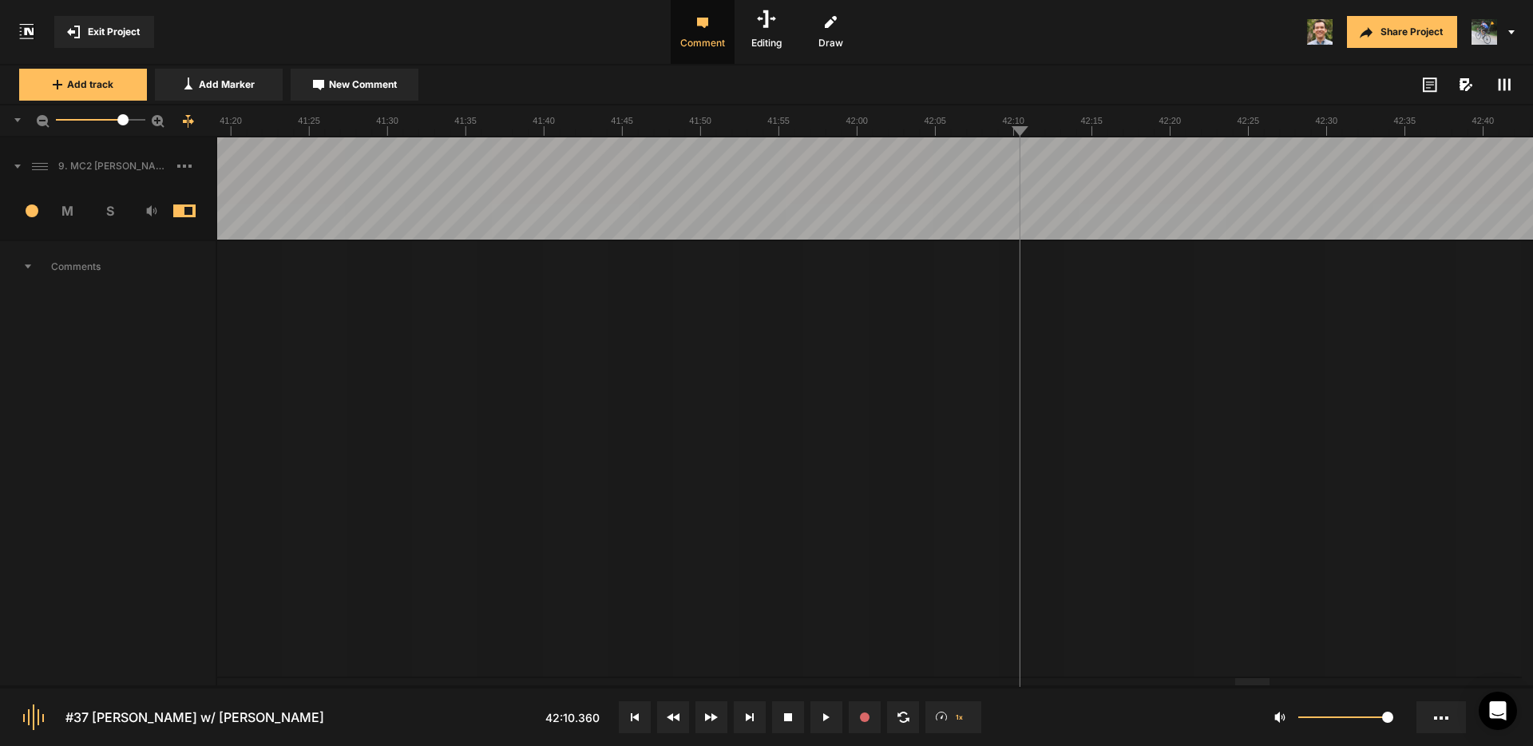
drag, startPoint x: 998, startPoint y: 160, endPoint x: 895, endPoint y: 163, distance: 103.0
click at [372, 88] on span "New Comment" at bounding box center [363, 84] width 68 height 14
type textarea "T"
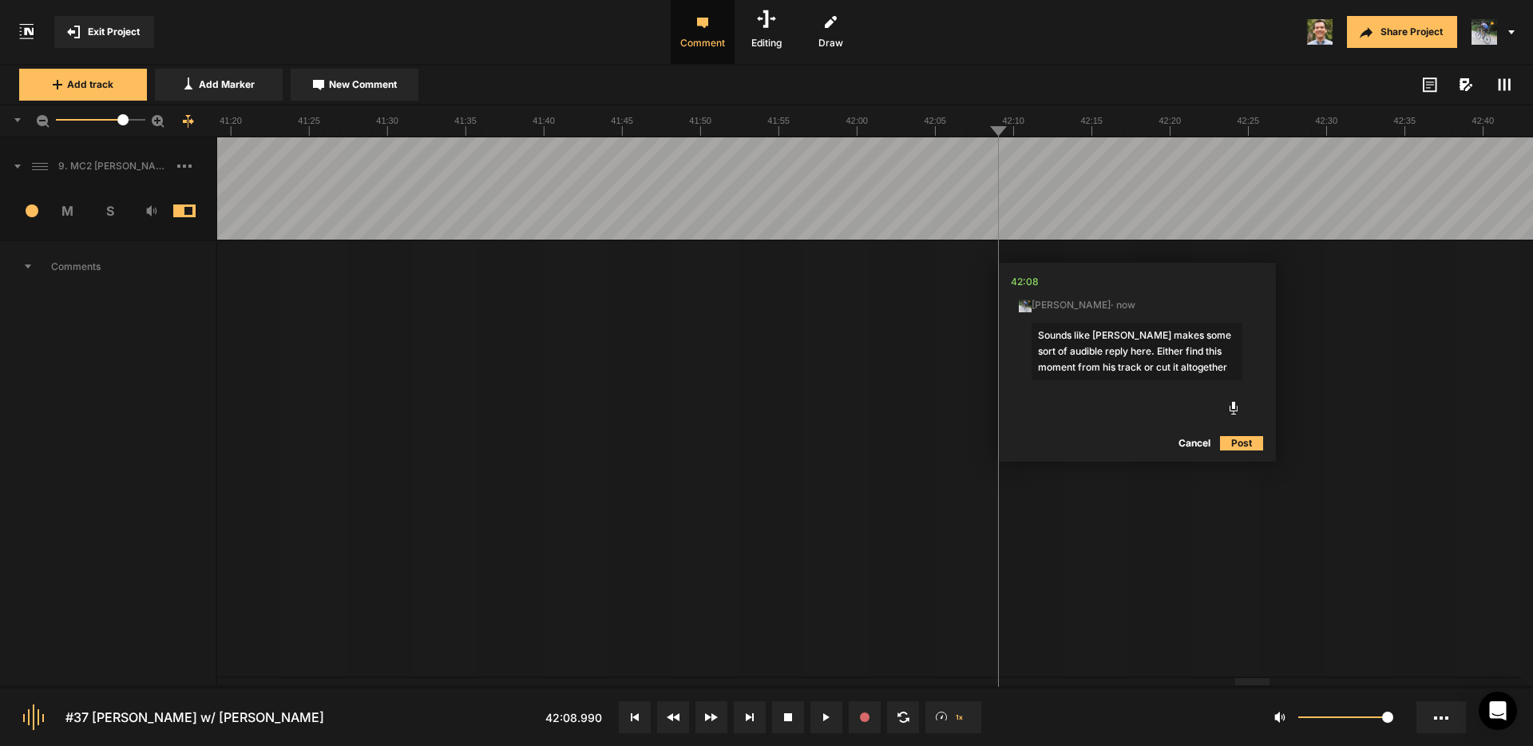
type textarea "Sounds like [PERSON_NAME] makes some sort of audible reply here. Either find th…"
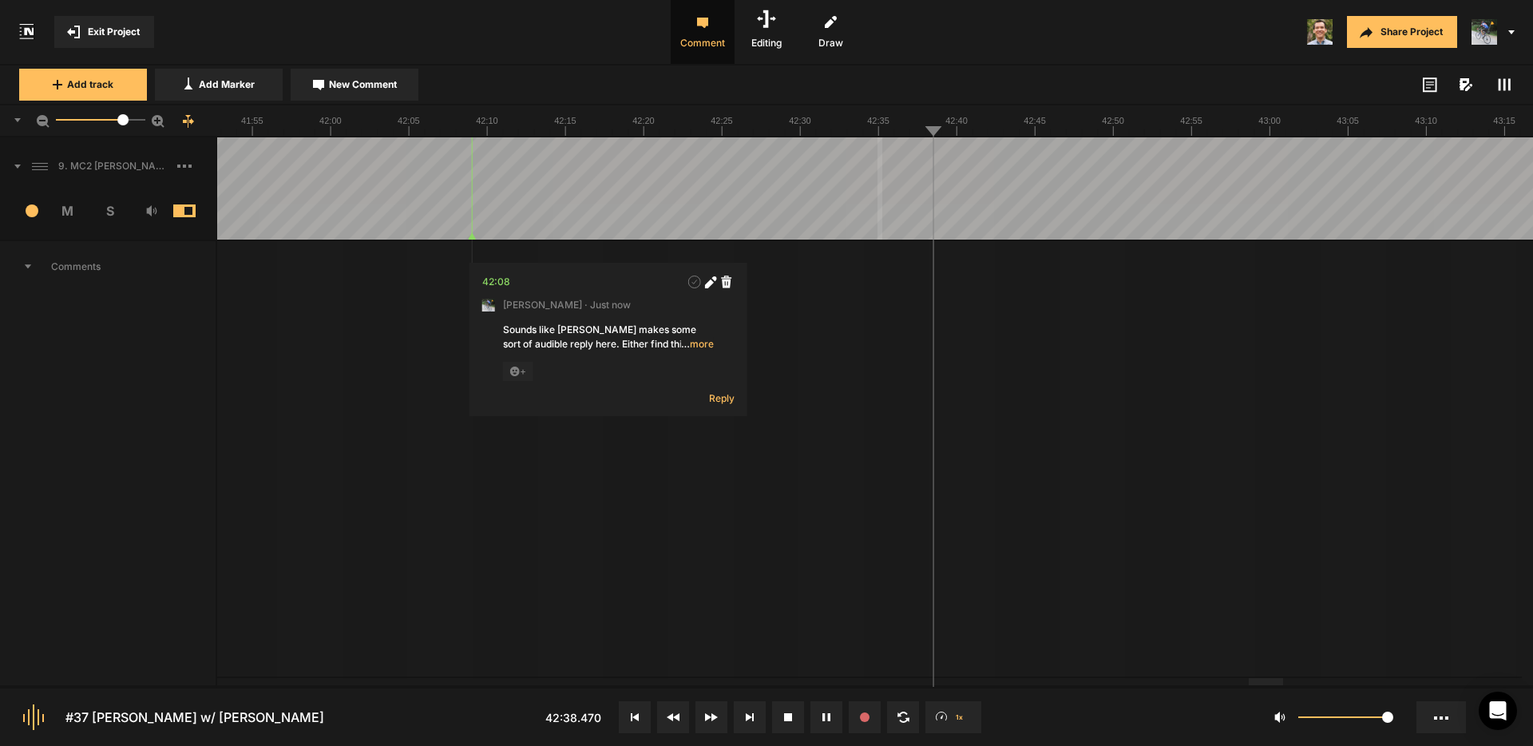
drag, startPoint x: 882, startPoint y: 154, endPoint x: 874, endPoint y: 157, distance: 9.1
click at [1087, 429] on button "Cancel" at bounding box center [1070, 428] width 51 height 19
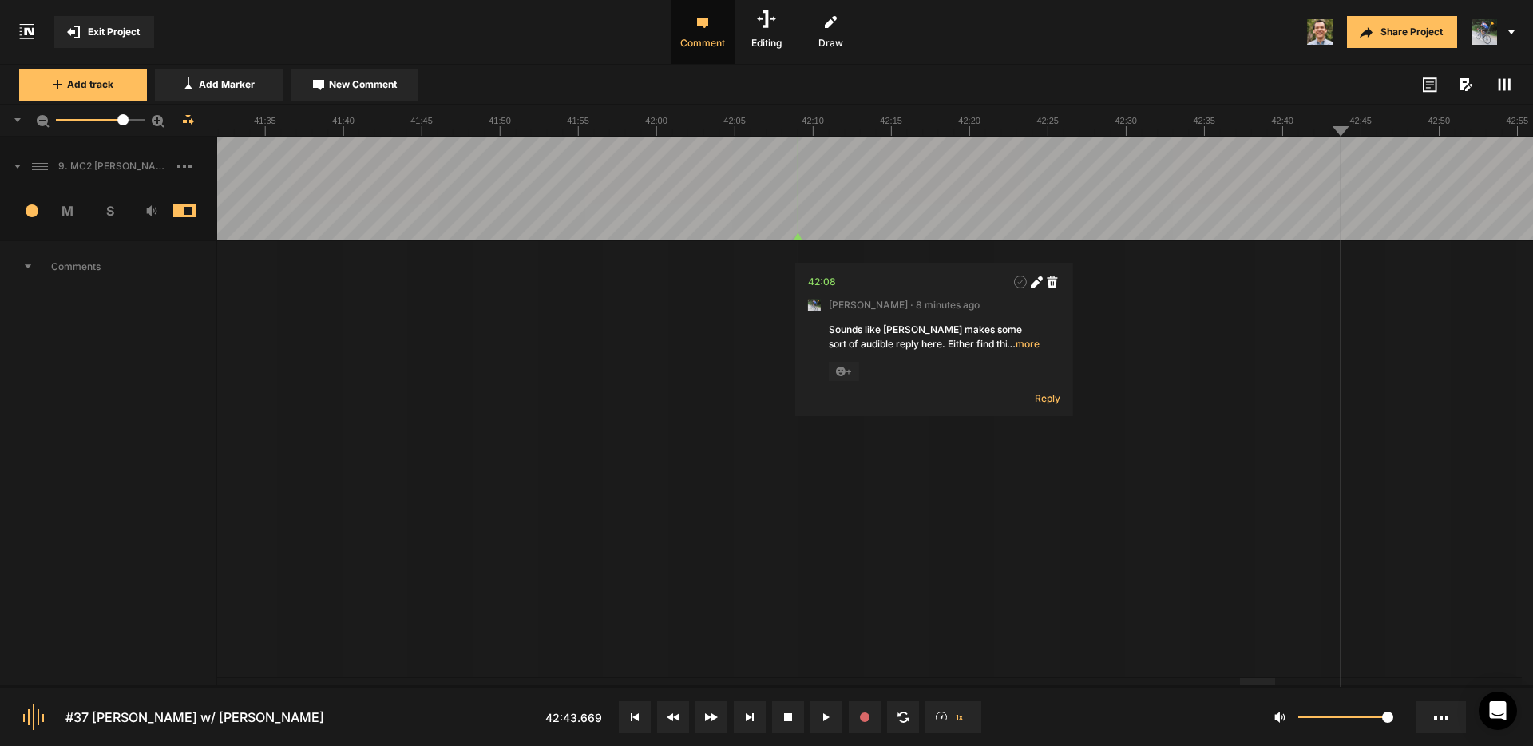
click at [1254, 684] on div at bounding box center [1257, 681] width 34 height 7
click at [1028, 347] on span "… more" at bounding box center [1023, 344] width 33 height 14
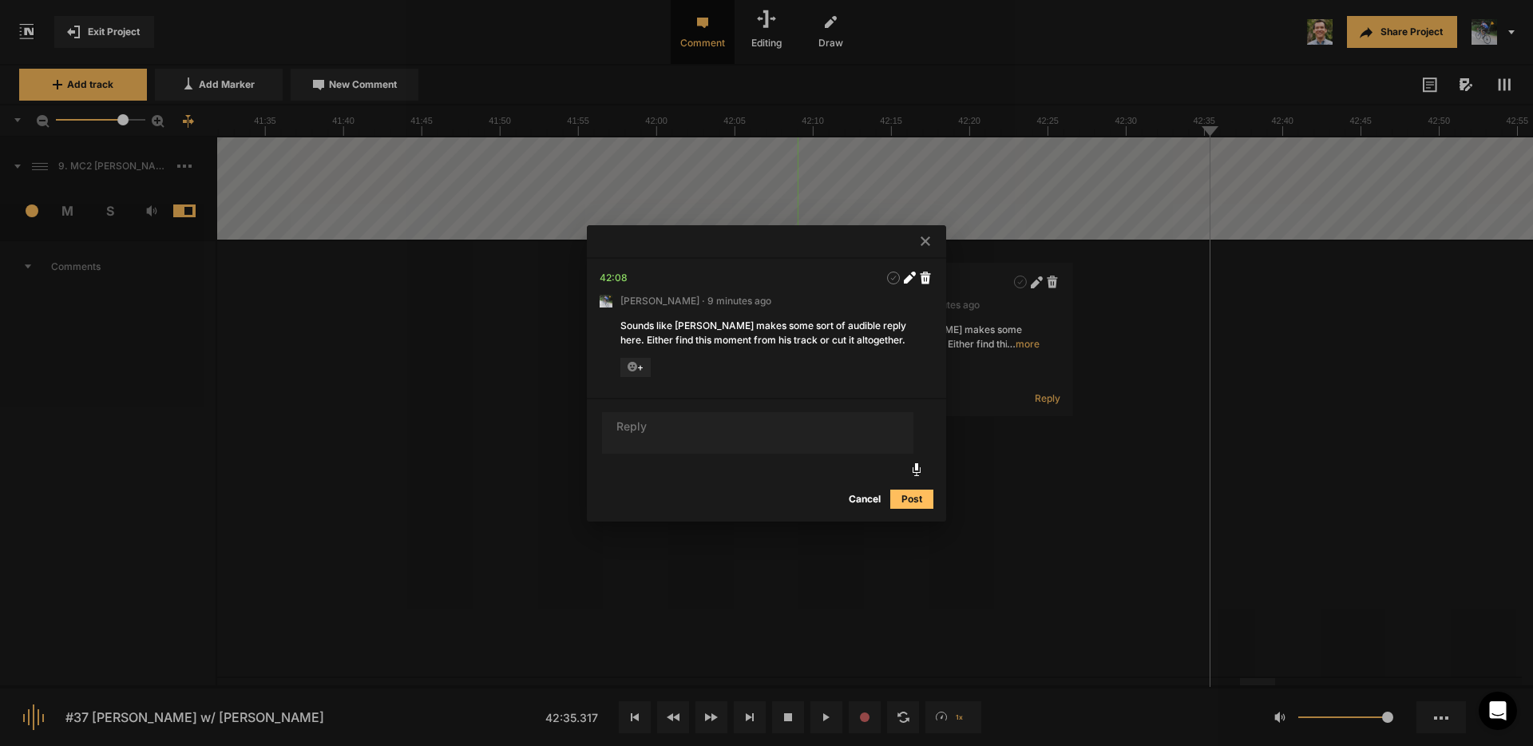
click at [858, 341] on div "Sounds like [PERSON_NAME] makes some sort of audible reply here. Either find th…" at bounding box center [766, 333] width 292 height 29
drag, startPoint x: 913, startPoint y: 279, endPoint x: 908, endPoint y: 288, distance: 11.1
click at [913, 279] on icon at bounding box center [910, 277] width 12 height 12
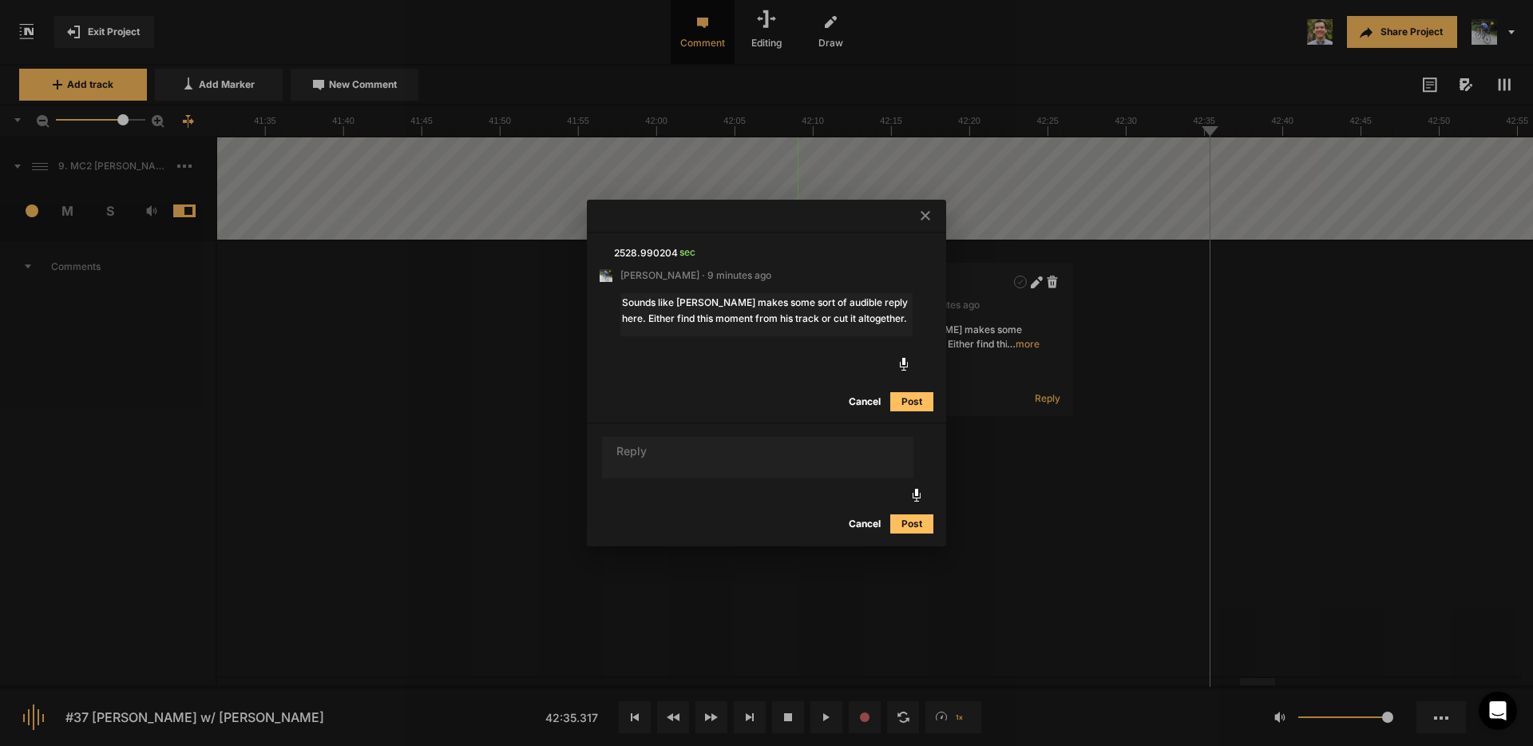
drag, startPoint x: 842, startPoint y: 322, endPoint x: 514, endPoint y: 280, distance: 330.8
click at [516, 281] on div "2528.990204 sec [PERSON_NAME] · 9 minutes ago Sounds like [PERSON_NAME] makes s…" at bounding box center [766, 373] width 1533 height 746
click at [871, 398] on button "Cancel" at bounding box center [864, 401] width 51 height 19
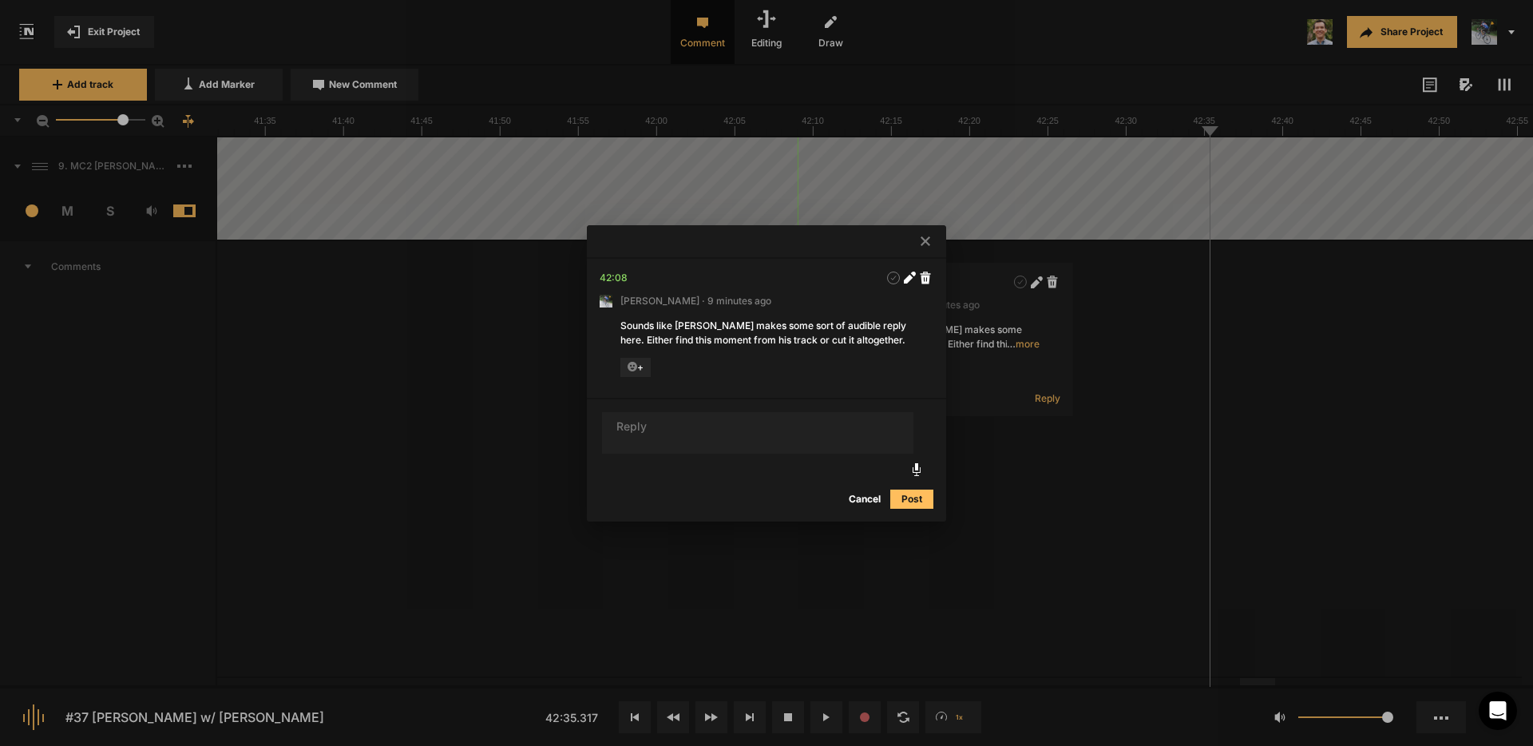
click at [1197, 164] on div at bounding box center [766, 373] width 1533 height 746
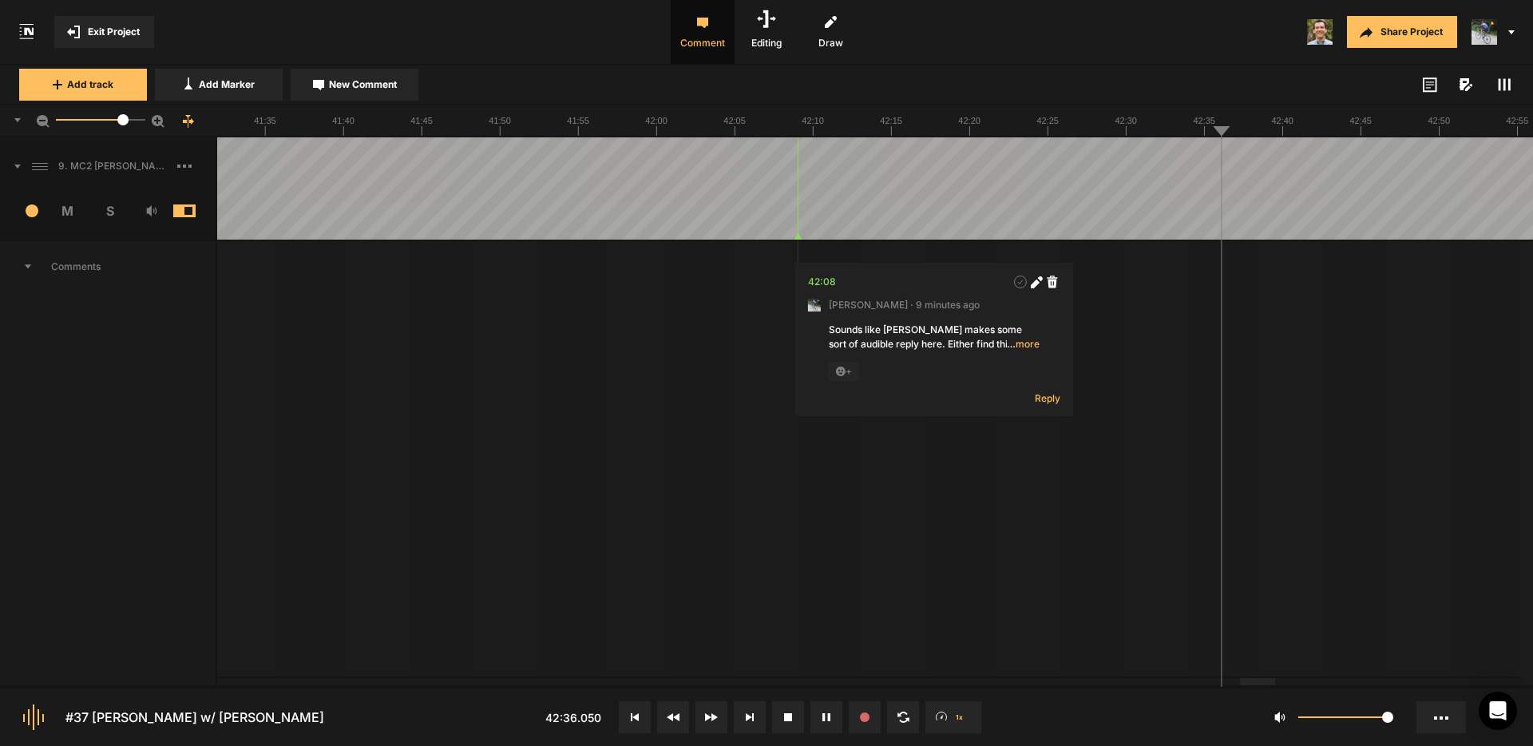
click at [394, 80] on span "New Comment" at bounding box center [363, 84] width 68 height 14
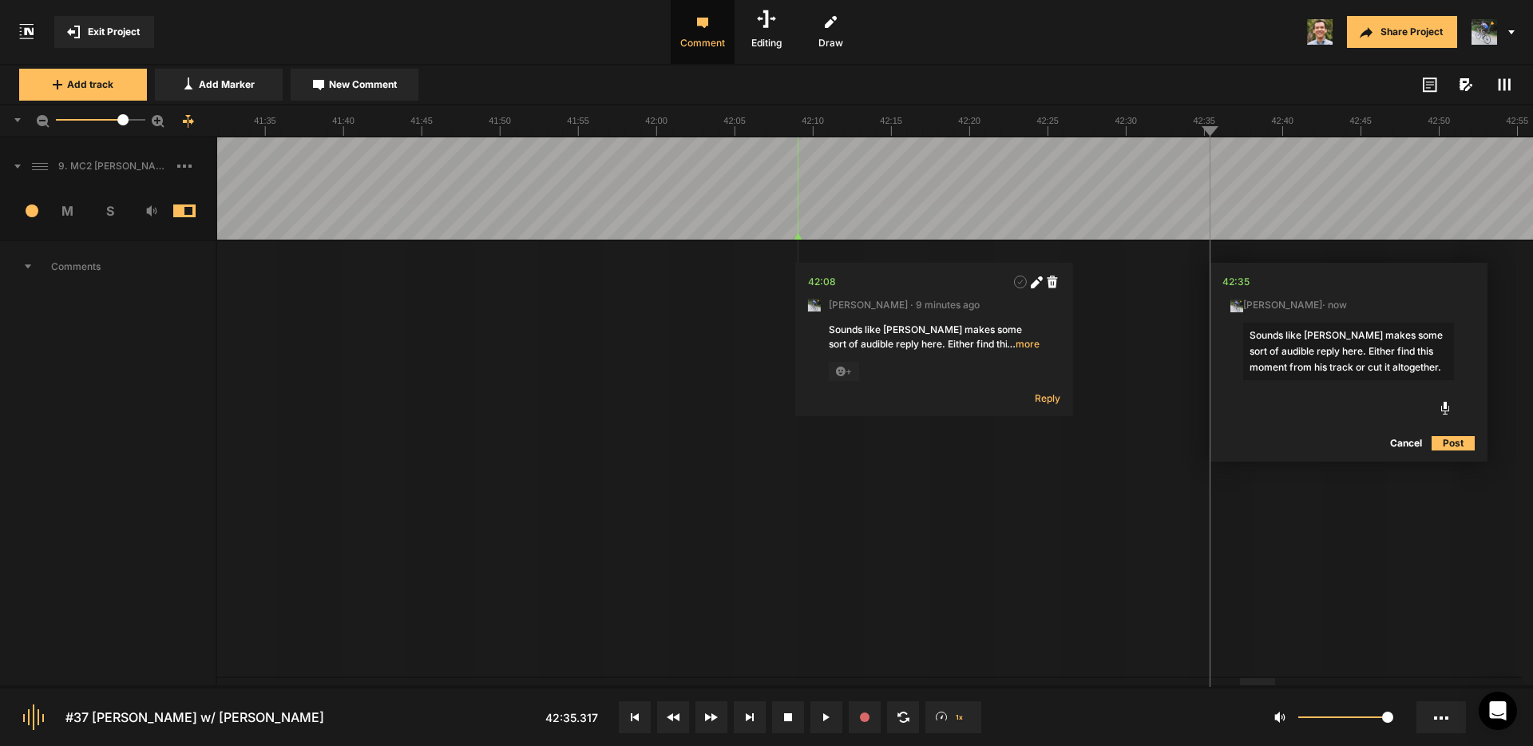
click at [1306, 334] on textarea "Sounds like [PERSON_NAME] makes some sort of audible reply here. Either find th…" at bounding box center [1348, 351] width 211 height 57
drag, startPoint x: 1397, startPoint y: 335, endPoint x: 1312, endPoint y: 332, distance: 85.5
click at [1312, 332] on textarea "Sounds like another [PERSON_NAME] makes some sort of audible reply here. Either…" at bounding box center [1348, 351] width 211 height 57
click at [1348, 331] on textarea "Sounds like another [PERSON_NAME] makes some sort of audible reply here. Either…" at bounding box center [1348, 351] width 211 height 57
click at [1343, 333] on textarea "Sounds like another [PERSON_NAME] makes some sort of audible reply here. Either…" at bounding box center [1348, 351] width 211 height 57
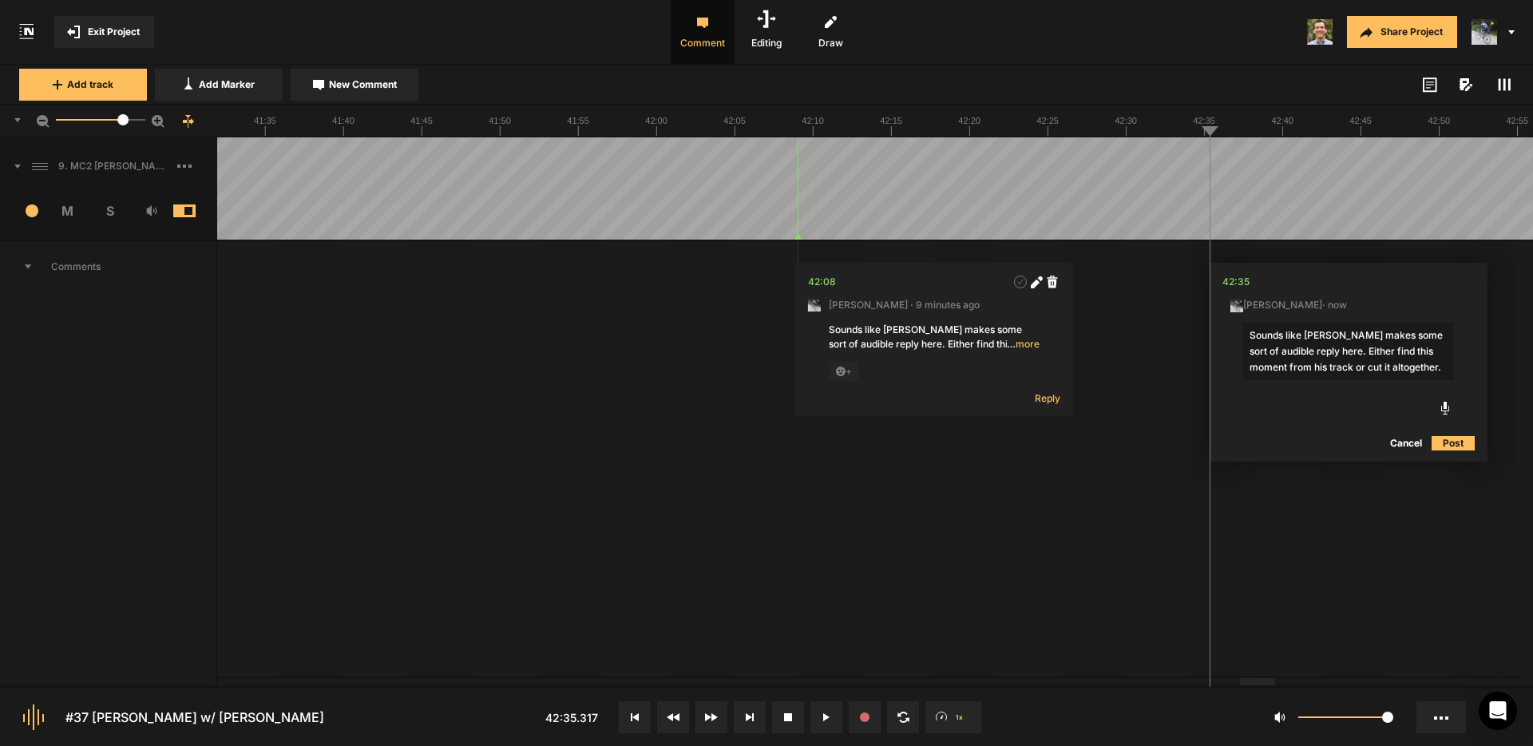
drag, startPoint x: 1388, startPoint y: 335, endPoint x: 1359, endPoint y: 335, distance: 28.7
click at [1359, 335] on textarea "Sounds like [PERSON_NAME] makes some sort of audible reply here. Either find th…" at bounding box center [1348, 351] width 211 height 57
click at [1396, 334] on textarea "Sounds like [PERSON_NAME] makes another audible reply here. Either find this mo…" at bounding box center [1348, 351] width 211 height 57
type textarea "Sounds like [PERSON_NAME] makes another faint reply here. Either find this mome…"
drag, startPoint x: 1456, startPoint y: 439, endPoint x: 1441, endPoint y: 427, distance: 19.3
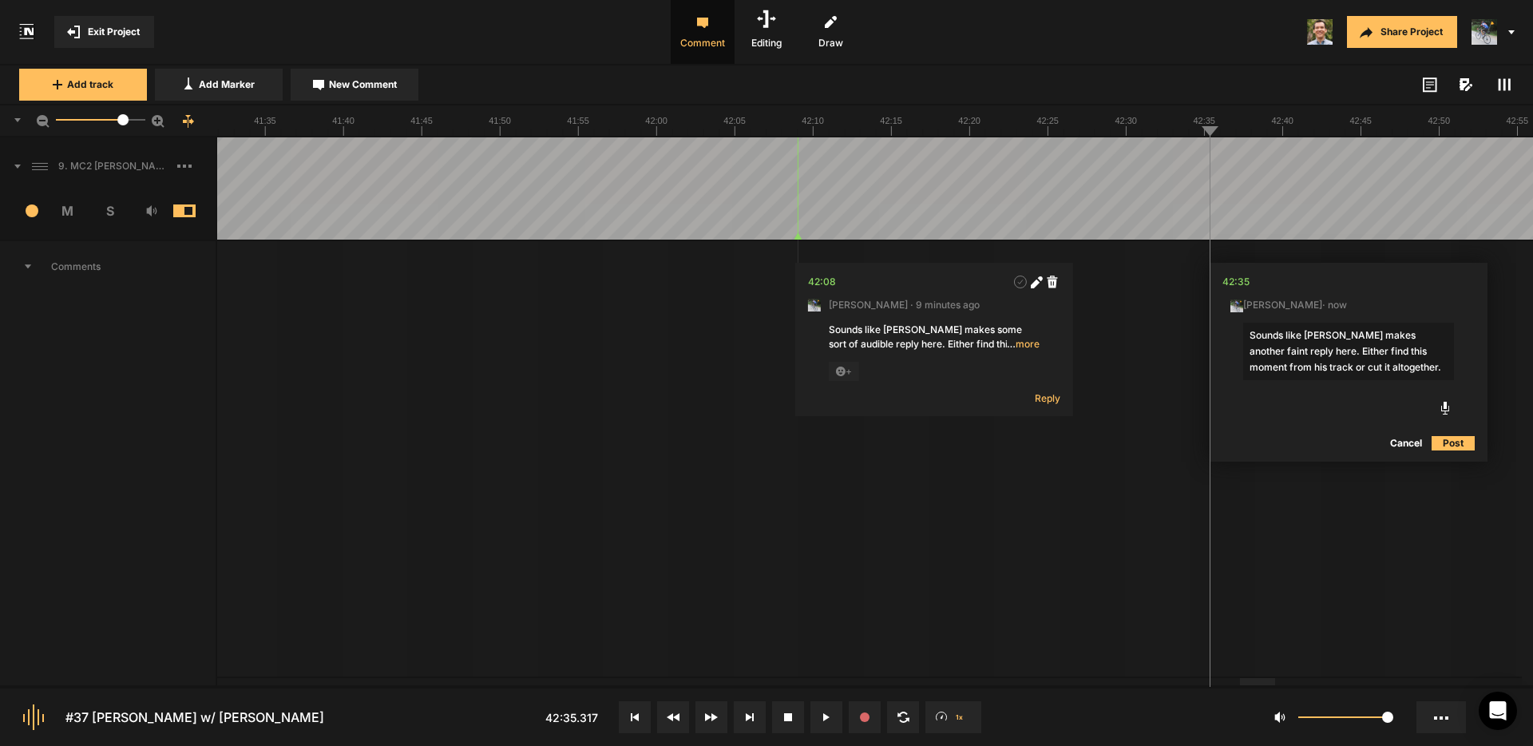
click at [1451, 435] on button "Post" at bounding box center [1453, 443] width 43 height 19
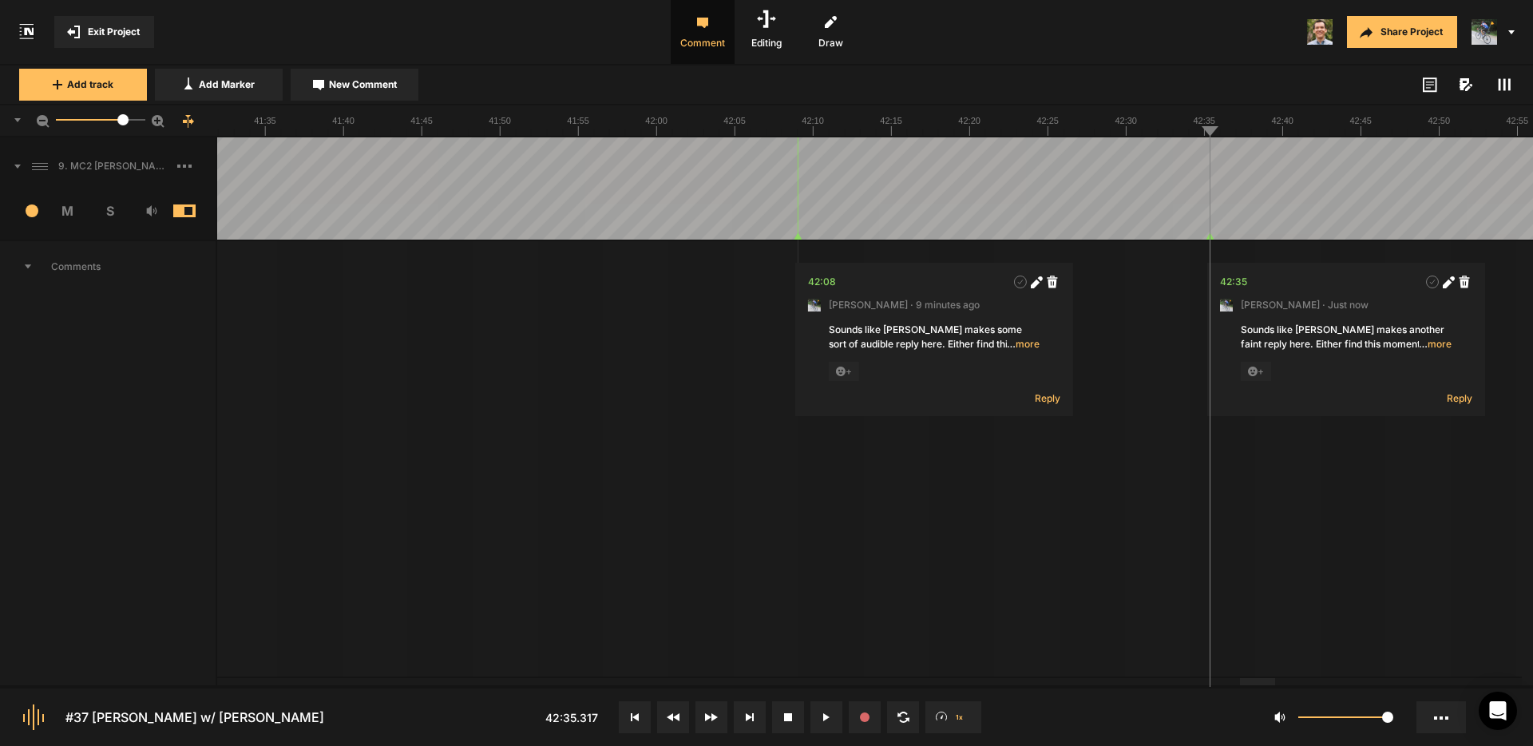
click at [357, 86] on span "New Comment" at bounding box center [363, 84] width 68 height 14
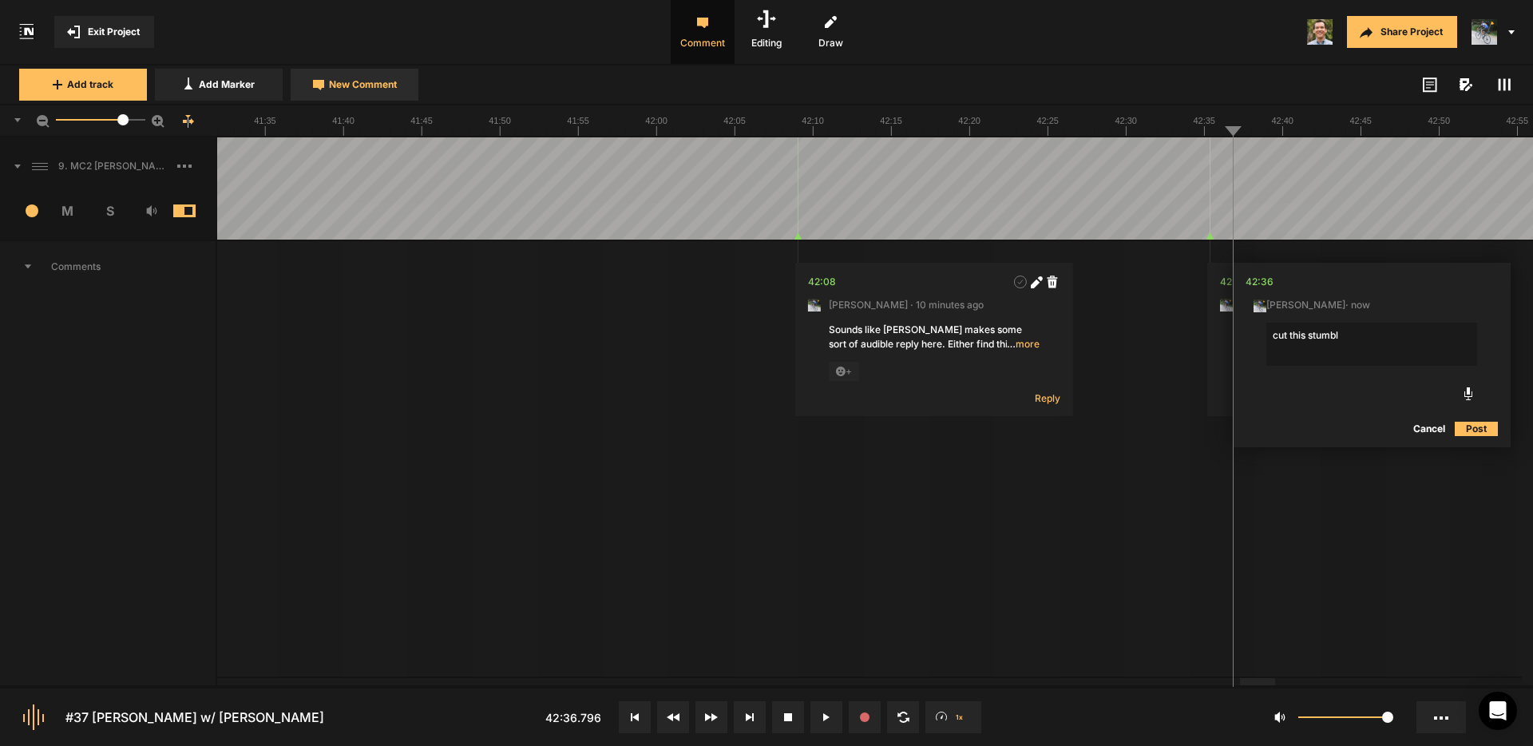
type textarea "cut this stumble"
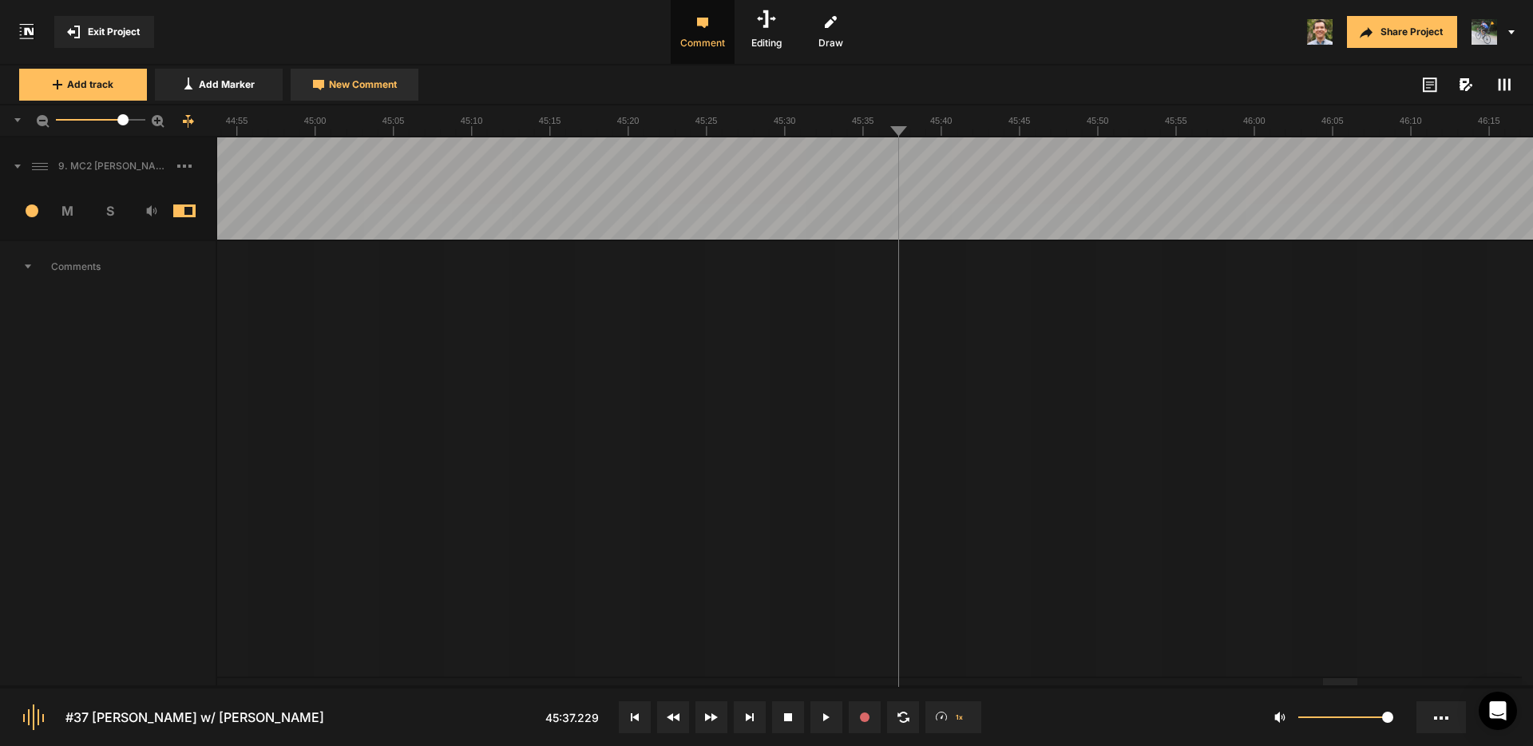
click at [387, 85] on span "New Comment" at bounding box center [363, 84] width 68 height 14
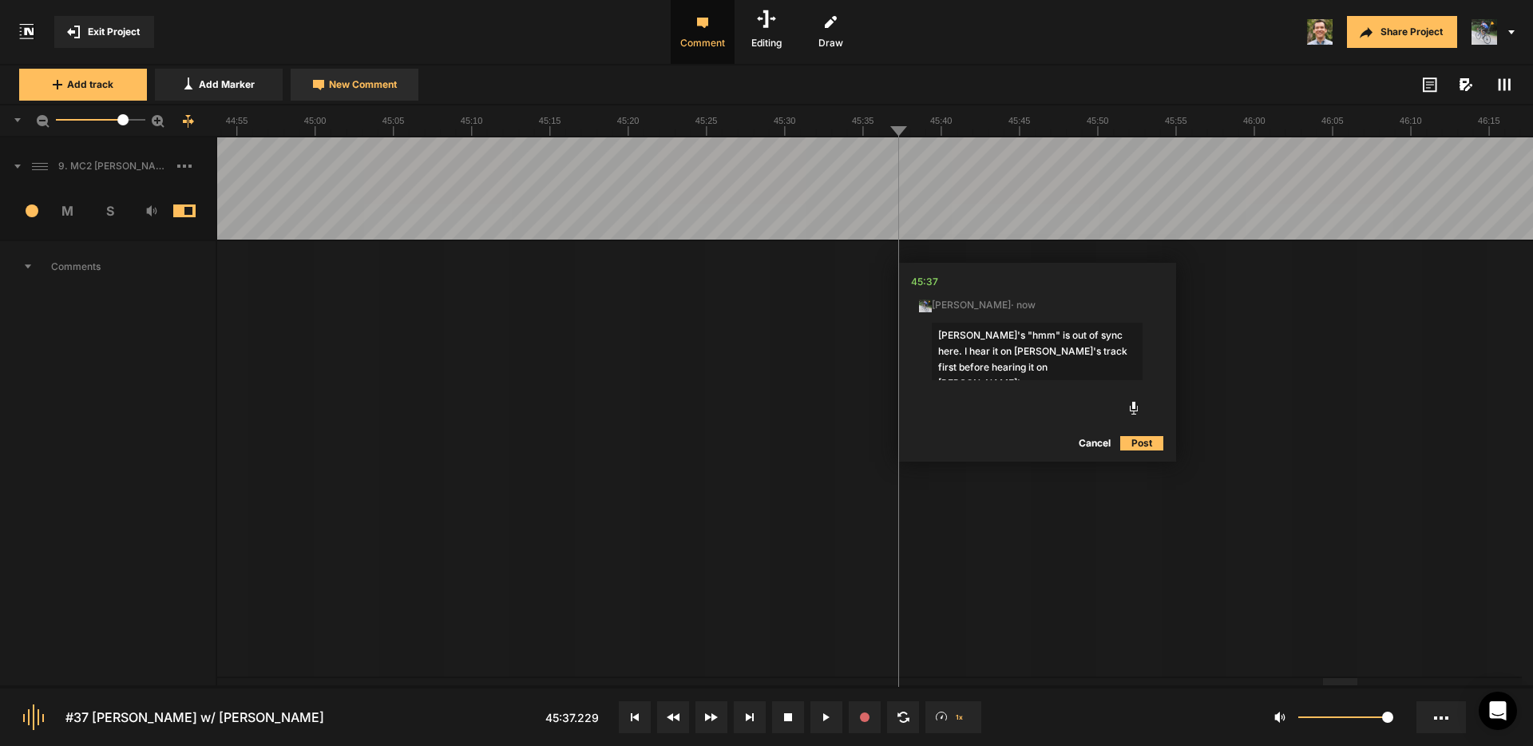
type textarea "[PERSON_NAME]'s "hmm" is out of sync here. I hear it on [PERSON_NAME]'s track f…"
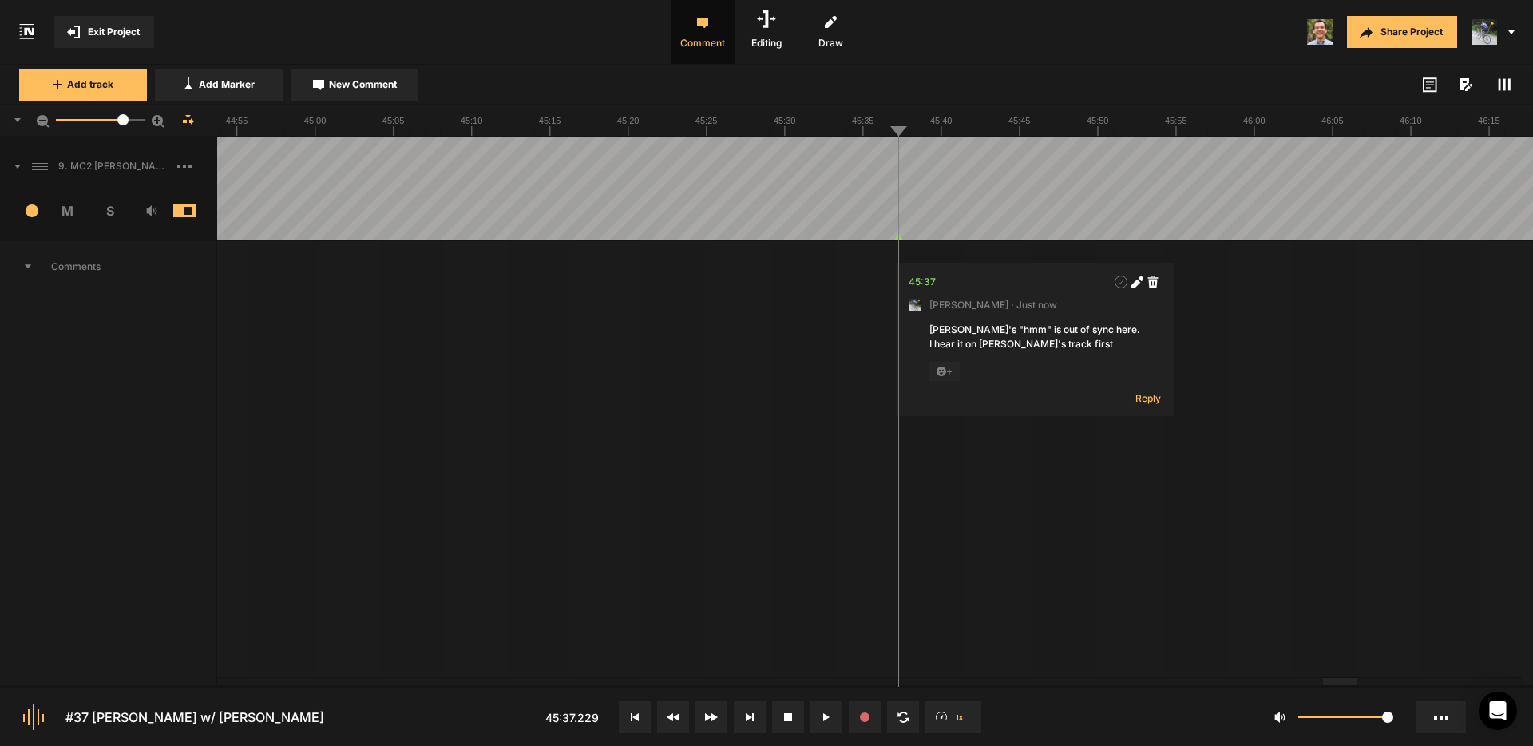
click at [1511, 83] on span at bounding box center [1504, 84] width 19 height 19
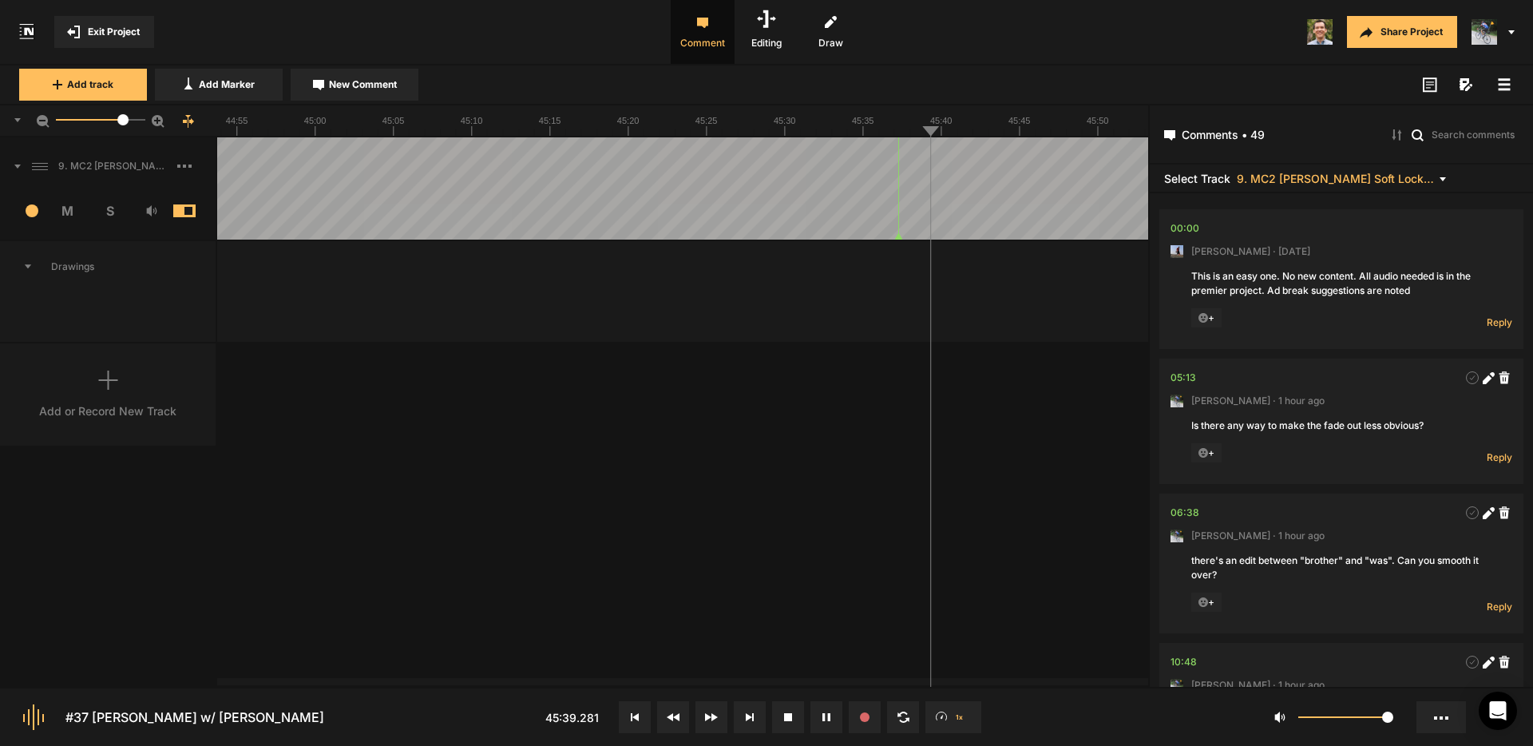
click at [1504, 83] on rect at bounding box center [1505, 84] width 12 height 2
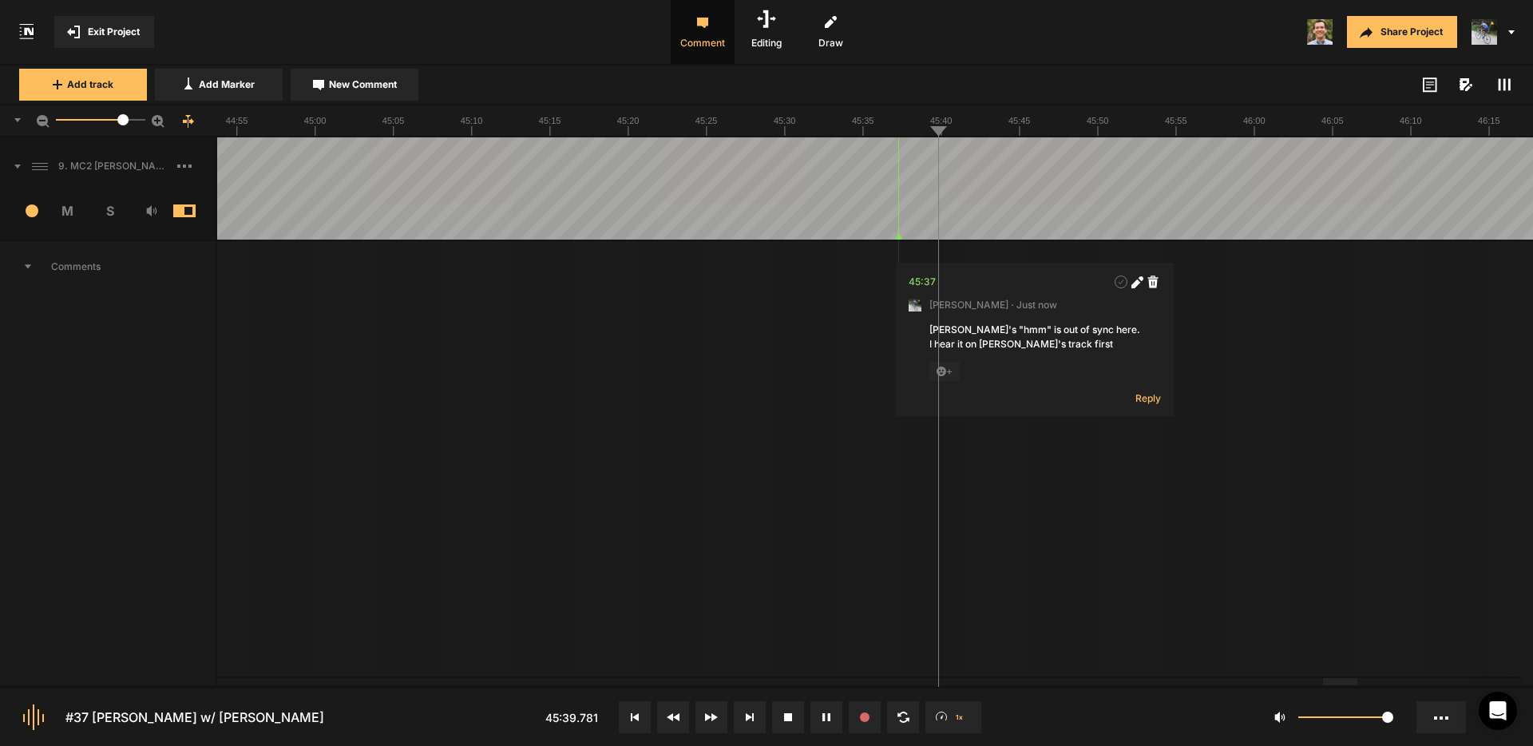
click at [1503, 83] on icon at bounding box center [1504, 84] width 13 height 13
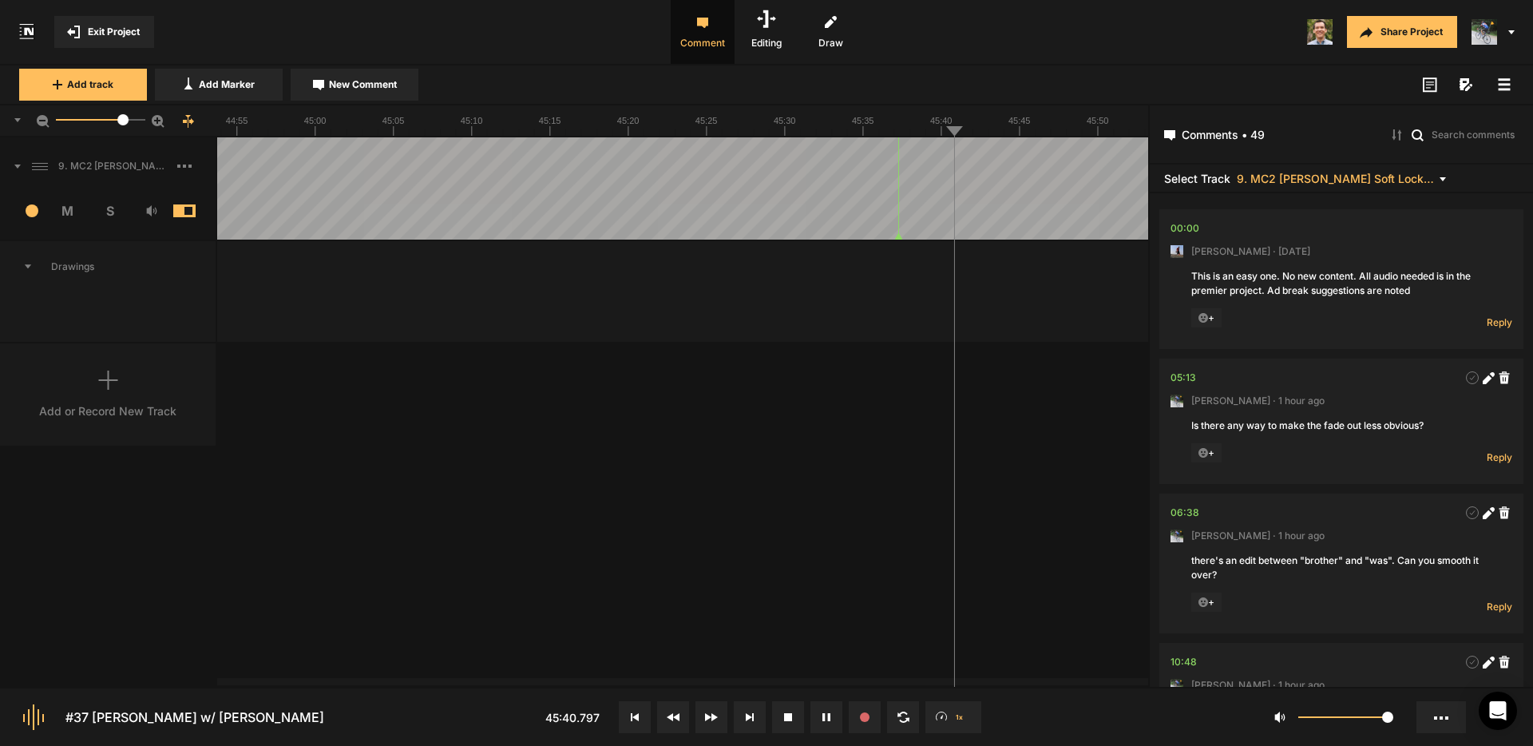
click at [1503, 83] on rect at bounding box center [1505, 84] width 12 height 2
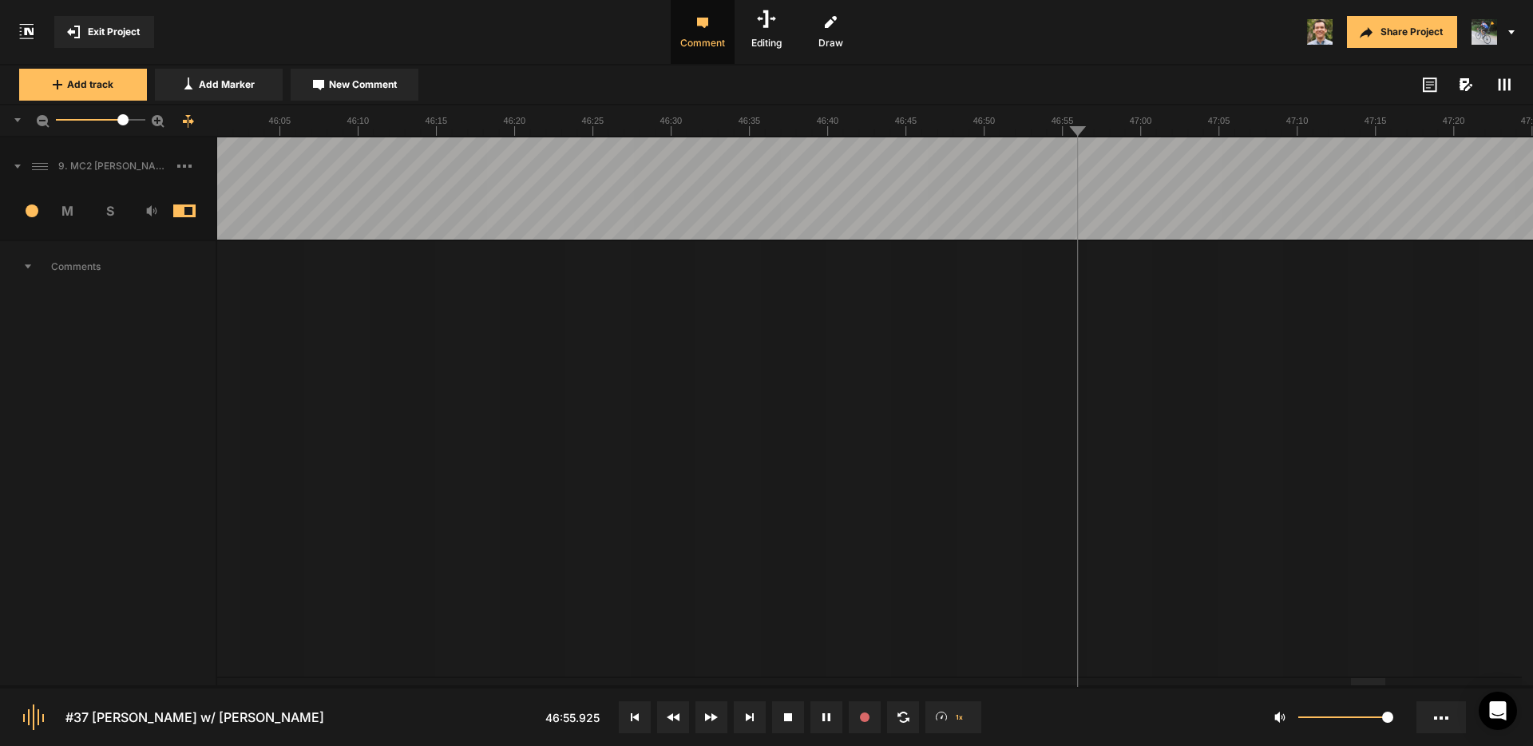
click at [1507, 81] on icon at bounding box center [1504, 84] width 13 height 13
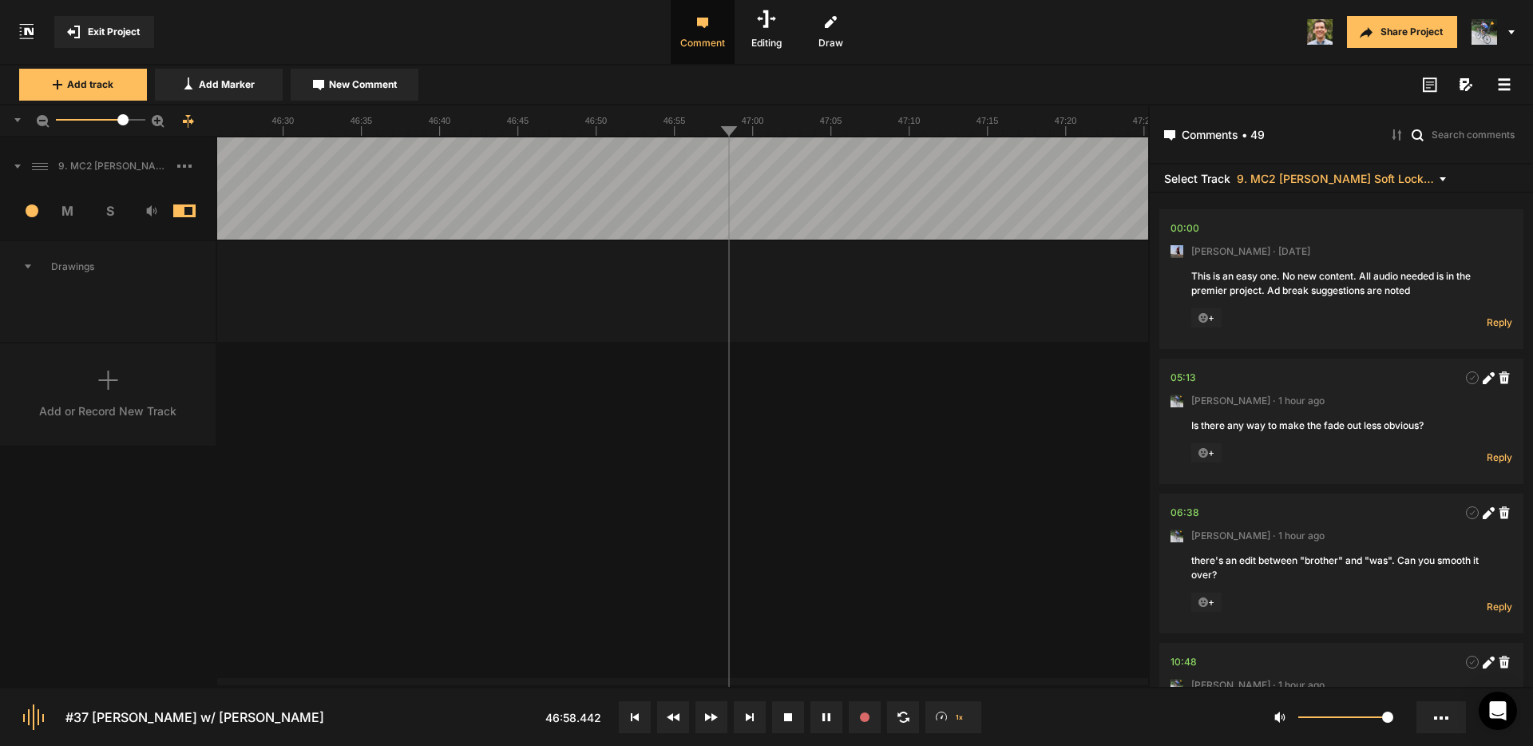
click at [1501, 81] on icon at bounding box center [1504, 84] width 13 height 13
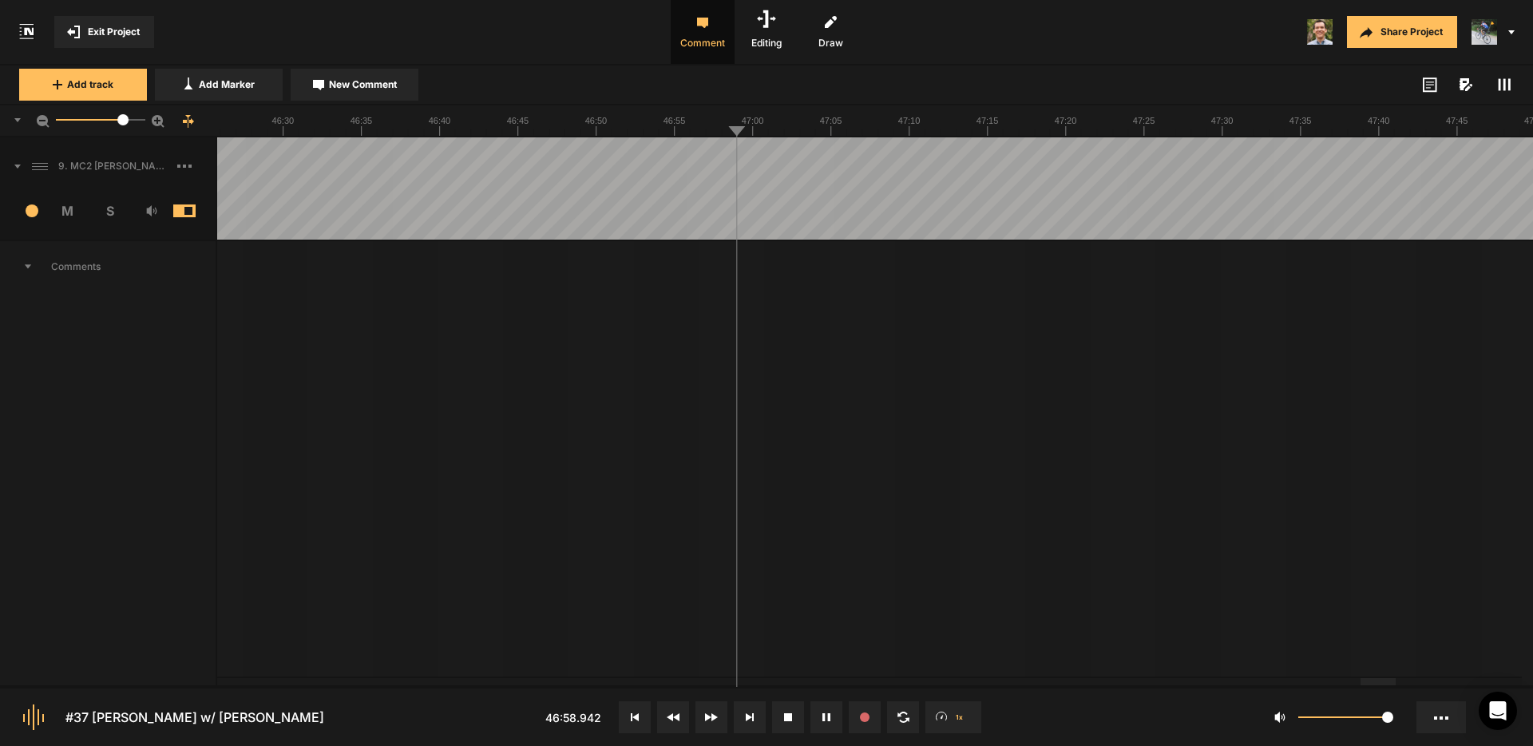
click at [1506, 82] on icon at bounding box center [1504, 84] width 13 height 13
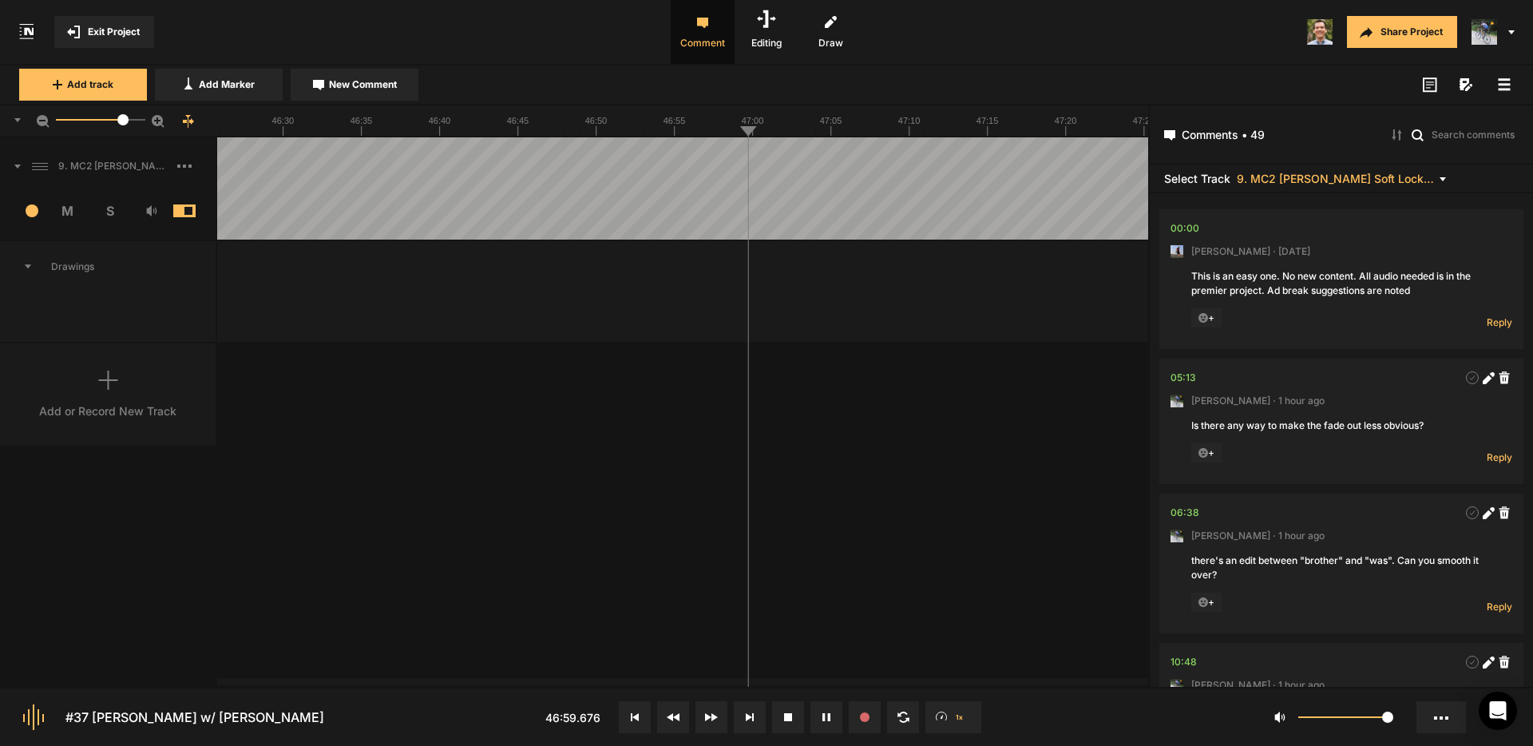
click at [1506, 82] on icon at bounding box center [1504, 84] width 13 height 13
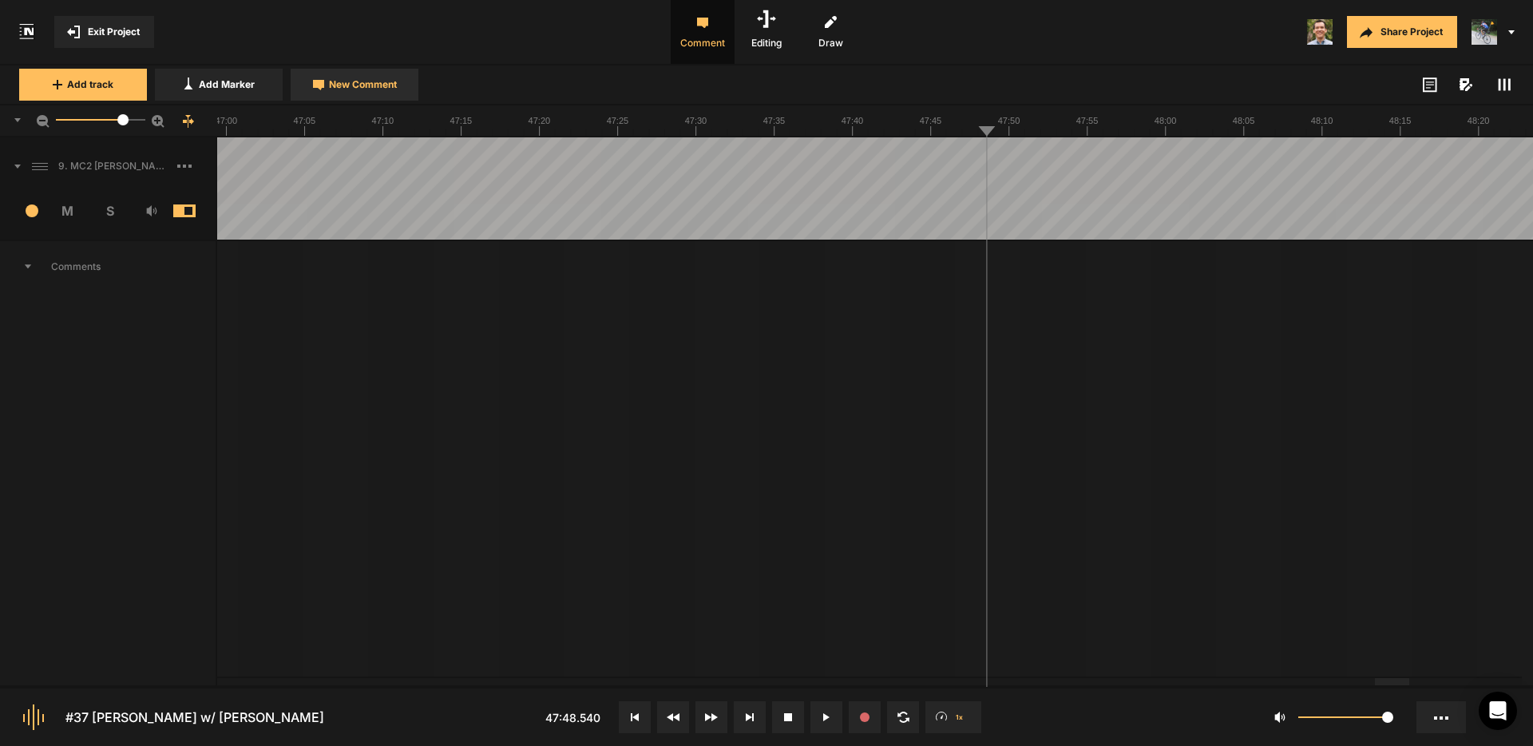
click at [377, 83] on span "New Comment" at bounding box center [363, 84] width 68 height 14
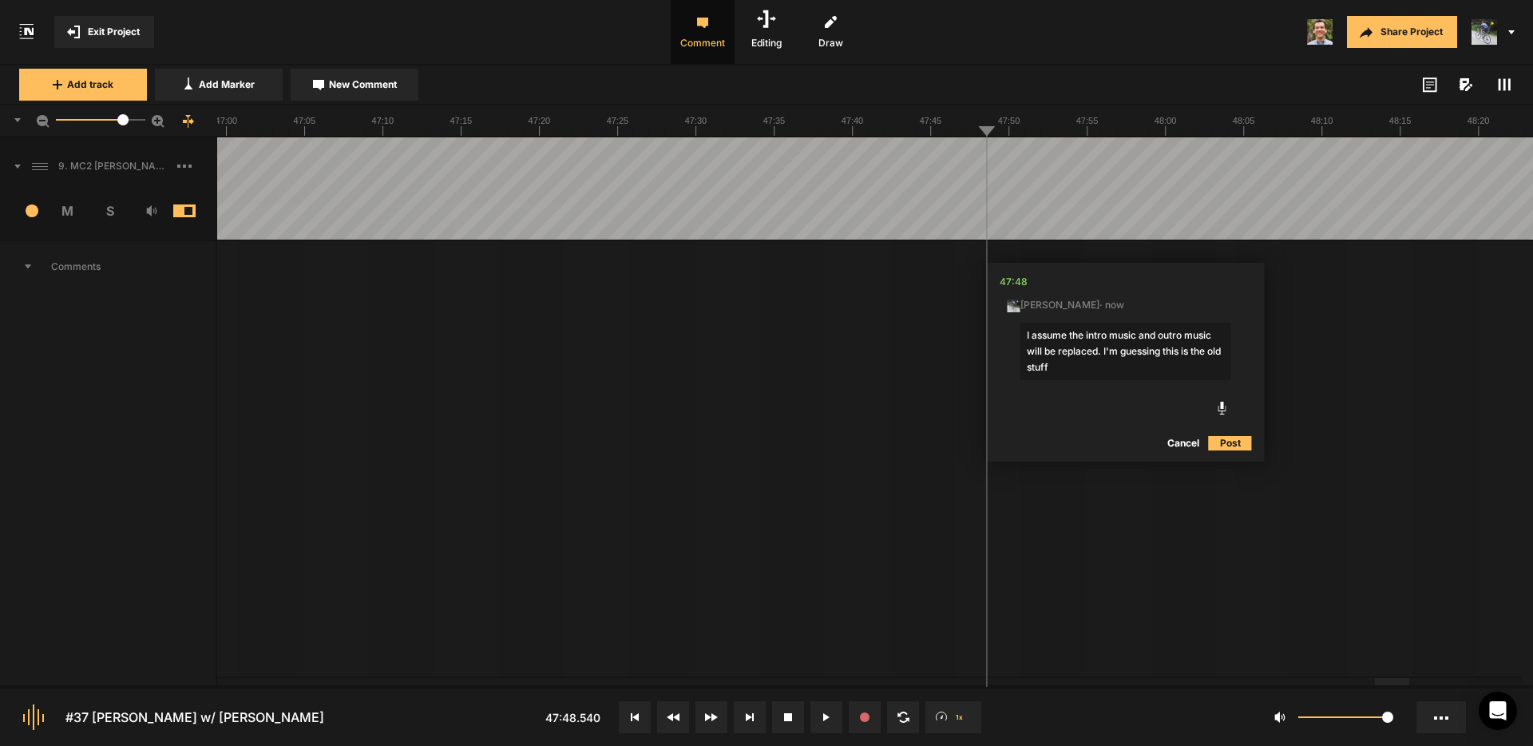
type textarea "I assume the intro music and outro music will be replaced. I'm guessing this is…"
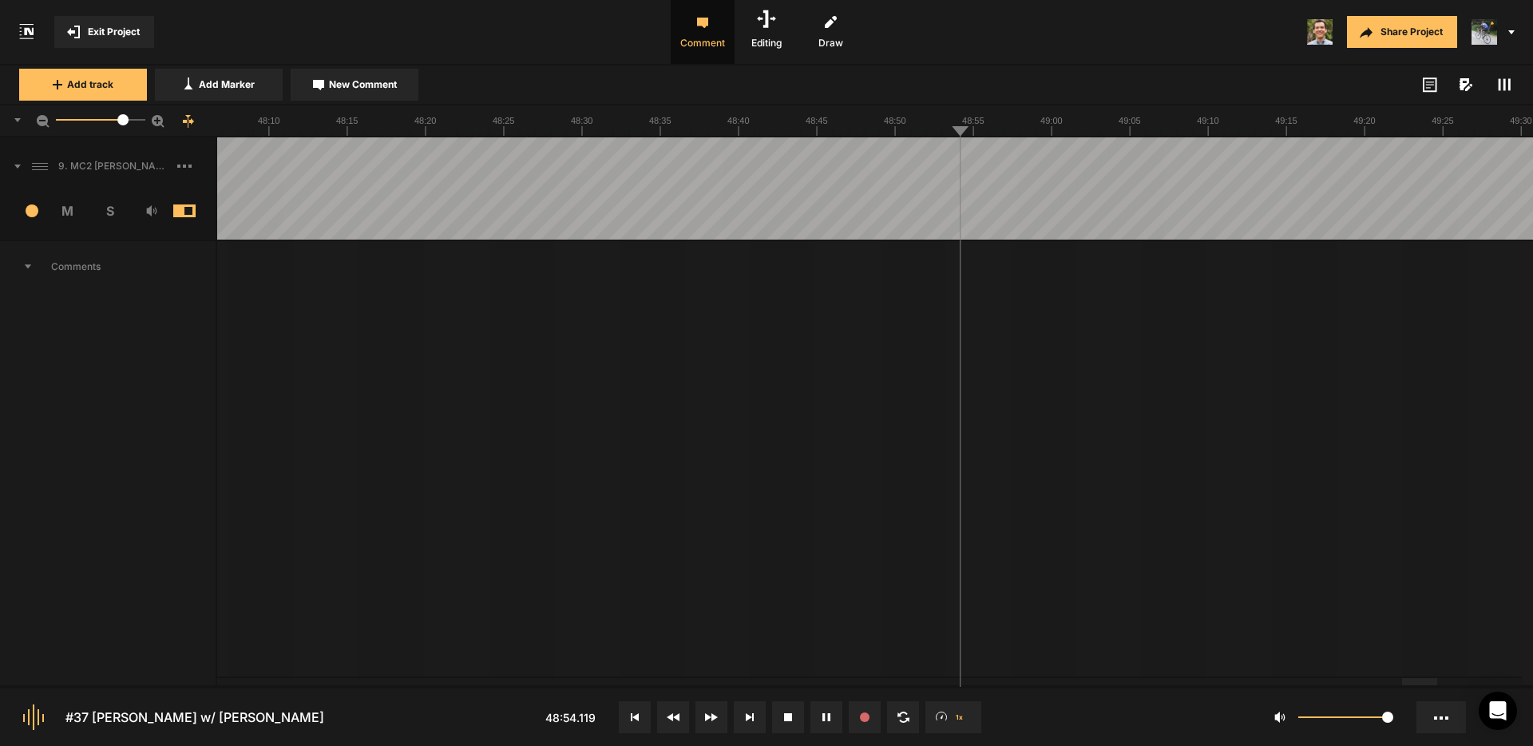
click at [117, 30] on span "Exit Project" at bounding box center [114, 32] width 52 height 14
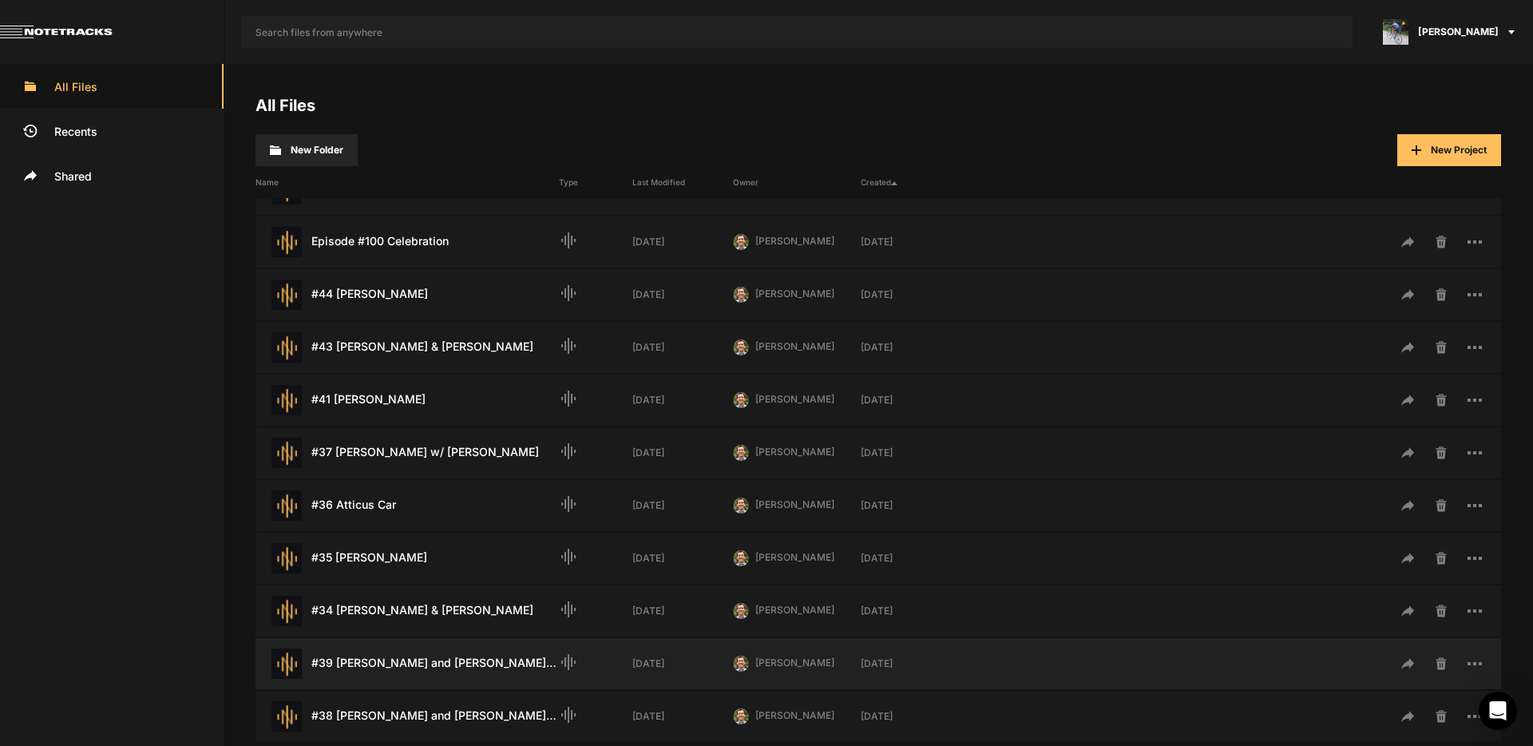
scroll to position [276, 0]
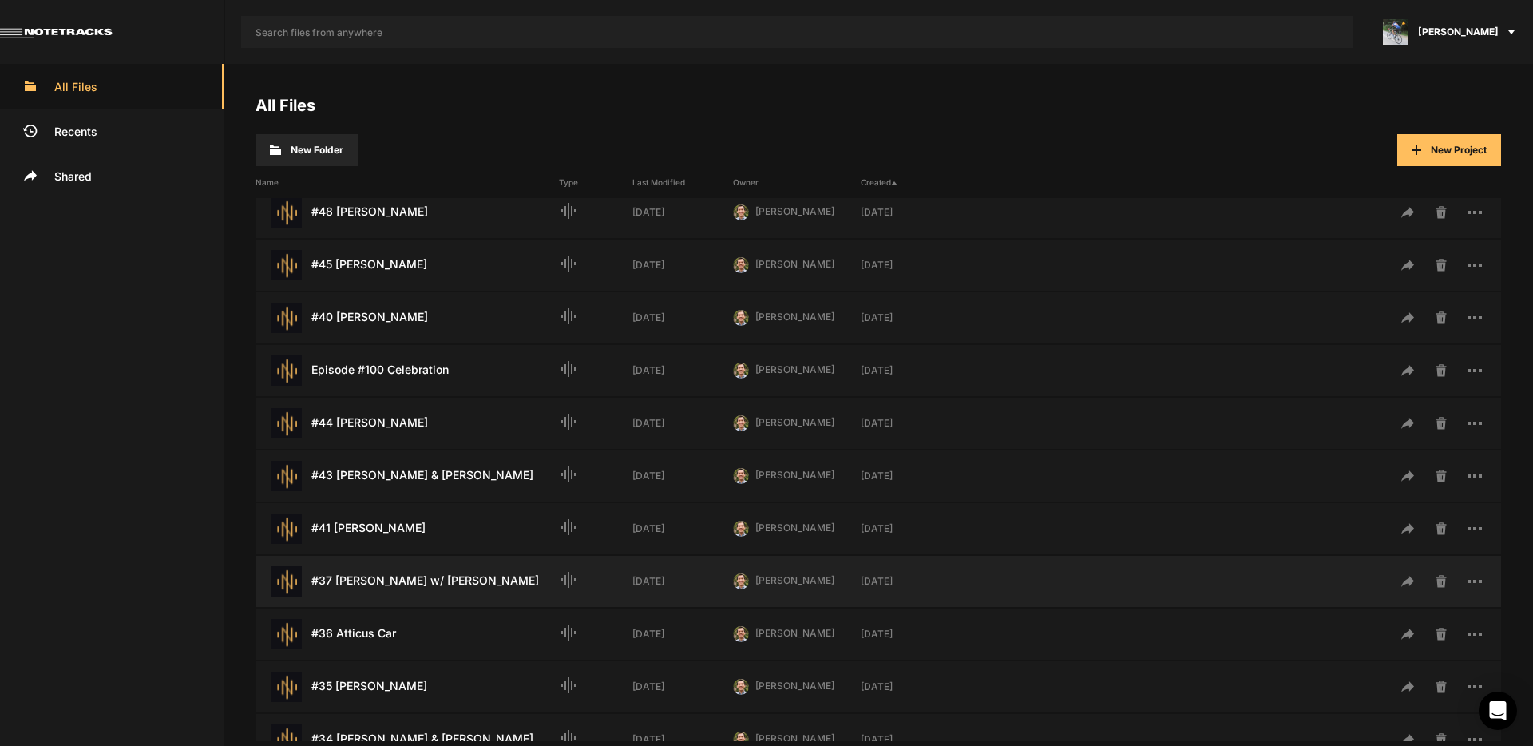
click at [454, 582] on div "#37 [PERSON_NAME] w/ [PERSON_NAME] Last Modified: [DATE]" at bounding box center [407, 581] width 303 height 30
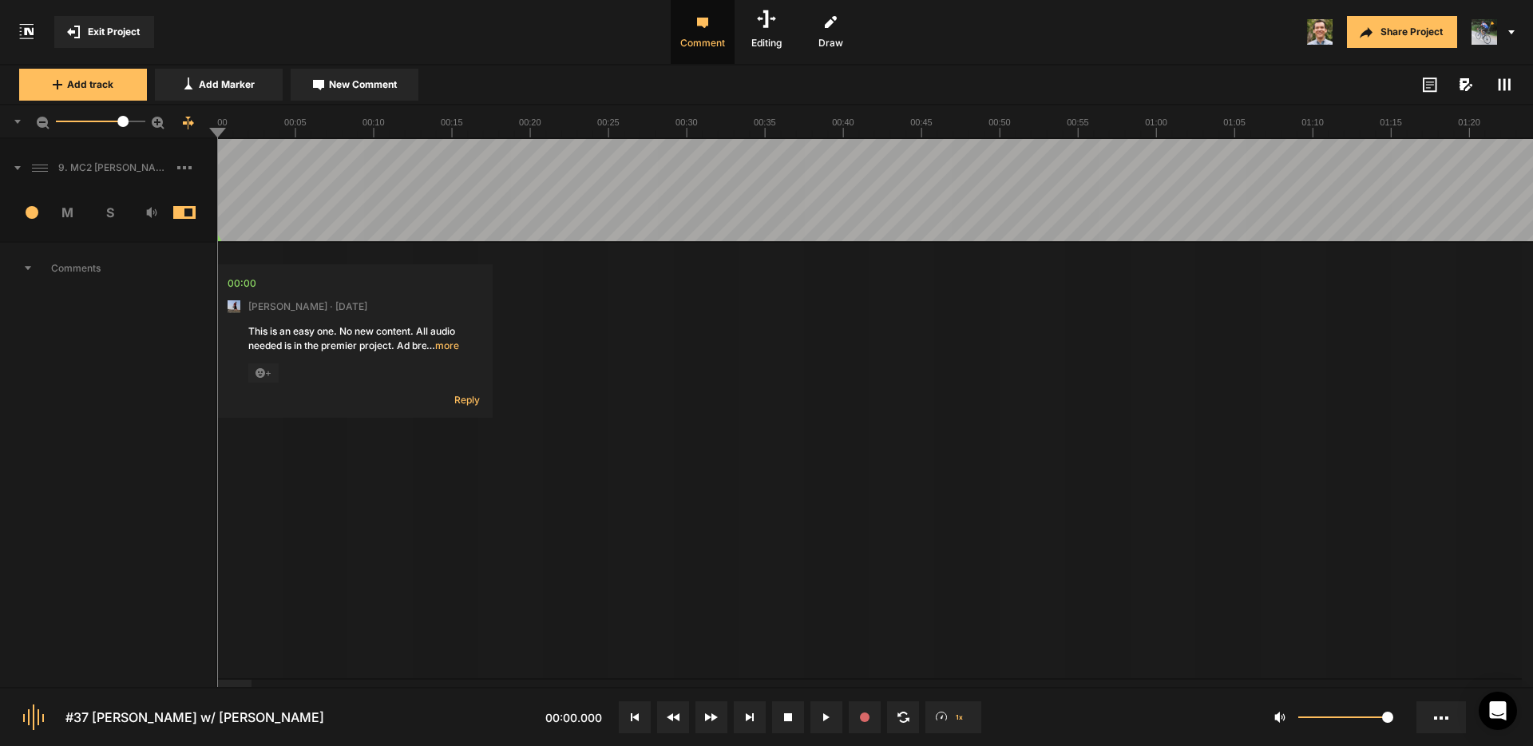
drag, startPoint x: 1509, startPoint y: 81, endPoint x: 1502, endPoint y: 86, distance: 9.1
click at [1508, 81] on icon at bounding box center [1504, 84] width 13 height 13
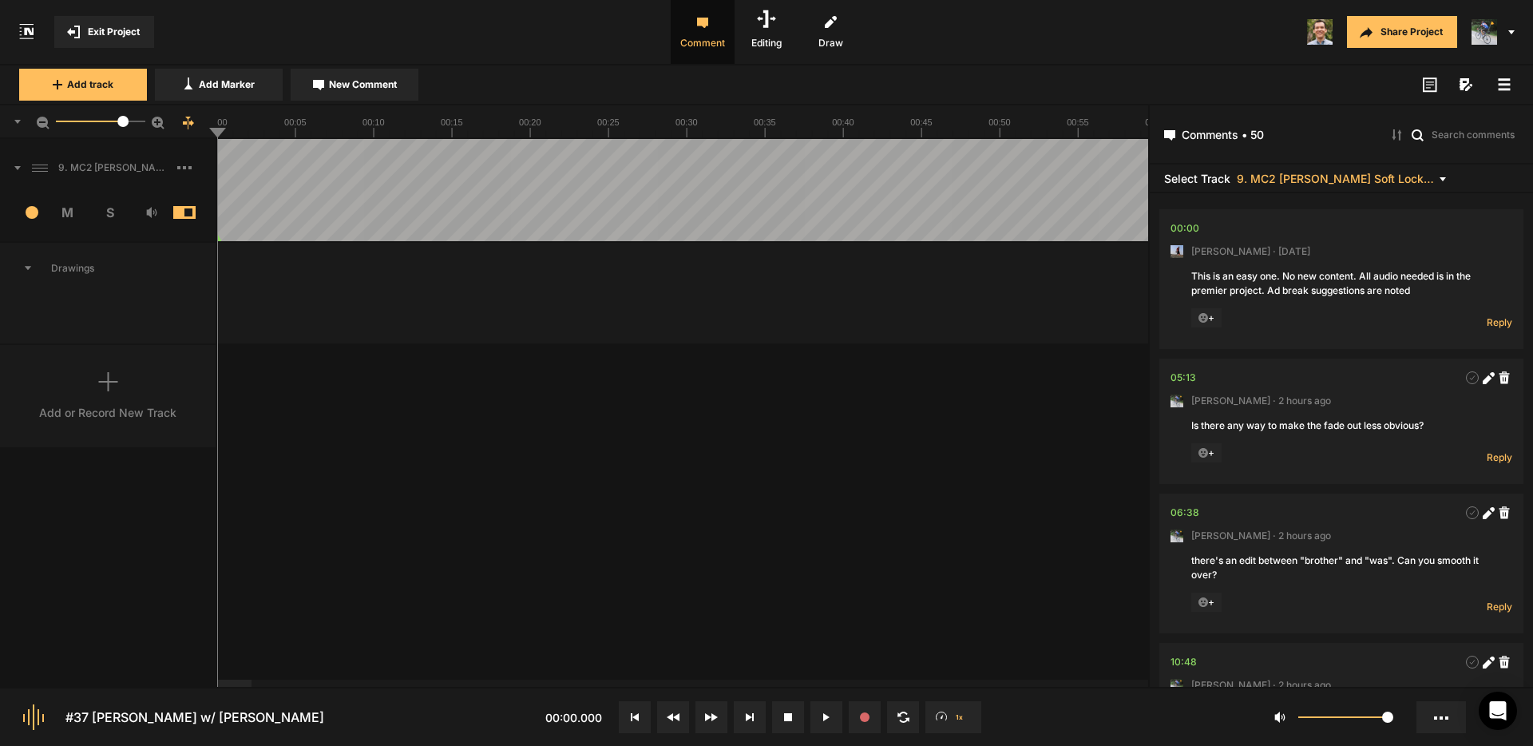
click at [1498, 84] on icon at bounding box center [1504, 84] width 13 height 13
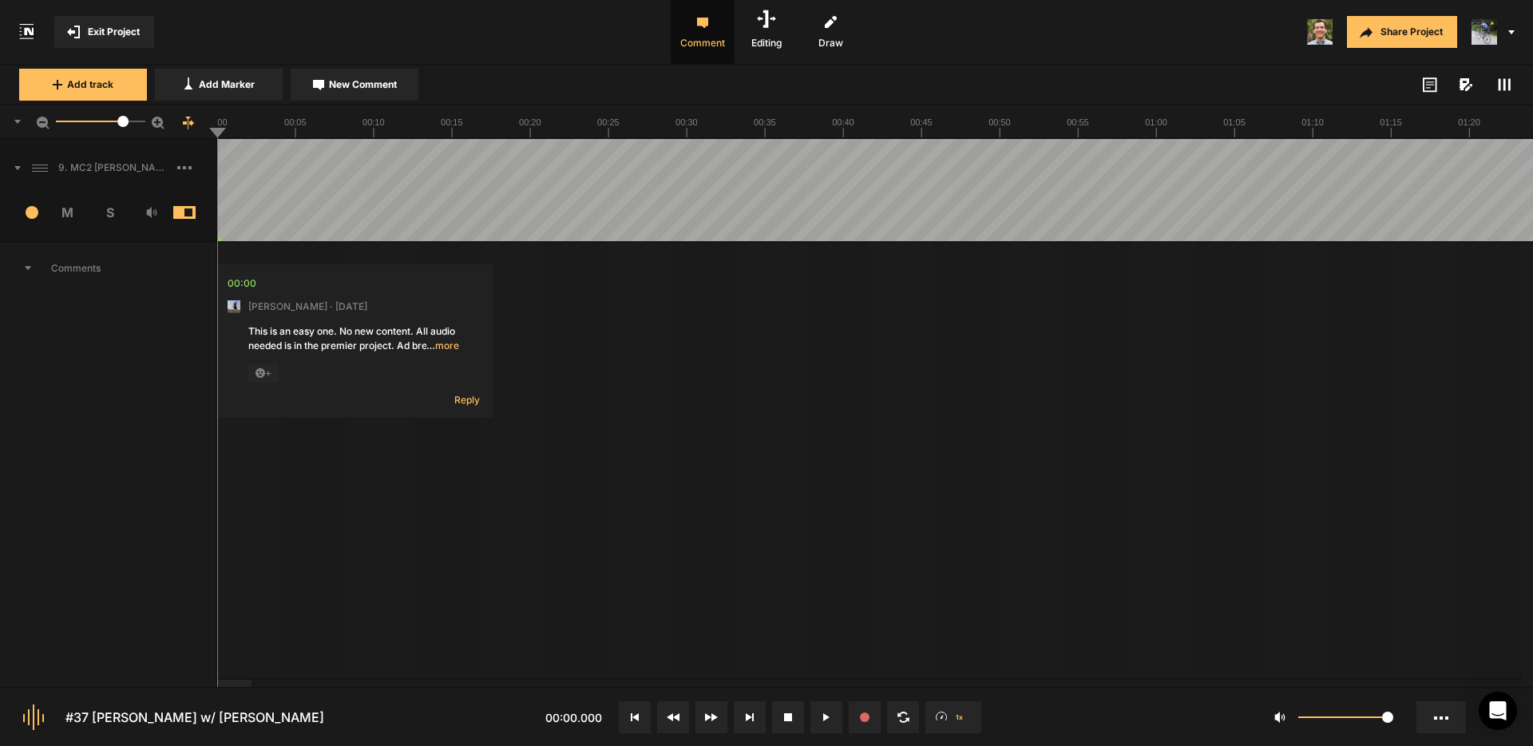
click at [106, 35] on span "Exit Project" at bounding box center [114, 32] width 52 height 14
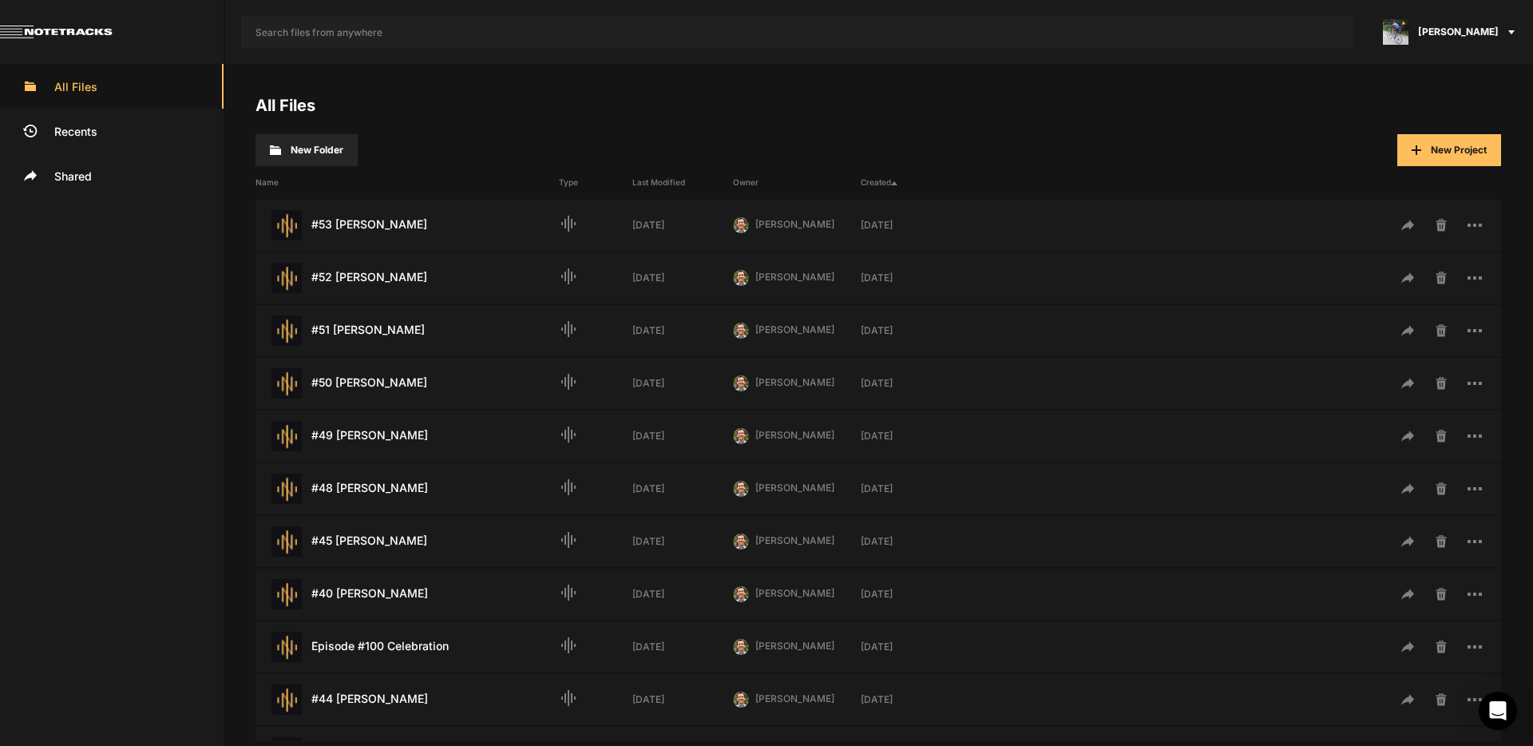
click at [1479, 37] on span "[PERSON_NAME]" at bounding box center [1458, 32] width 81 height 14
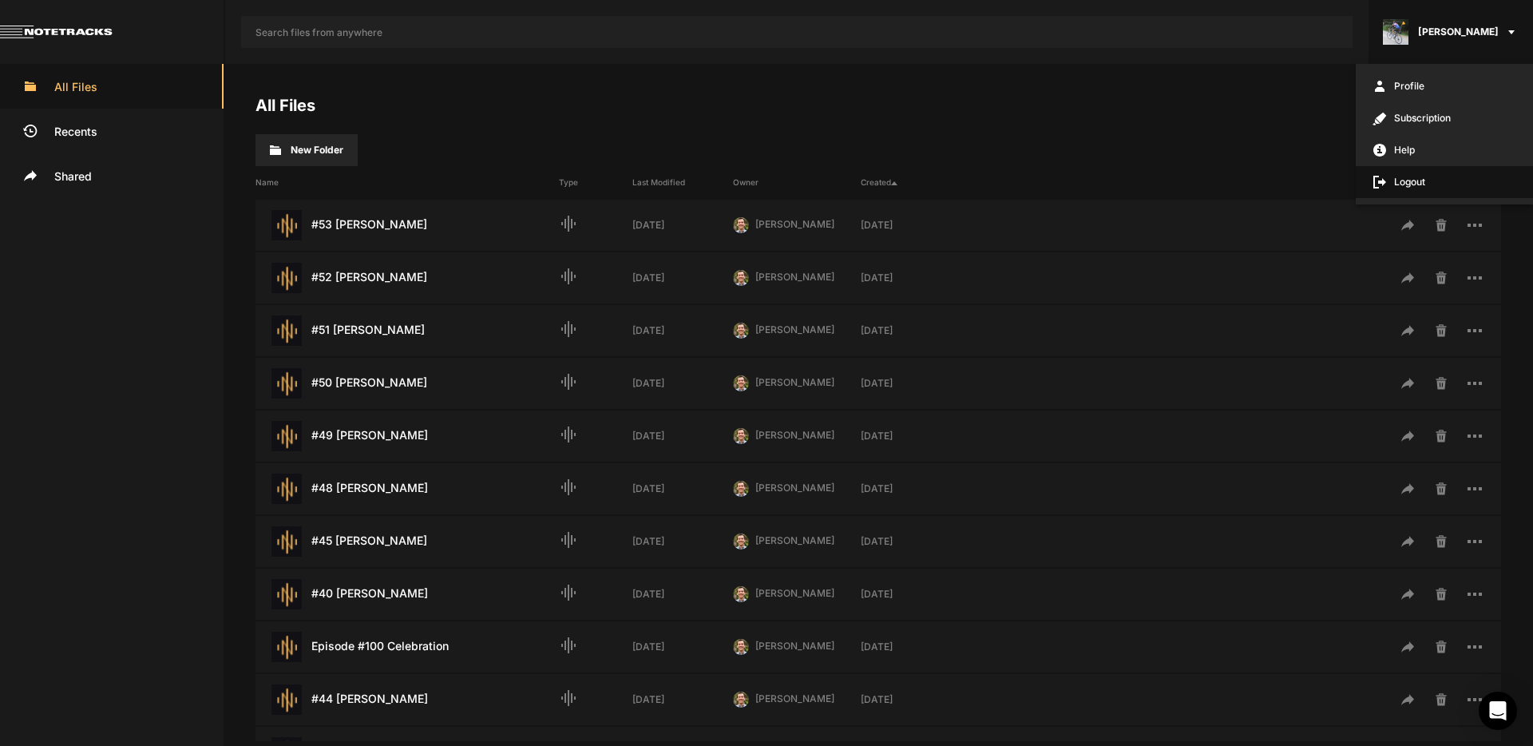
click at [1411, 180] on span "Logout" at bounding box center [1444, 182] width 177 height 32
